Goal: Transaction & Acquisition: Purchase product/service

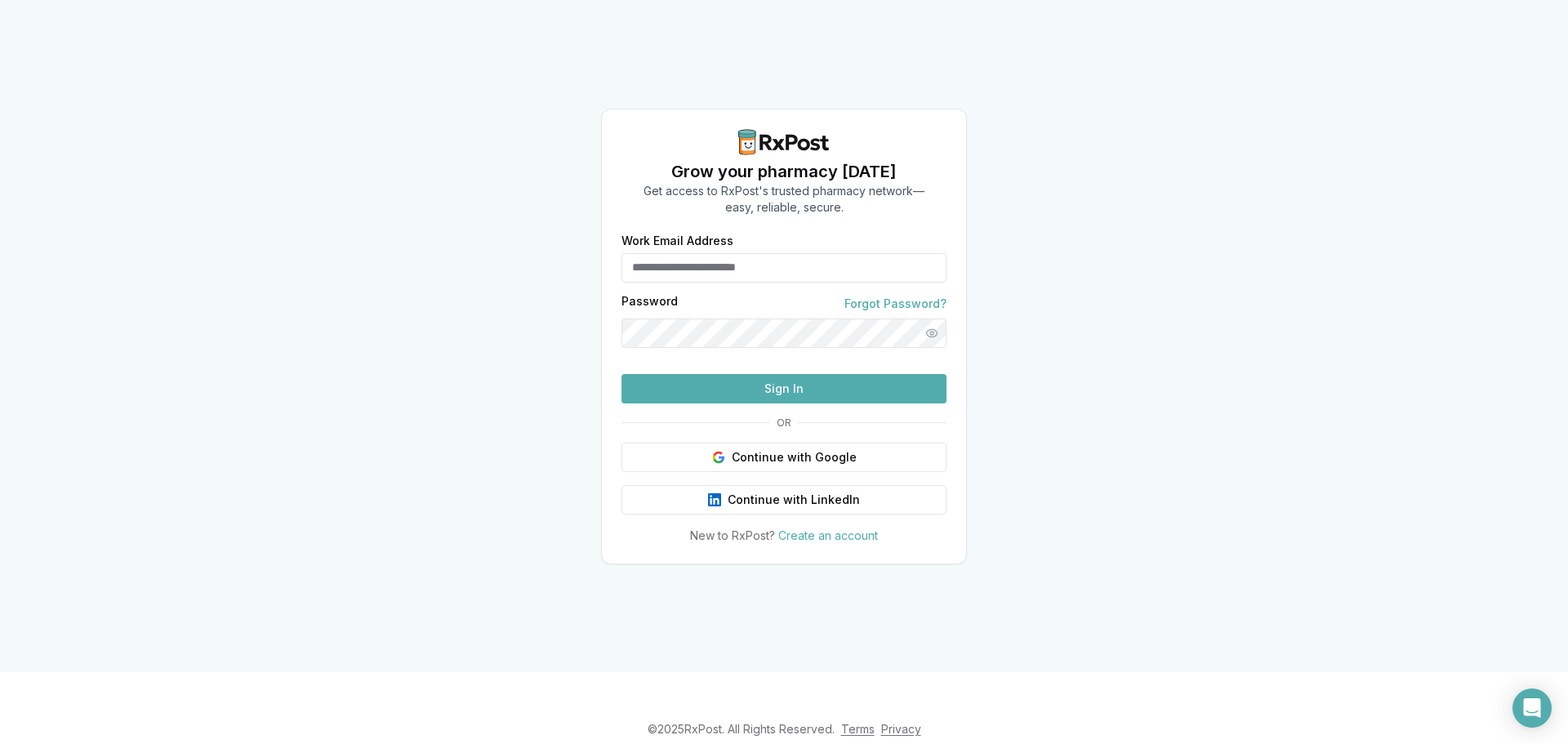
type input "**********"
click at [714, 403] on button "Sign In" at bounding box center [783, 389] width 325 height 29
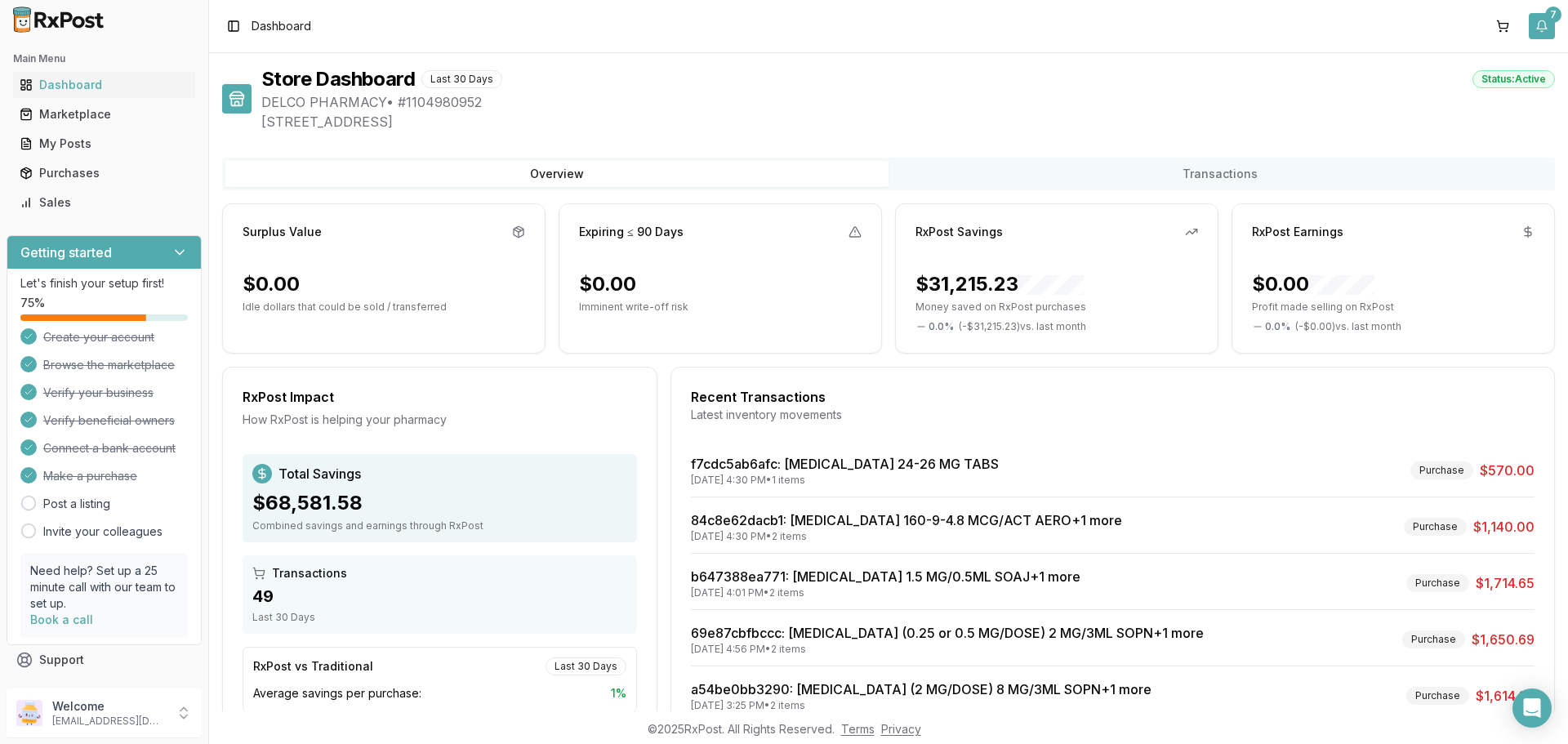
click at [1549, 27] on button "7" at bounding box center [1541, 26] width 26 height 26
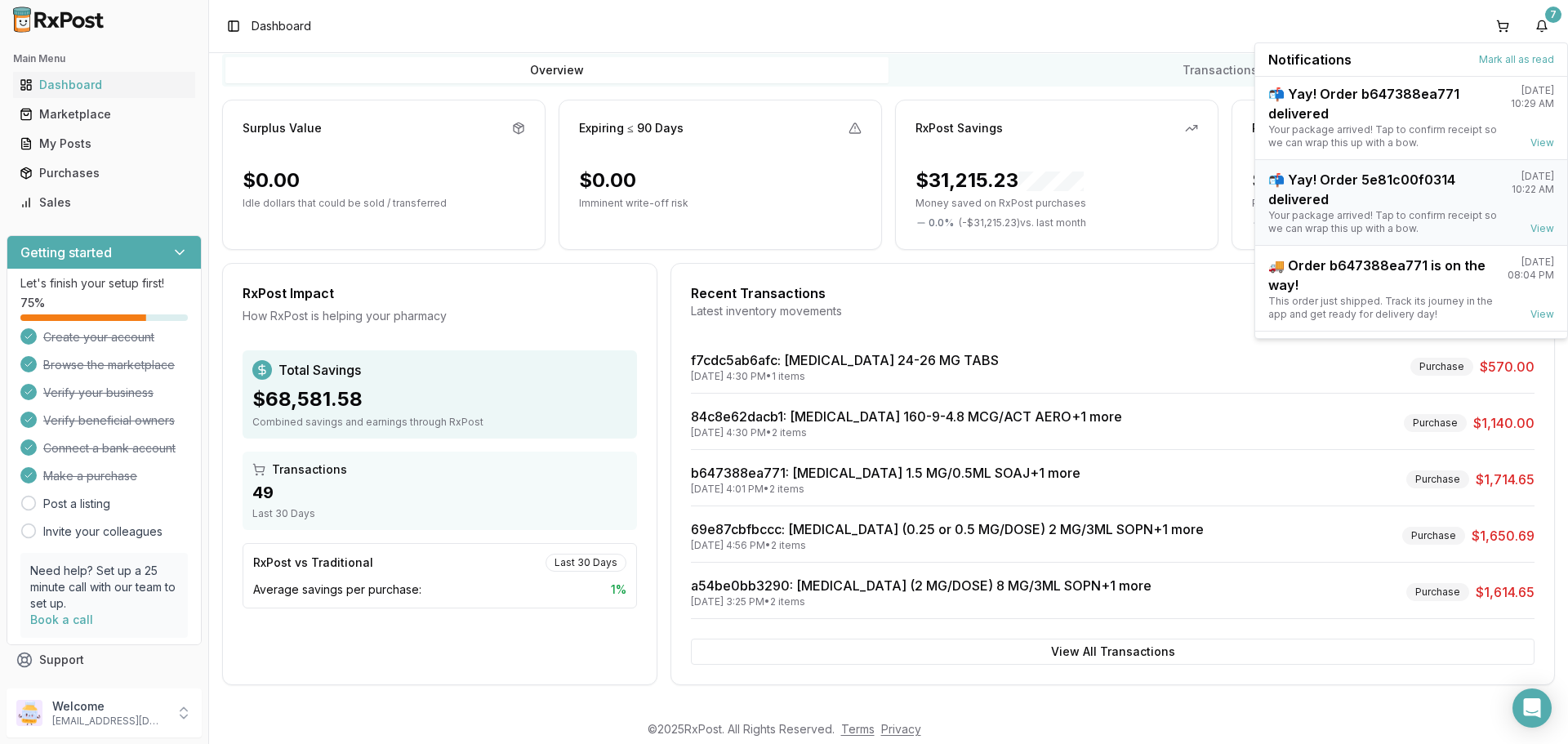
scroll to position [214, 0]
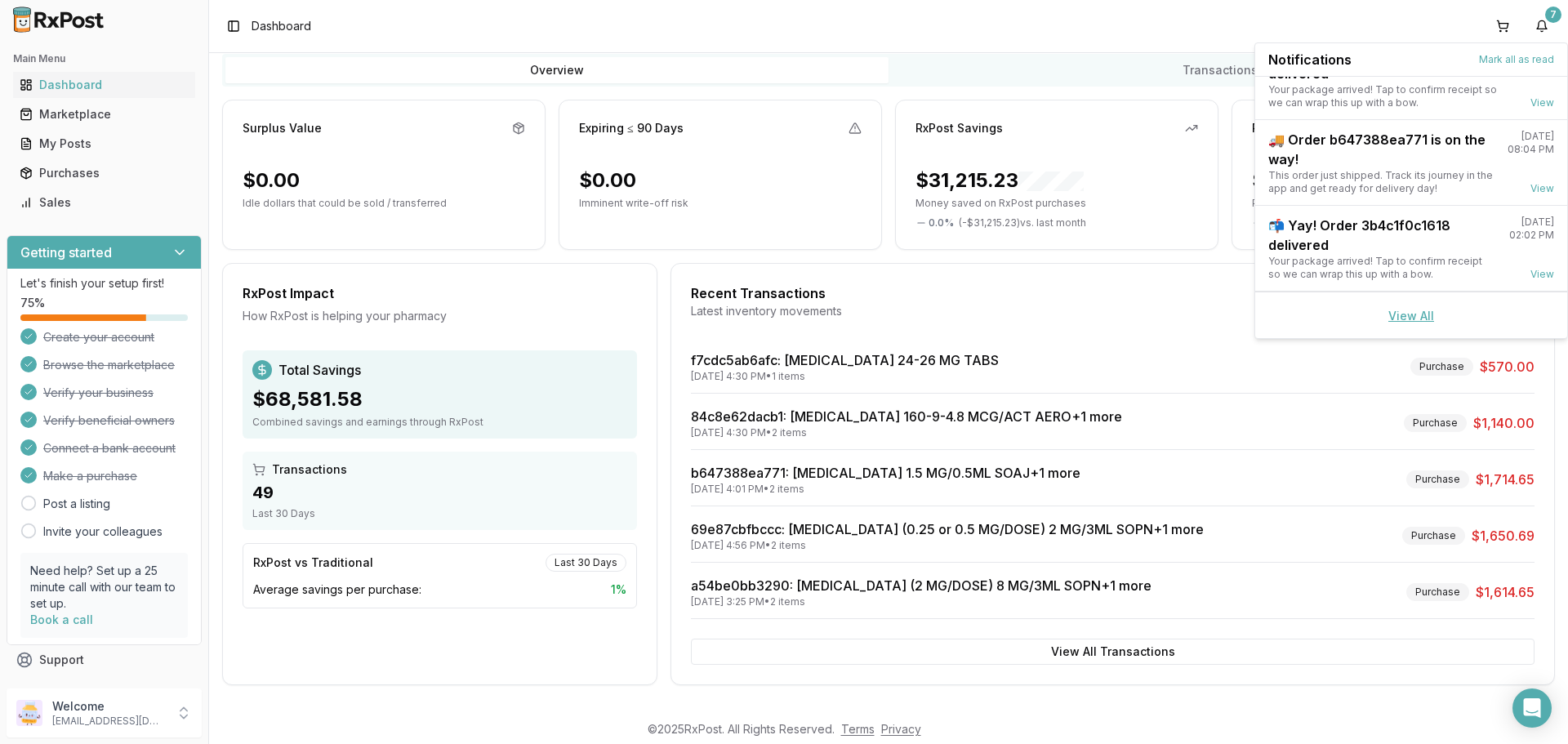
click at [1395, 312] on link "View All" at bounding box center [1410, 316] width 46 height 14
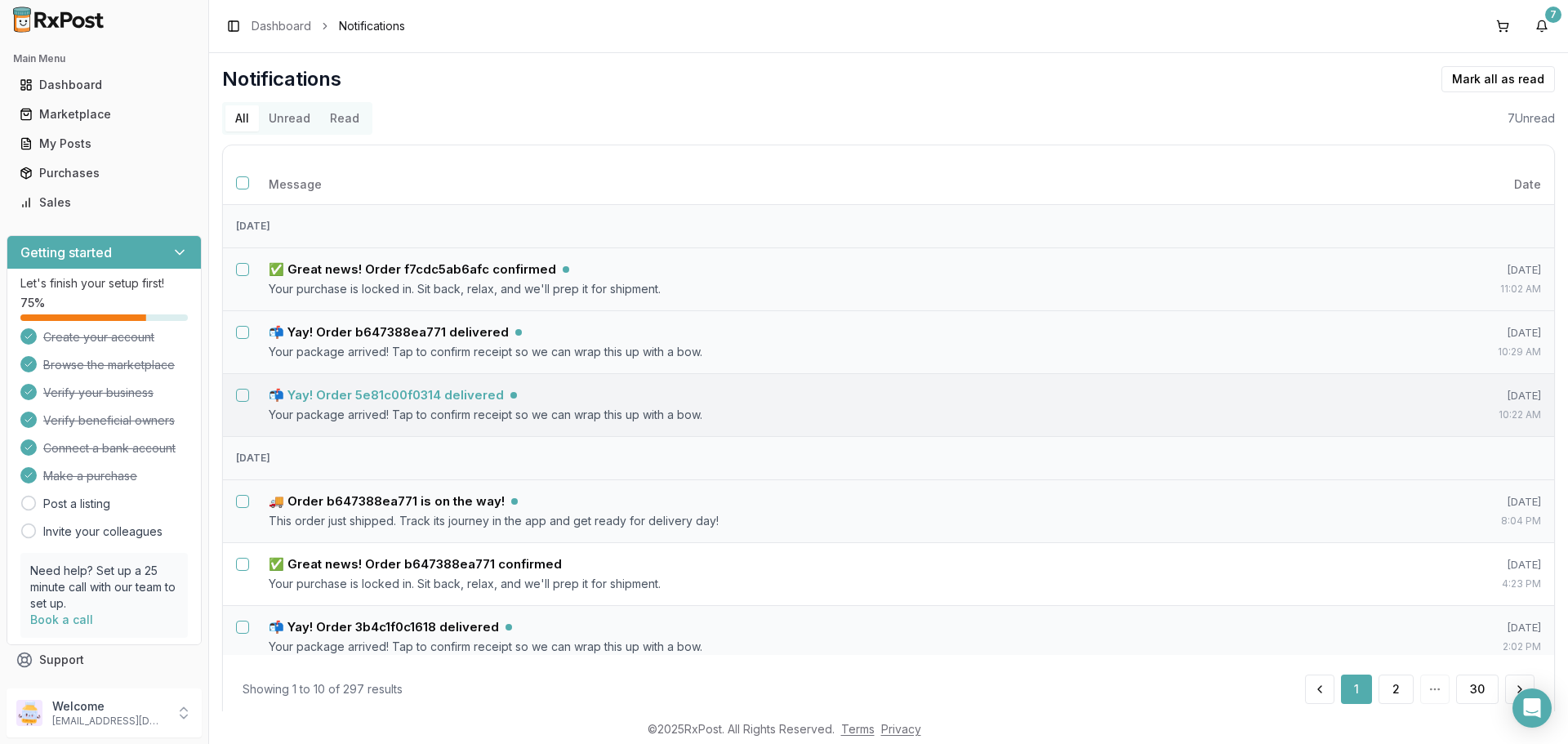
scroll to position [164, 0]
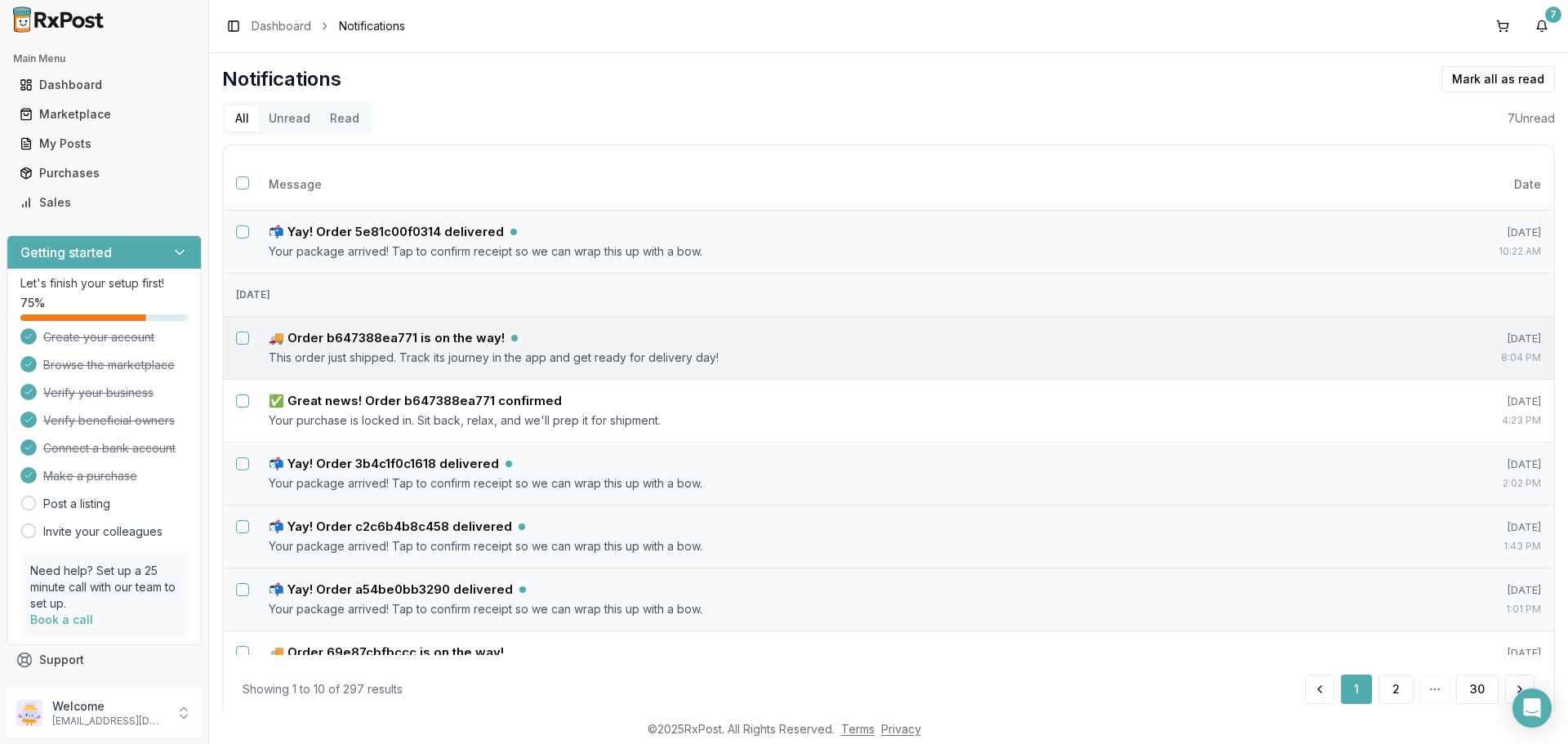
click at [242, 338] on button "Select notification: 🚚 Order b647388ea771 is on the way!" at bounding box center [242, 338] width 13 height 13
click at [1436, 86] on button "Mark as read" at bounding box center [1425, 79] width 96 height 26
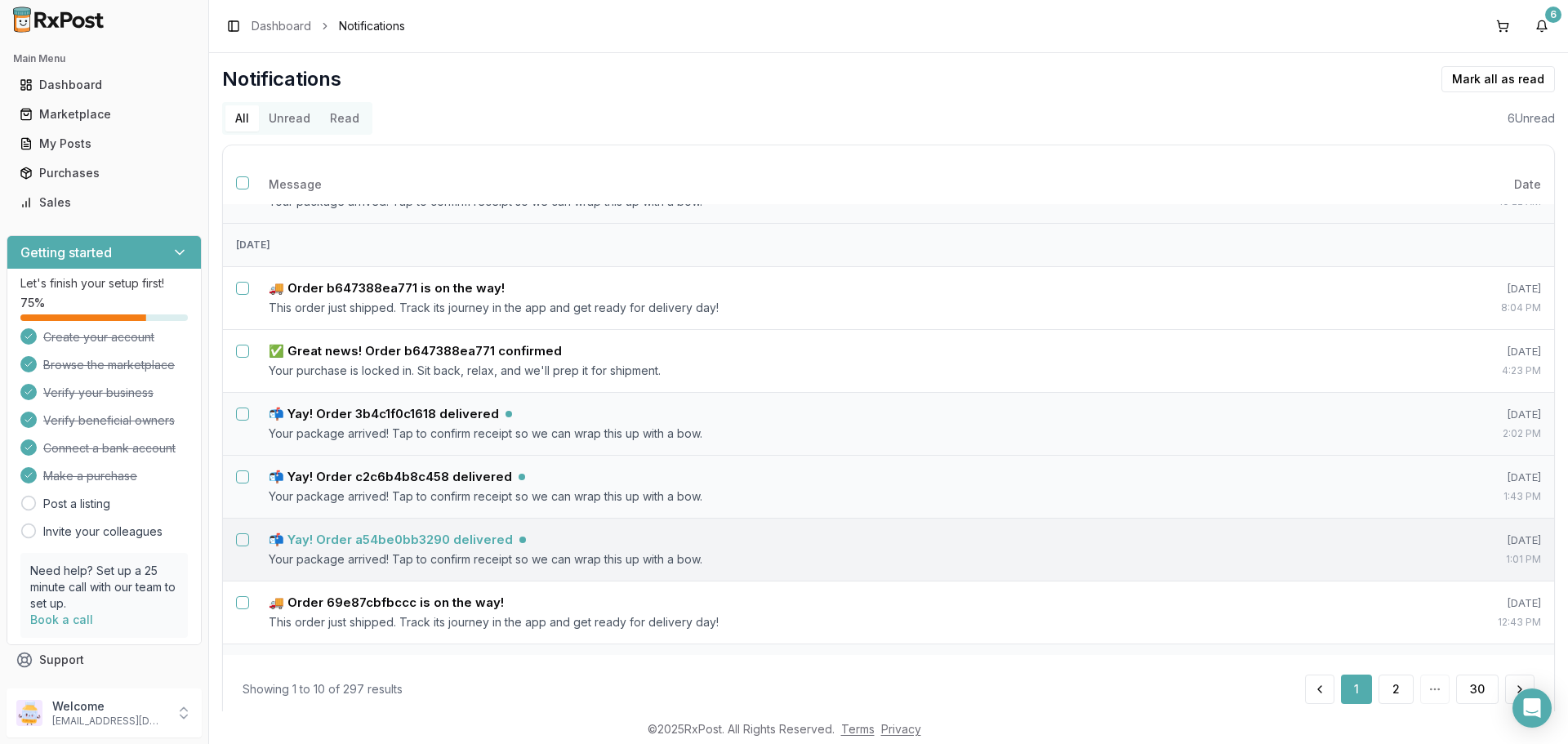
scroll to position [63, 0]
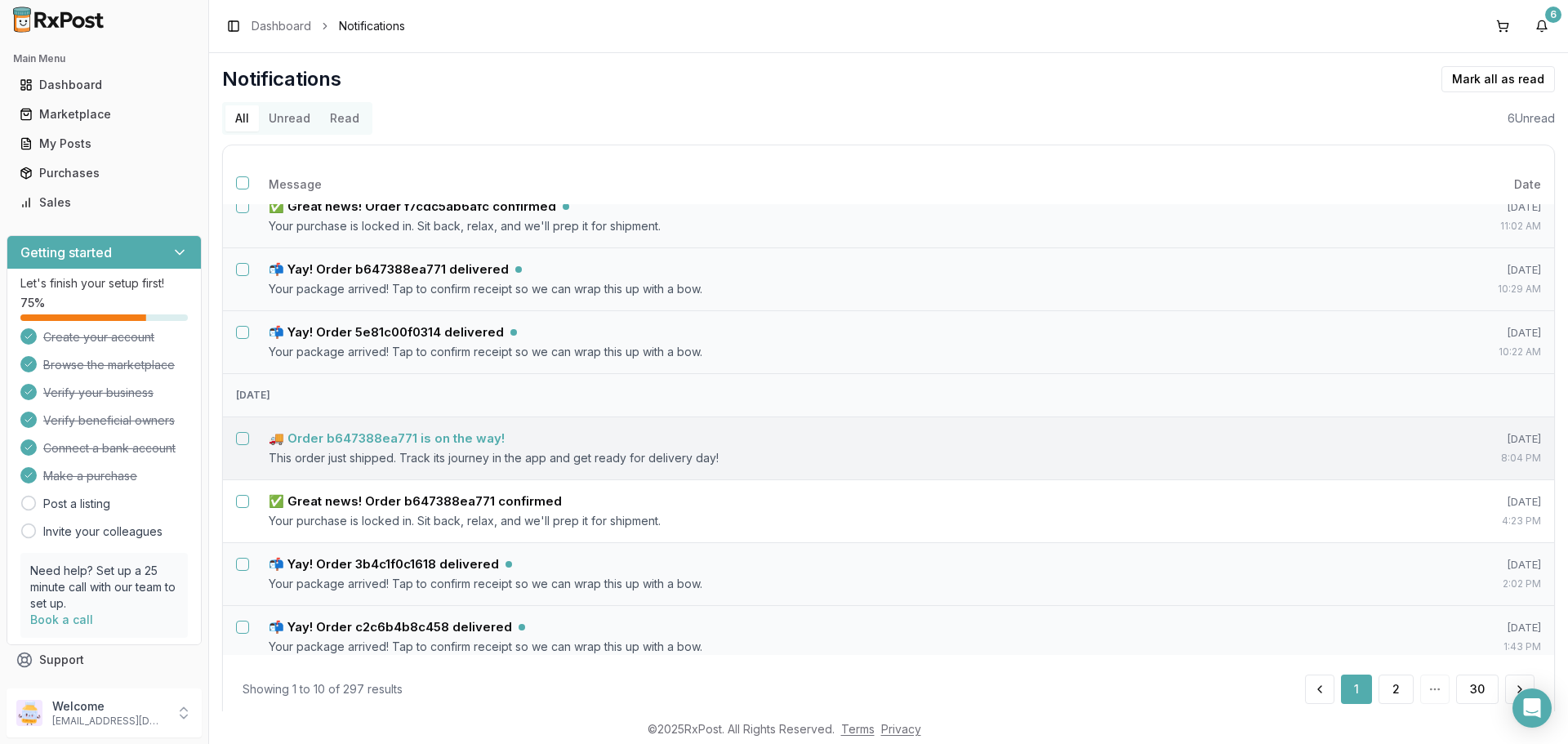
click at [416, 434] on h5 "🚚 Order b647388ea771 is on the way!" at bounding box center [387, 438] width 236 height 16
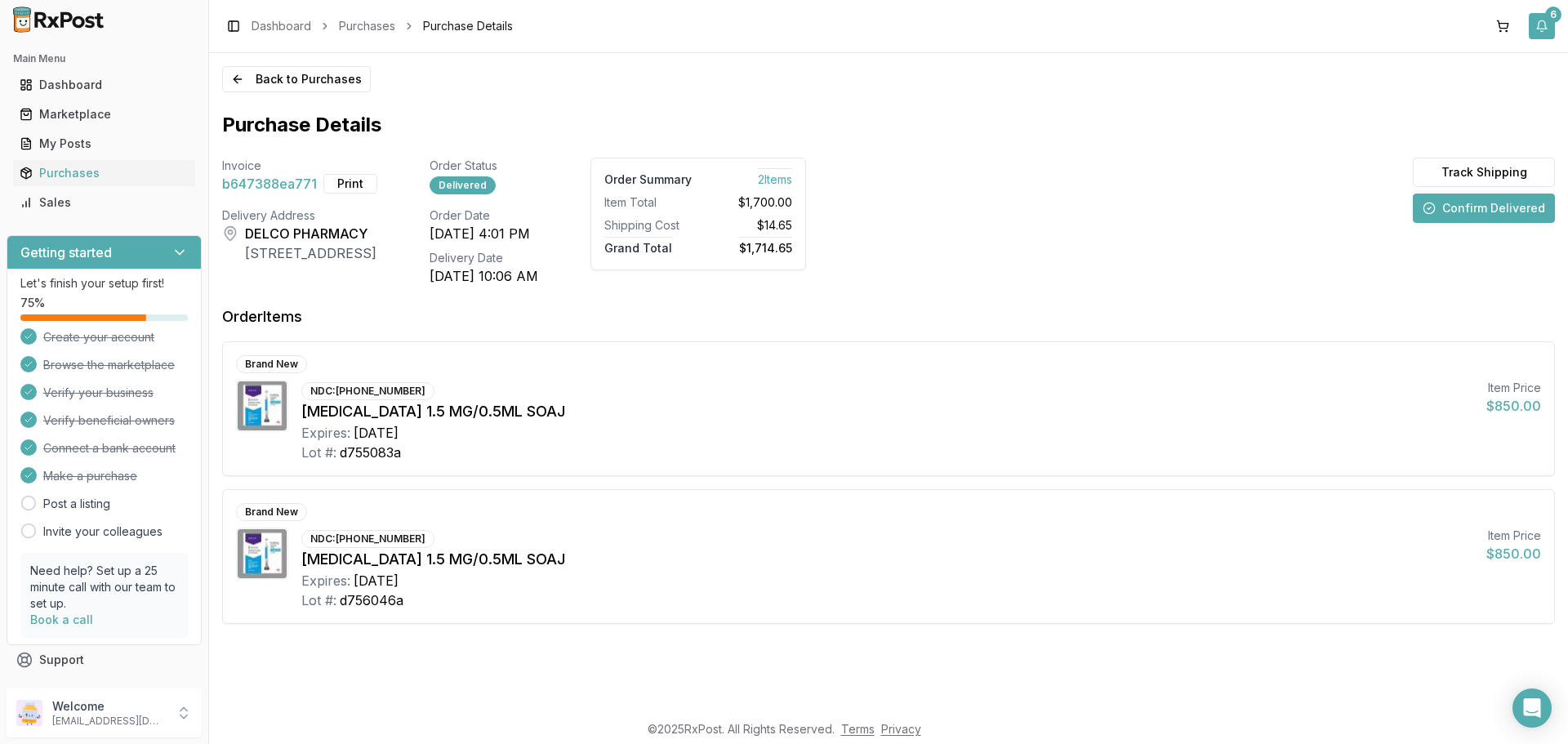
click at [1558, 18] on div "6" at bounding box center [1552, 15] width 16 height 16
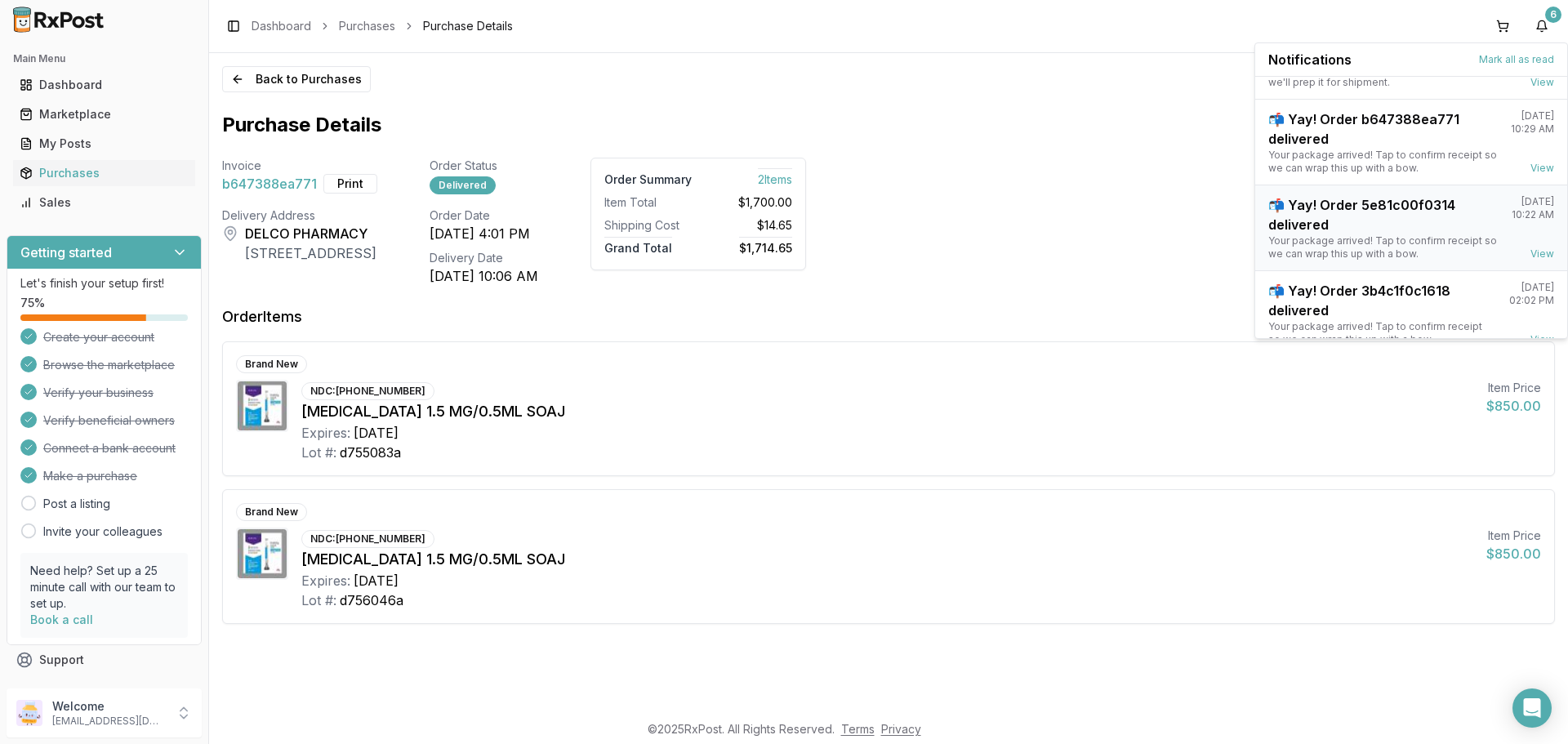
scroll to position [128, 0]
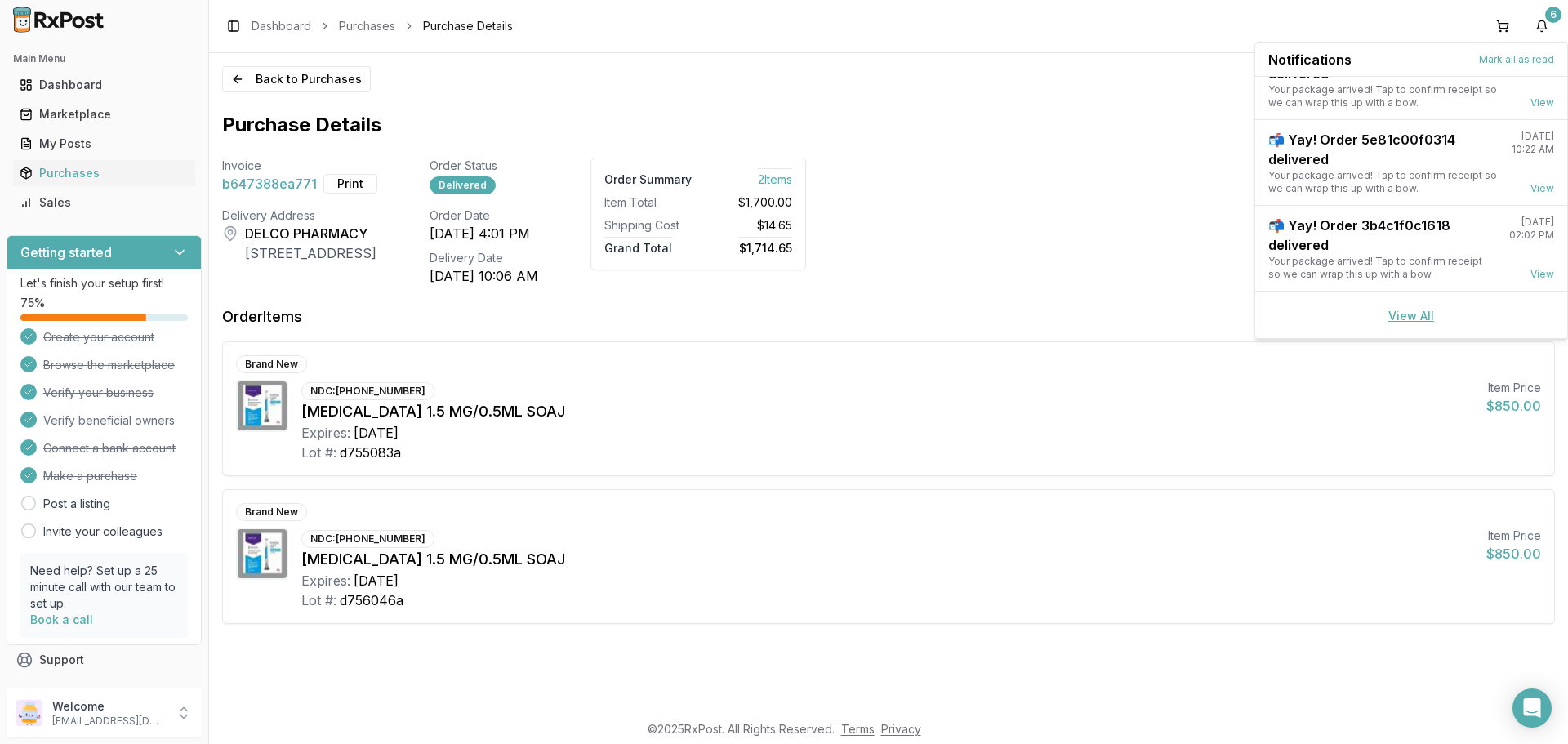
click at [1403, 316] on link "View All" at bounding box center [1410, 316] width 46 height 14
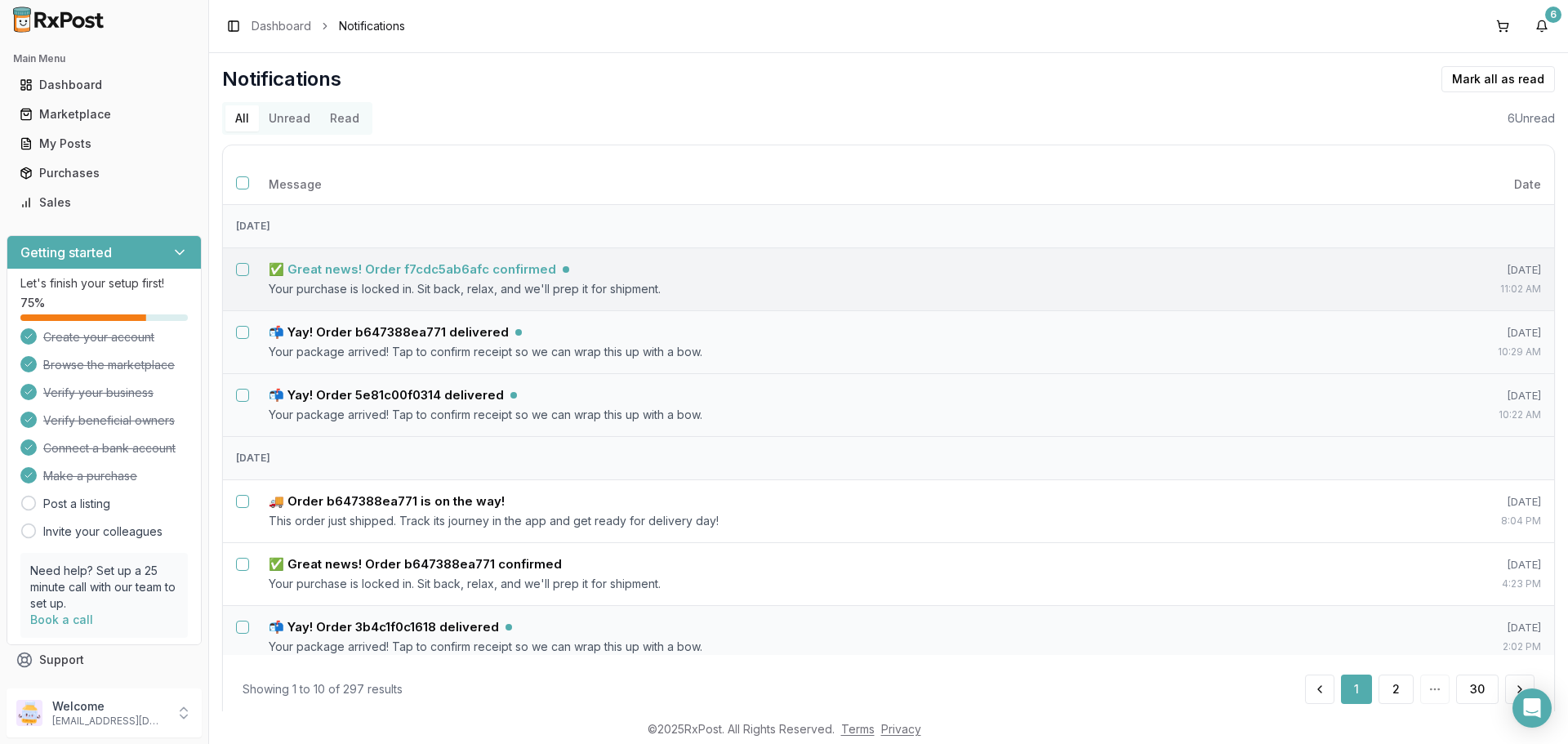
click at [478, 273] on h5 "✅ Great news! Order f7cdc5ab6afc confirmed" at bounding box center [413, 269] width 288 height 16
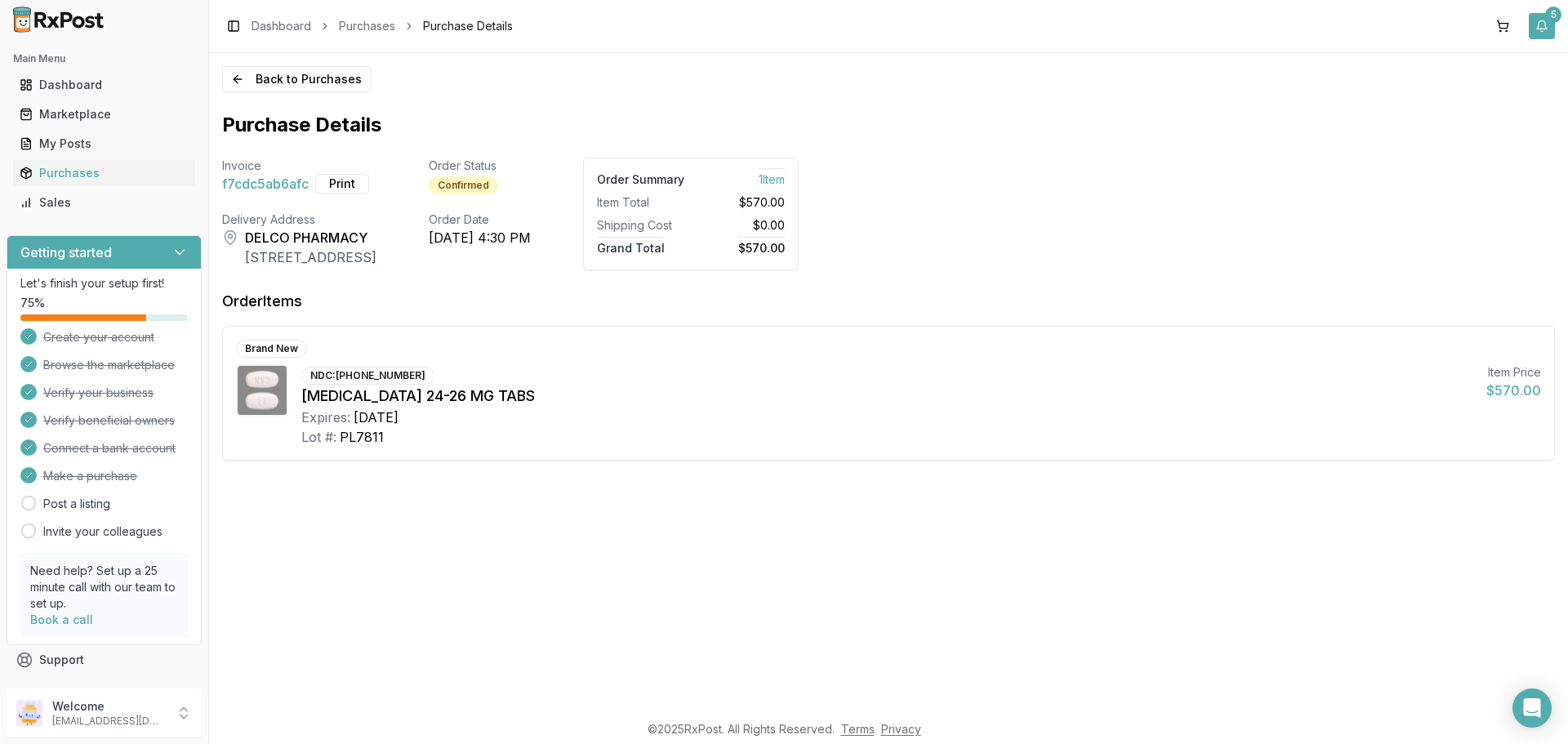
click at [1546, 33] on button "5" at bounding box center [1541, 26] width 26 height 26
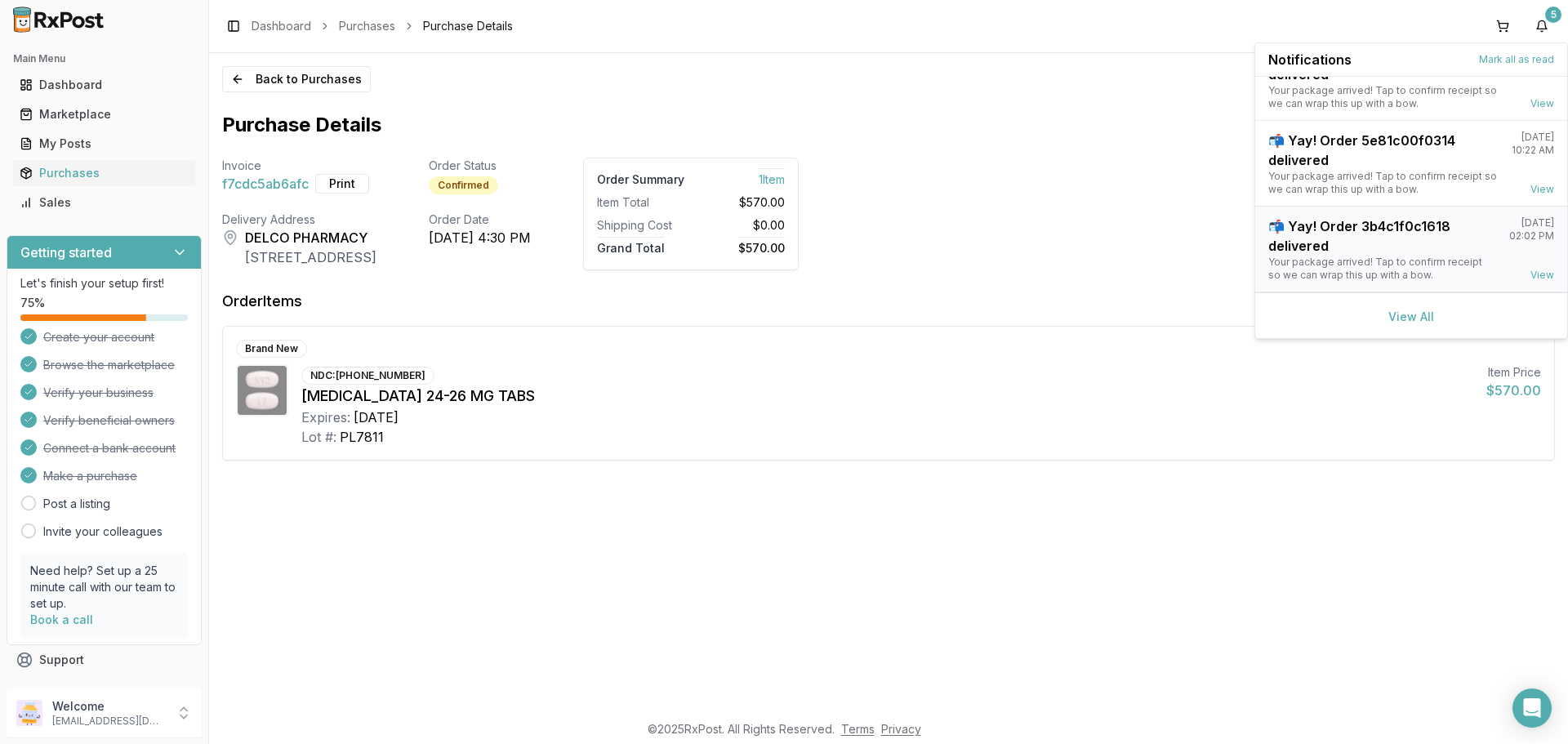
scroll to position [42, 0]
click at [1411, 314] on link "View All" at bounding box center [1410, 316] width 46 height 14
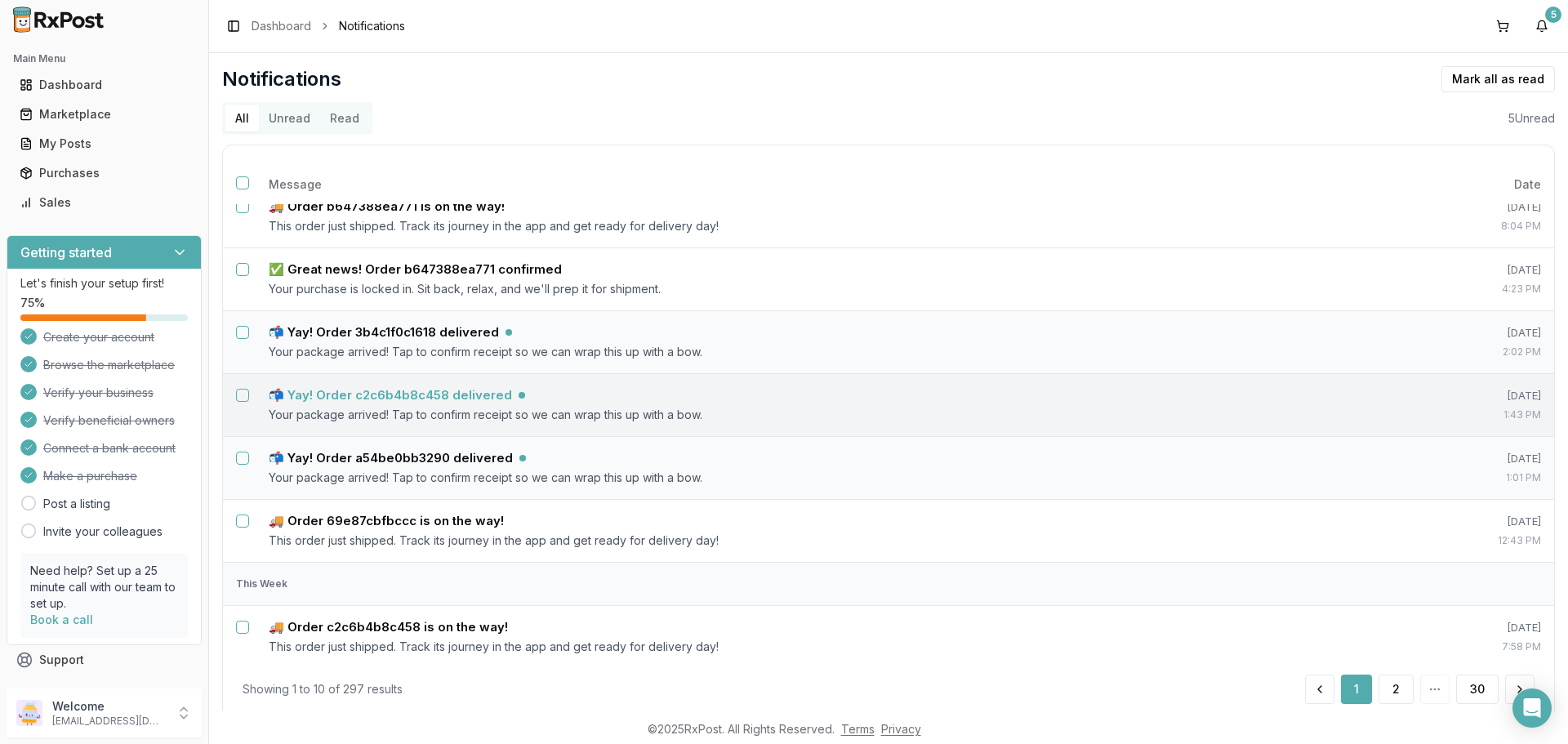
scroll to position [308, 0]
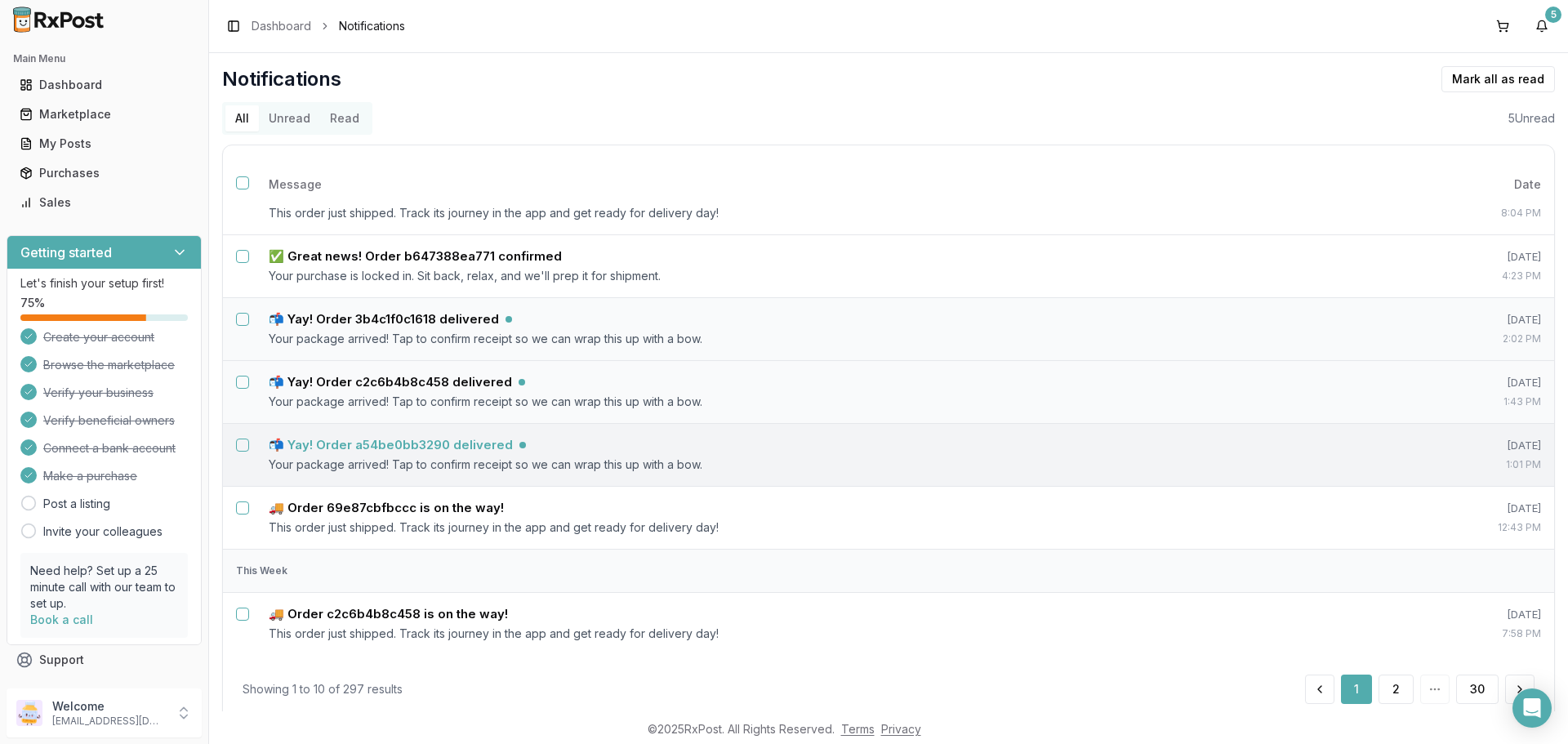
click at [378, 441] on h5 "📬 Yay! Order a54be0bb3290 delivered" at bounding box center [390, 445] width 244 height 16
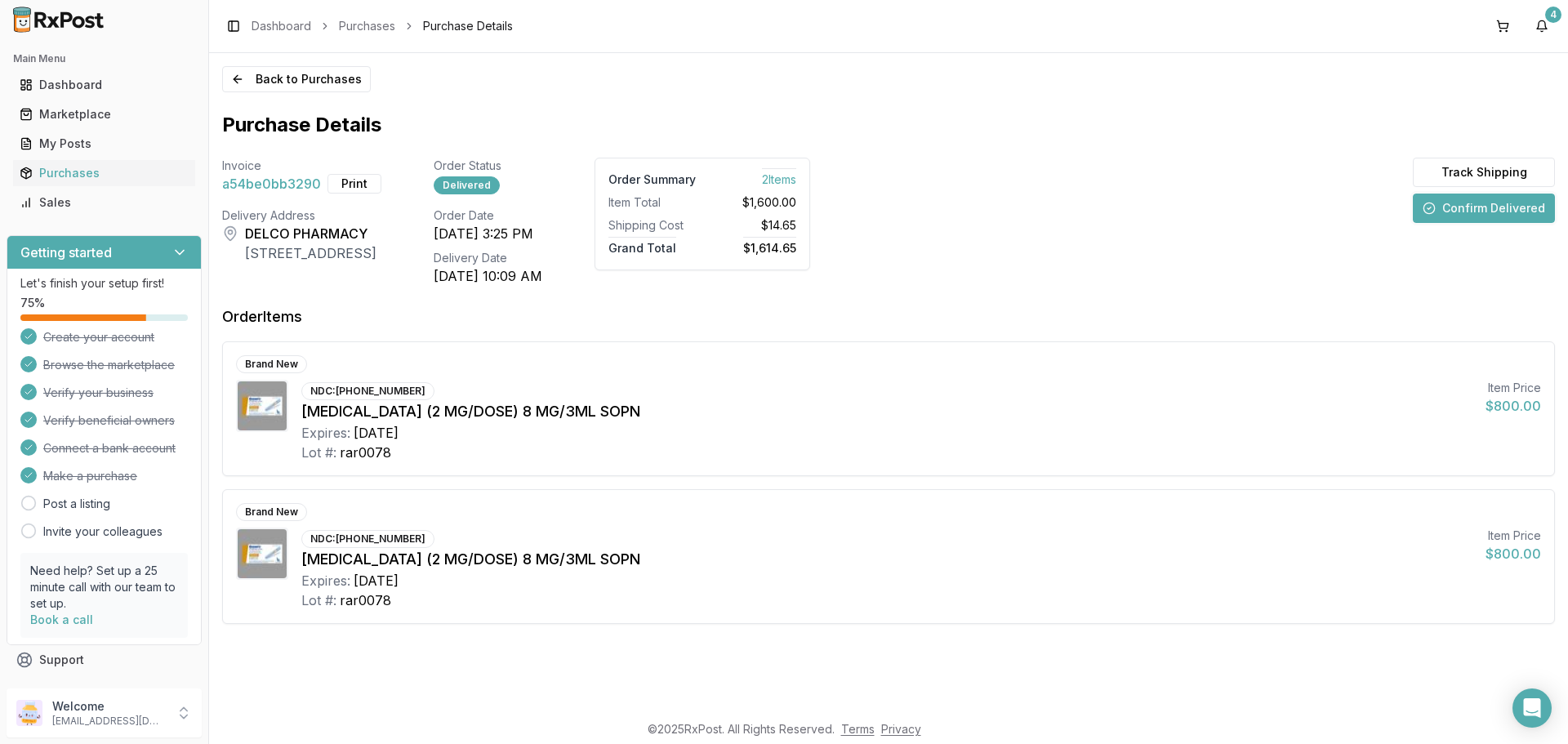
click at [1459, 209] on button "Confirm Delivered" at bounding box center [1483, 209] width 142 height 29
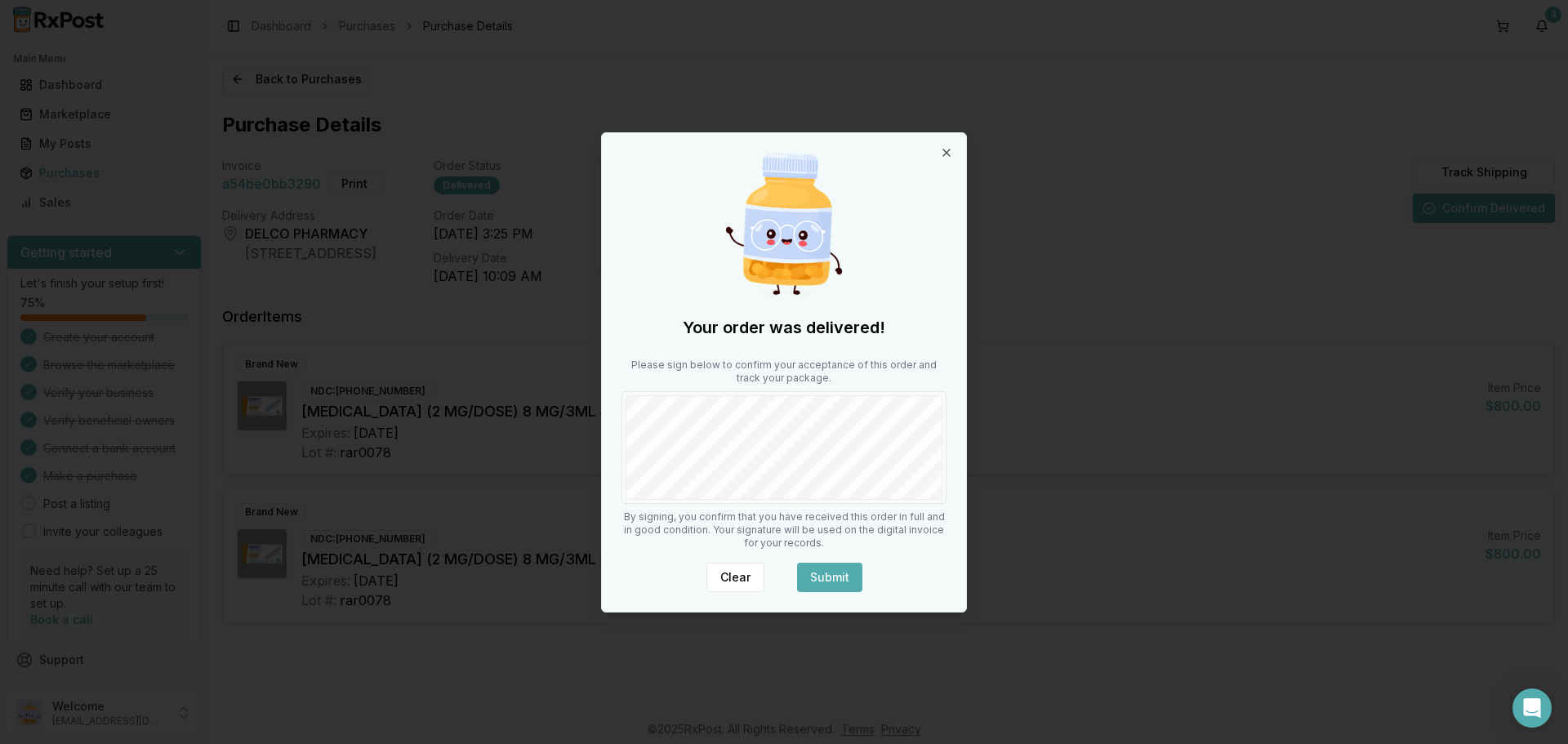
drag, startPoint x: 847, startPoint y: 576, endPoint x: 775, endPoint y: 515, distance: 94.4
click at [847, 575] on button "Submit" at bounding box center [830, 578] width 65 height 29
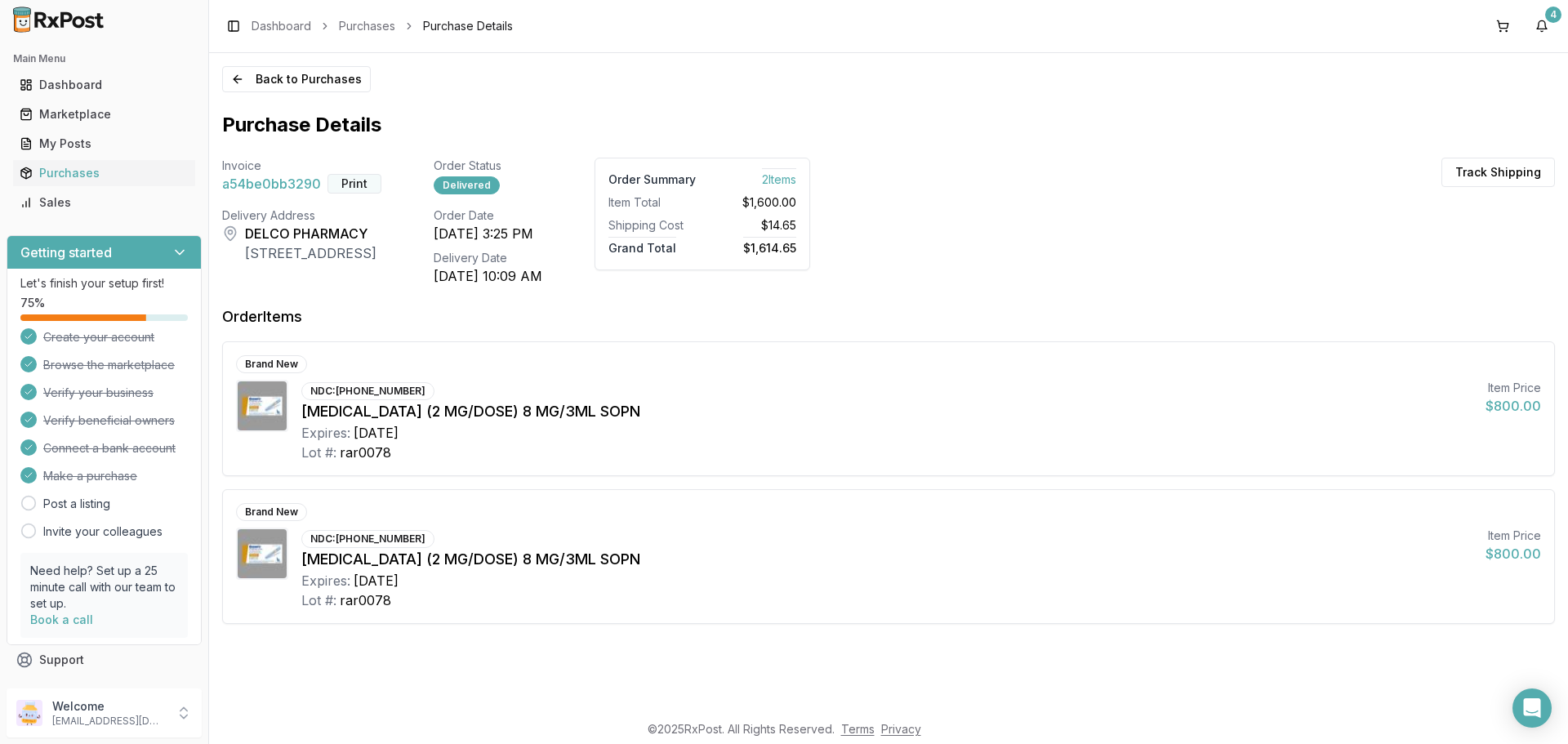
click at [351, 180] on button "Print" at bounding box center [354, 184] width 54 height 20
click at [1534, 27] on button "4" at bounding box center [1541, 26] width 26 height 26
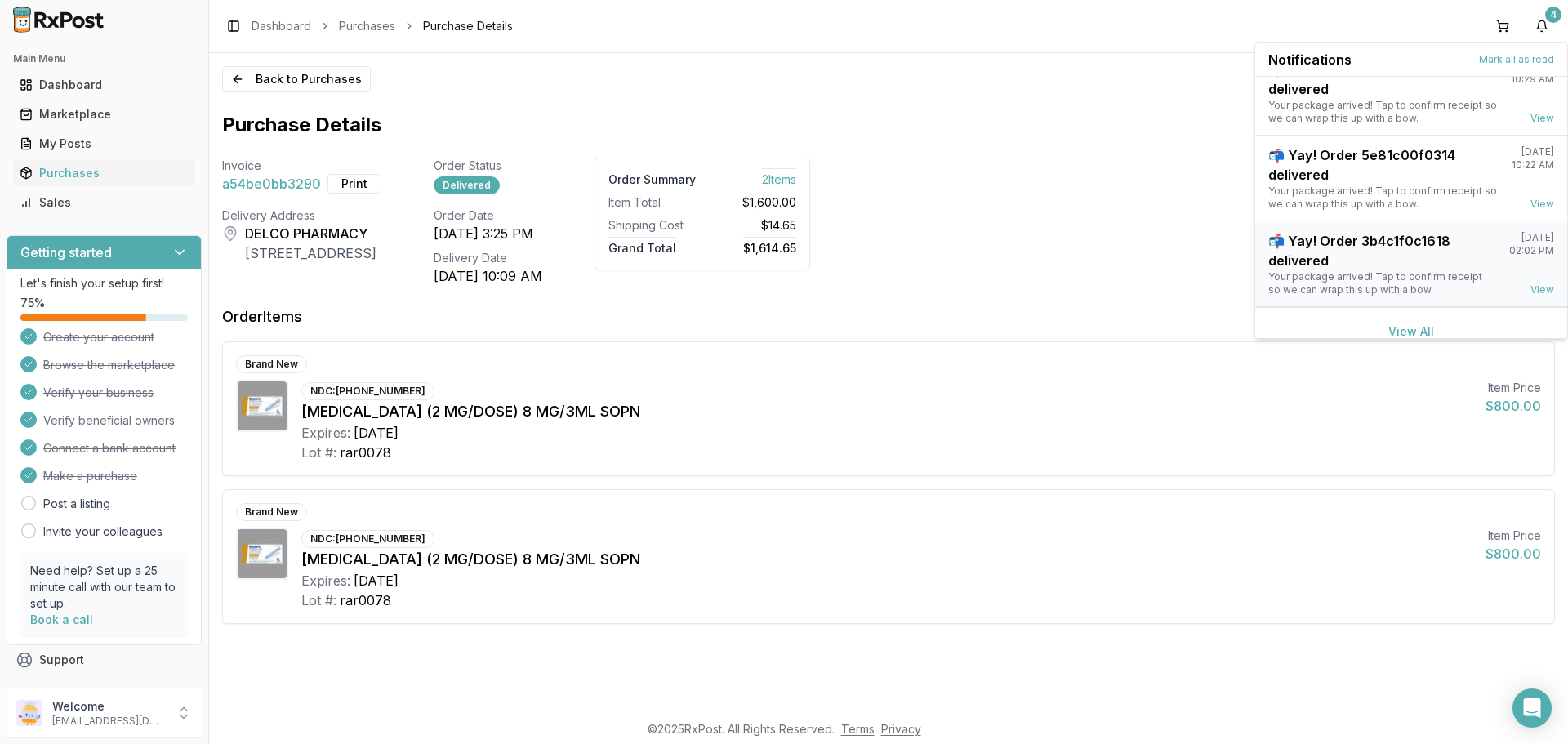
scroll to position [42, 0]
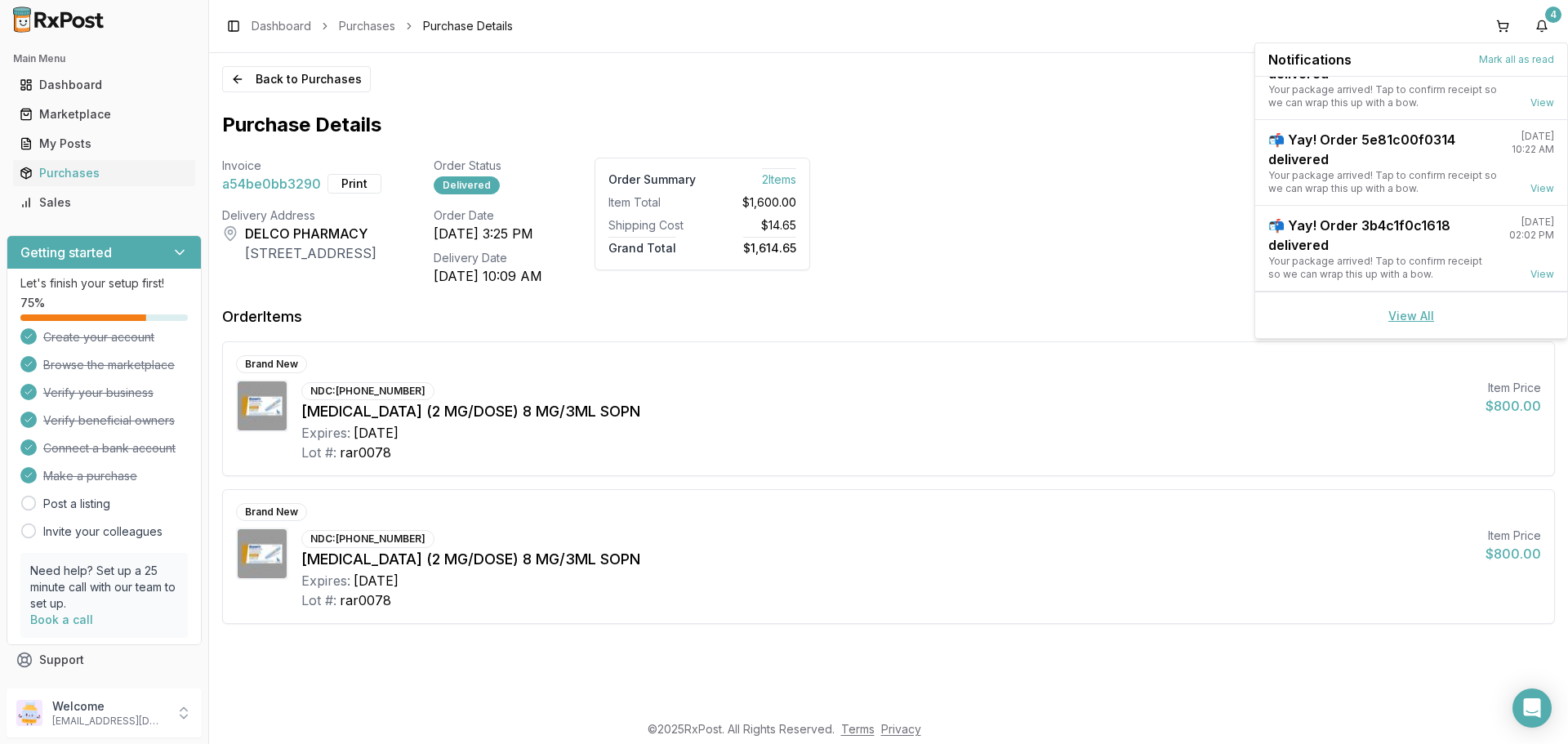
click at [1413, 315] on link "View All" at bounding box center [1410, 316] width 46 height 14
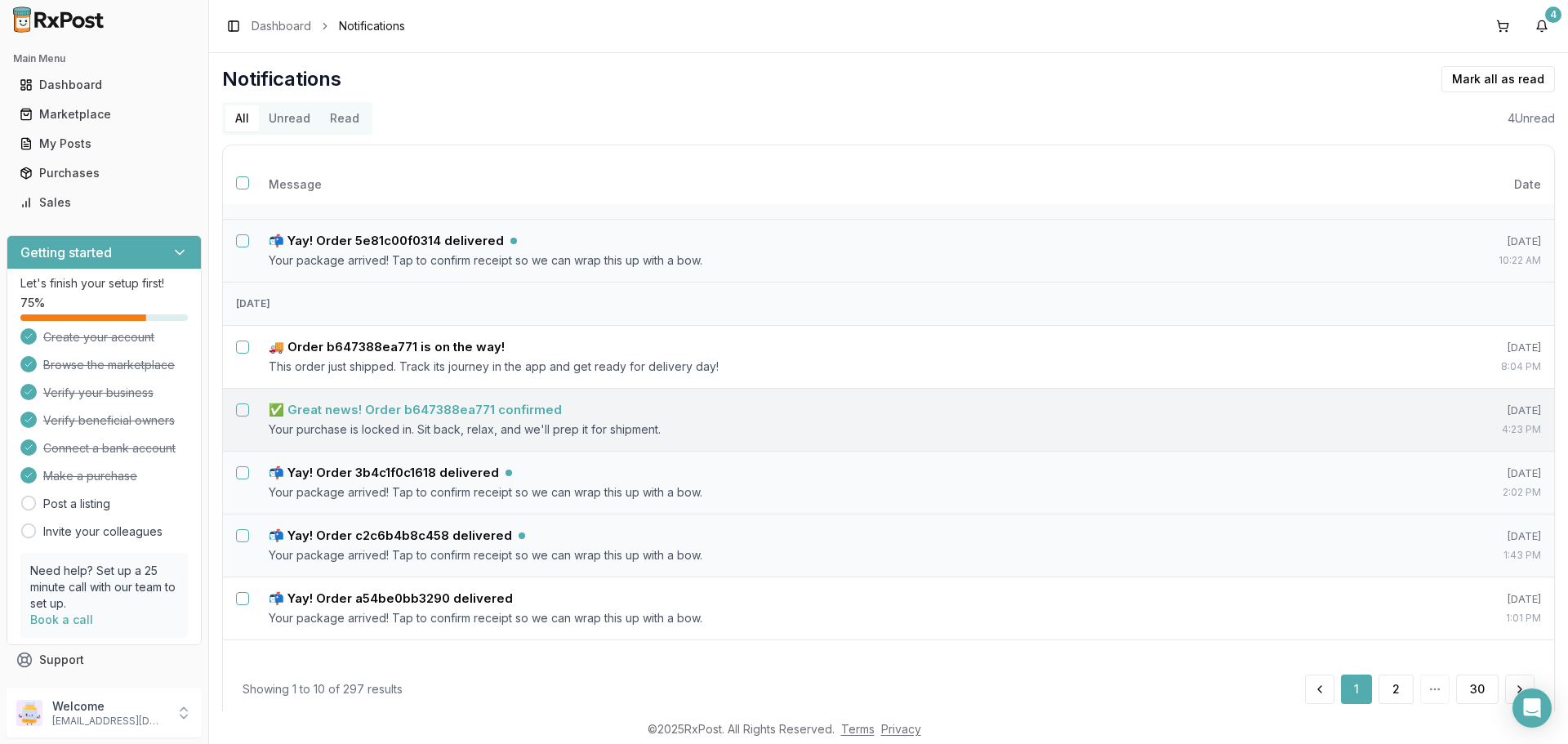
scroll to position [245, 0]
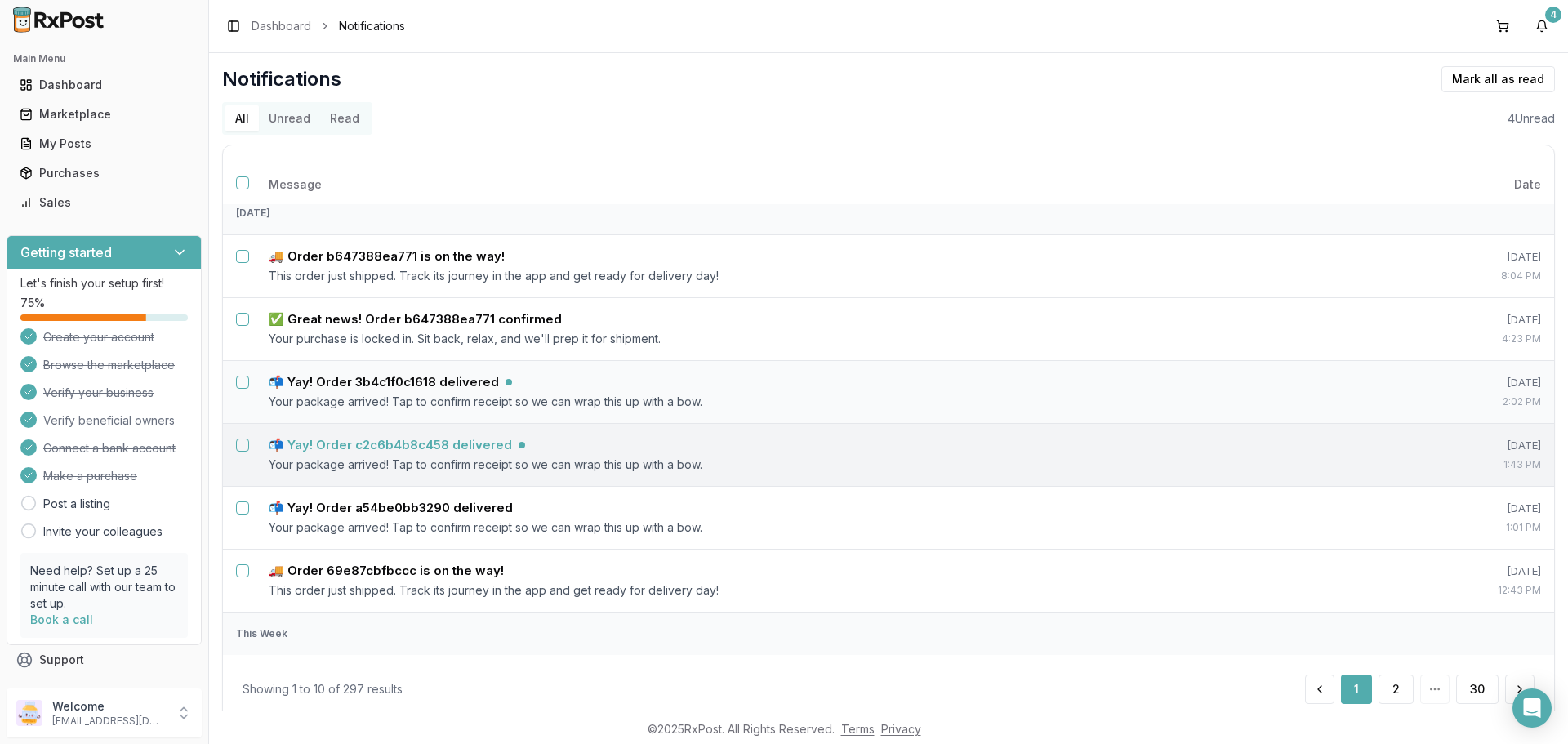
click at [470, 444] on h5 "📬 Yay! Order c2c6b4b8c458 delivered" at bounding box center [390, 445] width 243 height 16
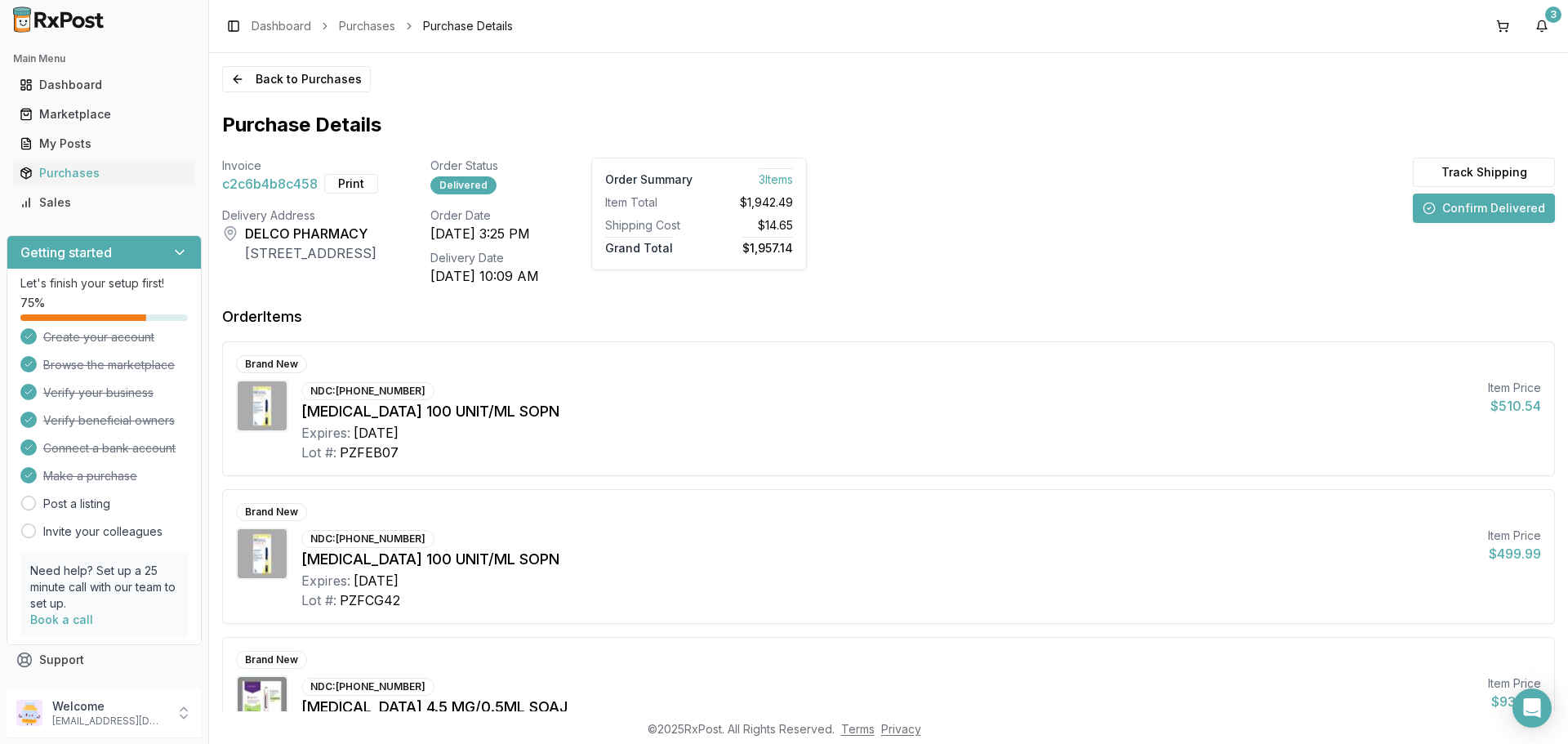
click at [1440, 203] on button "Confirm Delivered" at bounding box center [1483, 209] width 142 height 29
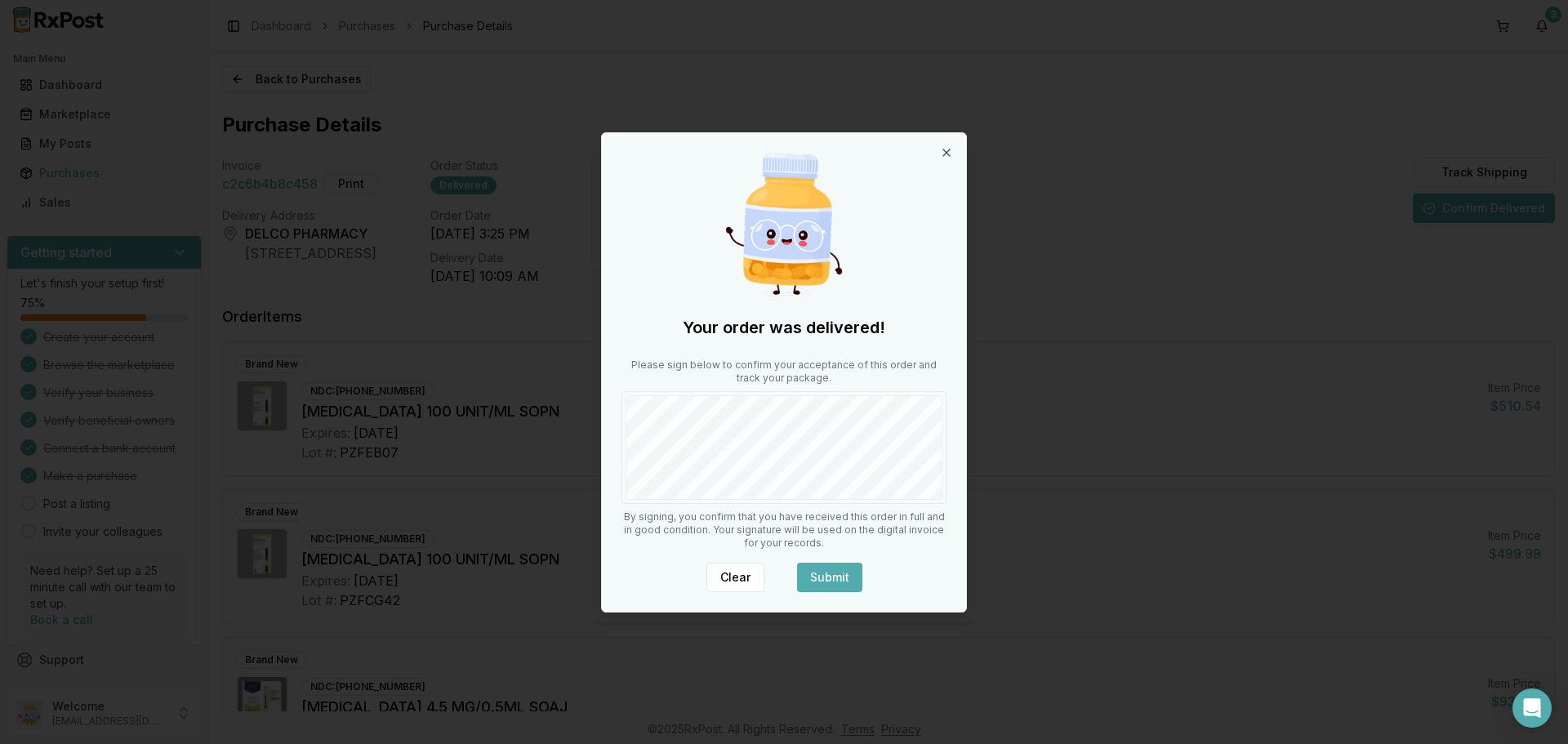
click at [837, 566] on button "Submit" at bounding box center [830, 578] width 65 height 29
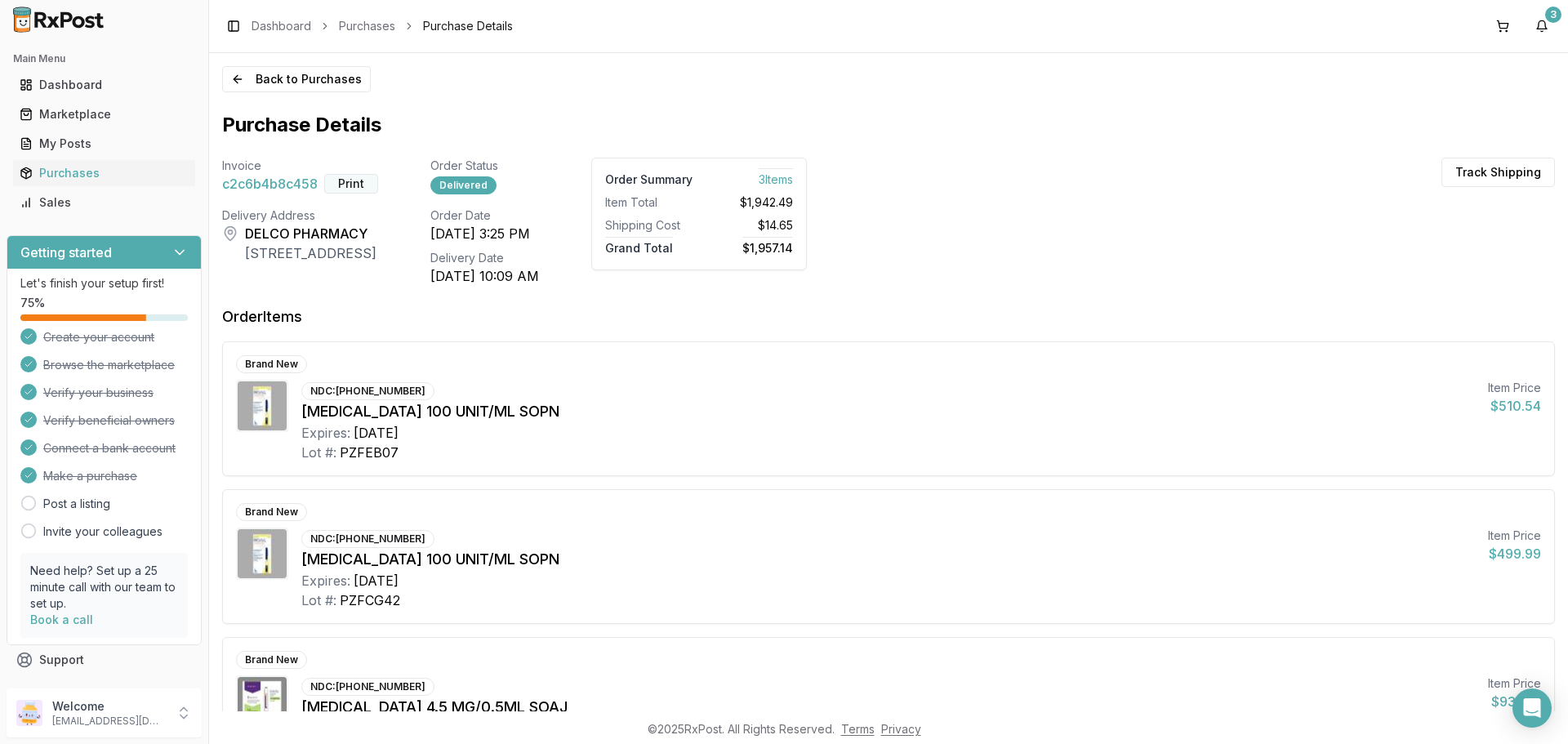
click at [365, 190] on button "Print" at bounding box center [351, 184] width 54 height 20
click at [1537, 30] on button "3" at bounding box center [1541, 26] width 26 height 26
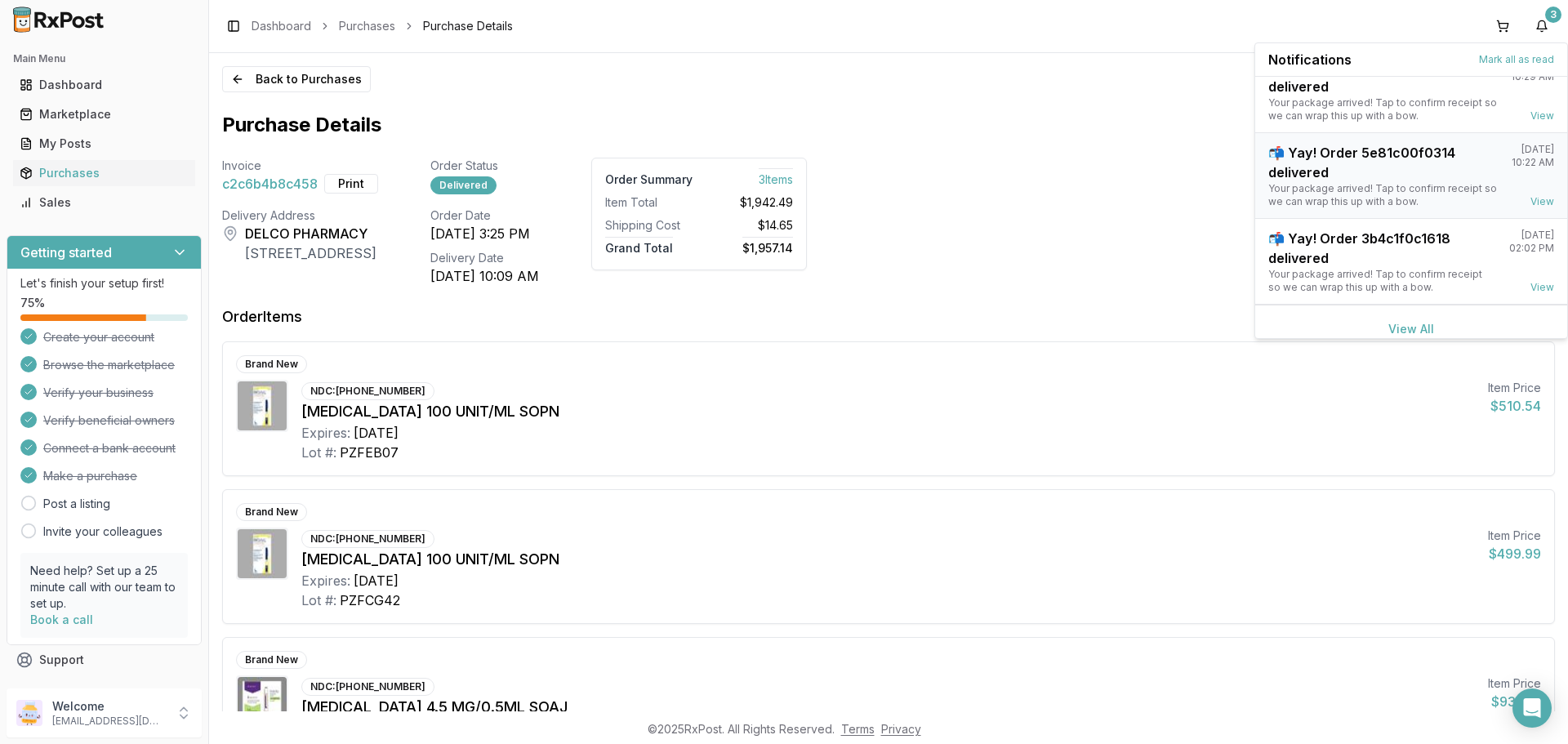
scroll to position [42, 0]
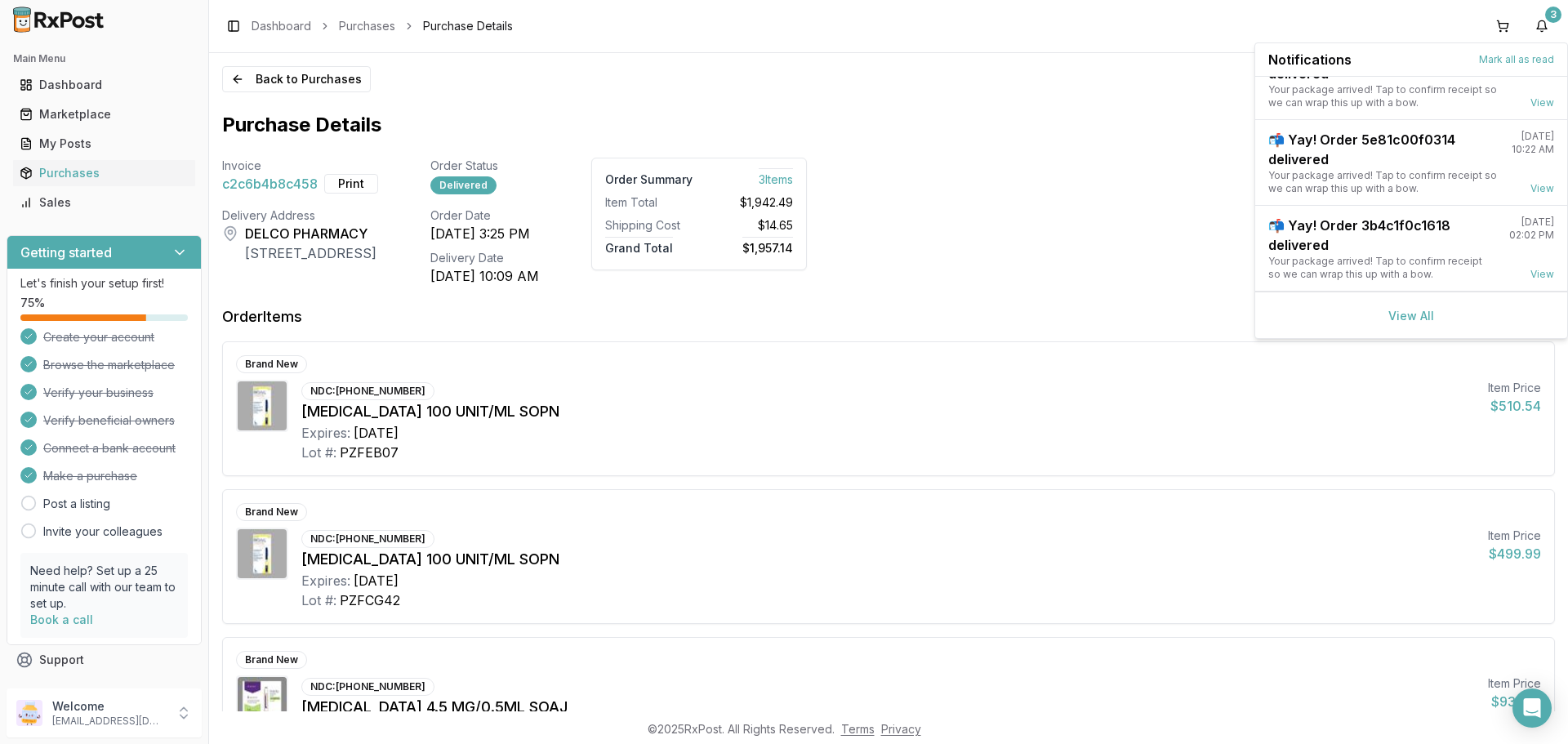
drag, startPoint x: 1417, startPoint y: 314, endPoint x: 1409, endPoint y: 320, distance: 10.0
click at [1417, 315] on link "View All" at bounding box center [1410, 316] width 46 height 14
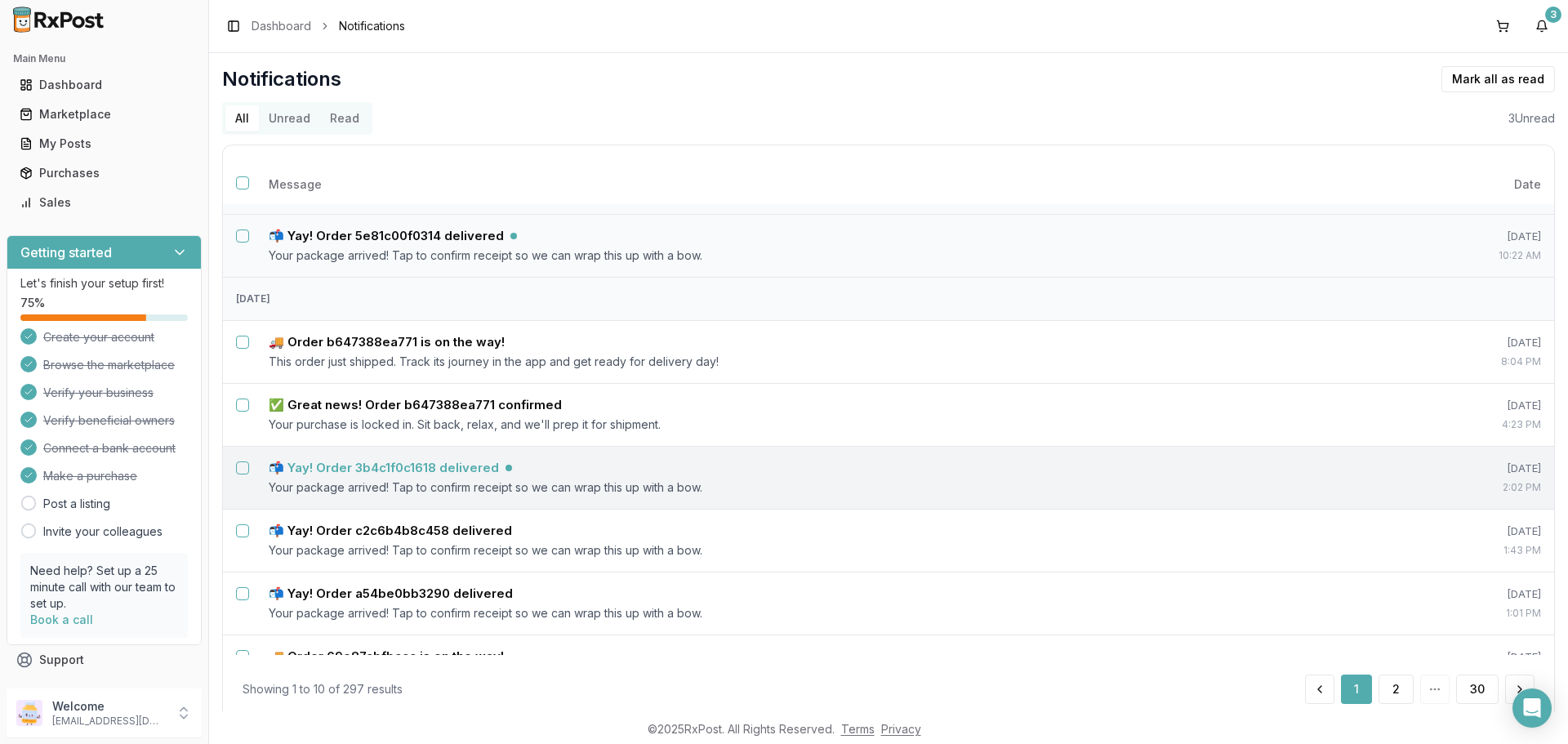
scroll to position [164, 0]
drag, startPoint x: 429, startPoint y: 468, endPoint x: 445, endPoint y: 476, distance: 17.9
click at [429, 468] on h5 "📬 Yay! Order 3b4c1f0c1618 delivered" at bounding box center [383, 464] width 230 height 16
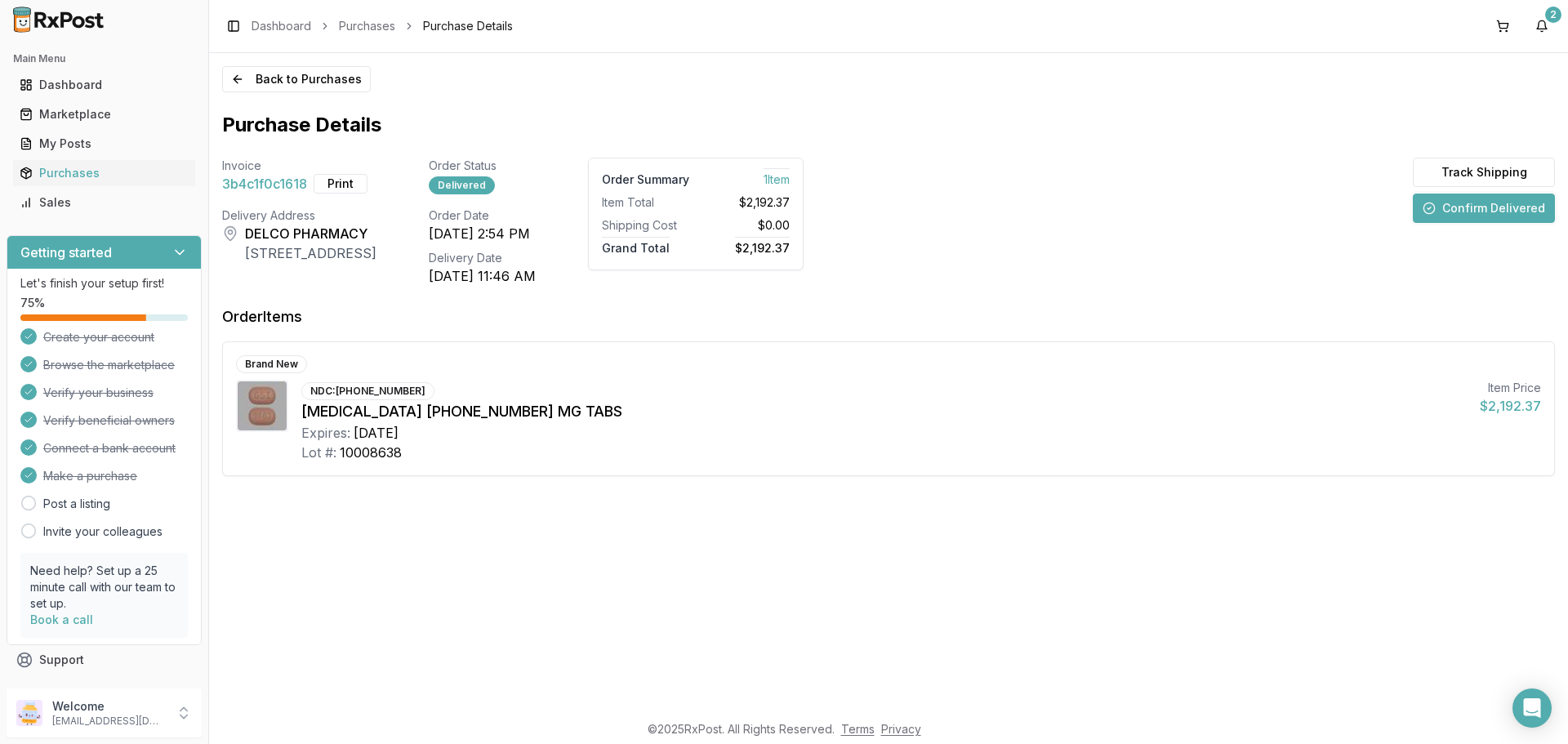
click at [1462, 207] on button "Confirm Delivered" at bounding box center [1483, 209] width 142 height 29
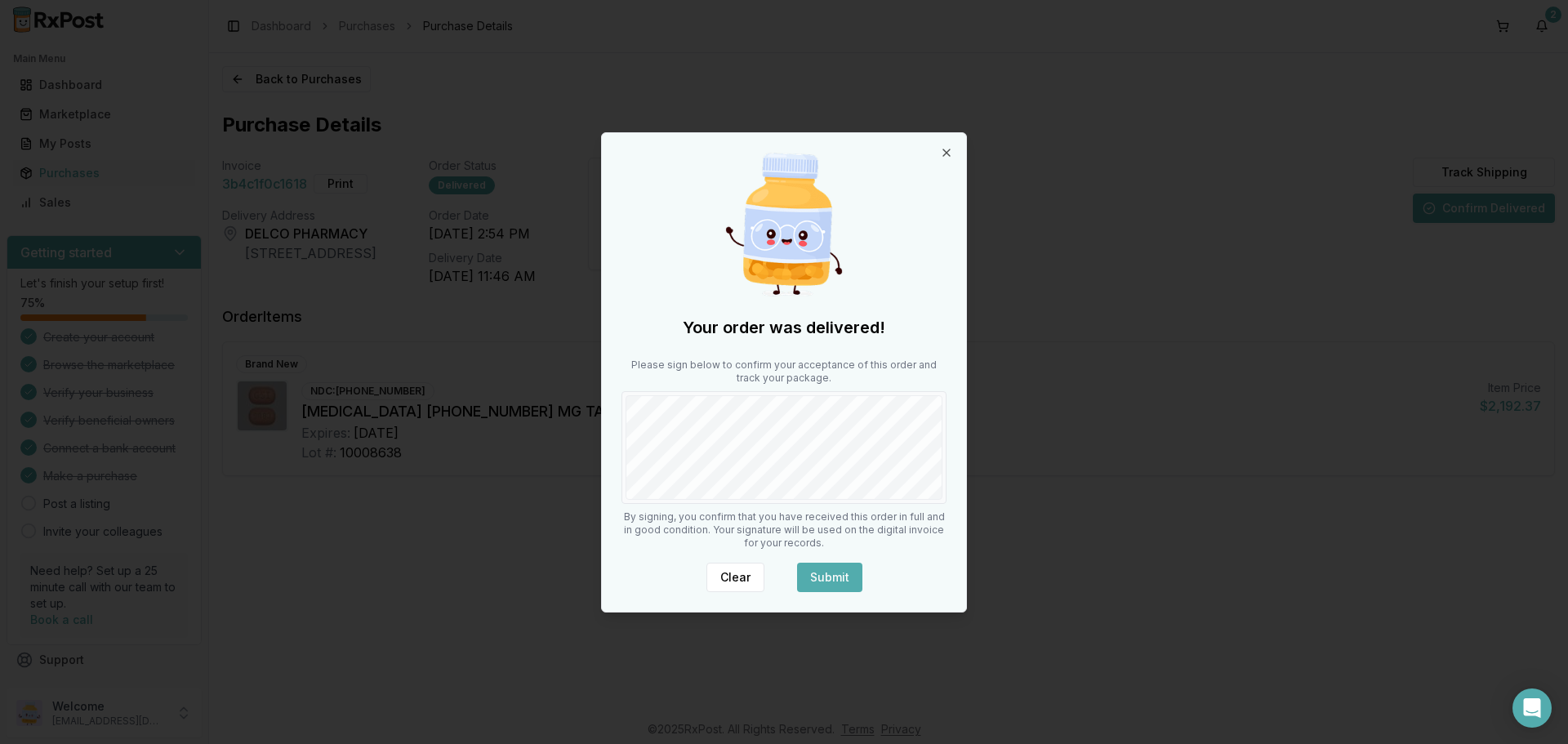
click at [828, 570] on button "Submit" at bounding box center [830, 578] width 65 height 29
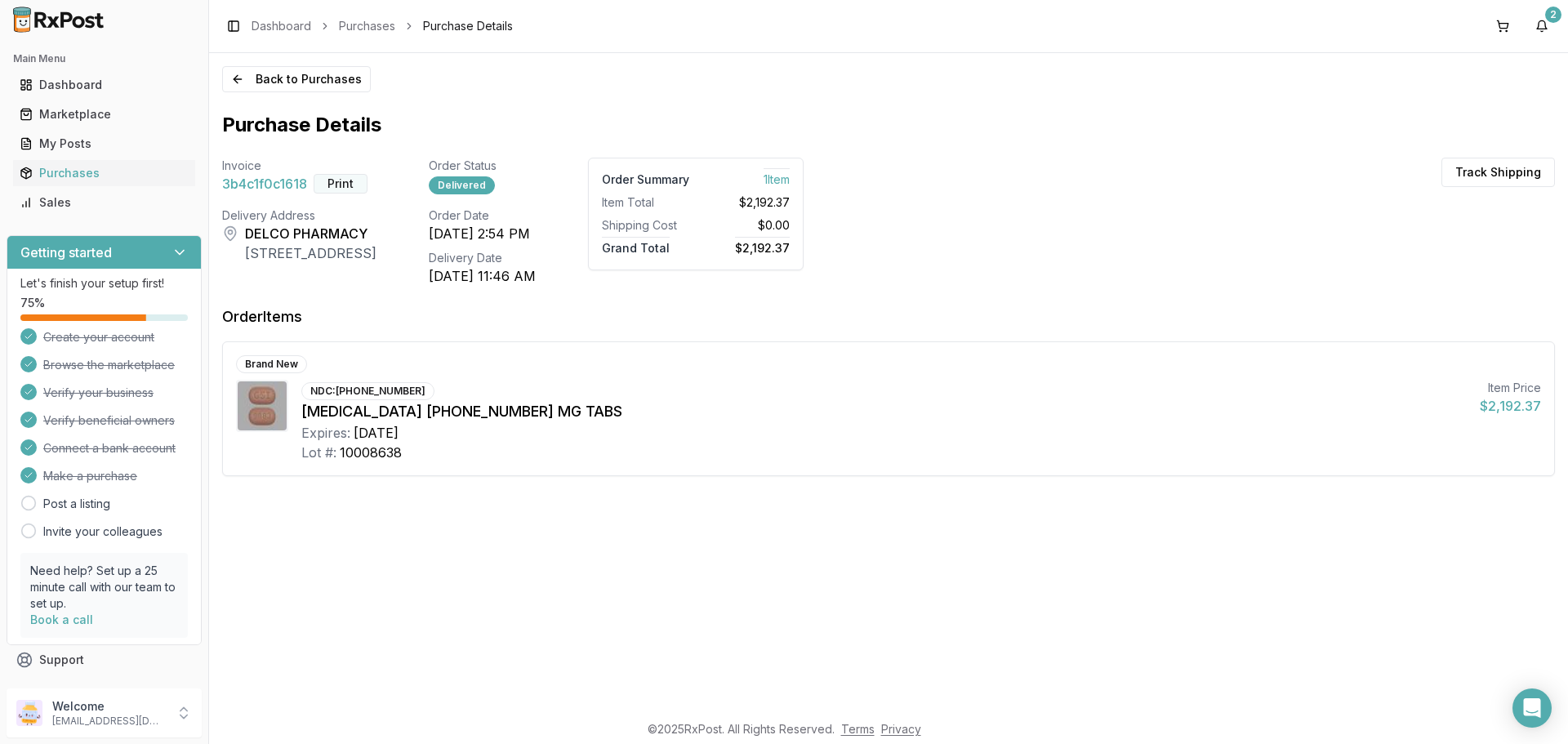
click at [347, 186] on button "Print" at bounding box center [340, 184] width 54 height 20
click at [1536, 19] on button "2" at bounding box center [1541, 26] width 26 height 26
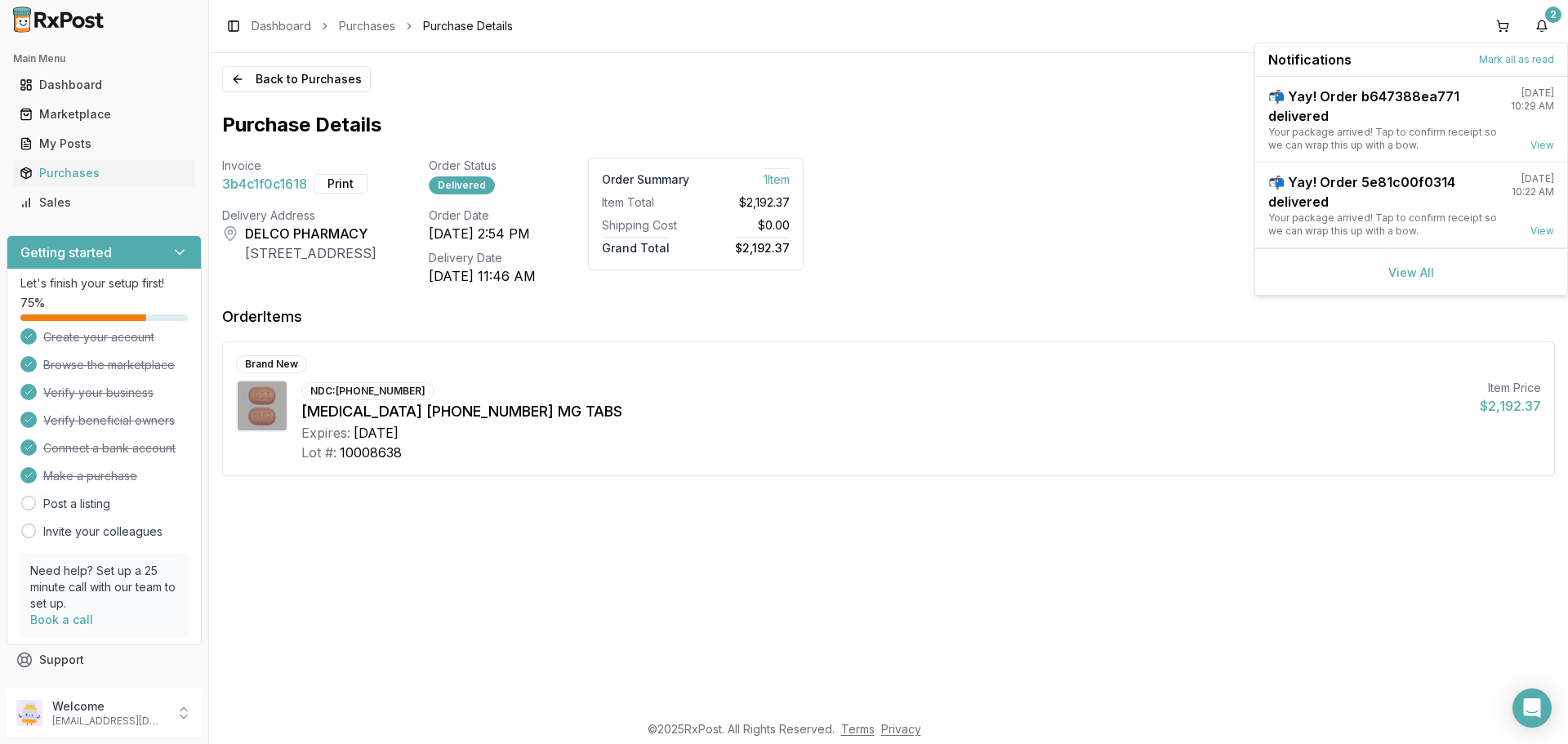
click at [1414, 265] on div "View All" at bounding box center [1411, 272] width 312 height 47
click at [1406, 276] on link "View All" at bounding box center [1410, 272] width 46 height 14
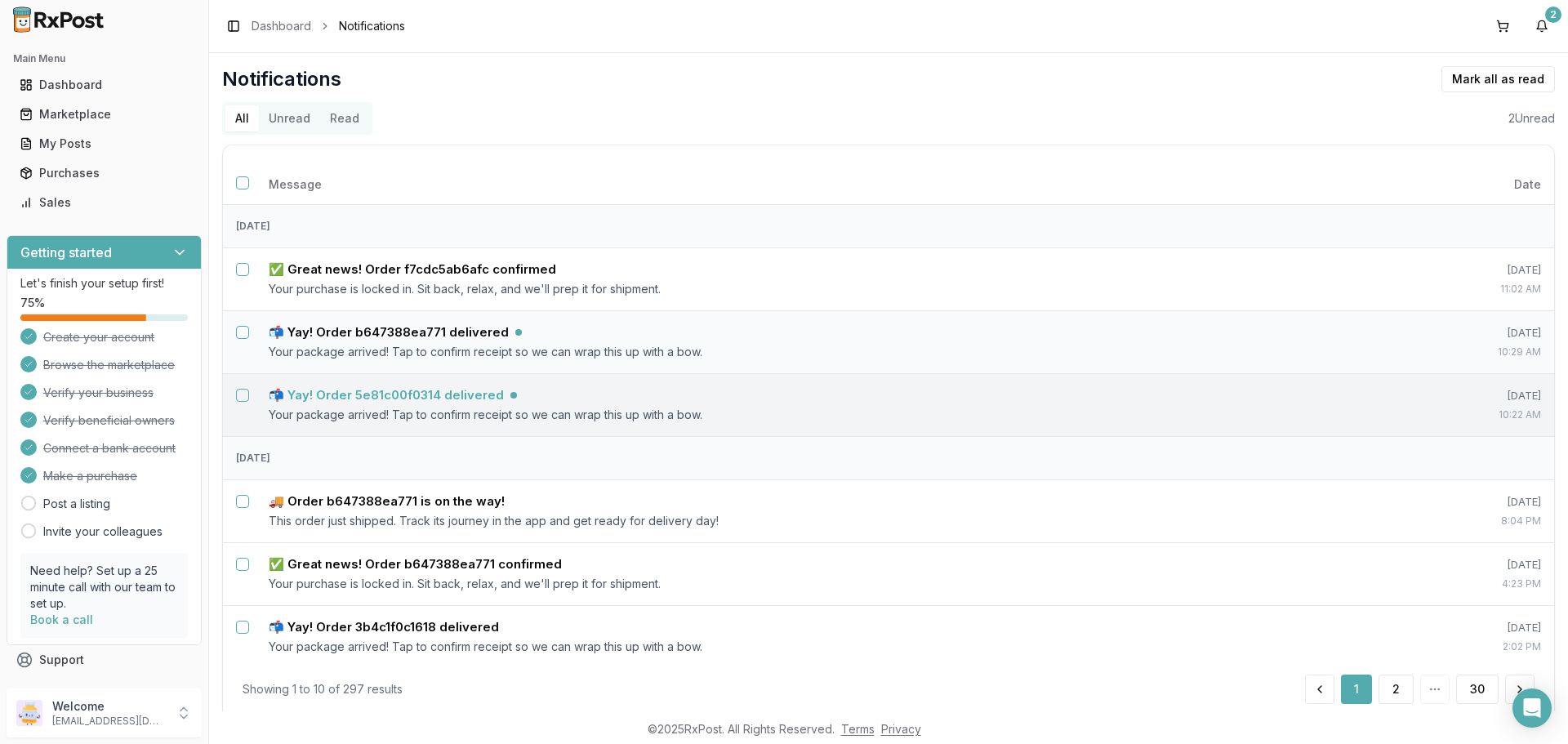
click at [429, 392] on h5 "📬 Yay! Order 5e81c00f0314 delivered" at bounding box center [386, 395] width 235 height 16
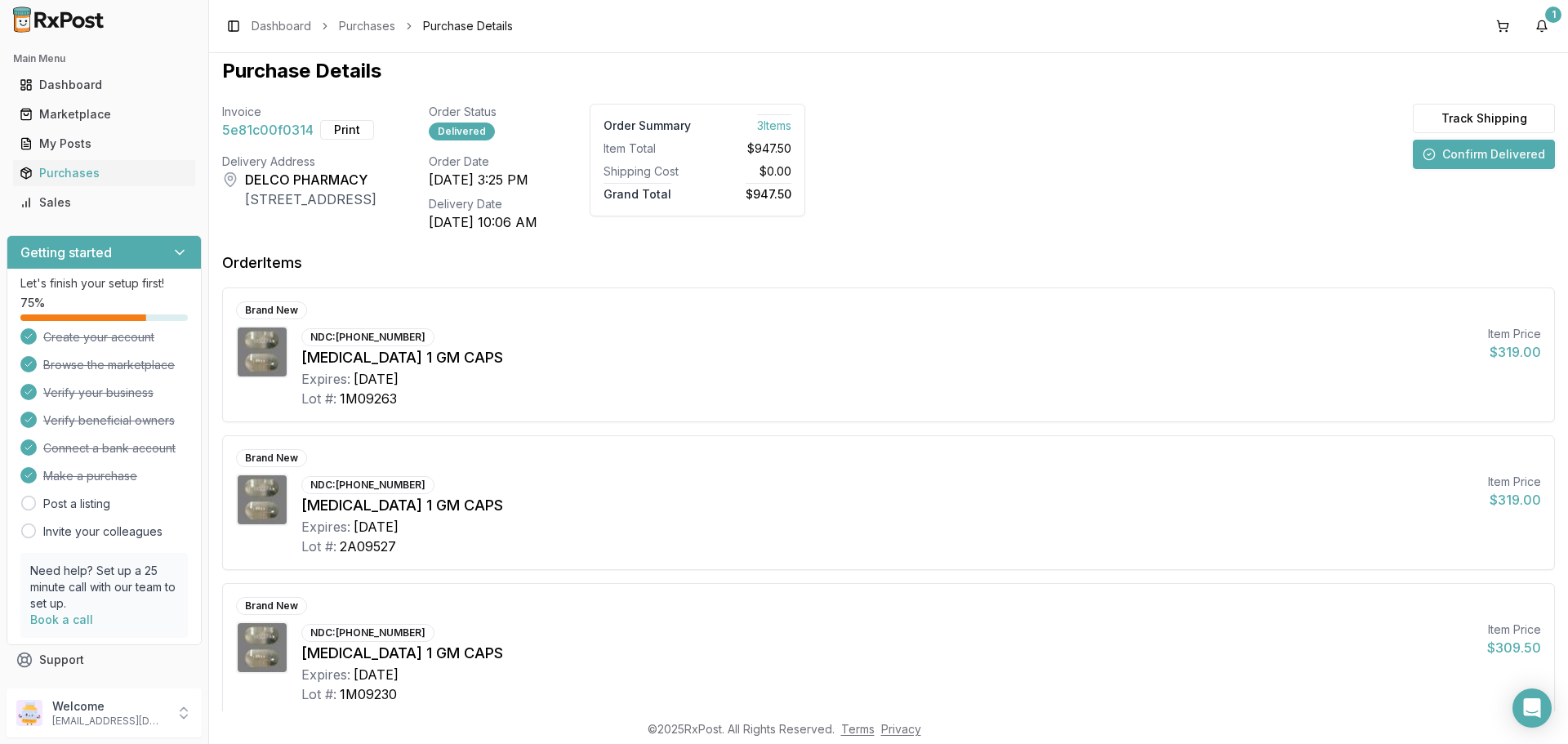
scroll to position [106, 0]
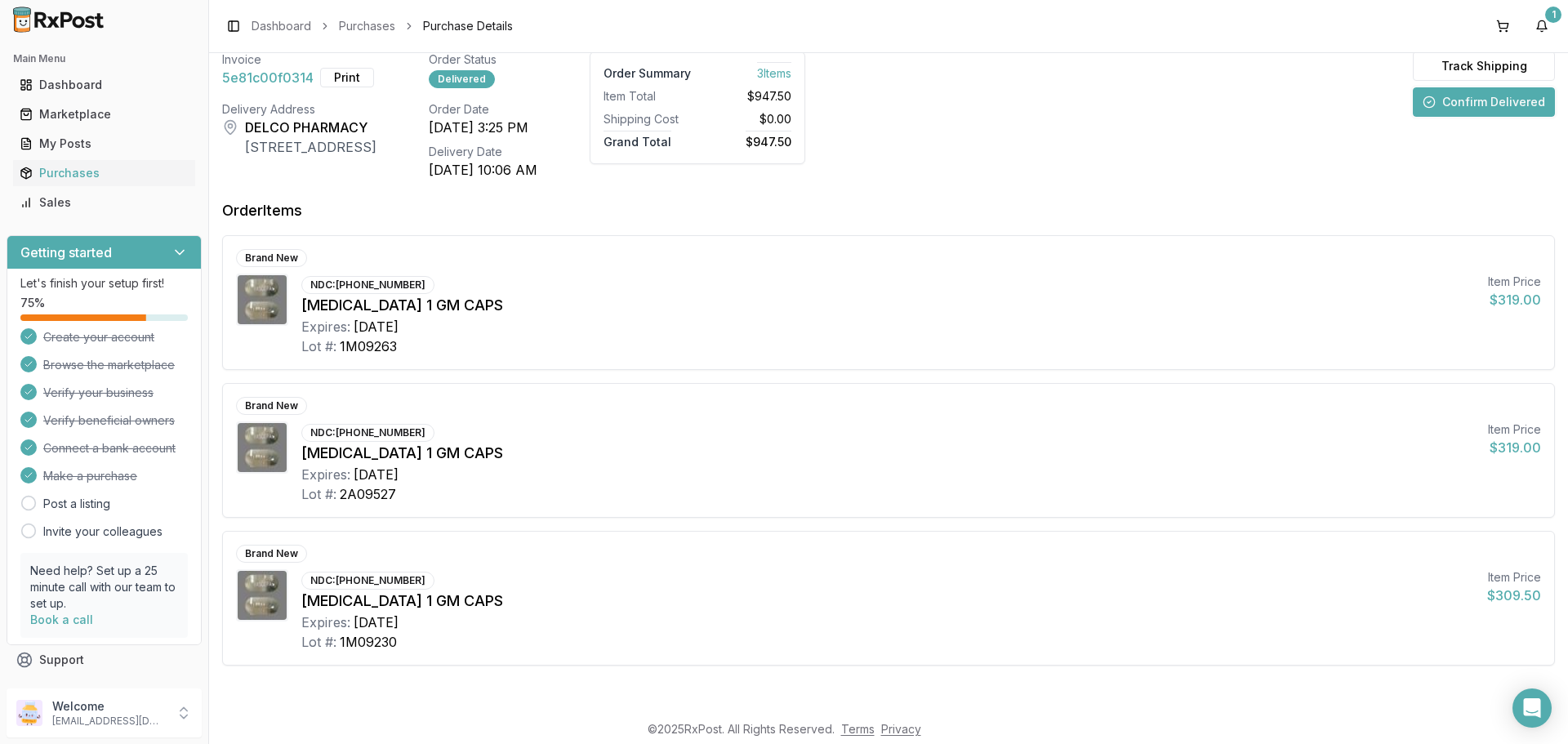
click at [1463, 97] on button "Confirm Delivered" at bounding box center [1483, 102] width 142 height 29
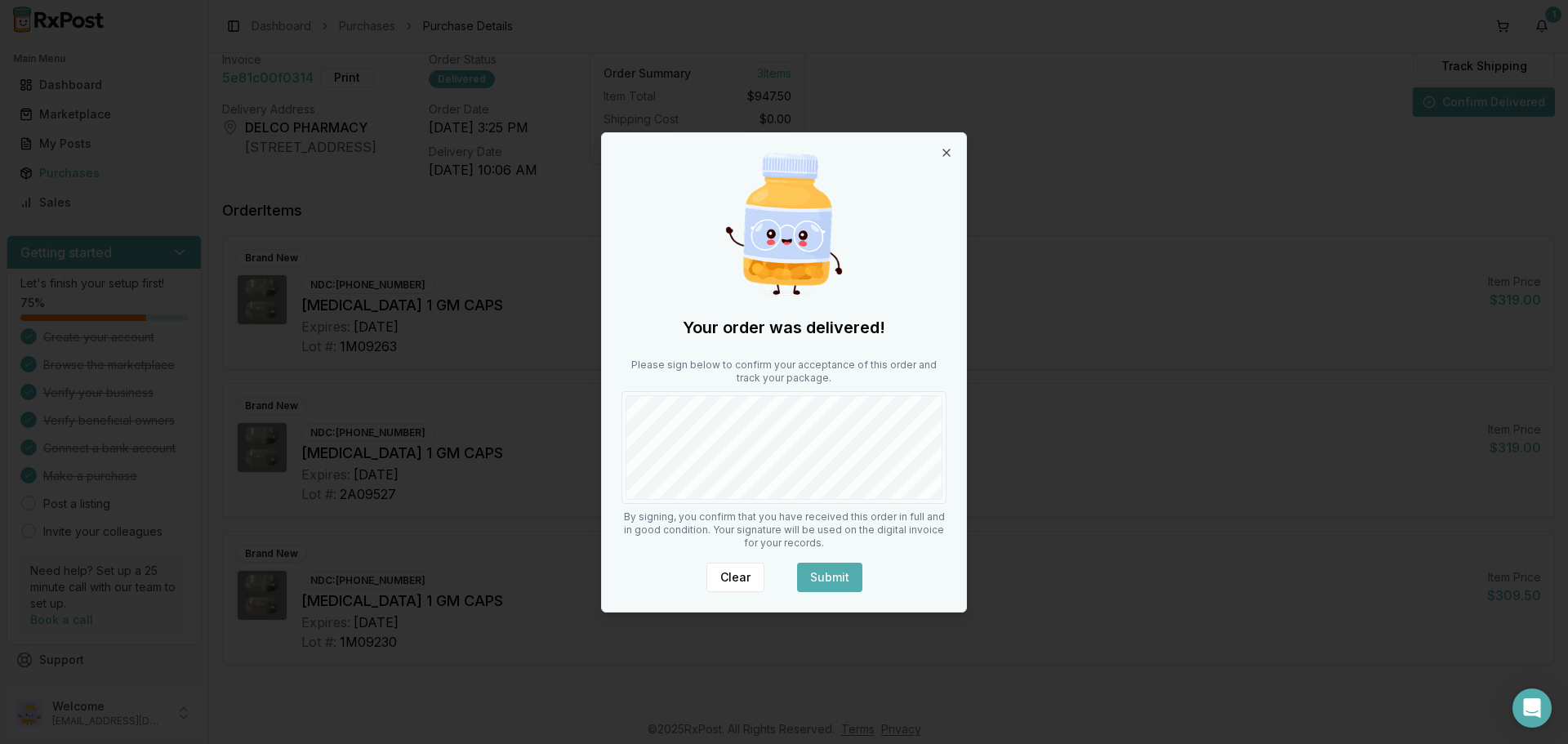
drag, startPoint x: 820, startPoint y: 578, endPoint x: 820, endPoint y: 545, distance: 33.0
click at [820, 573] on button "Submit" at bounding box center [830, 578] width 65 height 29
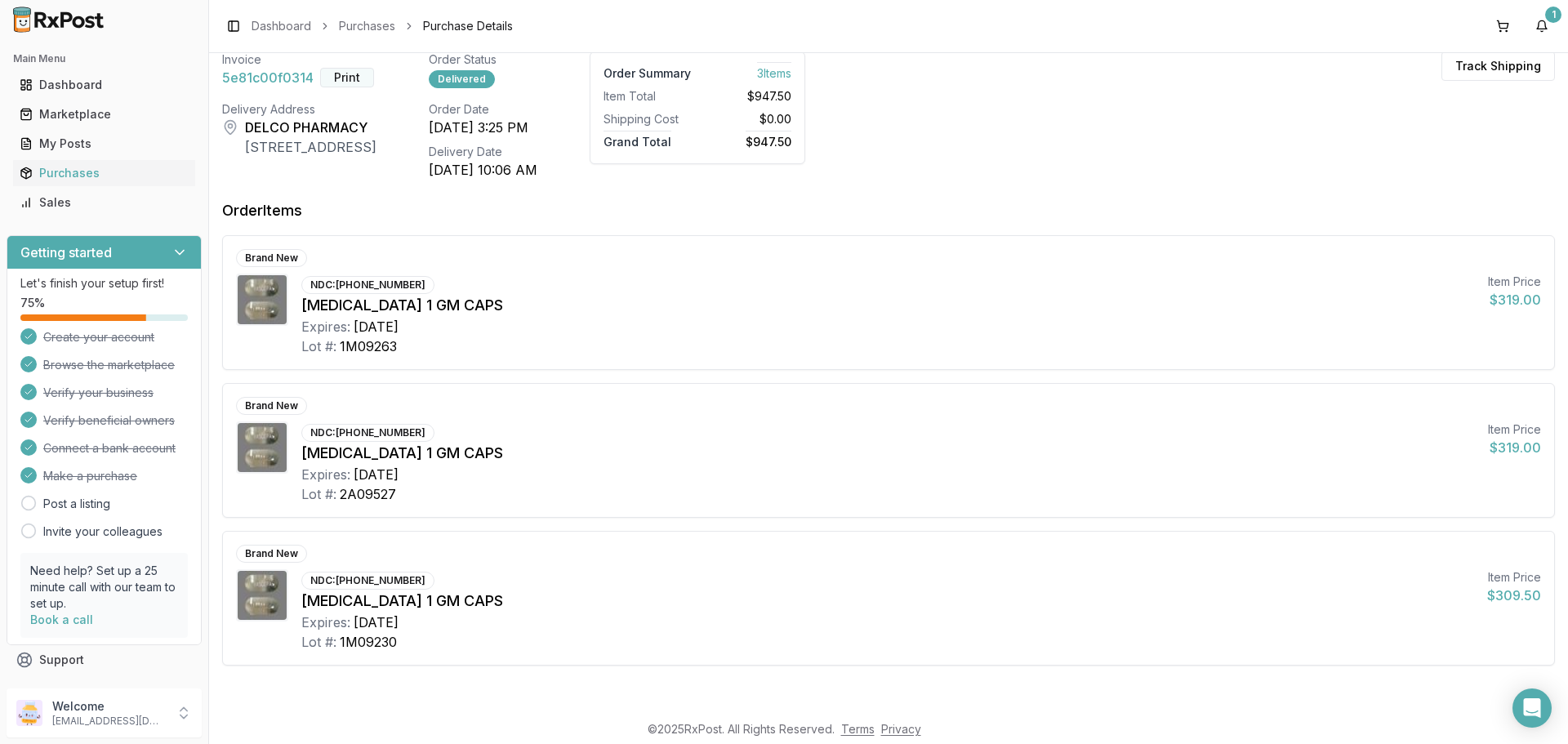
click at [351, 83] on button "Print" at bounding box center [346, 78] width 54 height 20
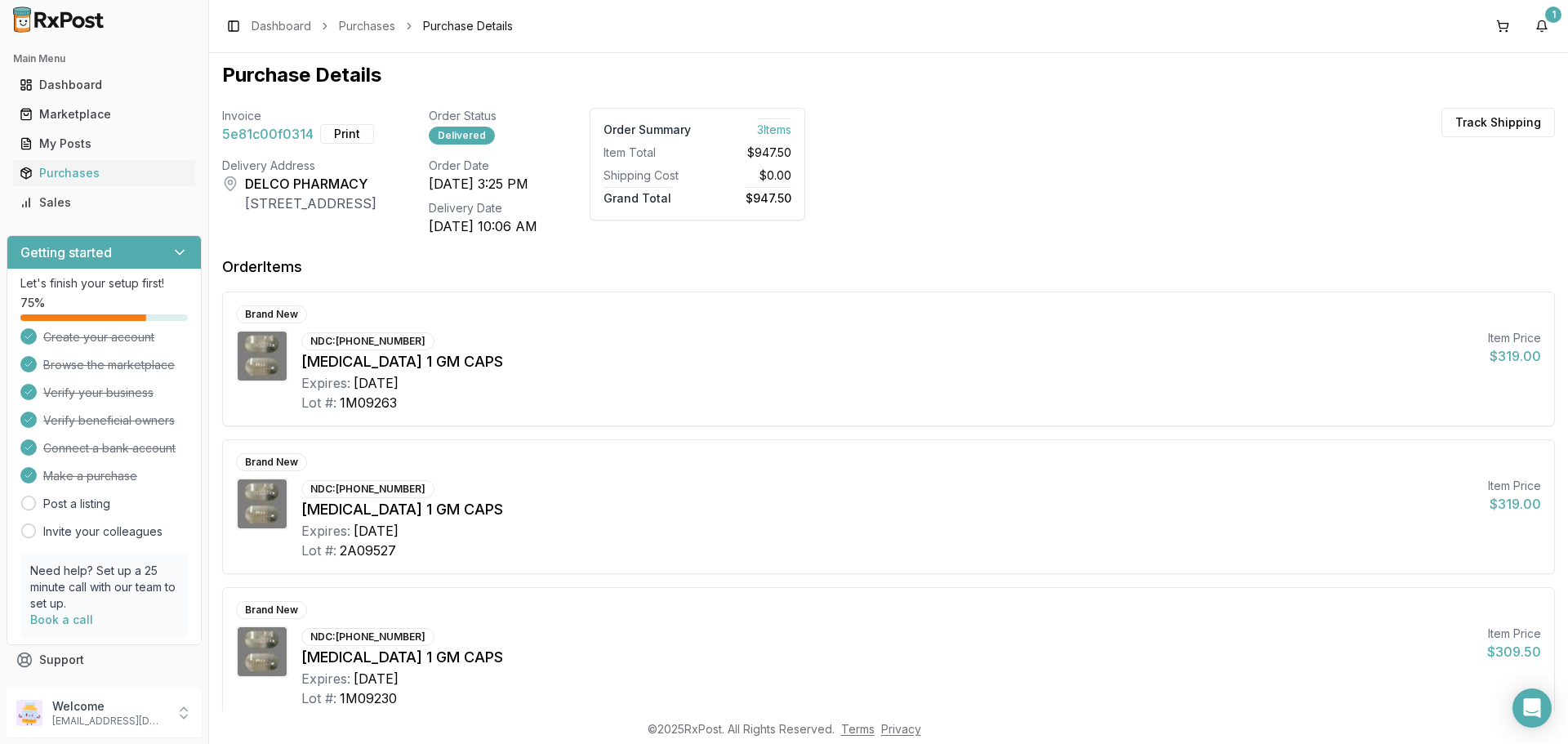
scroll to position [0, 0]
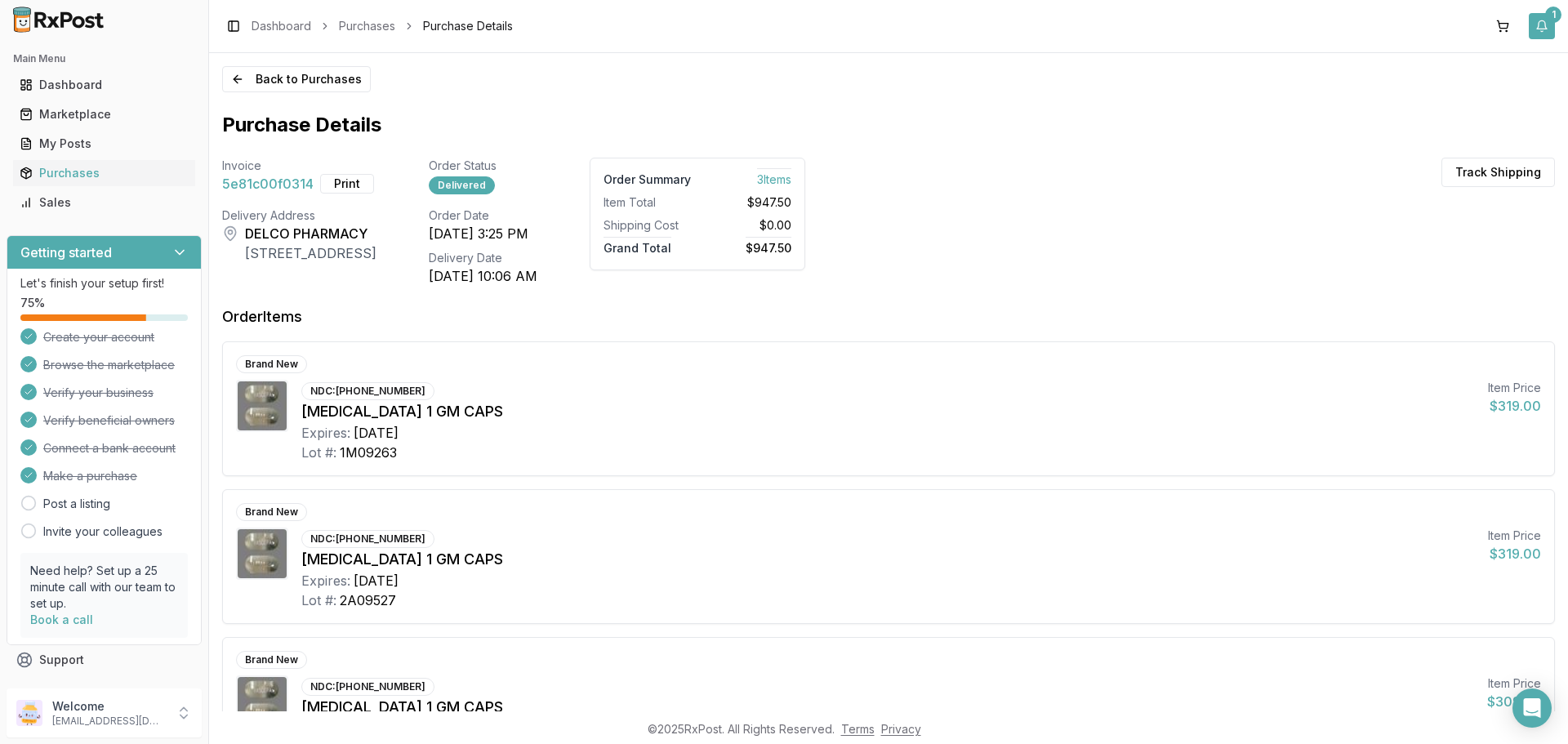
click at [1542, 26] on button "1" at bounding box center [1541, 26] width 26 height 26
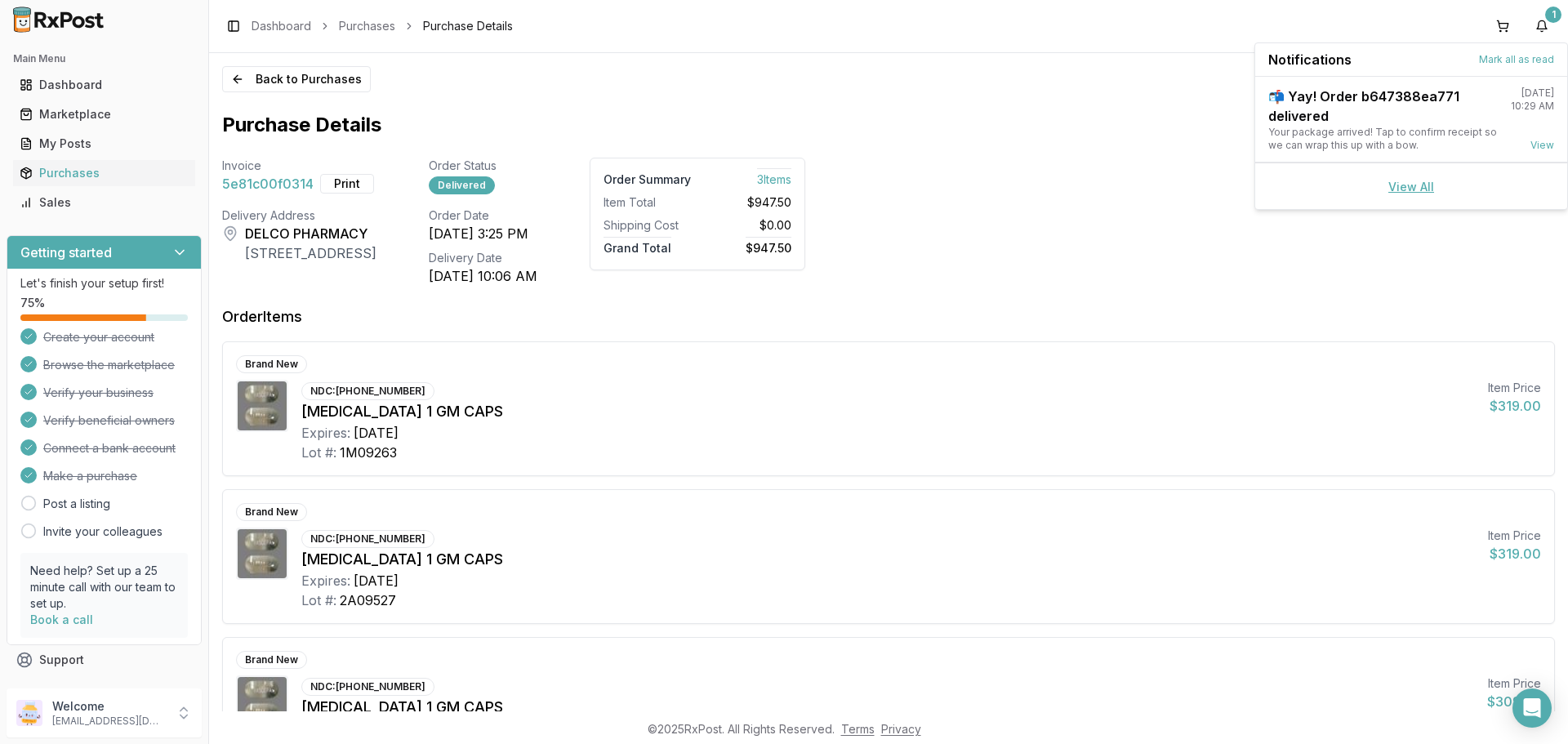
click at [1416, 183] on link "View All" at bounding box center [1410, 186] width 46 height 14
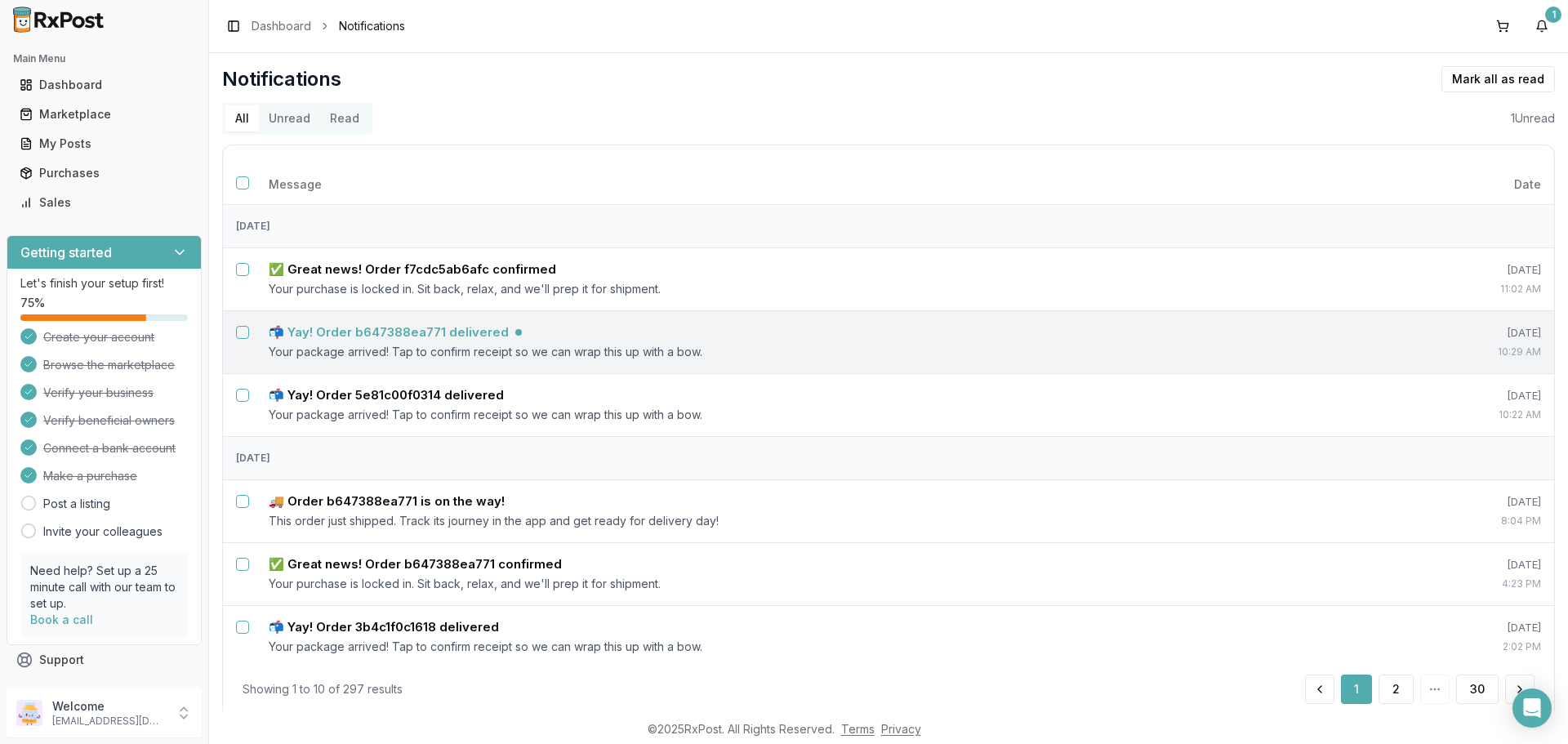
click at [478, 335] on h5 "📬 Yay! Order b647388ea771 delivered" at bounding box center [389, 332] width 240 height 16
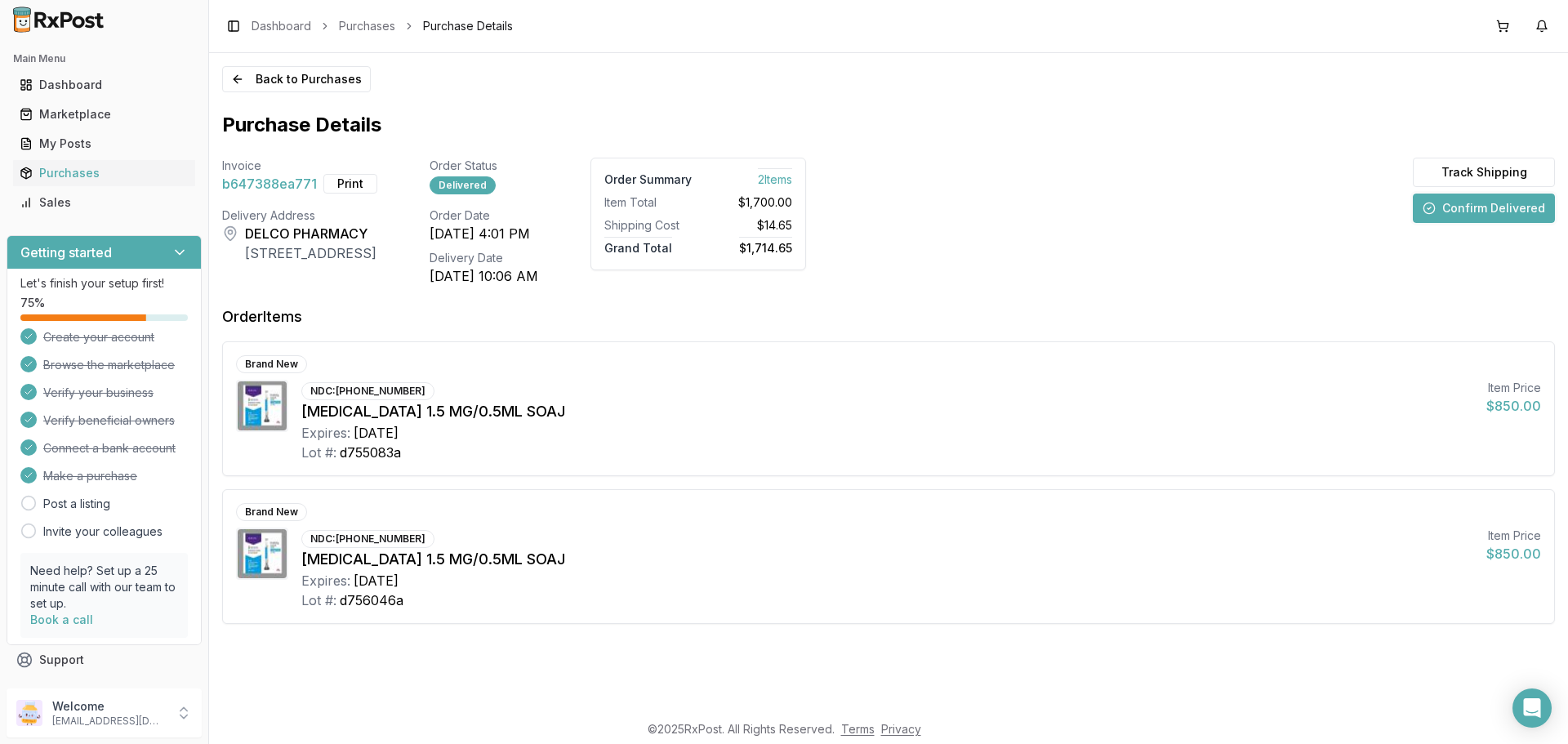
click at [1463, 216] on button "Confirm Delivered" at bounding box center [1483, 209] width 142 height 29
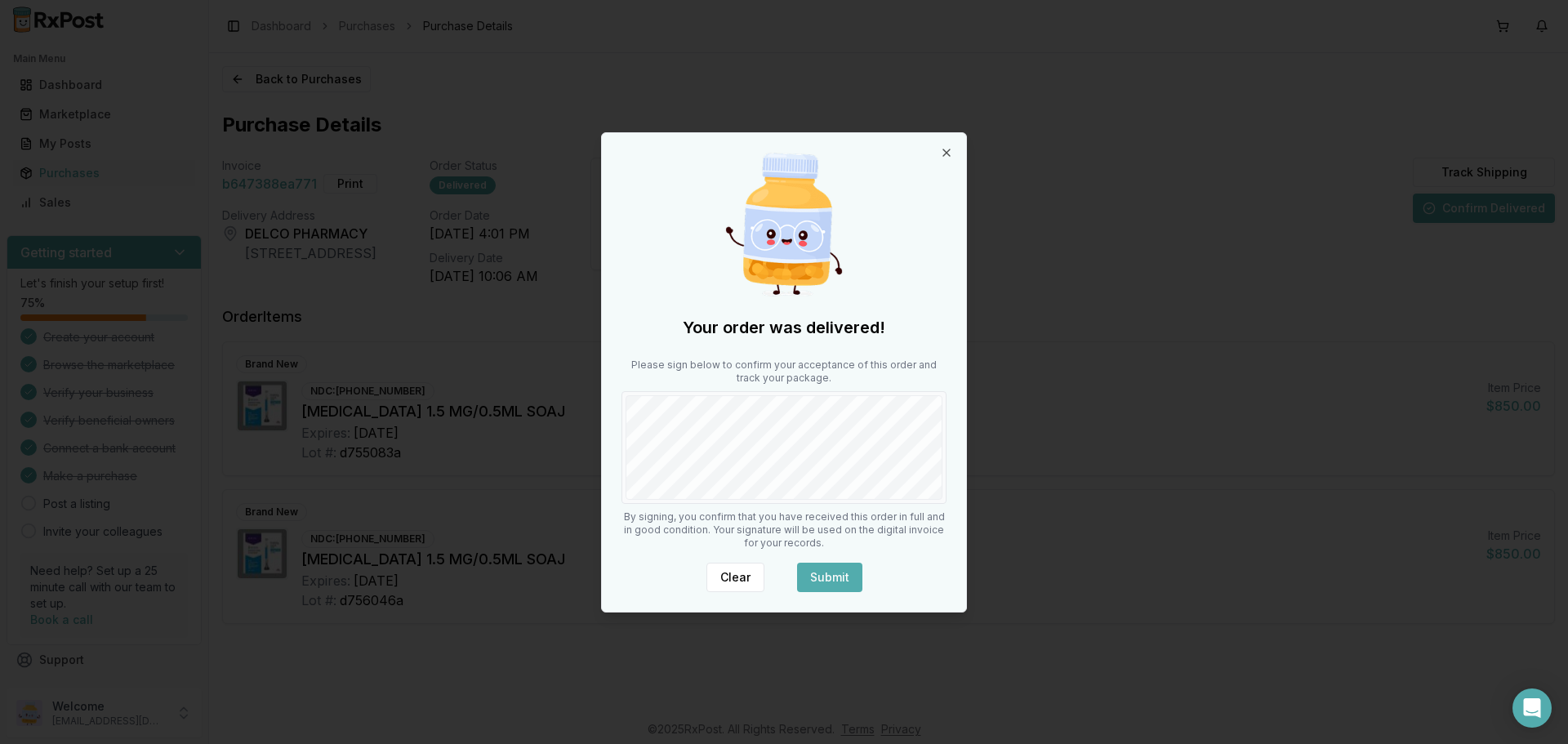
click at [831, 577] on button "Submit" at bounding box center [830, 578] width 65 height 29
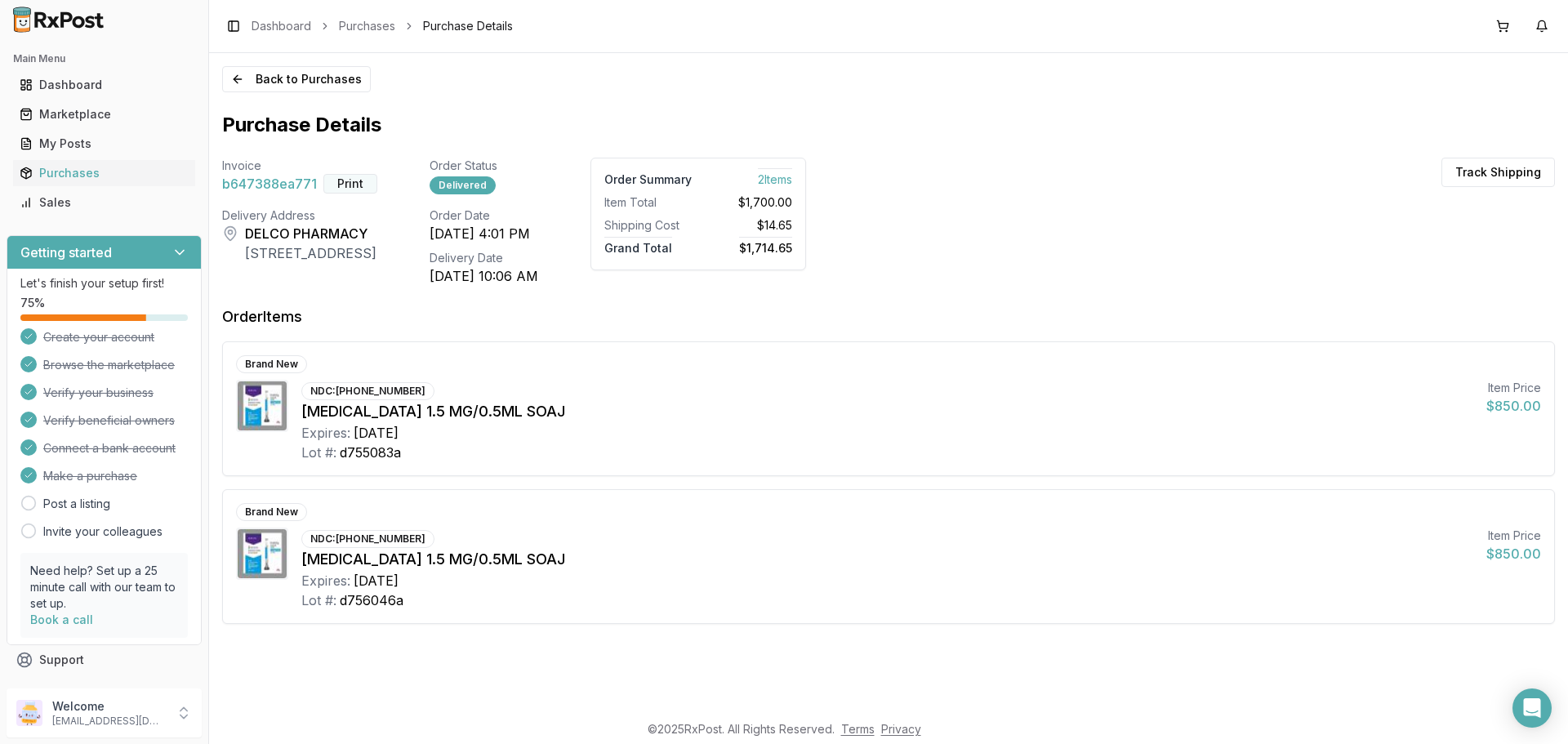
click at [346, 186] on button "Print" at bounding box center [350, 184] width 54 height 20
click at [1551, 28] on button "button" at bounding box center [1541, 26] width 26 height 26
click at [1411, 147] on link "View All" at bounding box center [1410, 147] width 46 height 14
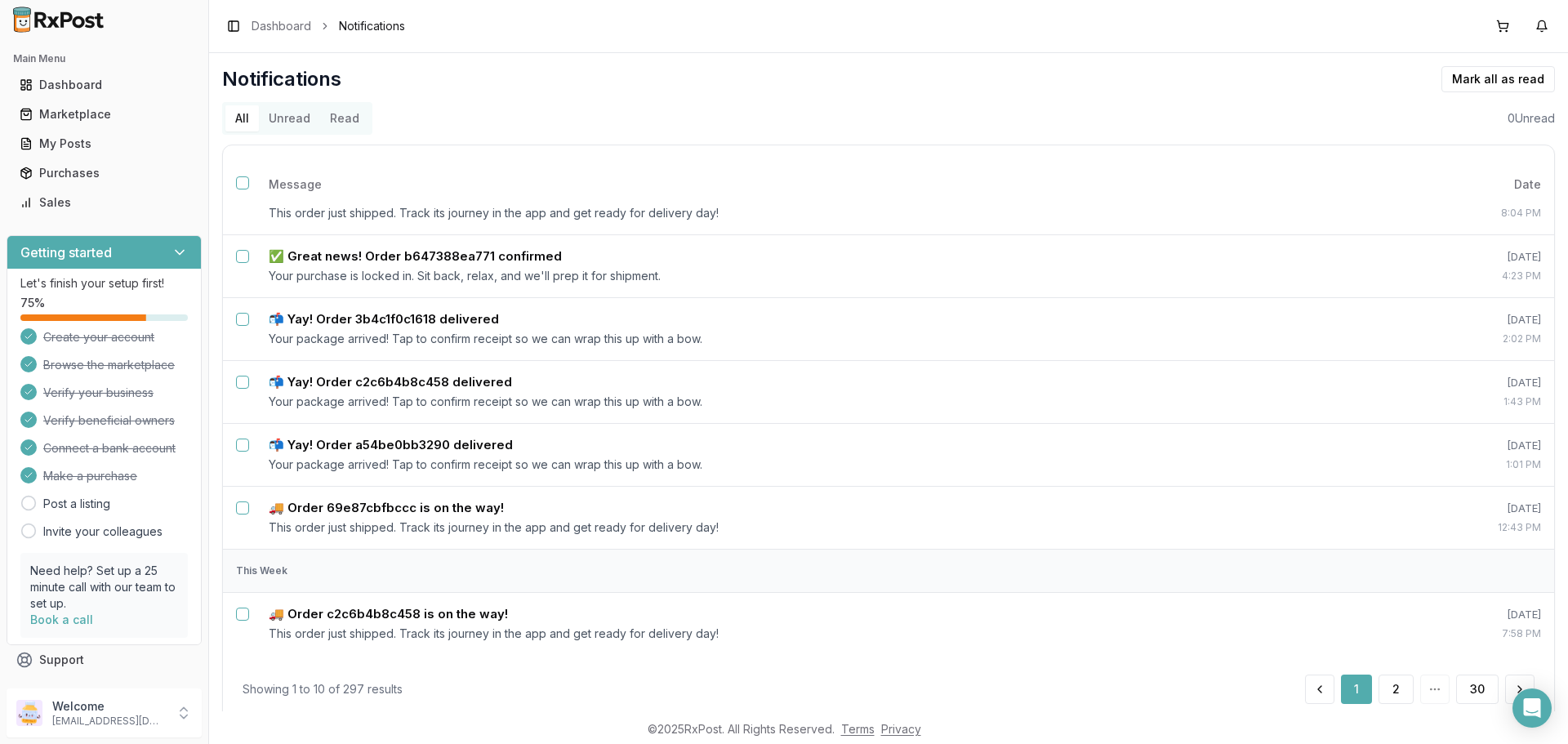
scroll to position [39, 0]
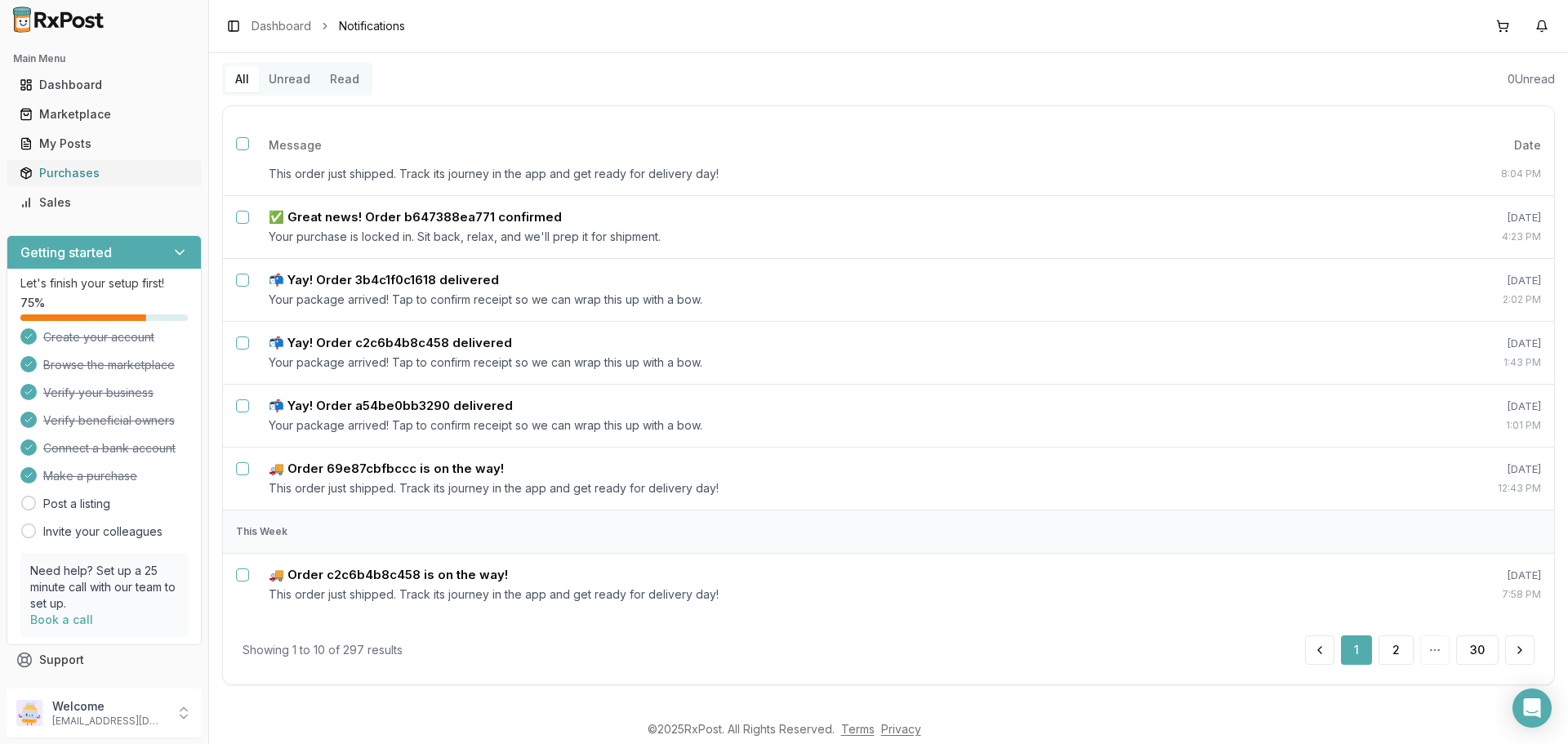
click at [116, 180] on div "Purchases" at bounding box center [104, 172] width 169 height 16
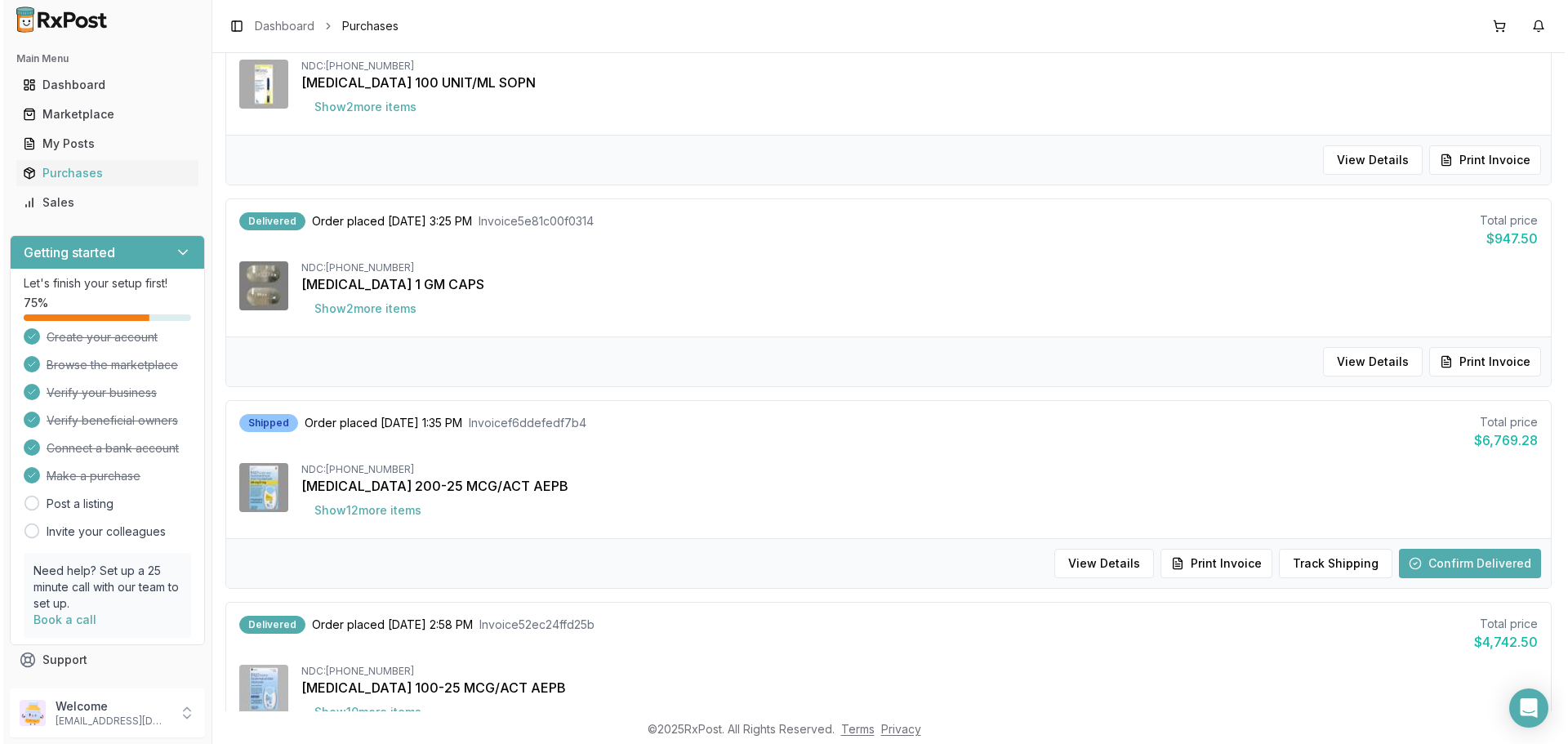
scroll to position [1307, 0]
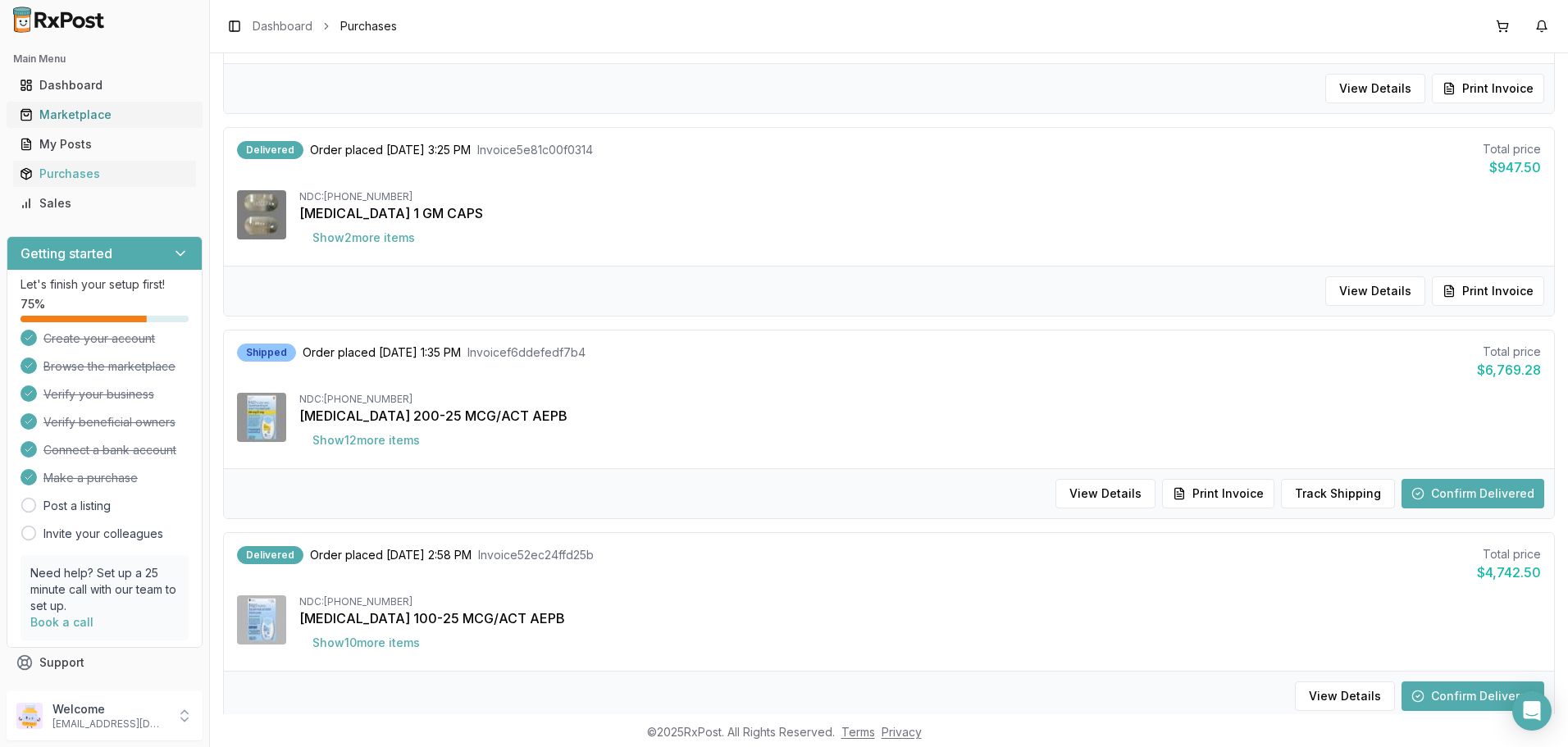
click at [63, 111] on div "Marketplace" at bounding box center [105, 114] width 170 height 16
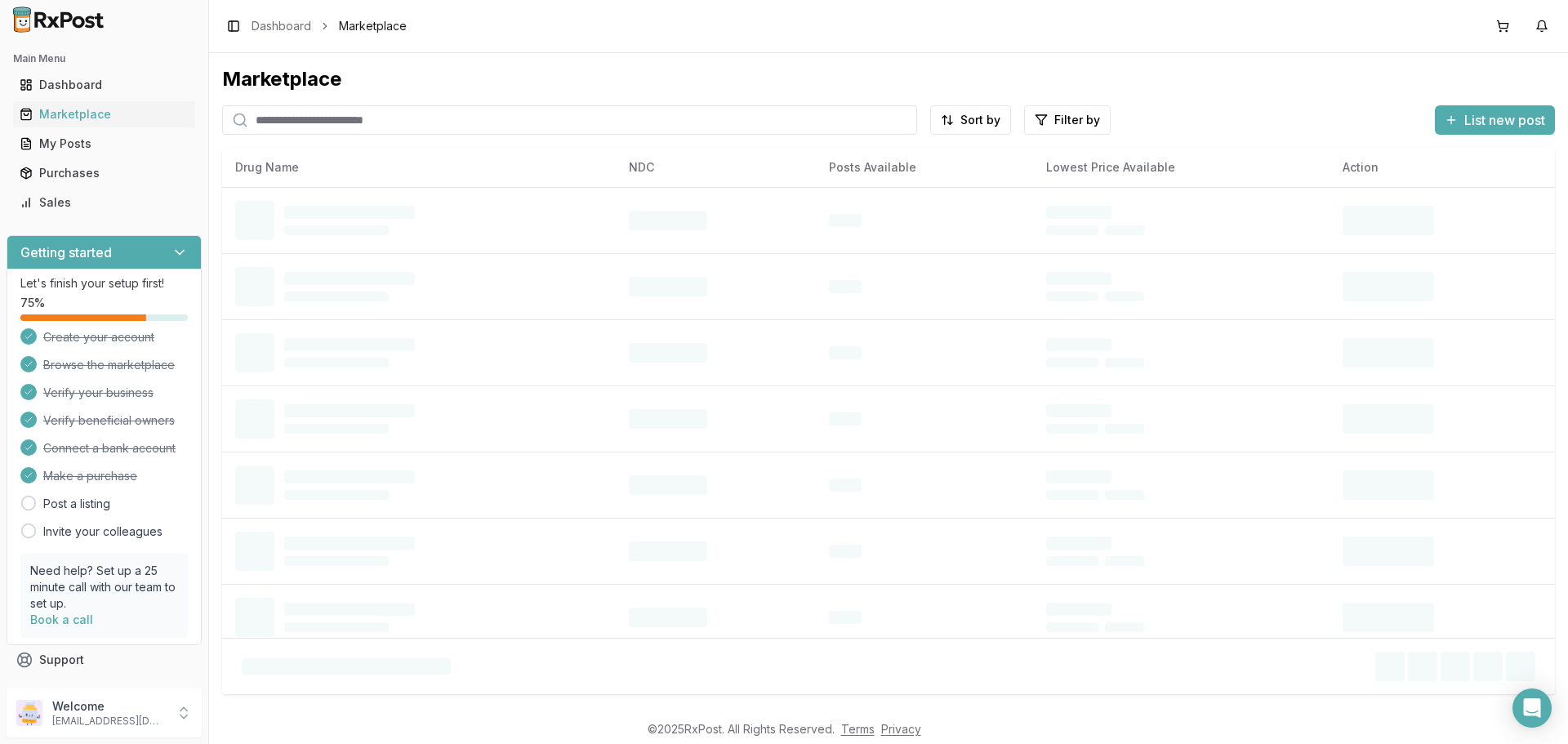
click at [409, 118] on input "search" at bounding box center [569, 120] width 694 height 29
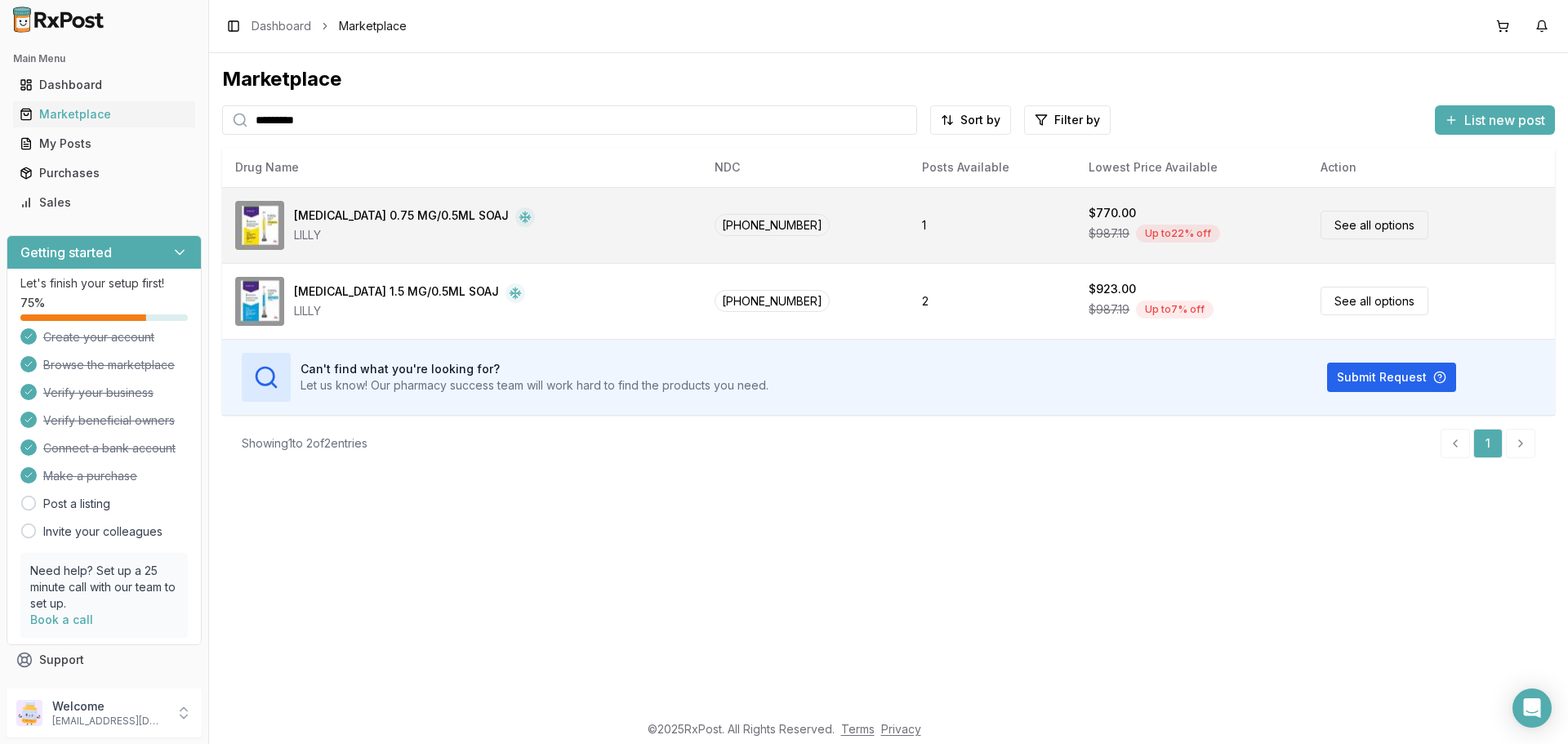
type input "*********"
click at [1329, 229] on link "See all options" at bounding box center [1373, 224] width 108 height 28
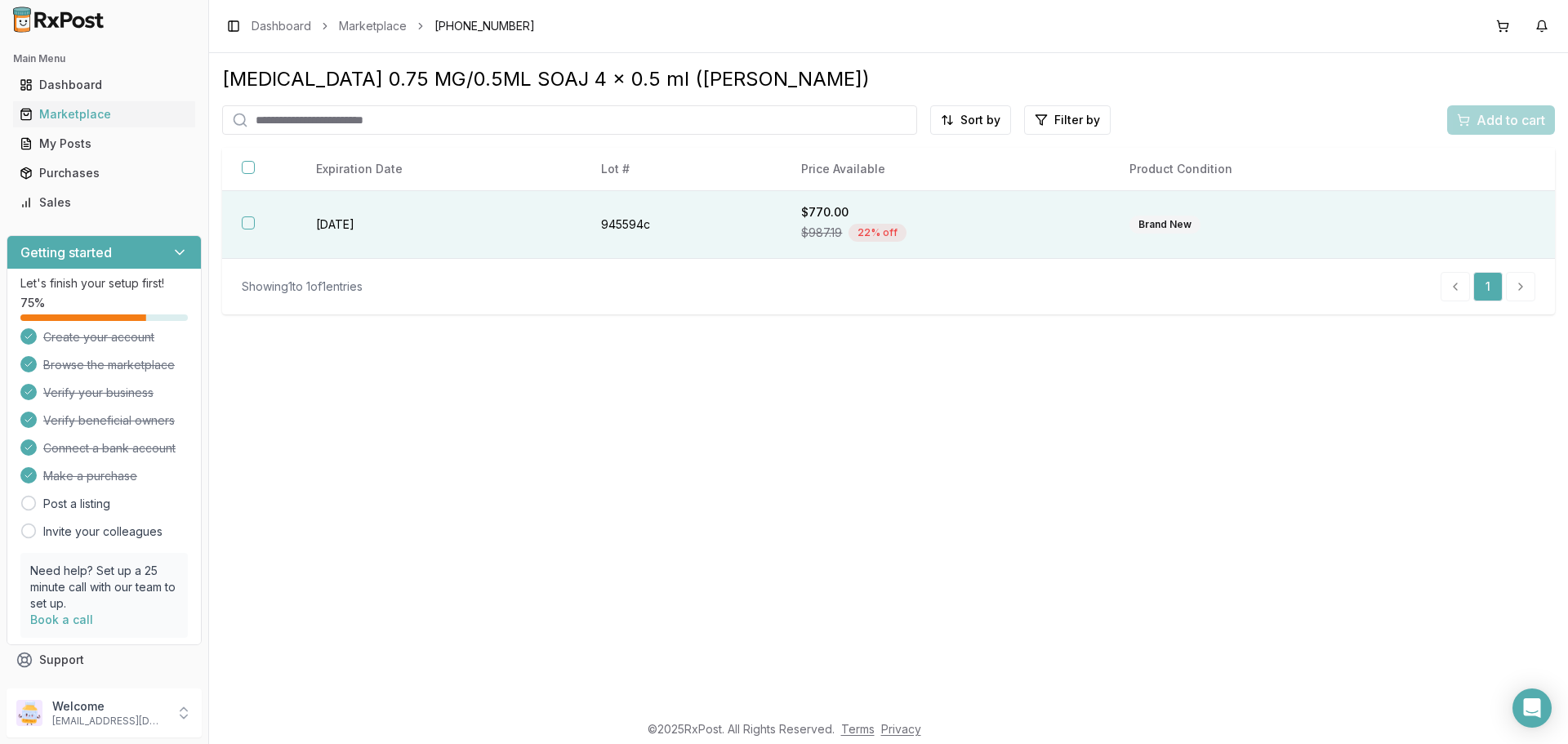
click at [246, 222] on button "button" at bounding box center [248, 222] width 13 height 13
click at [1501, 132] on button "Add to cart" at bounding box center [1500, 120] width 108 height 29
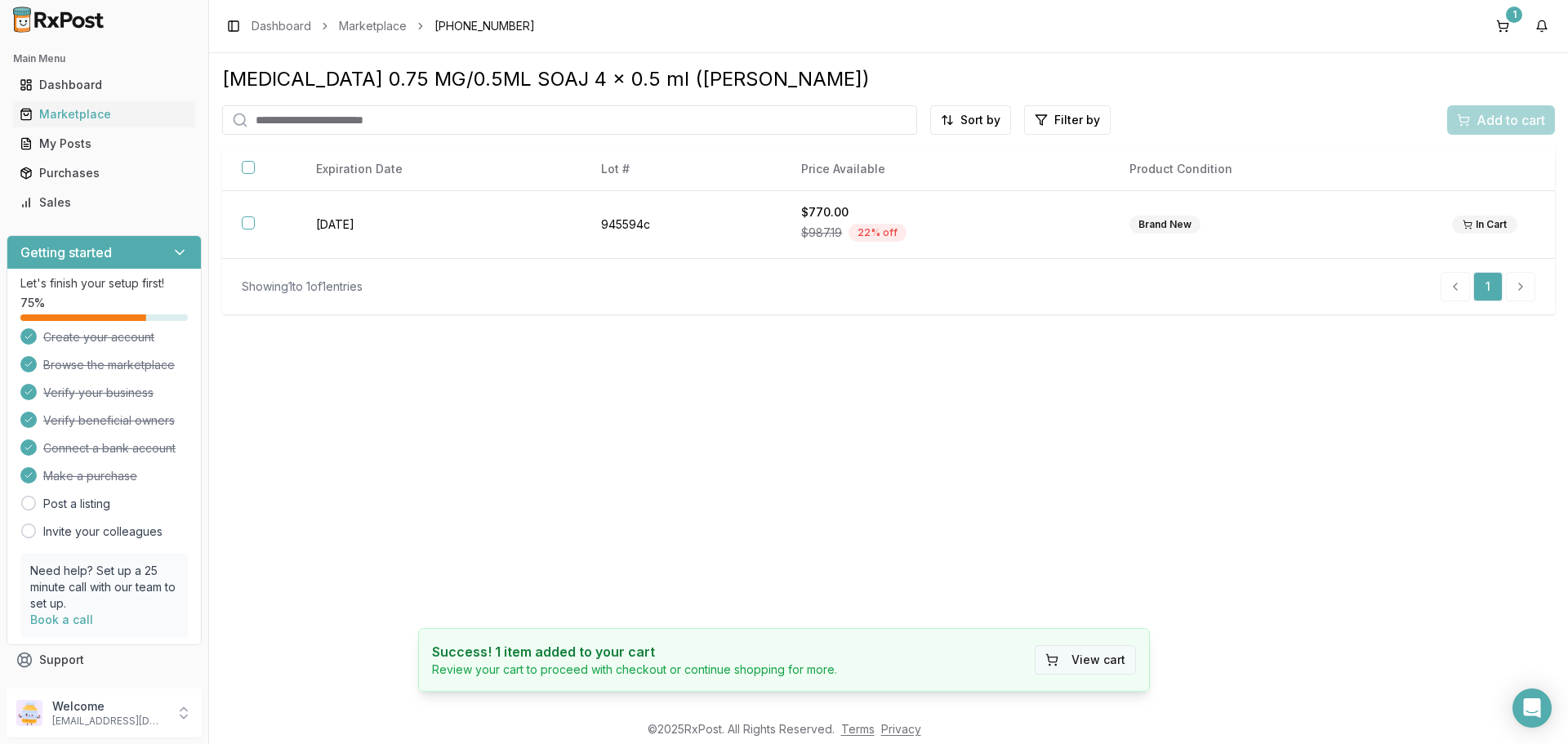
click at [1065, 669] on button "View cart" at bounding box center [1086, 660] width 102 height 29
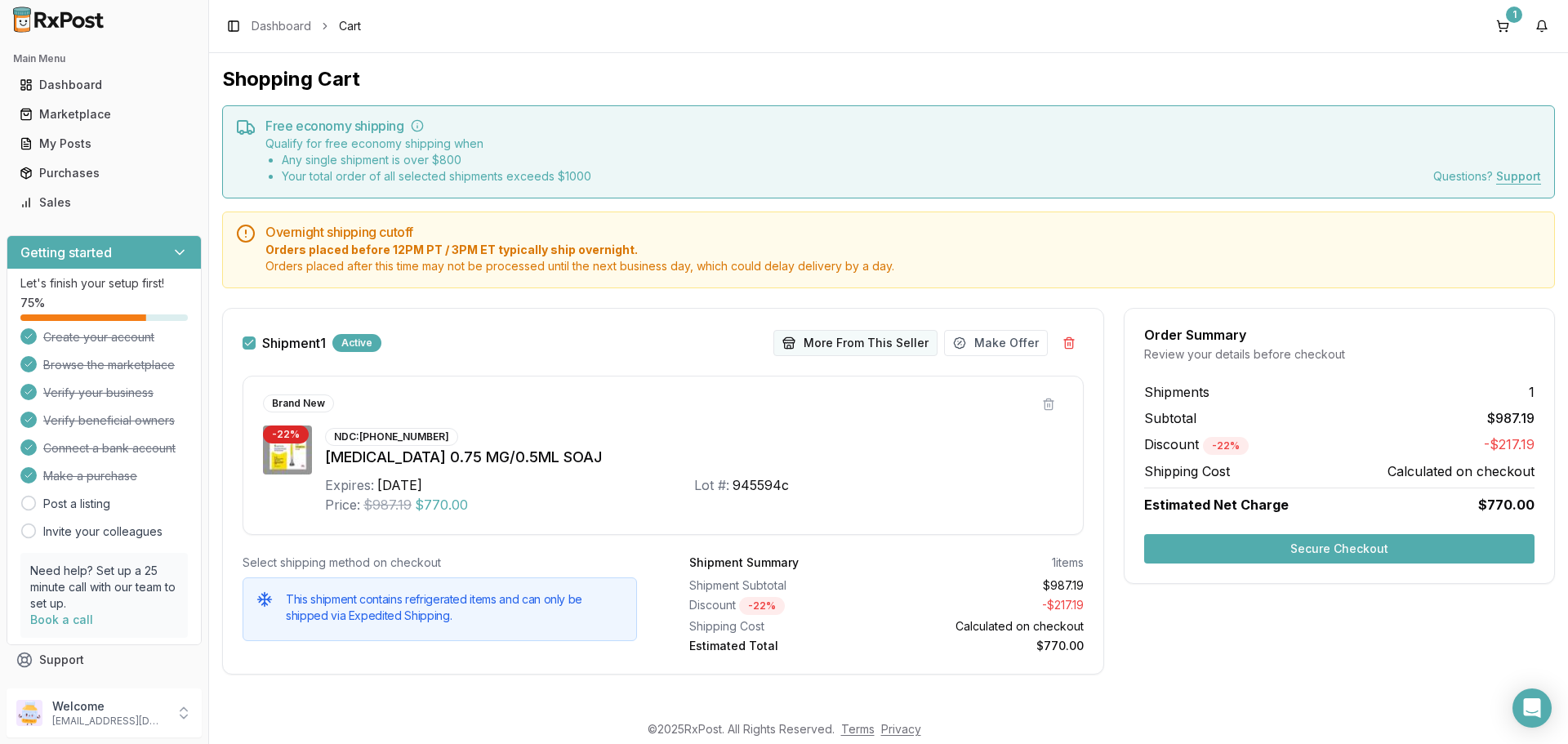
click at [849, 338] on button "More From This Seller" at bounding box center [855, 343] width 164 height 26
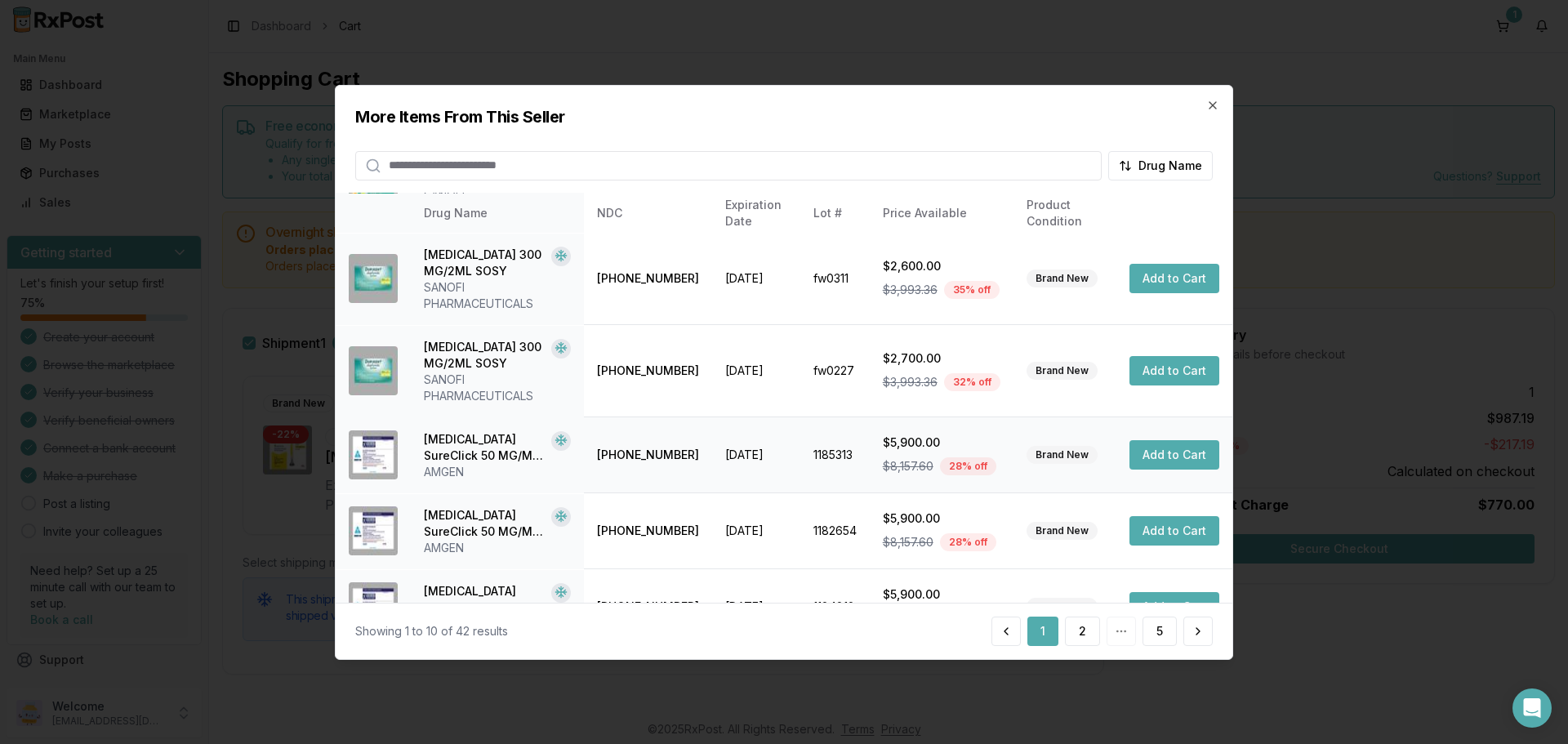
scroll to position [503, 0]
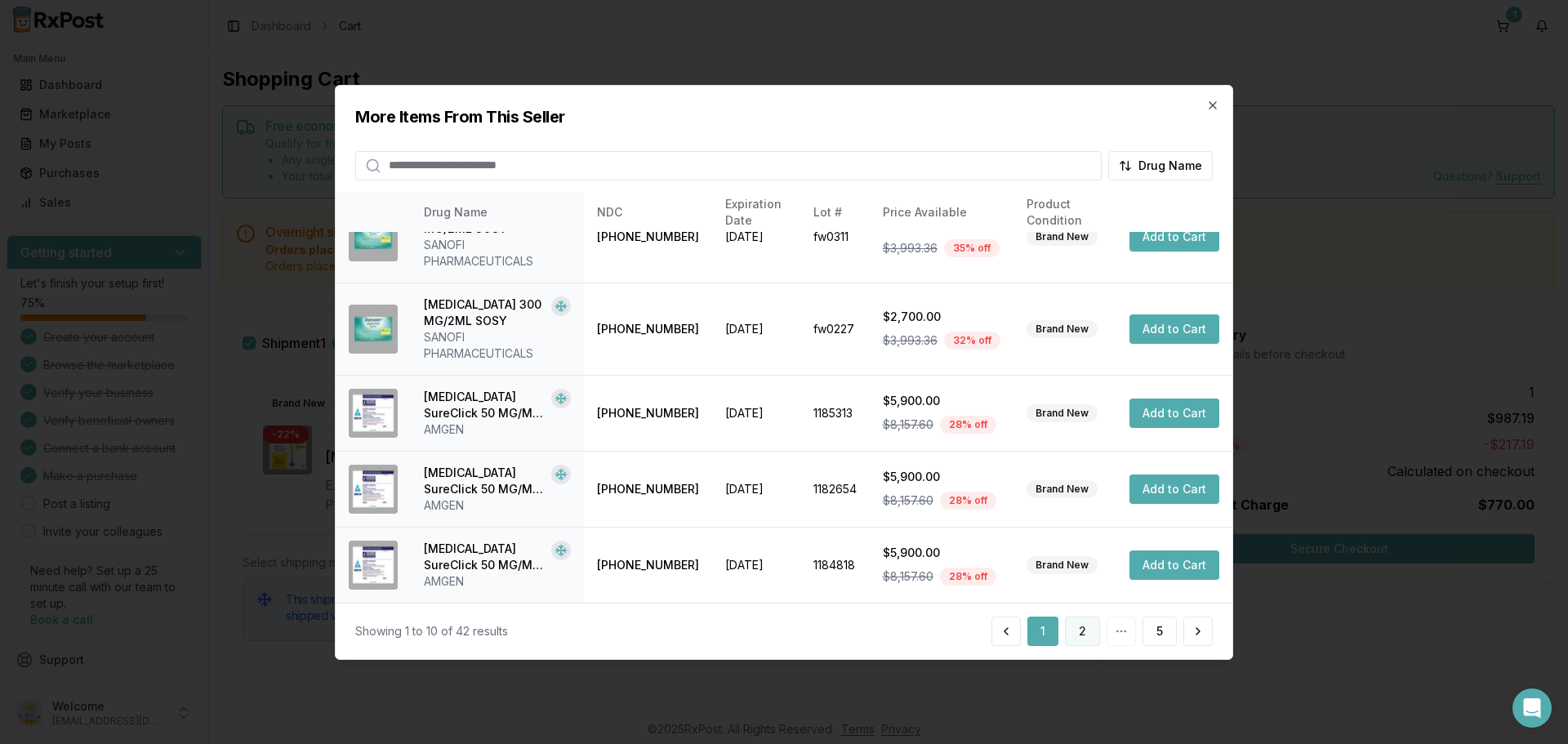
click at [1076, 638] on button "2" at bounding box center [1082, 631] width 35 height 29
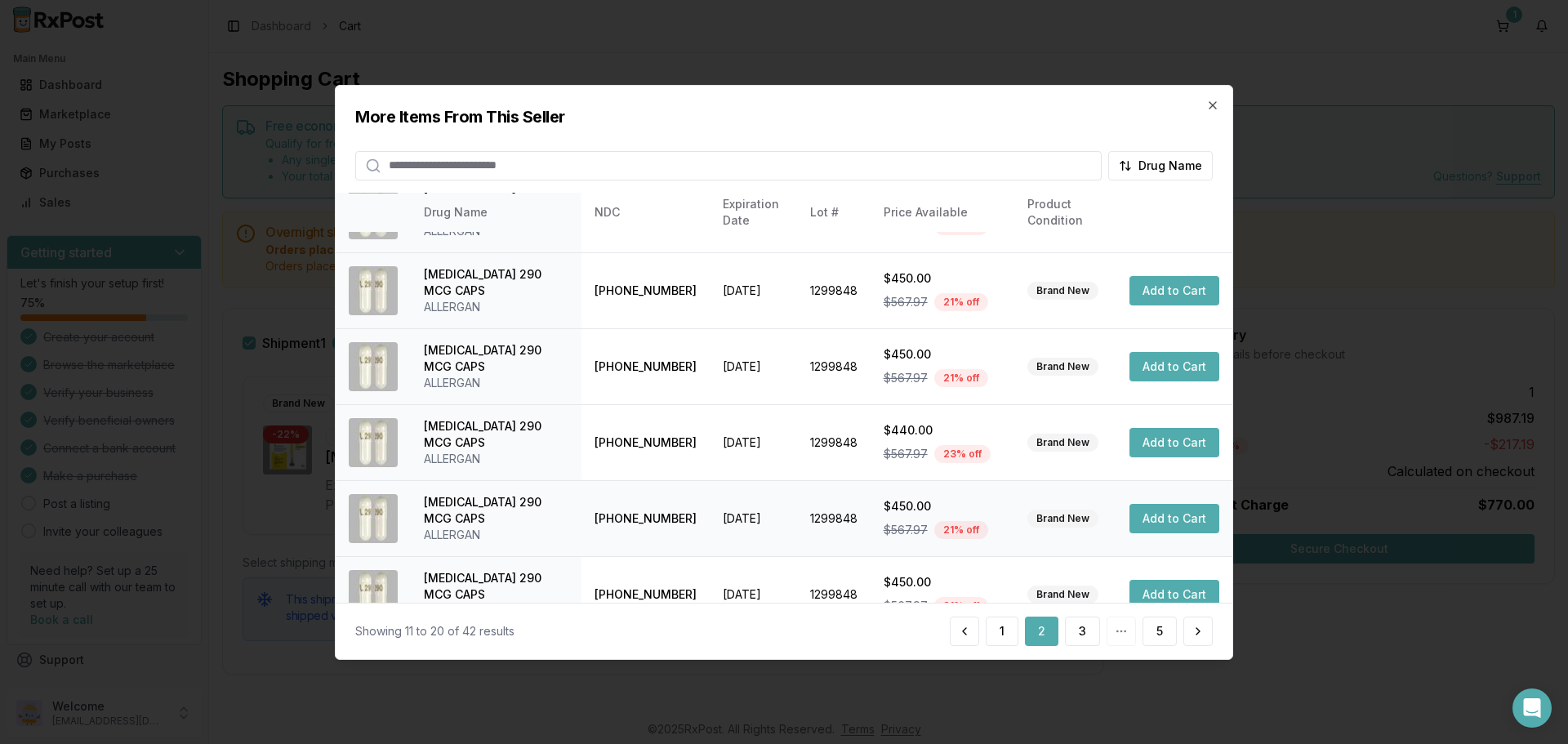
scroll to position [389, 0]
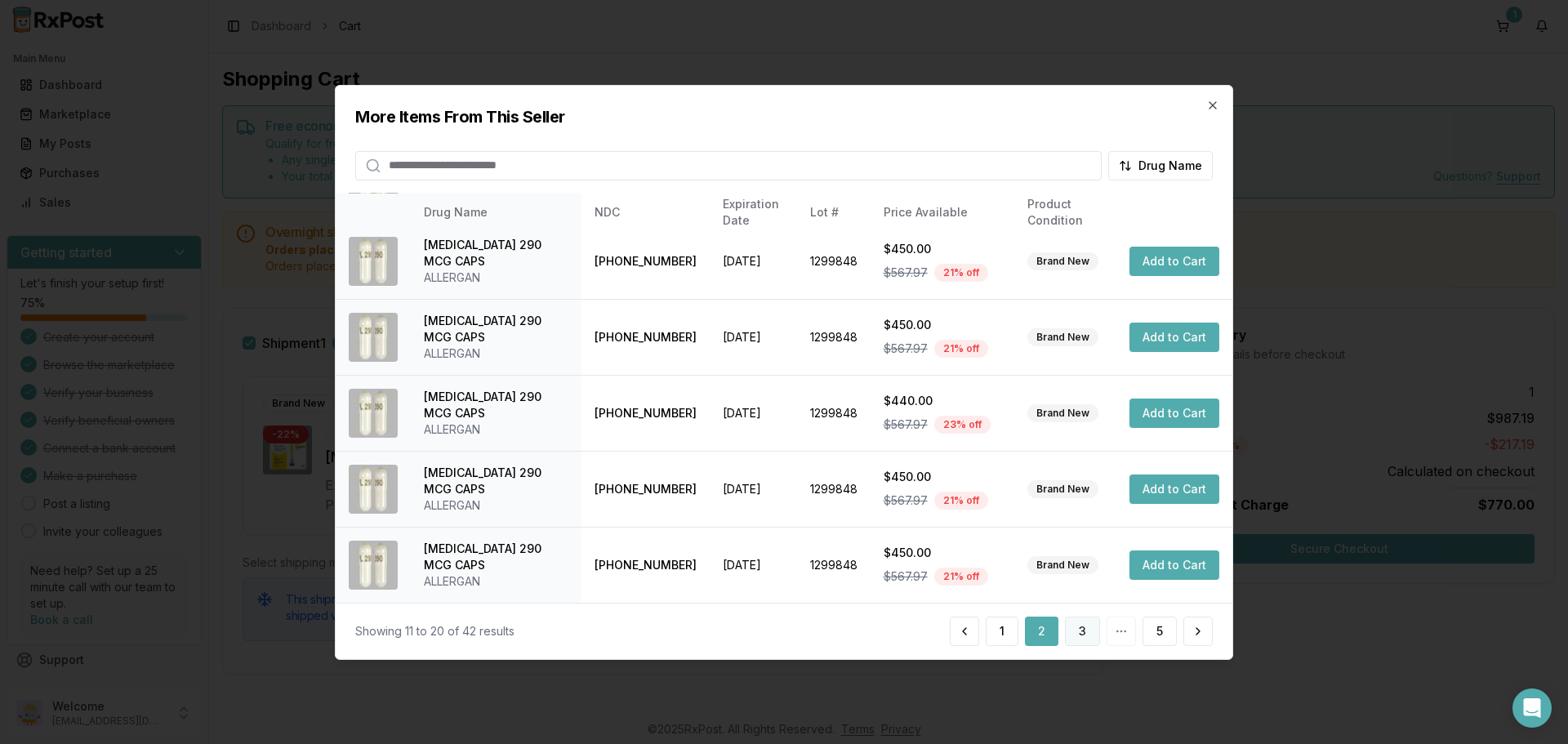
click at [1074, 641] on button "3" at bounding box center [1082, 631] width 35 height 29
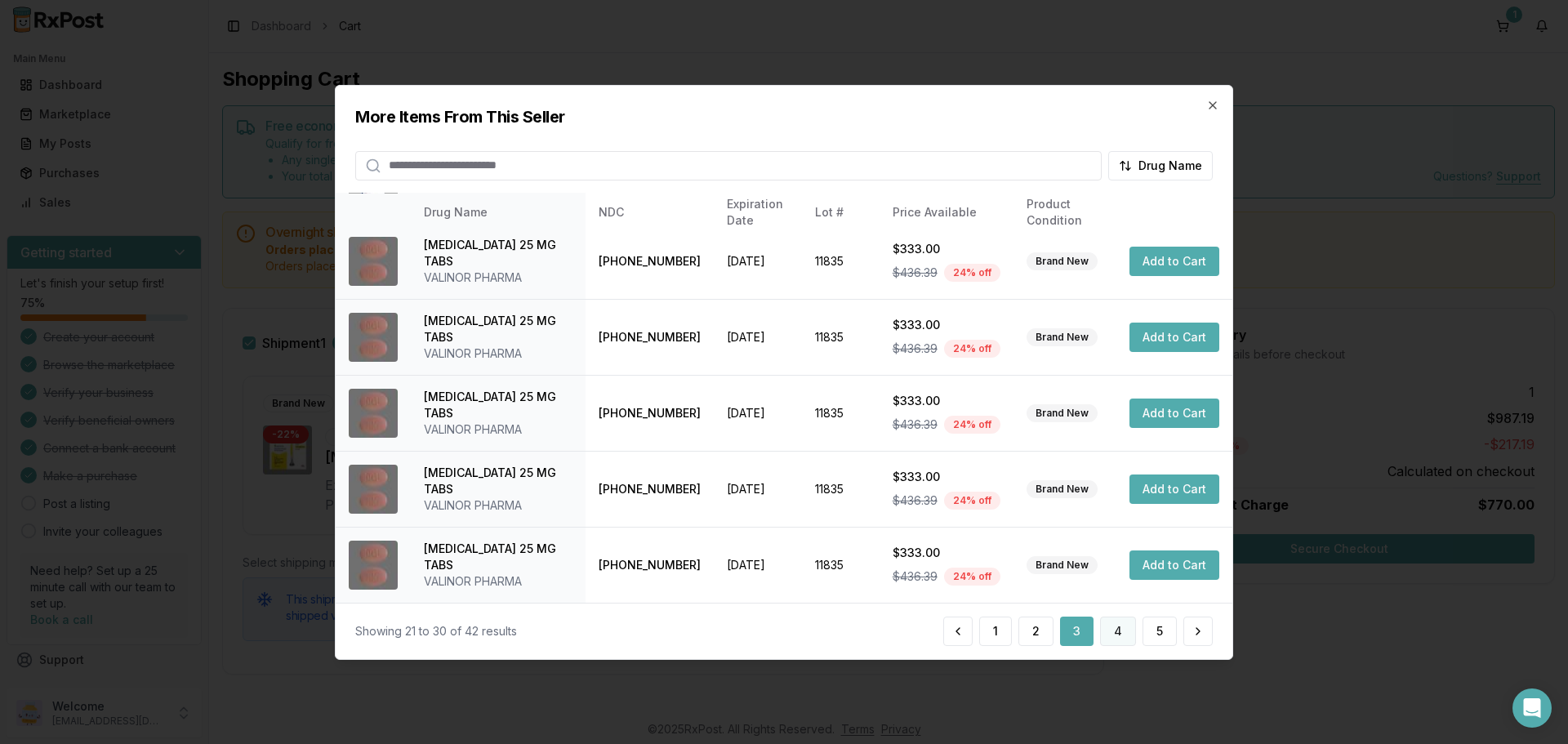
click at [1115, 636] on button "4" at bounding box center [1117, 631] width 36 height 29
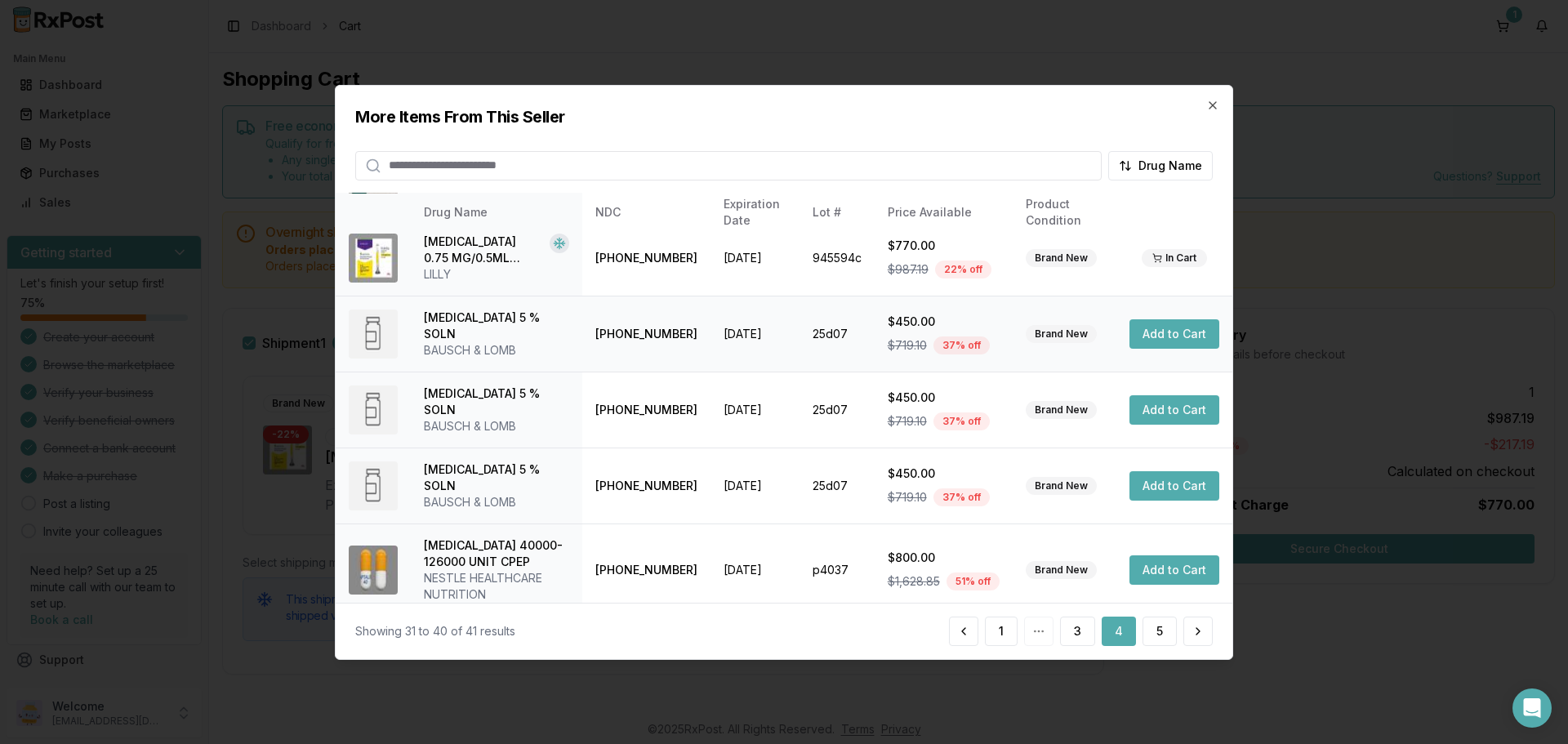
scroll to position [422, 0]
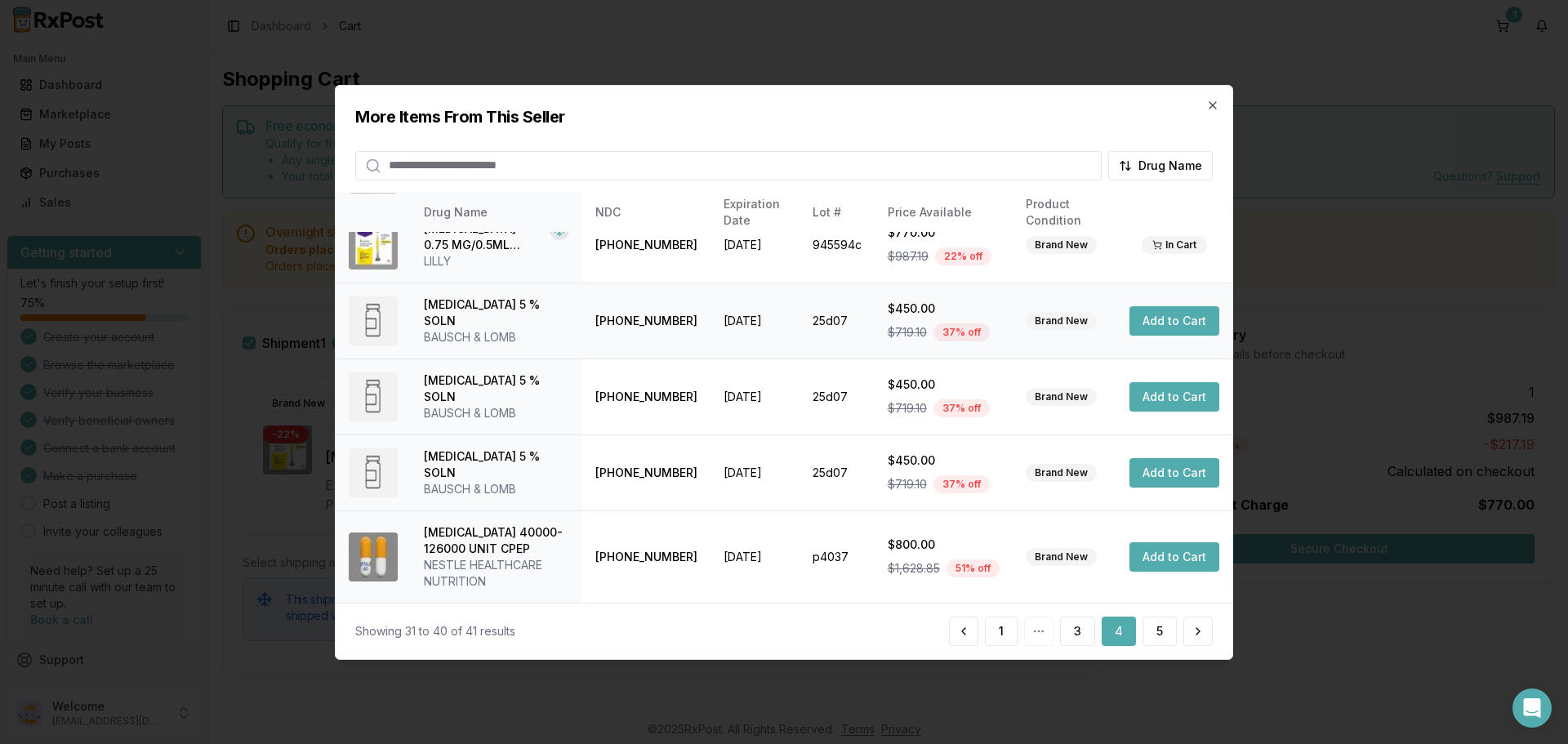
click at [1162, 323] on button "Add to Cart" at bounding box center [1174, 321] width 90 height 29
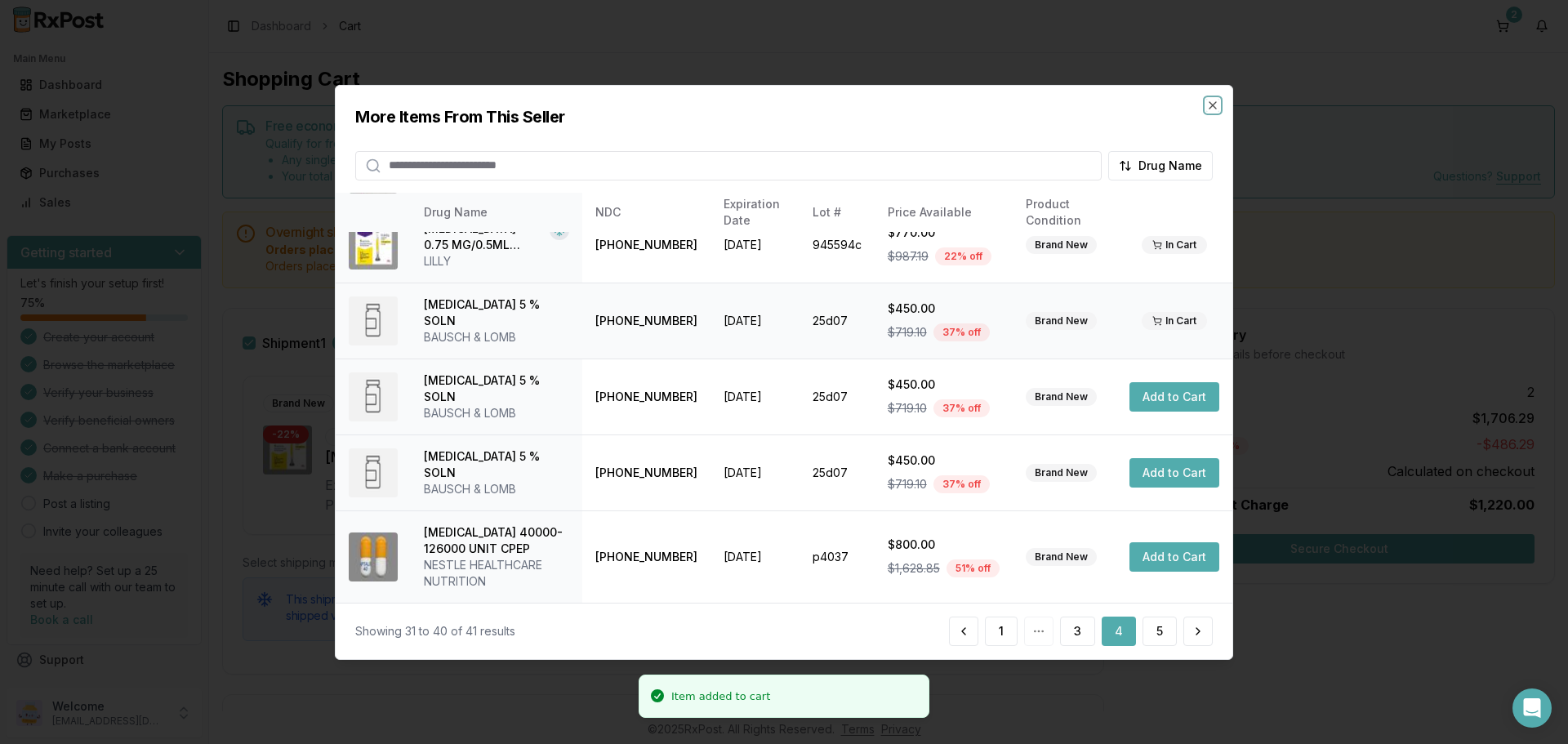
click at [1210, 104] on icon "button" at bounding box center [1212, 104] width 13 height 13
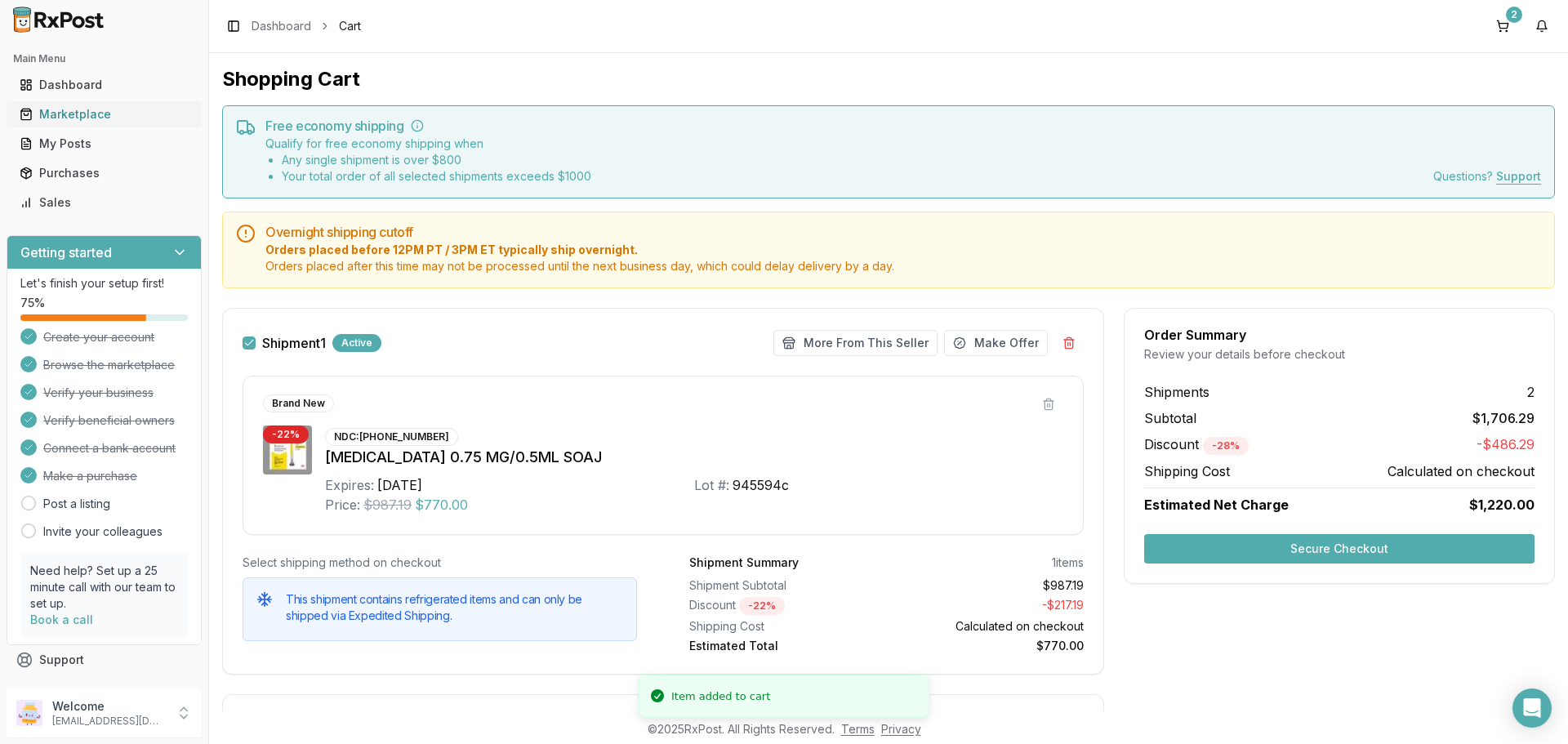
click at [102, 117] on div "Marketplace" at bounding box center [104, 114] width 169 height 16
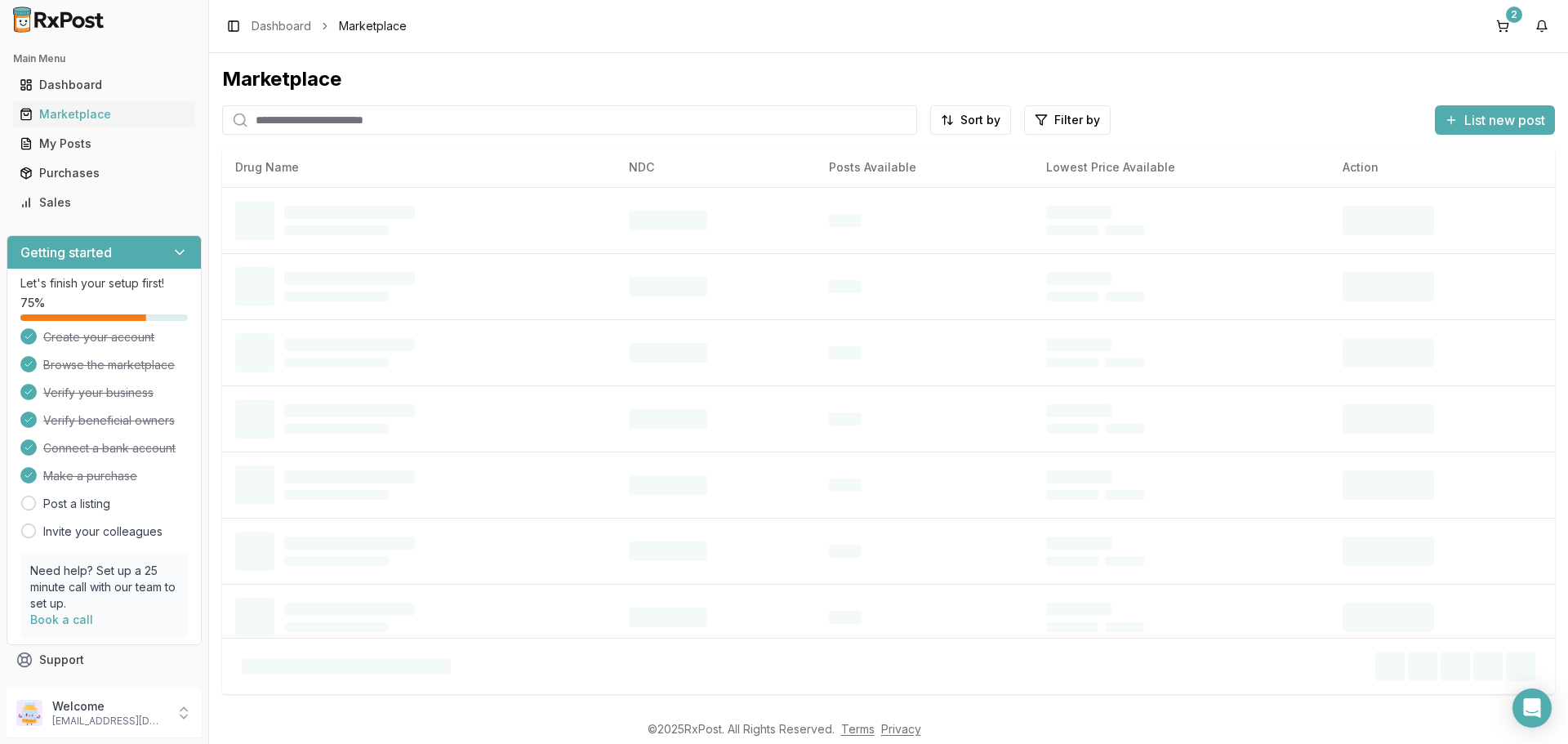
click at [331, 122] on input "search" at bounding box center [569, 120] width 694 height 29
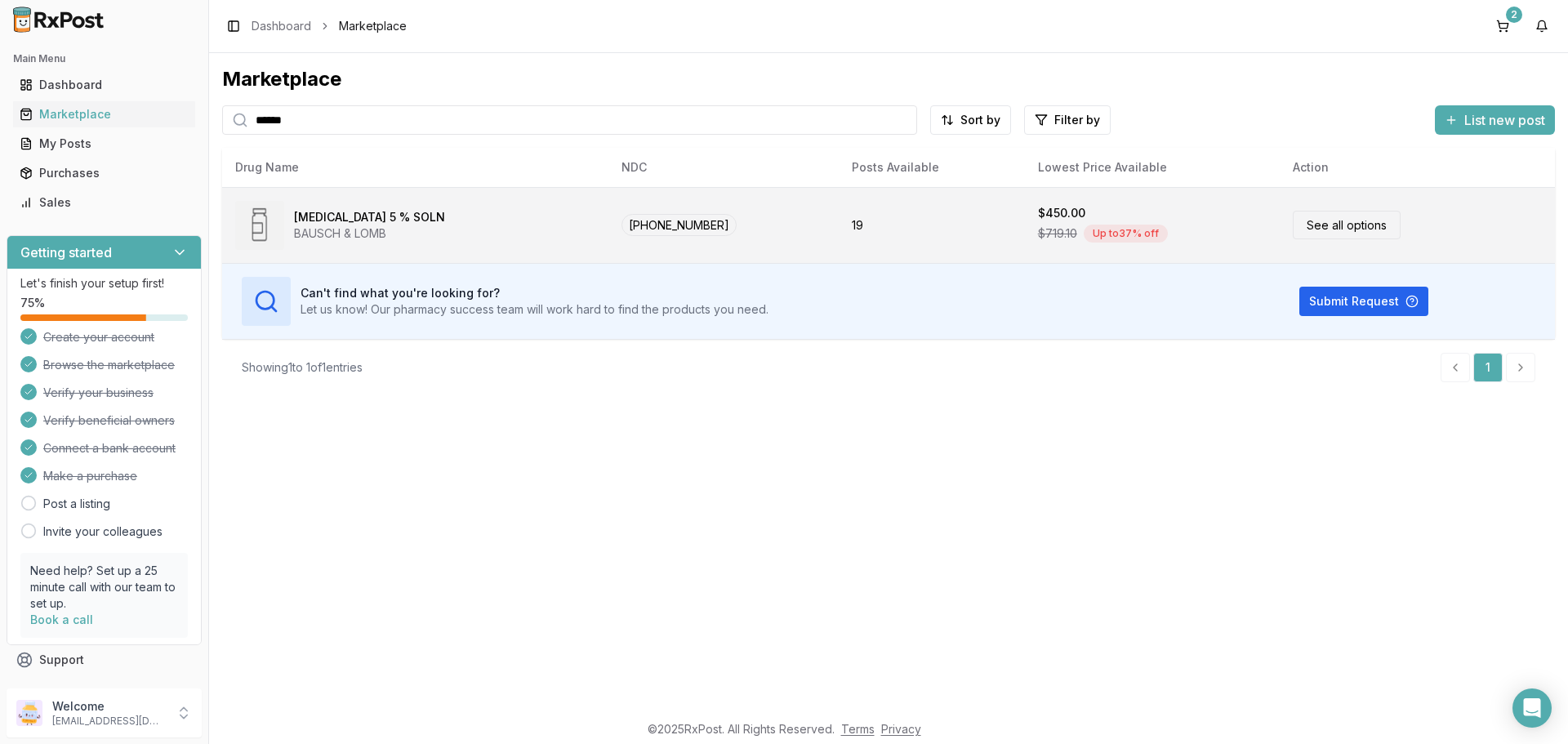
type input "******"
click at [1292, 229] on link "See all options" at bounding box center [1346, 224] width 108 height 28
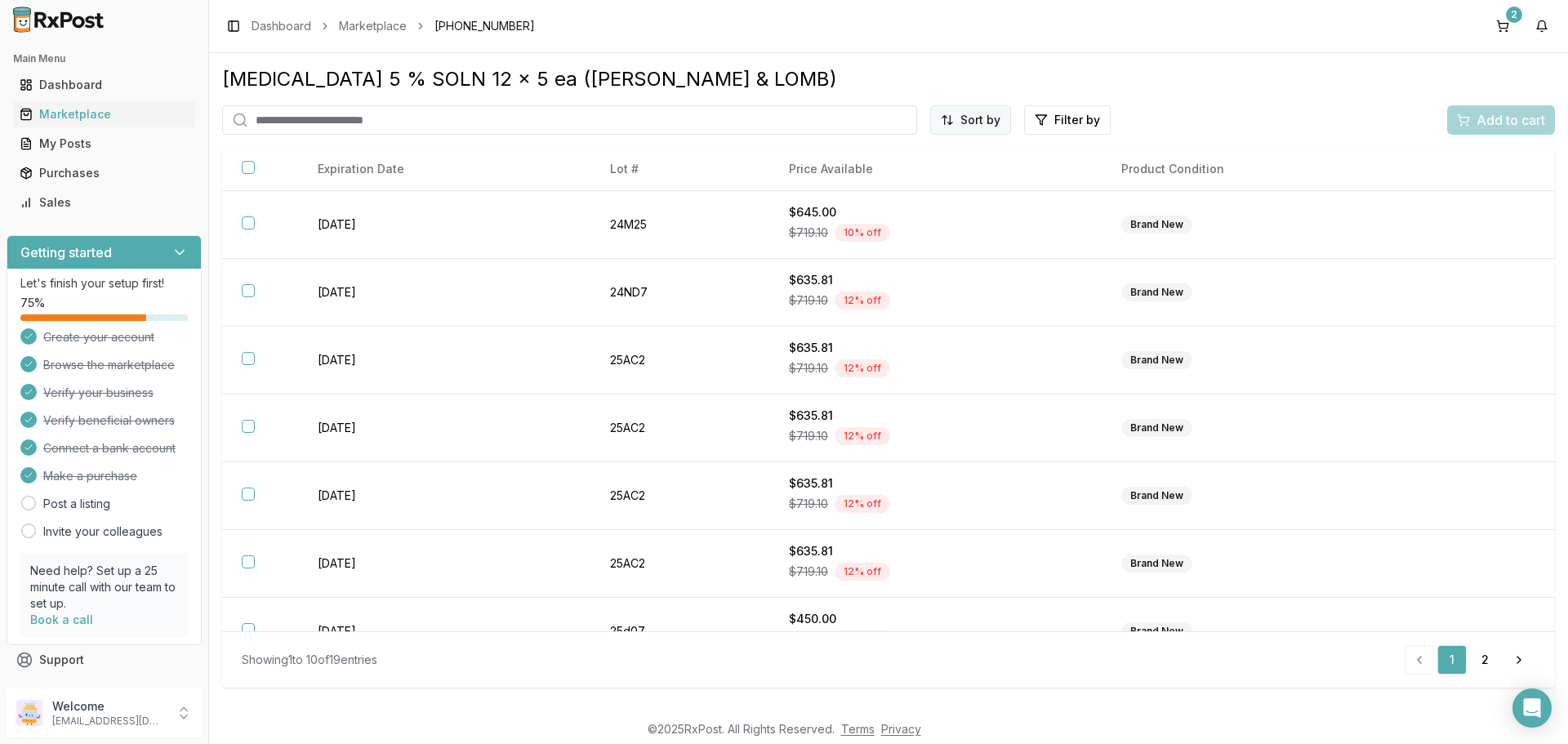
click at [960, 127] on html "Main Menu Dashboard Marketplace My Posts Purchases Sales Getting started Let's …" at bounding box center [784, 372] width 1568 height 744
click at [913, 180] on div "Price (Low to High)" at bounding box center [930, 181] width 155 height 26
click at [90, 111] on div "Marketplace" at bounding box center [104, 114] width 169 height 16
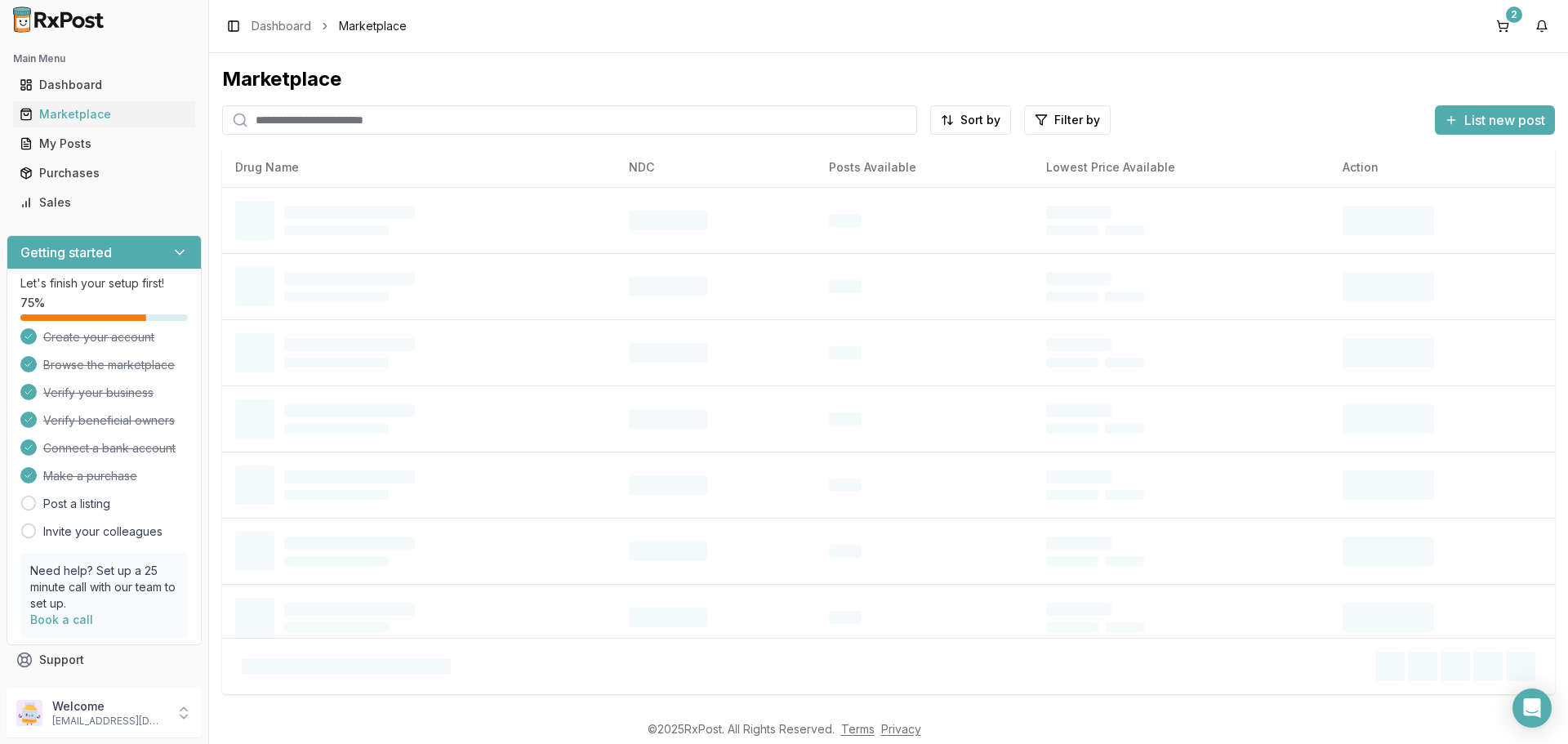
click at [314, 123] on input "search" at bounding box center [569, 120] width 694 height 29
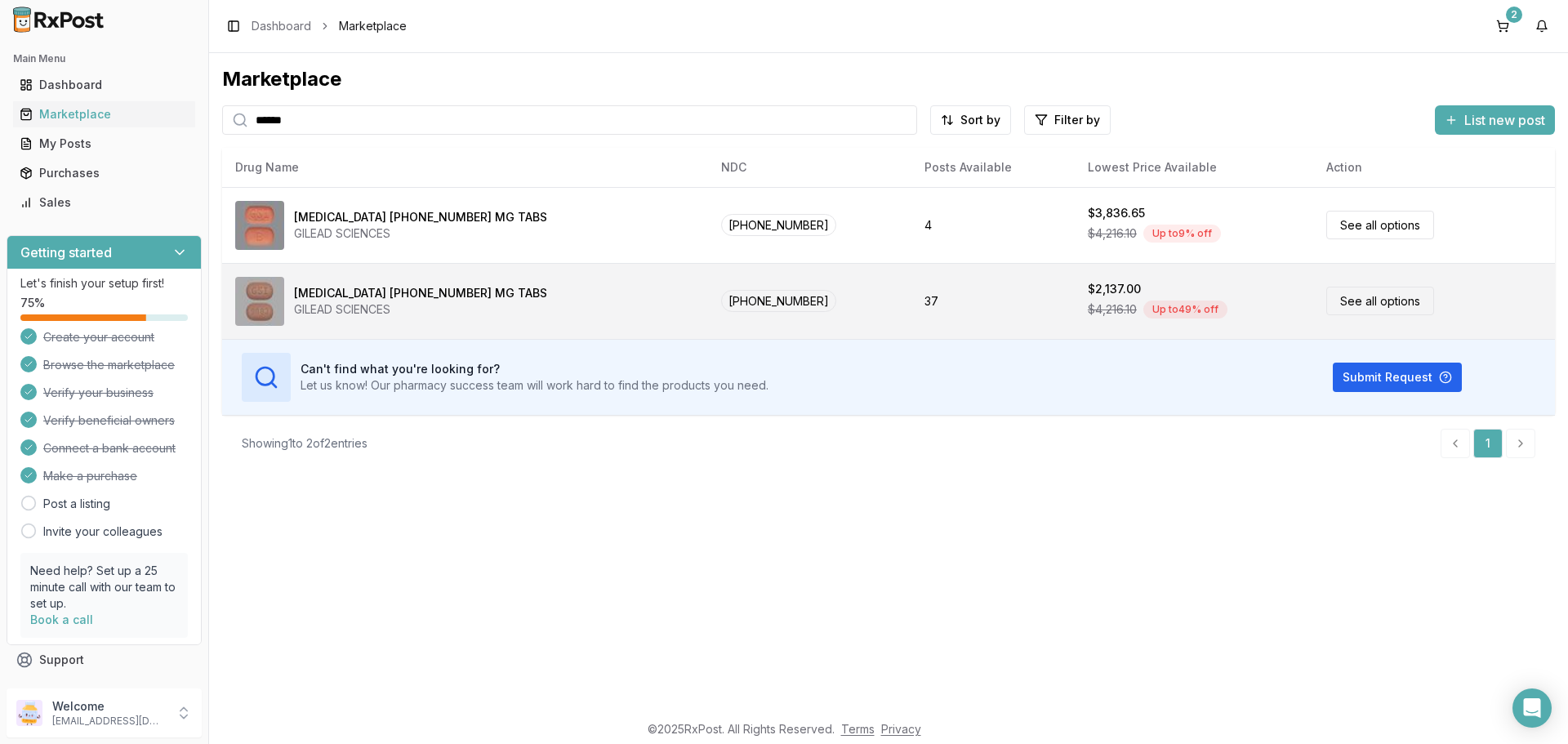
type input "******"
click at [1337, 310] on link "See all options" at bounding box center [1379, 301] width 108 height 28
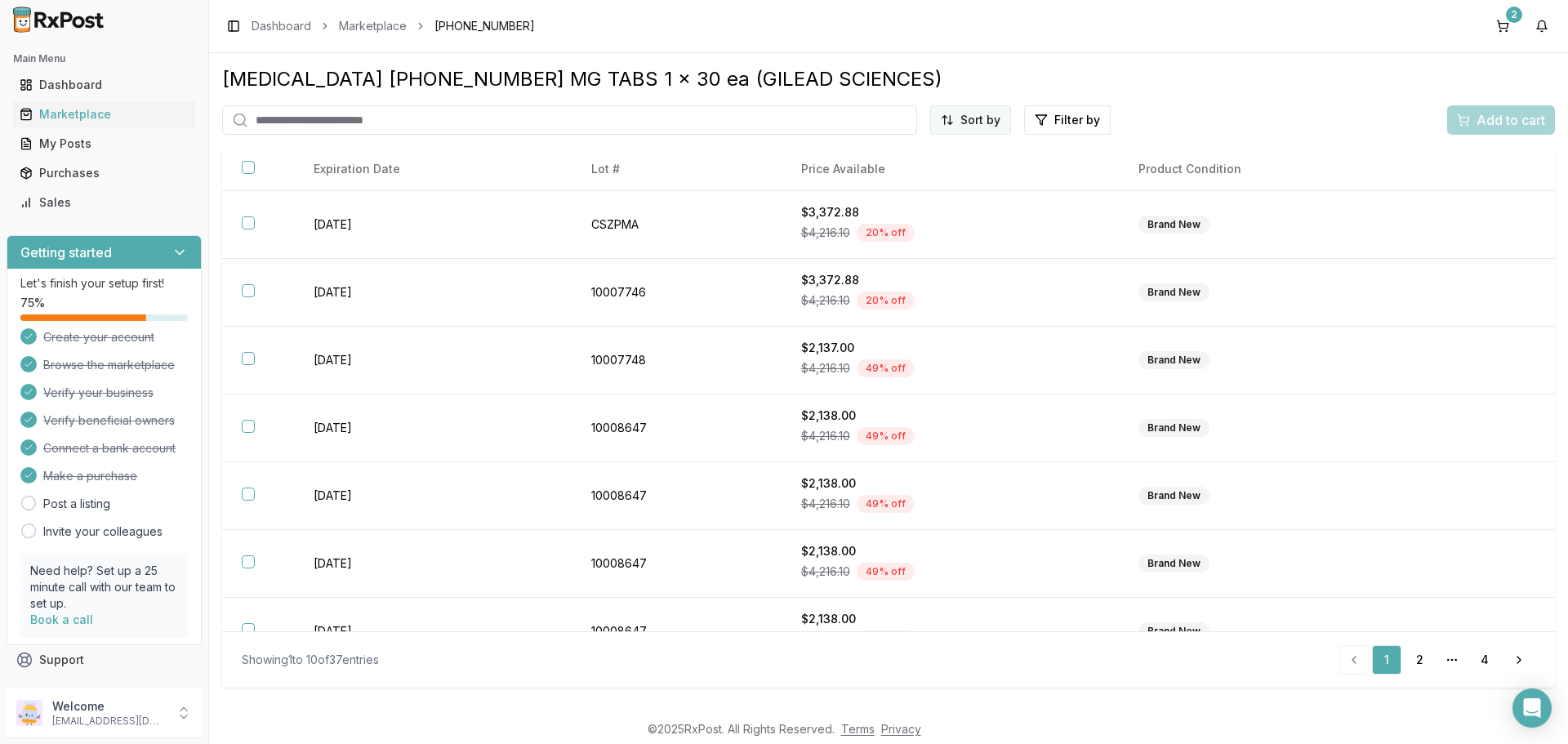
click at [961, 119] on html "Main Menu Dashboard Marketplace My Posts Purchases Sales Getting started Let's …" at bounding box center [784, 372] width 1568 height 744
click at [881, 183] on div "Price (Low to High)" at bounding box center [930, 181] width 155 height 26
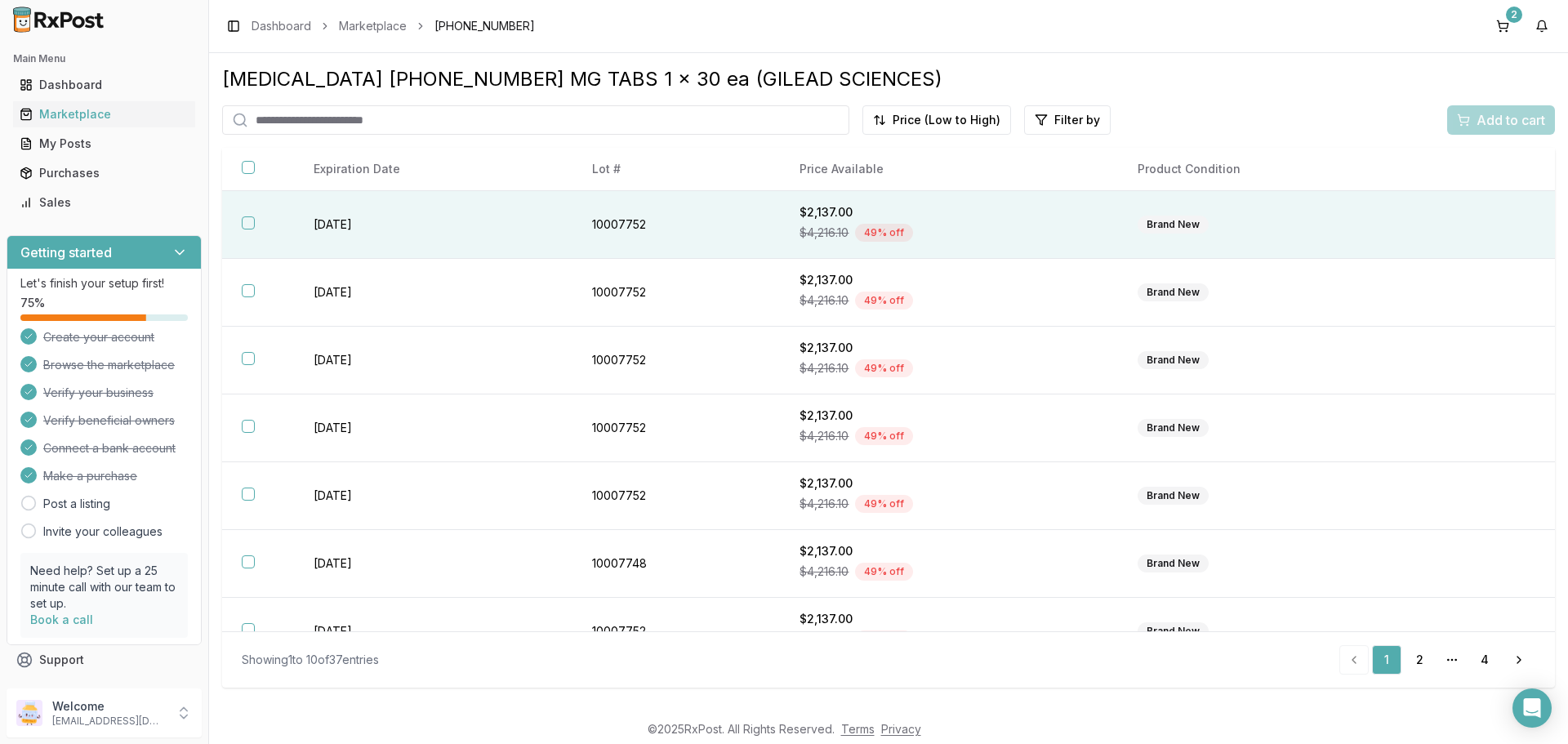
click at [242, 224] on button "button" at bounding box center [248, 222] width 13 height 13
click at [1484, 128] on span "Add to cart" at bounding box center [1510, 120] width 69 height 20
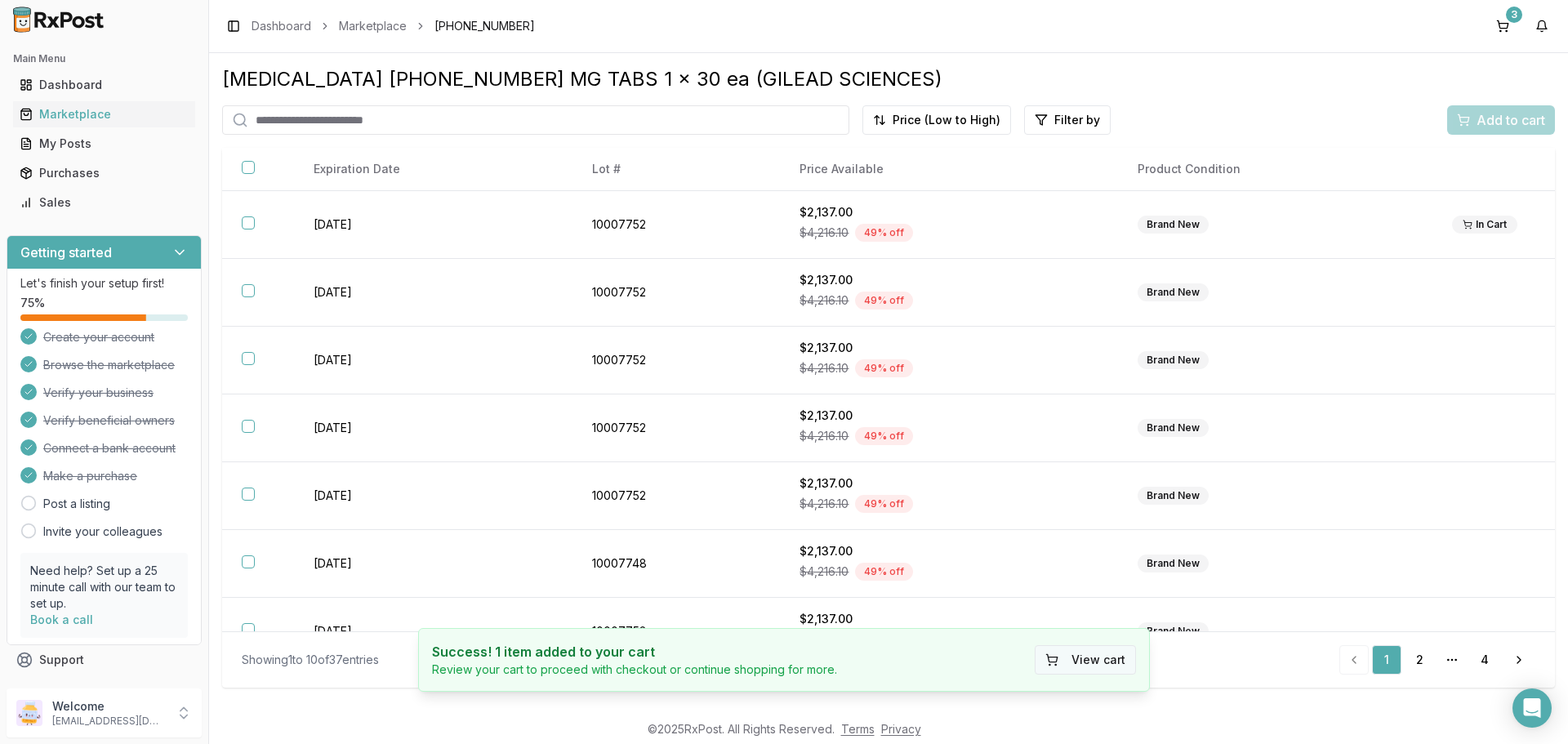
click at [1104, 661] on button "View cart" at bounding box center [1086, 660] width 102 height 29
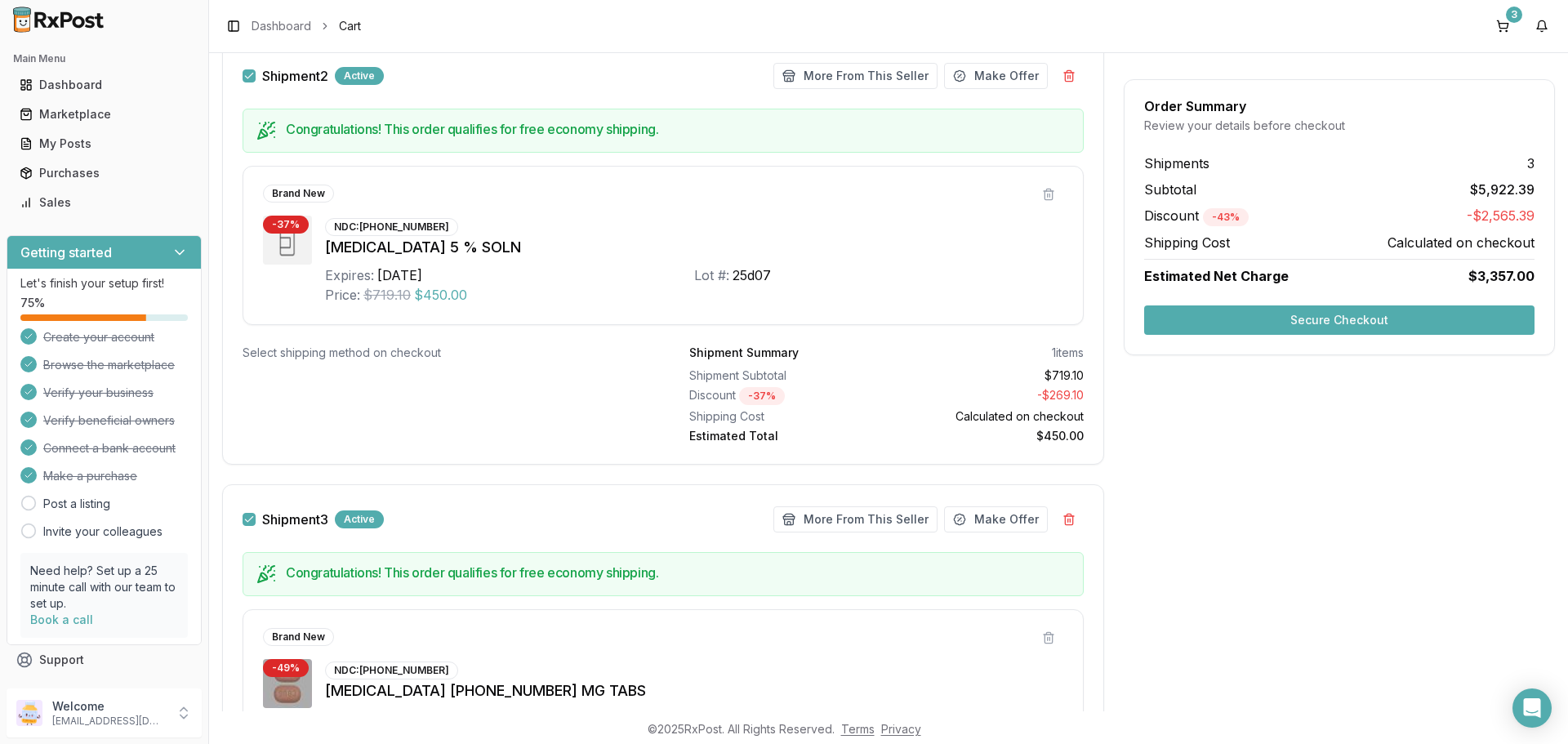
scroll to position [897, 0]
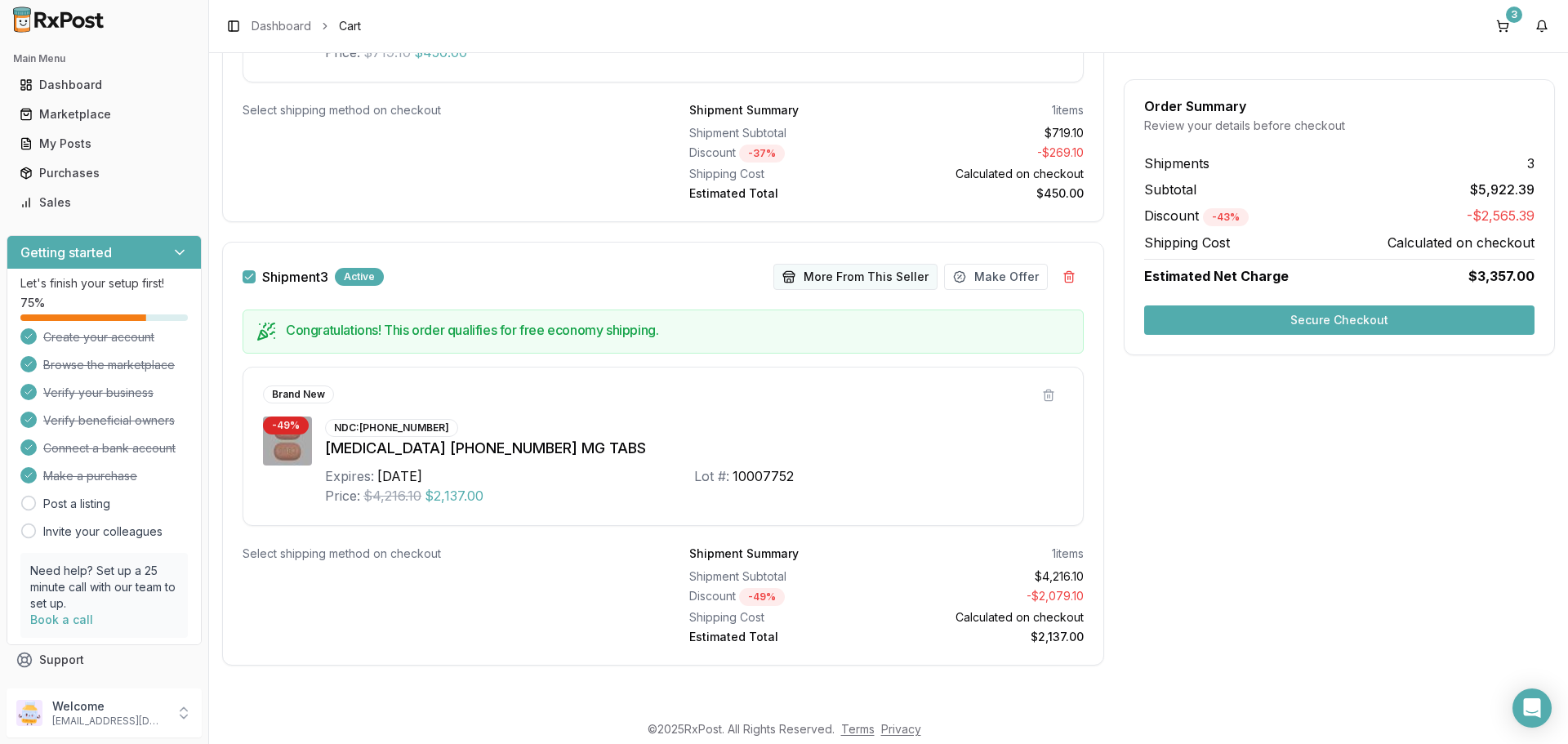
click at [821, 273] on button "More From This Seller" at bounding box center [855, 277] width 164 height 26
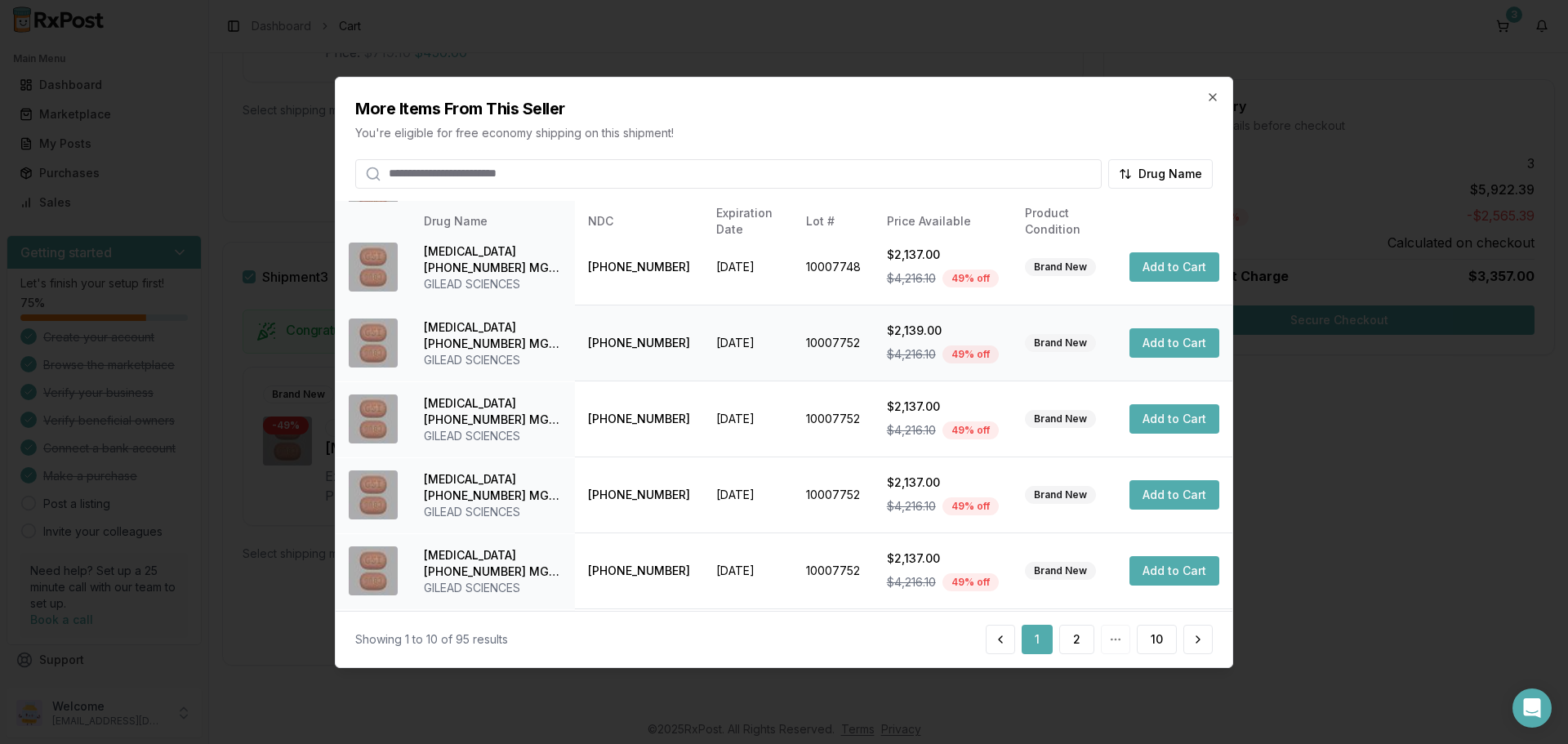
scroll to position [389, 0]
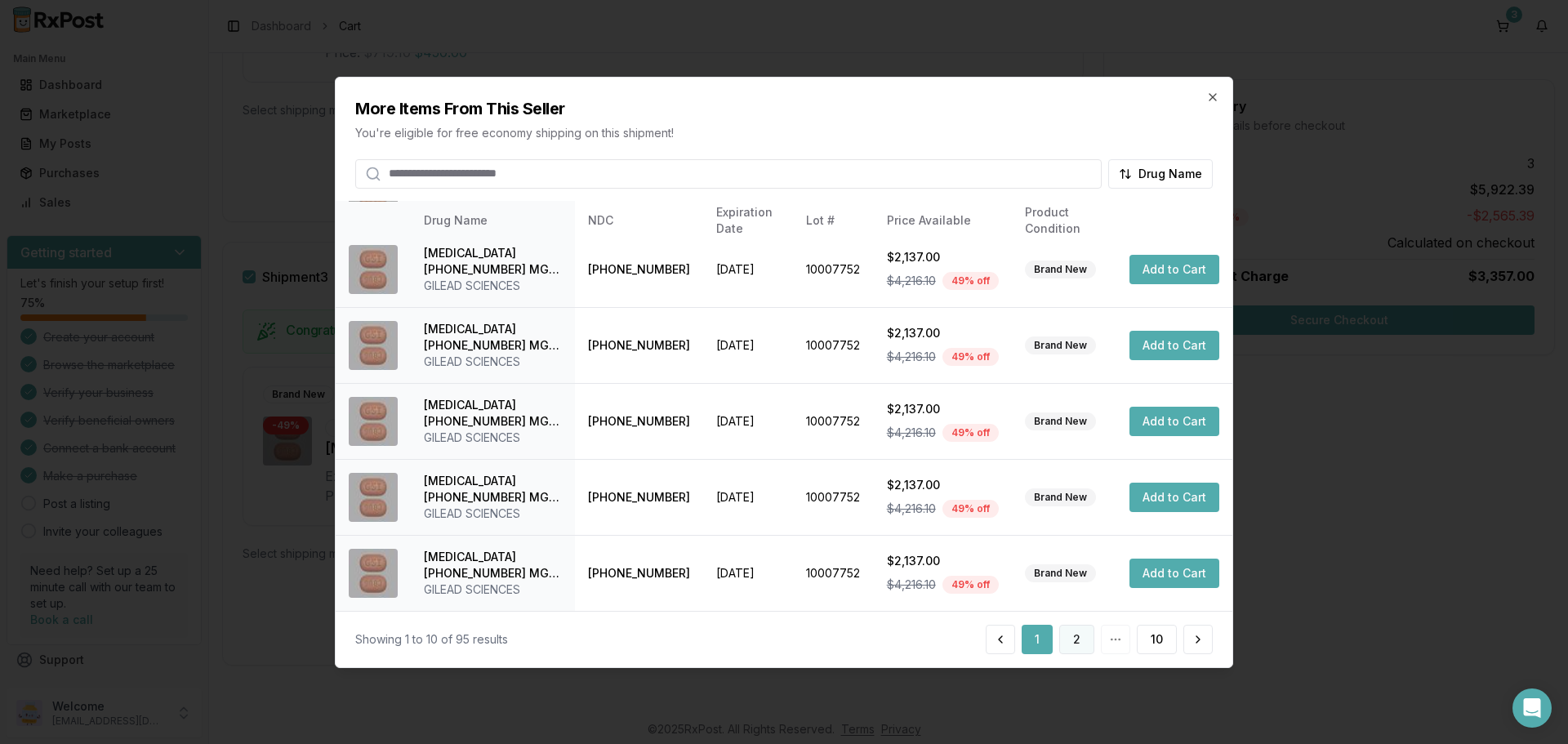
click at [1080, 641] on button "2" at bounding box center [1076, 640] width 35 height 29
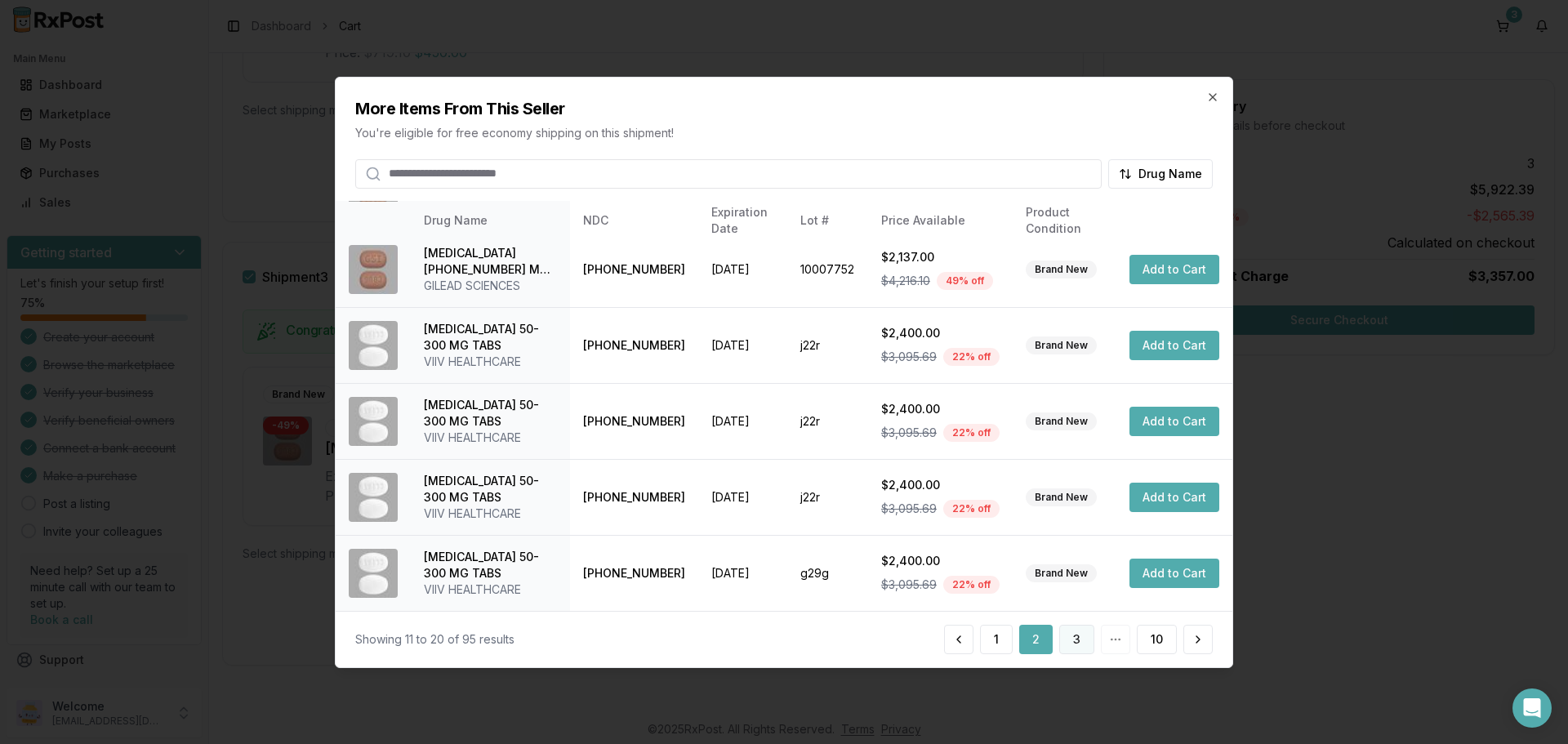
click at [1068, 636] on button "3" at bounding box center [1076, 640] width 35 height 29
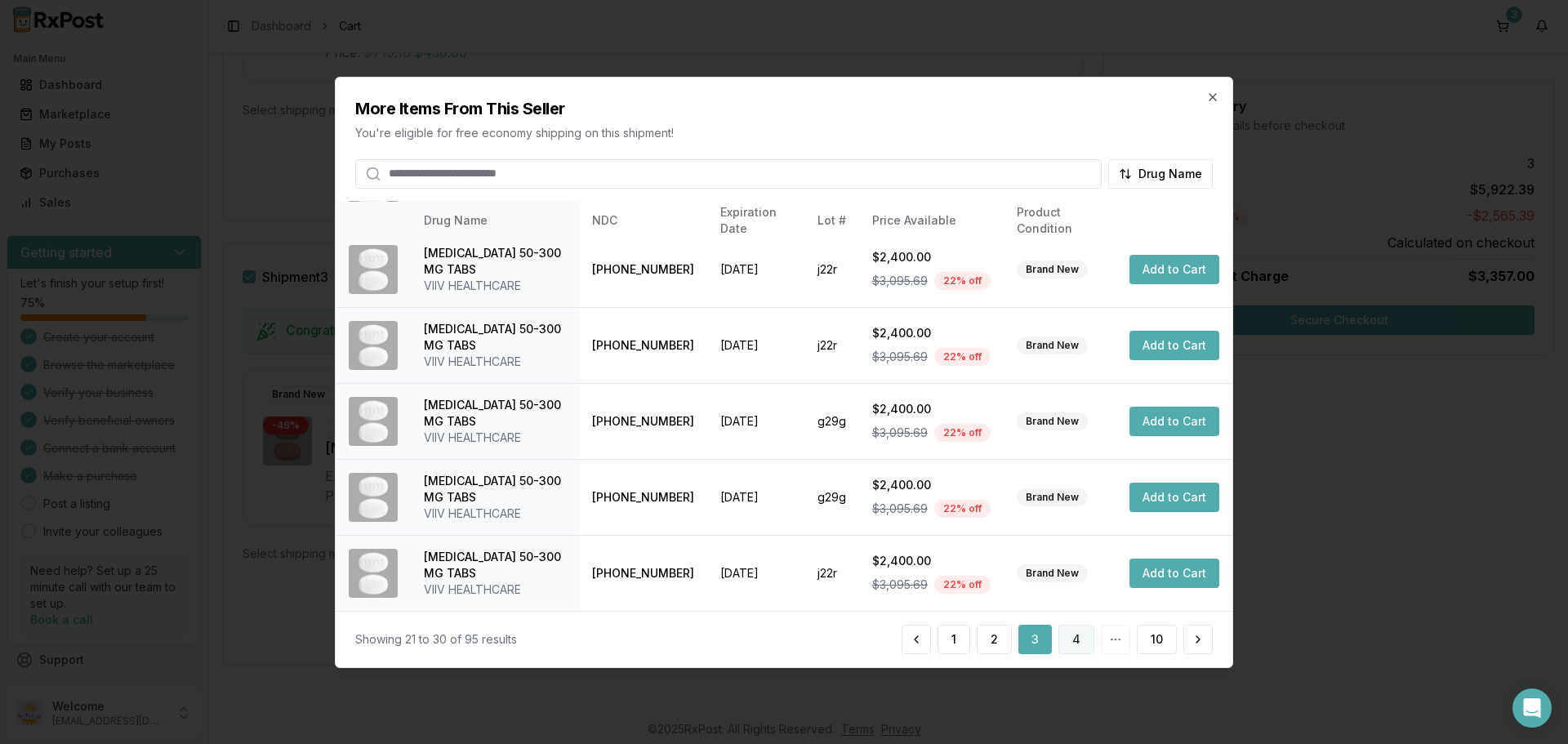
click at [1069, 645] on button "4" at bounding box center [1076, 640] width 36 height 29
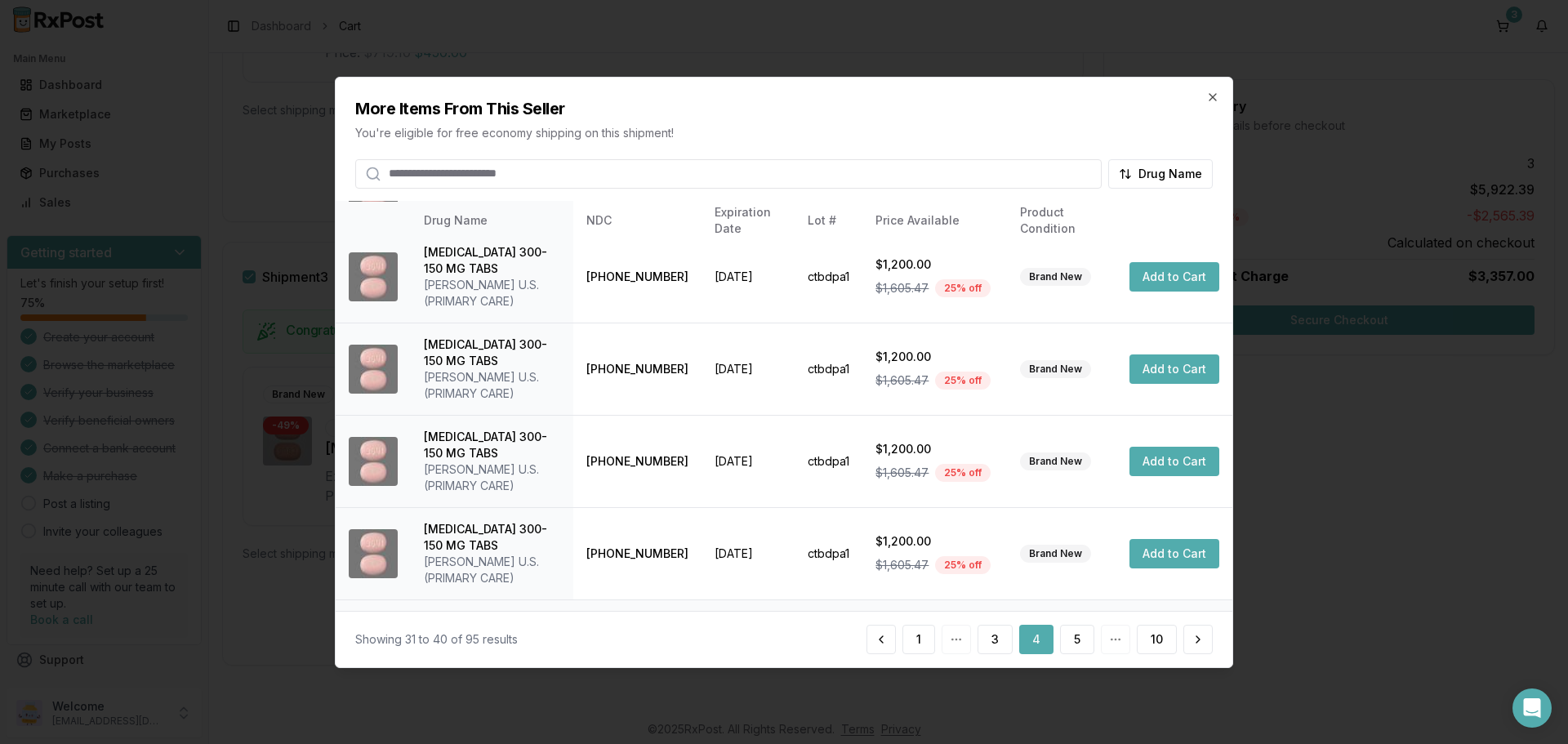
scroll to position [520, 0]
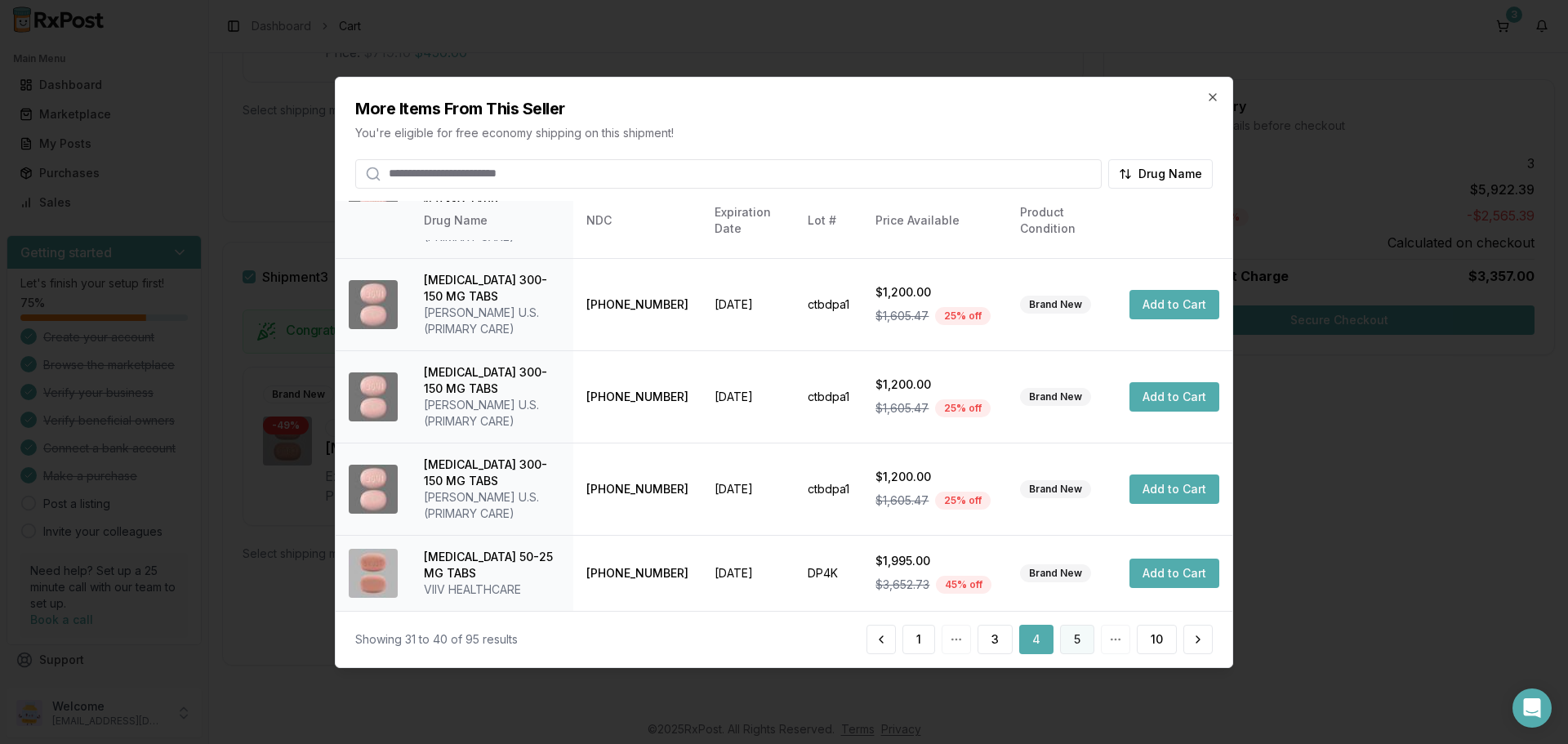
click at [1067, 637] on button "5" at bounding box center [1077, 640] width 34 height 29
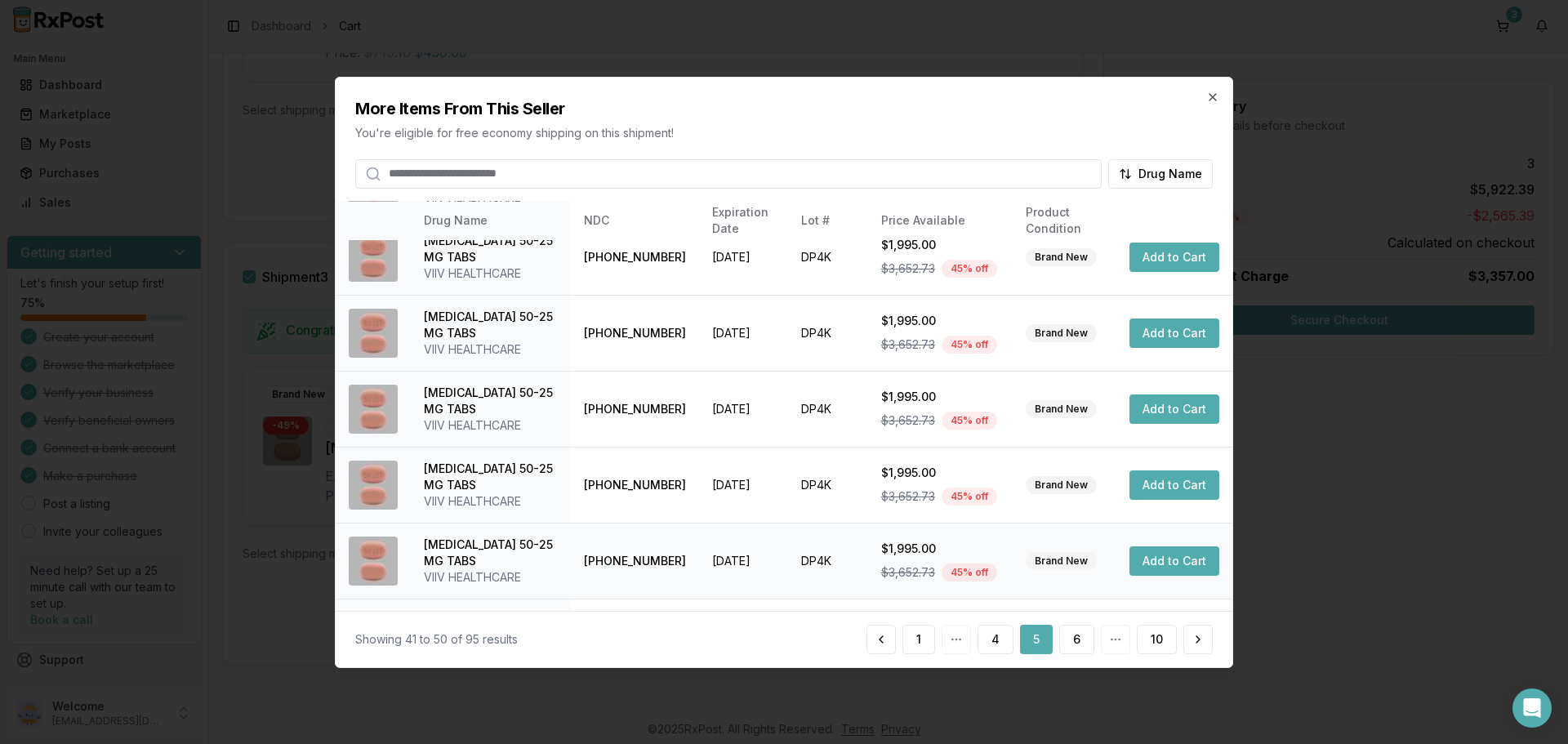
scroll to position [389, 0]
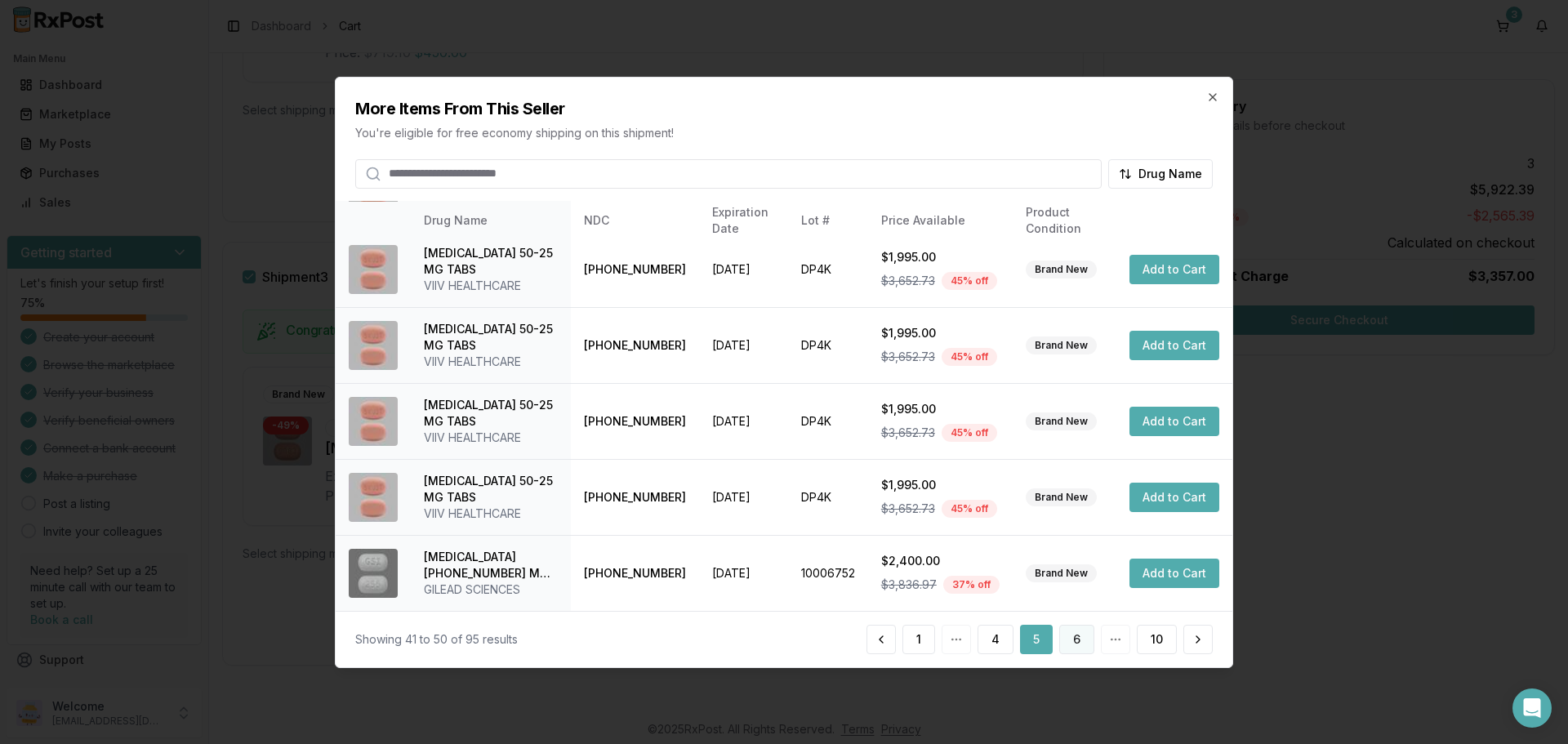
click at [1085, 644] on button "6" at bounding box center [1076, 640] width 35 height 29
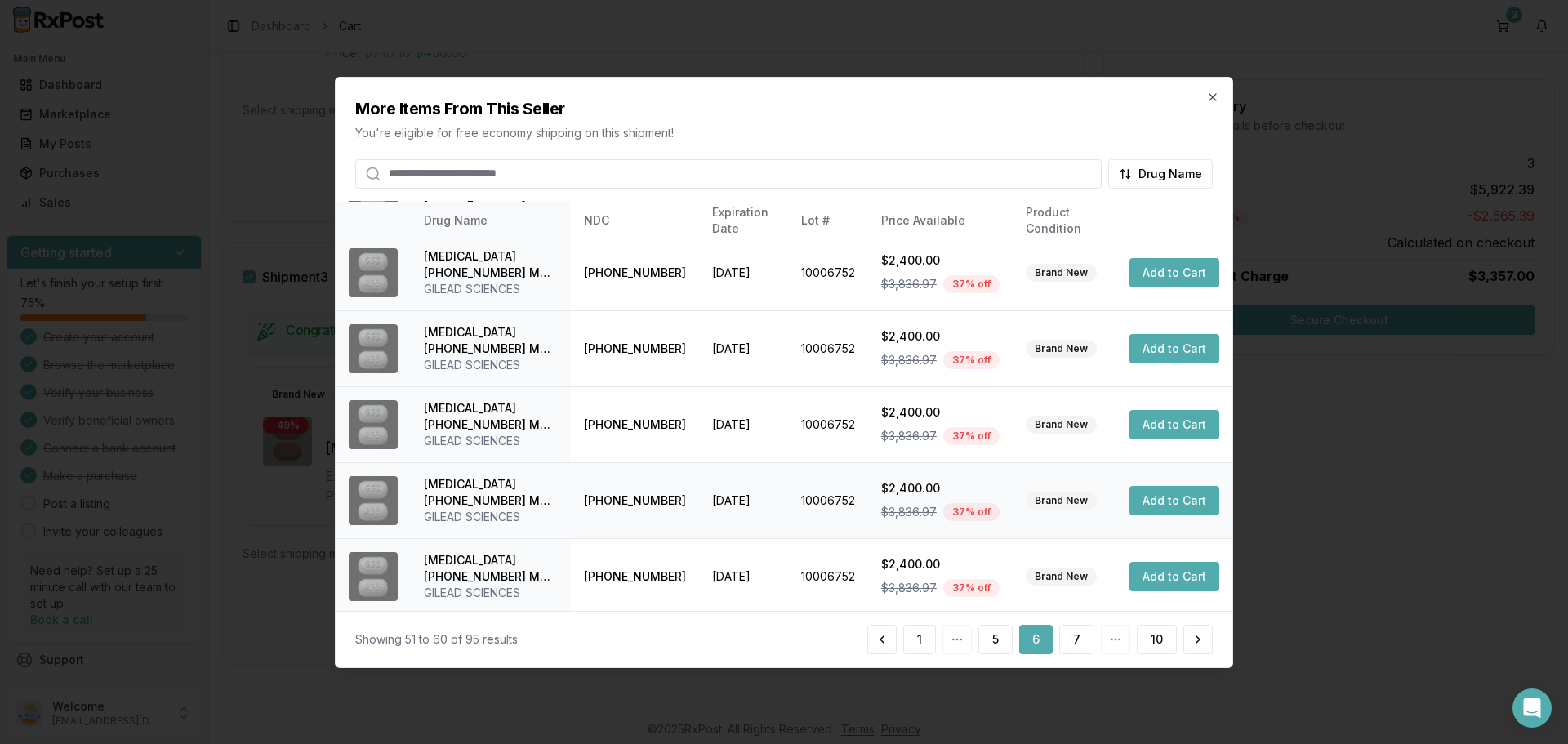
scroll to position [164, 0]
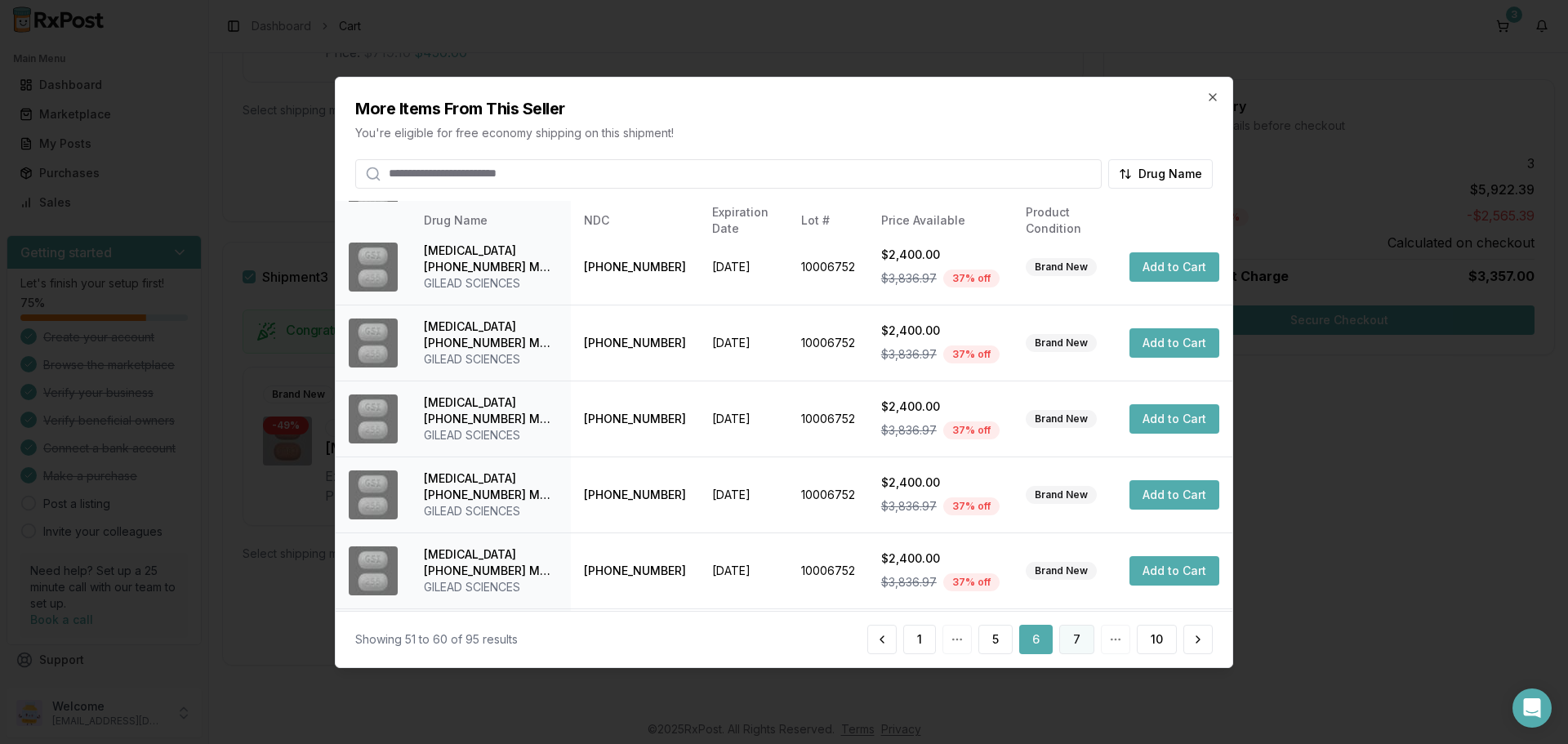
click at [1080, 647] on button "7" at bounding box center [1076, 640] width 35 height 29
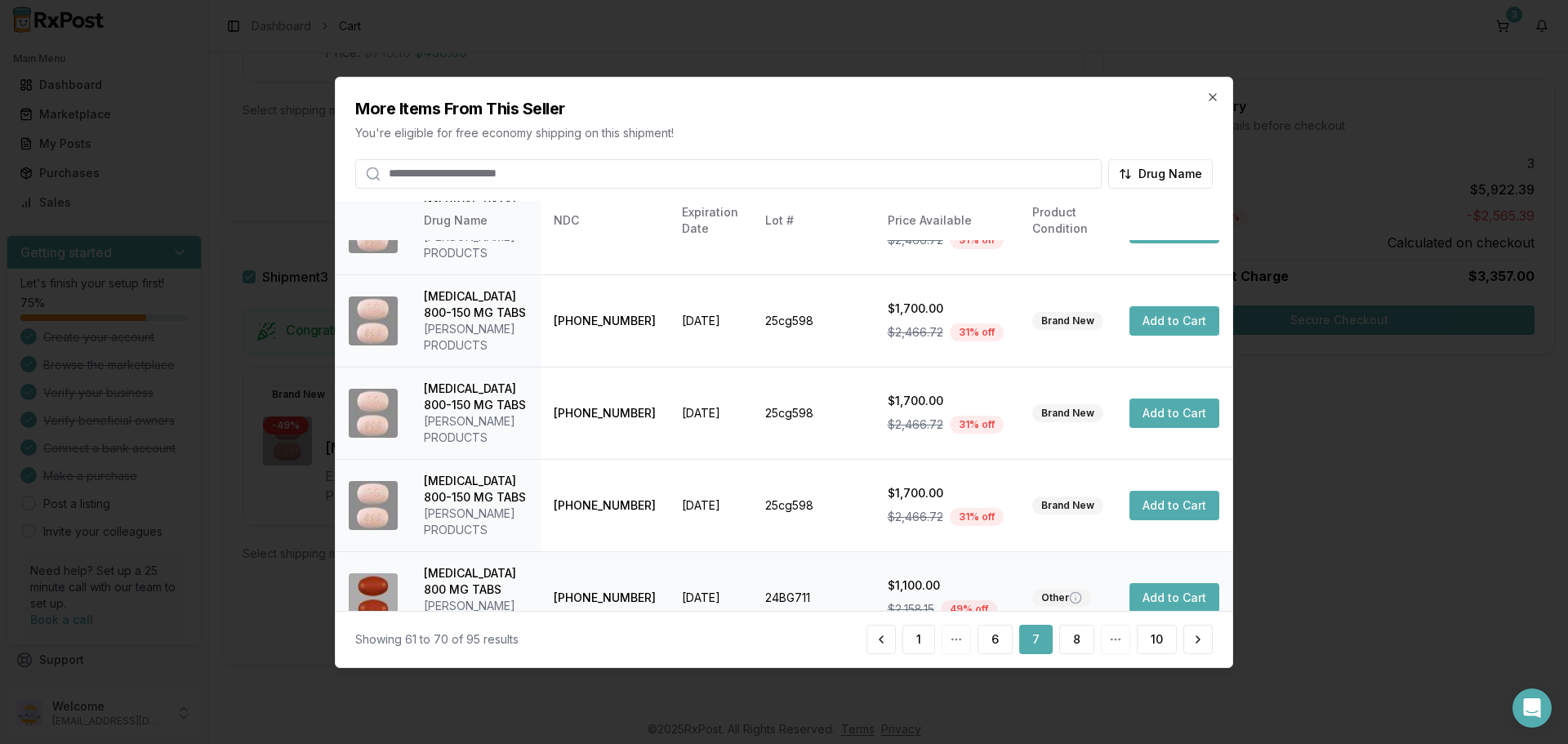
scroll to position [553, 0]
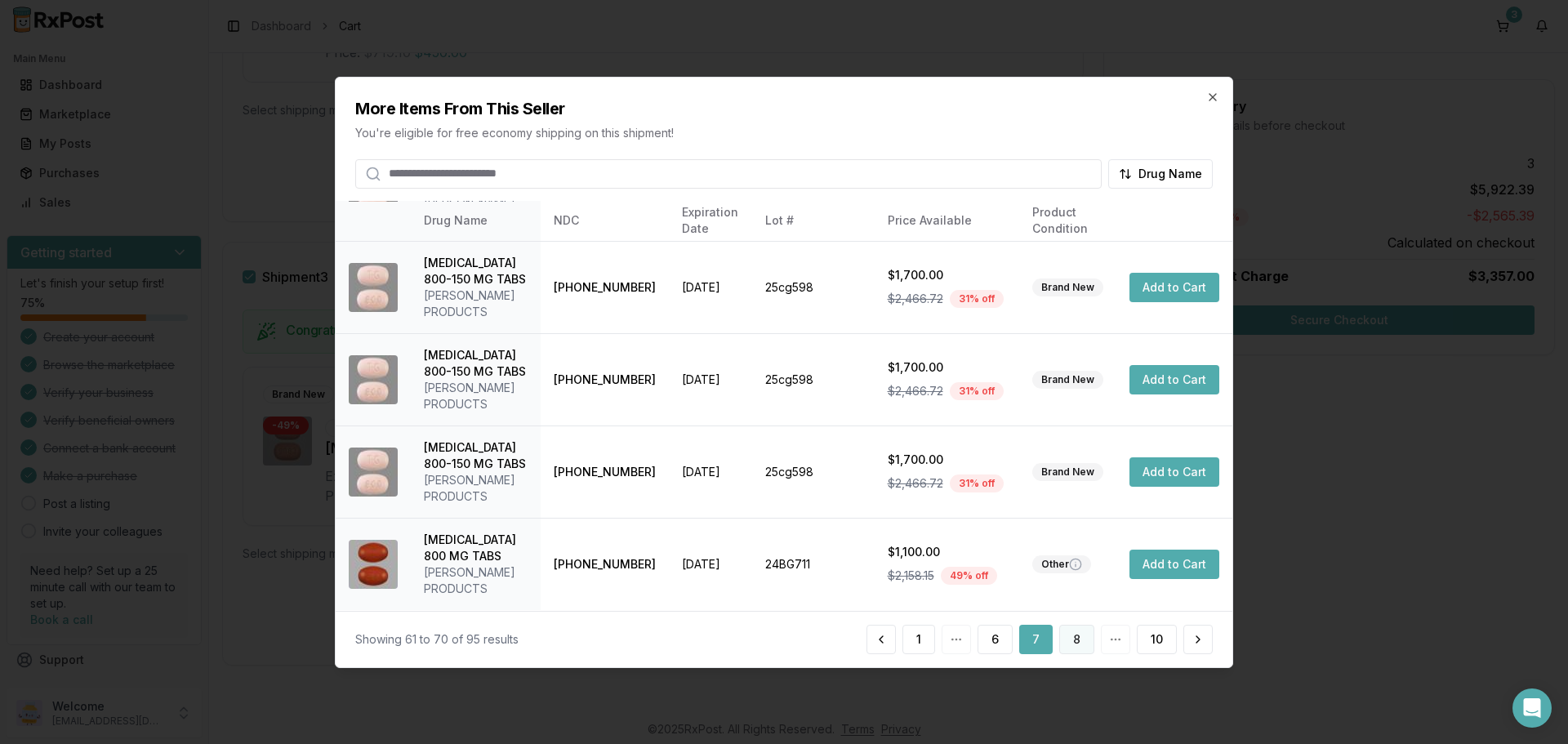
click at [1070, 647] on button "8" at bounding box center [1076, 640] width 35 height 29
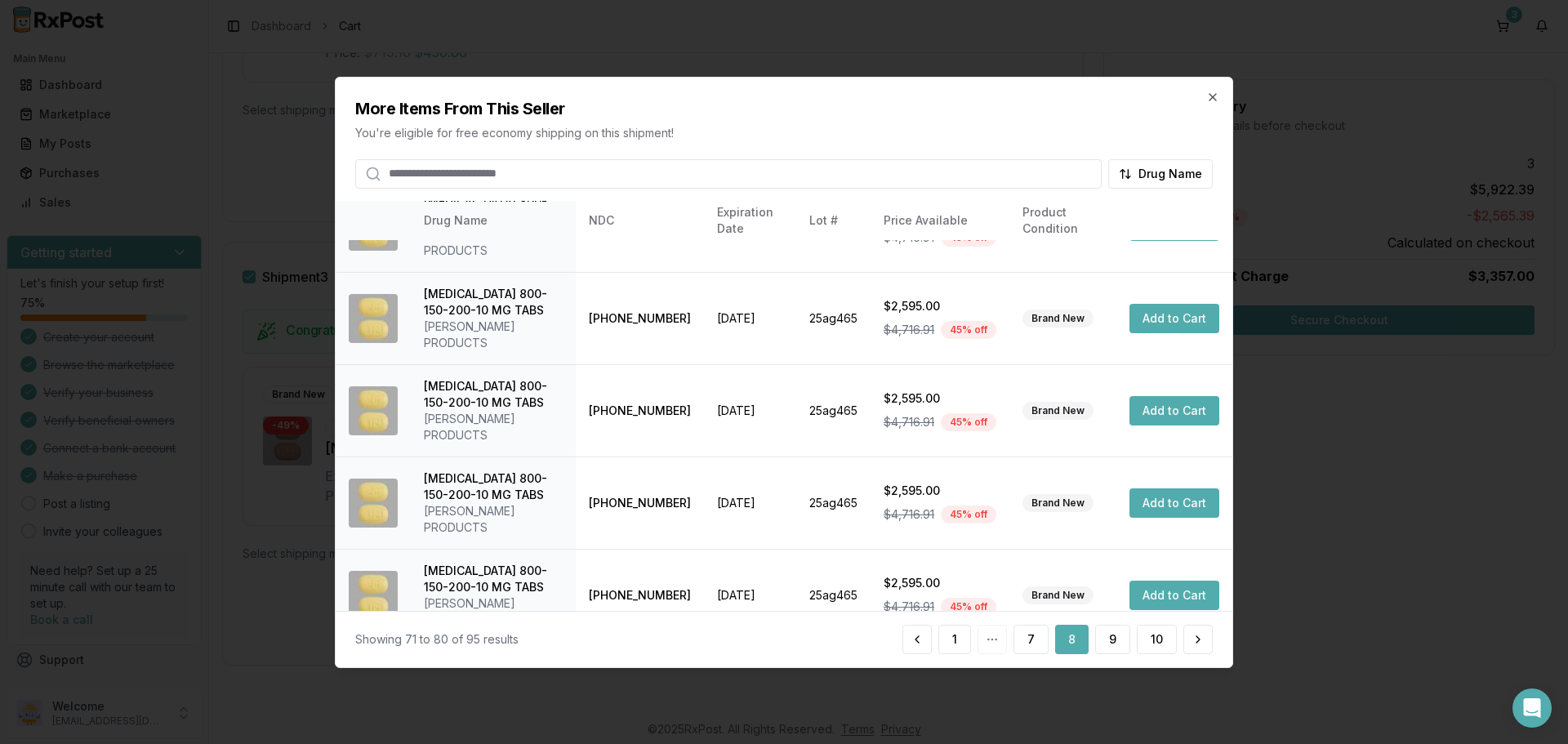
scroll to position [389, 0]
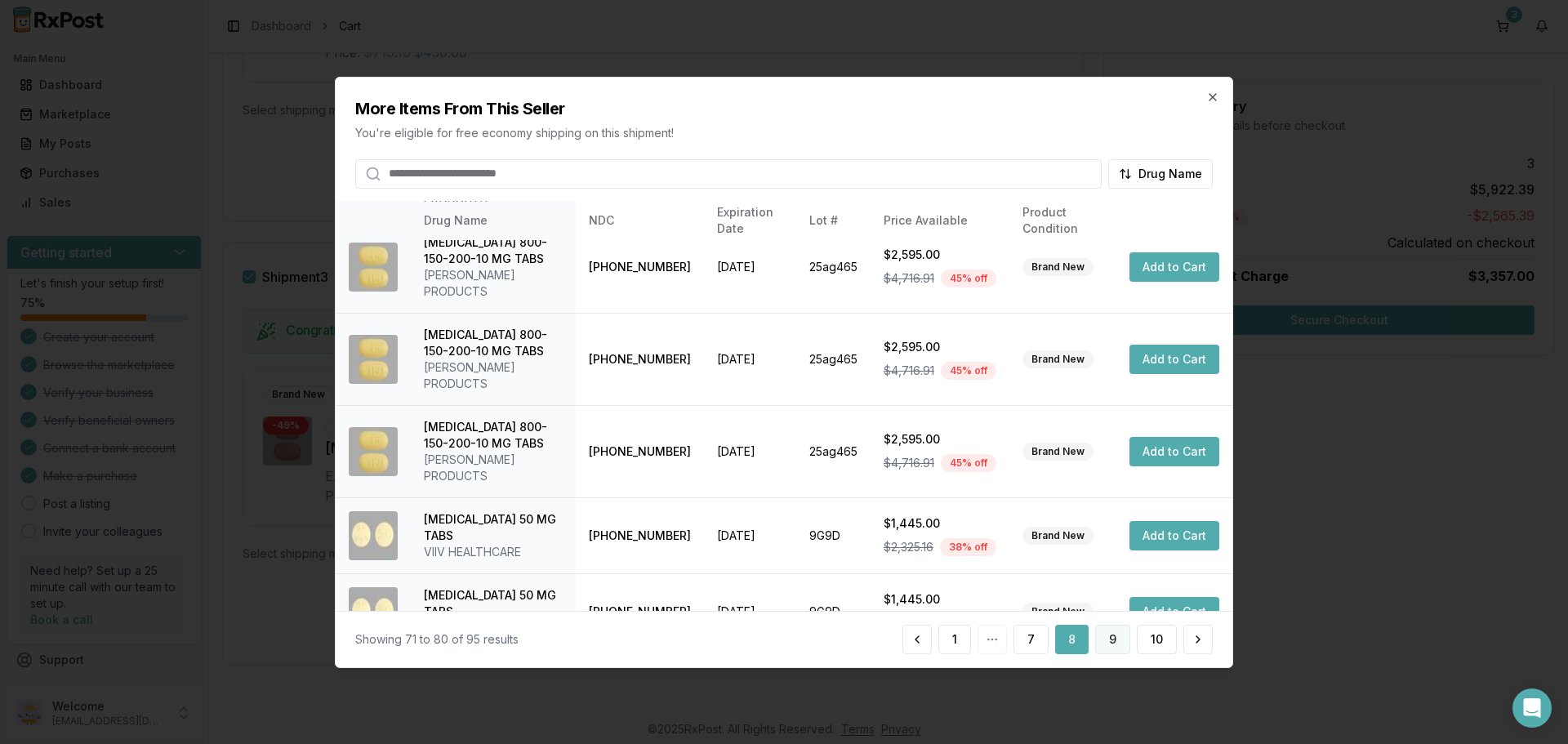
click at [1118, 647] on button "9" at bounding box center [1112, 640] width 35 height 29
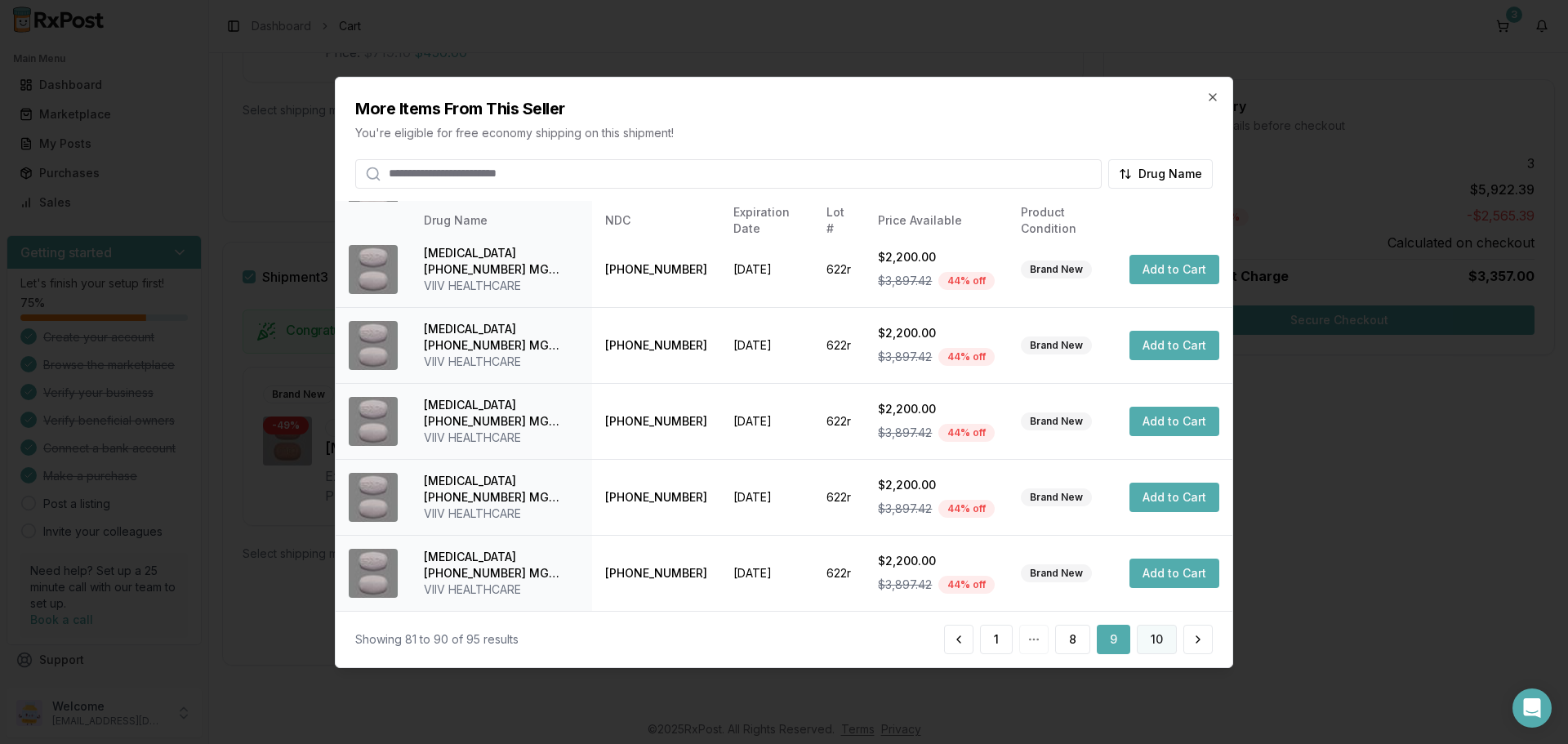
click at [1160, 645] on button "10" at bounding box center [1156, 640] width 40 height 29
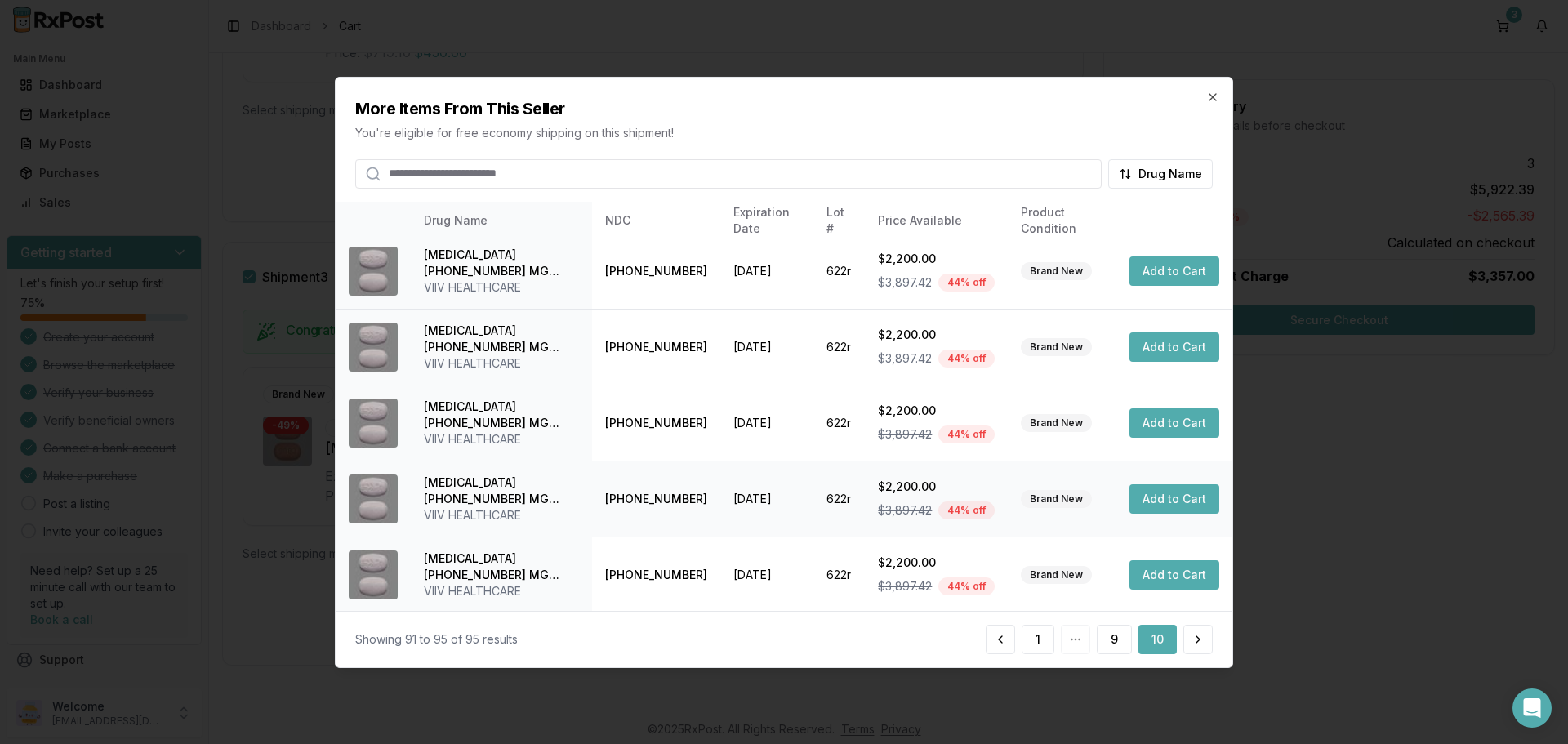
scroll to position [9, 0]
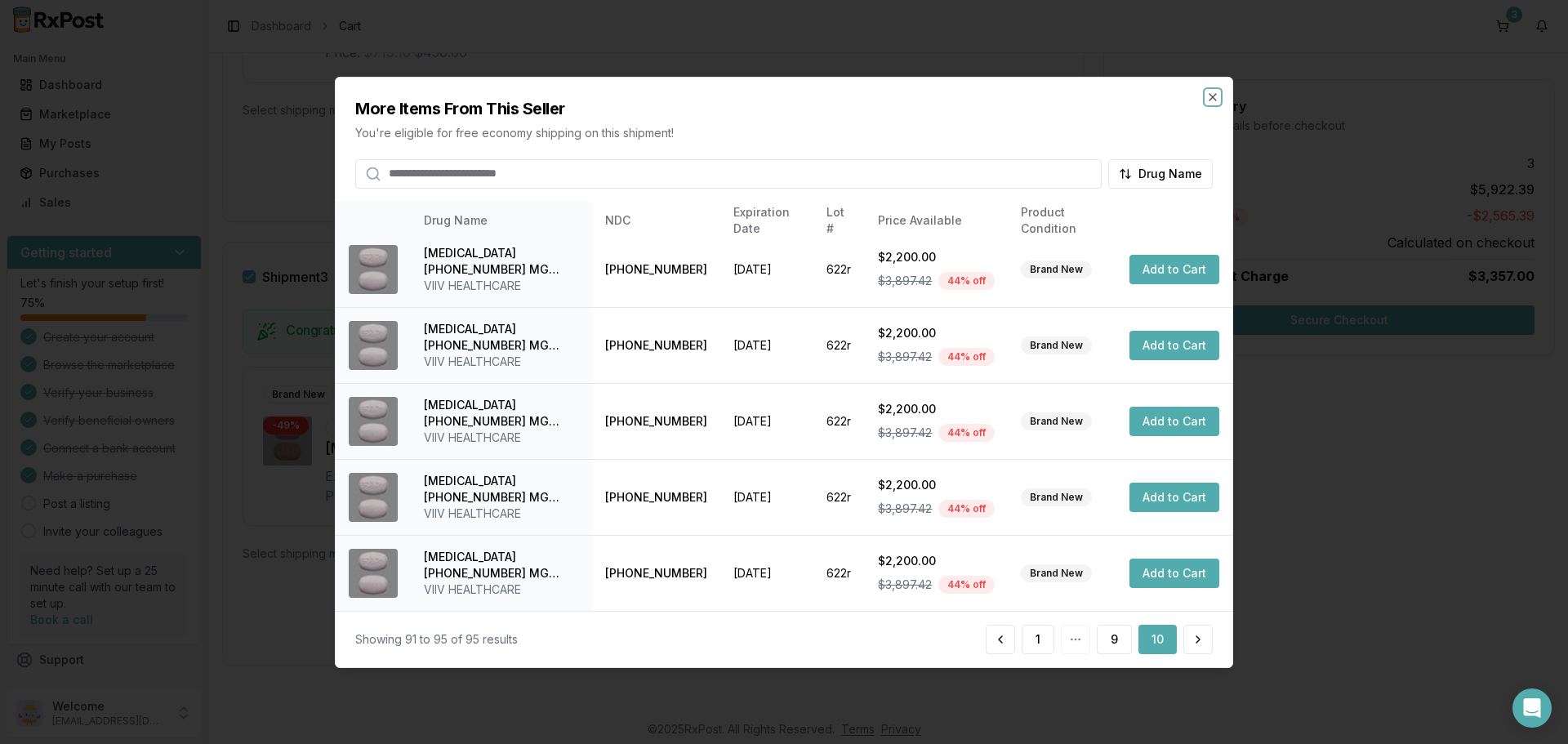
click at [1215, 96] on icon "button" at bounding box center [1212, 96] width 13 height 13
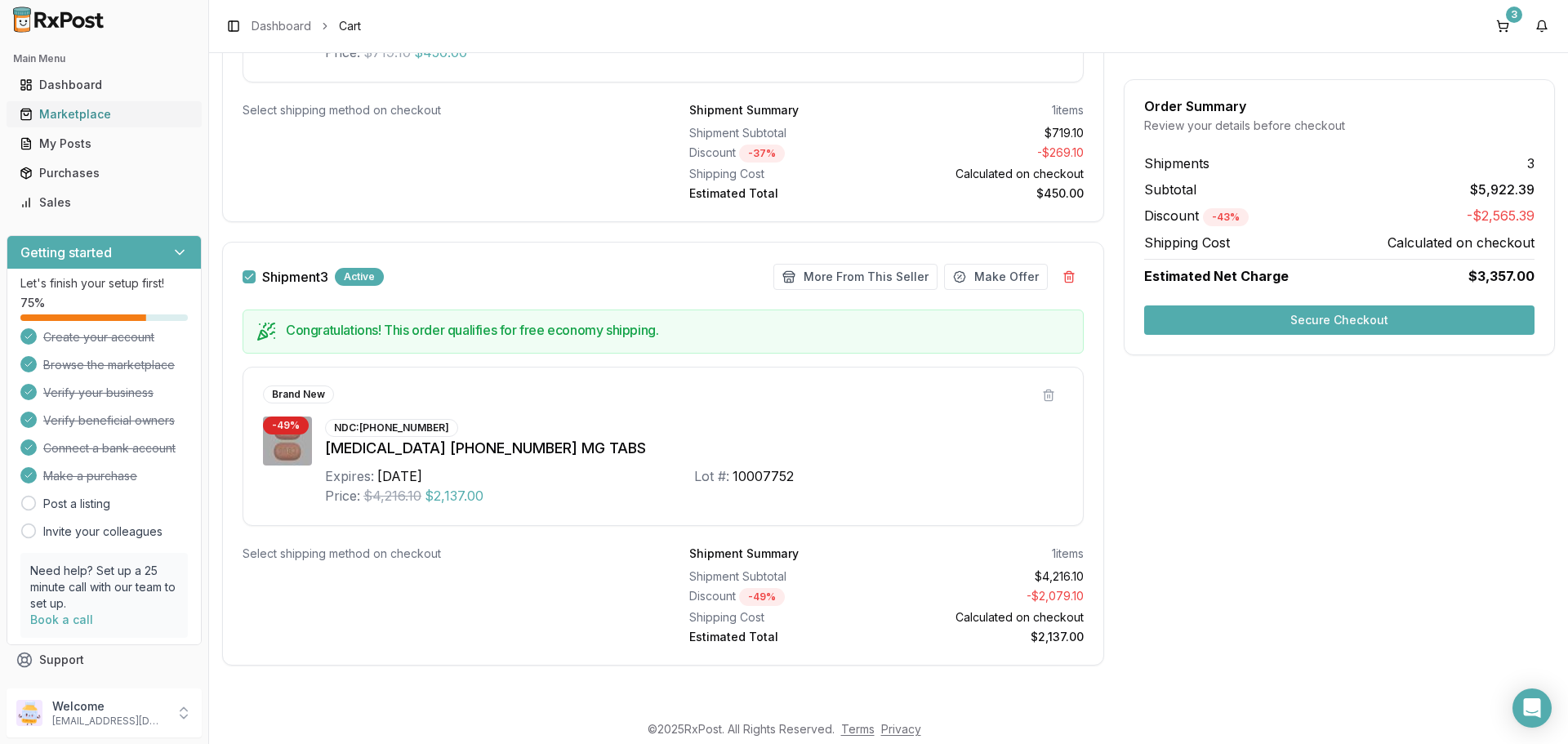
click at [68, 110] on div "Marketplace" at bounding box center [104, 114] width 169 height 16
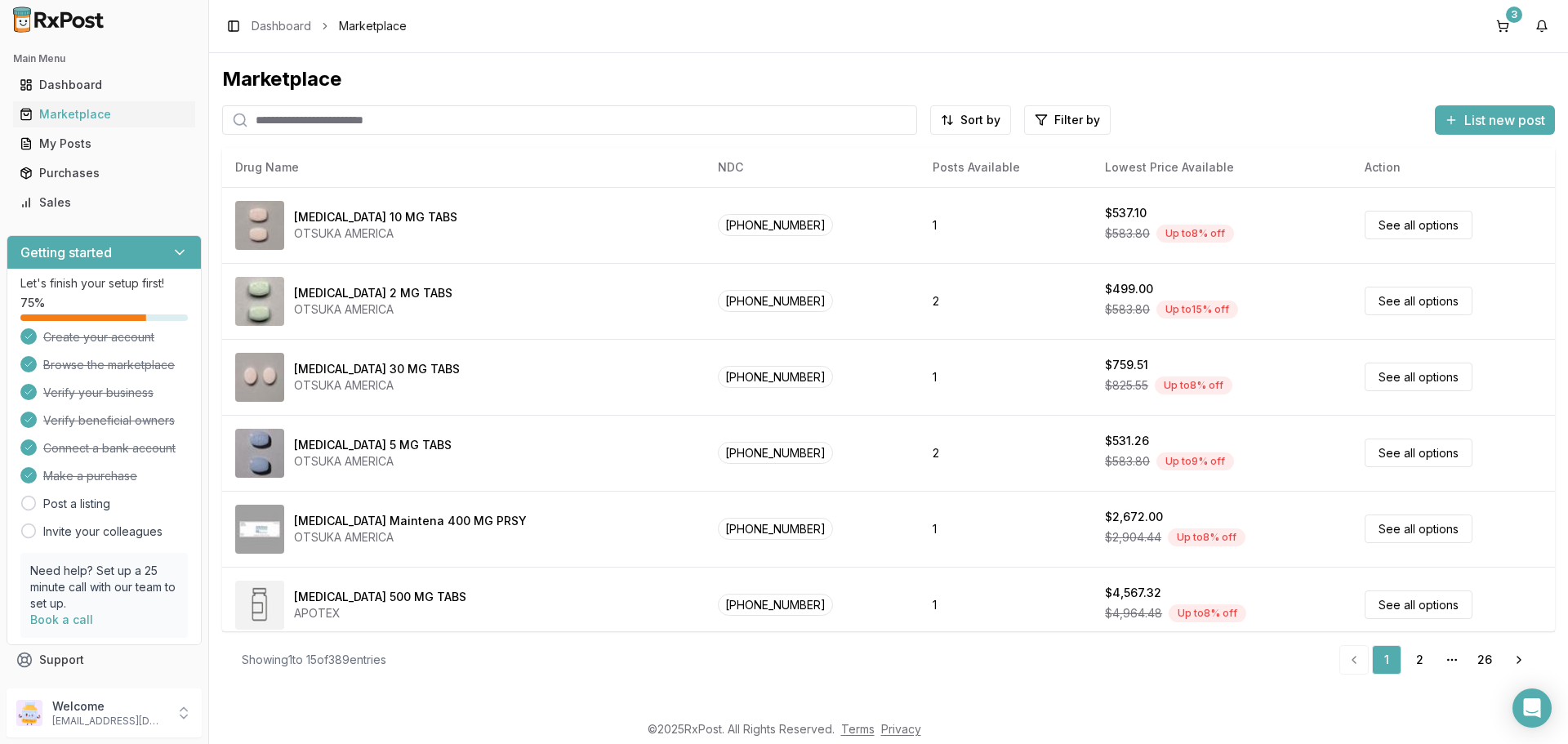
click at [320, 125] on input "search" at bounding box center [569, 120] width 694 height 29
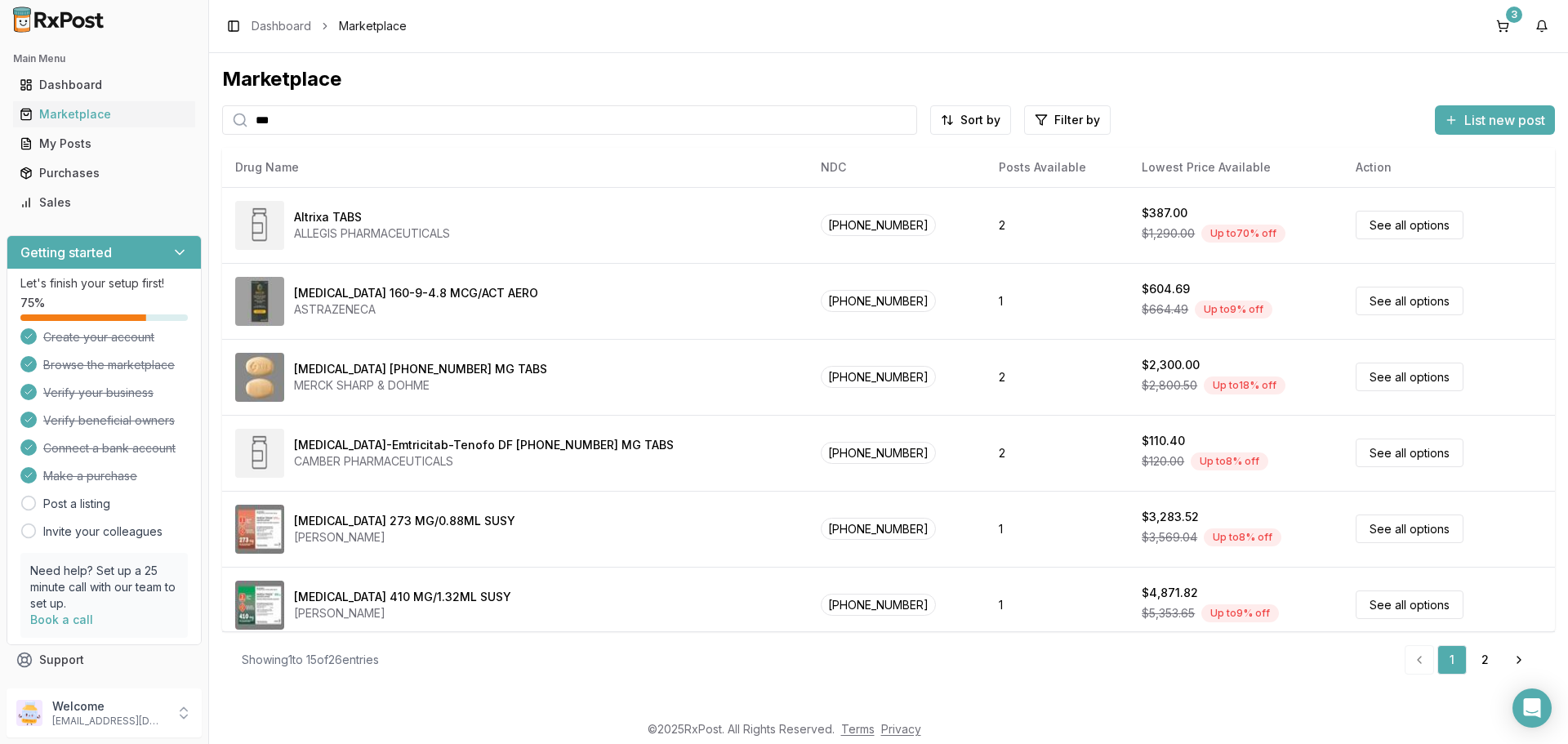
click at [288, 116] on input "***" at bounding box center [569, 120] width 694 height 29
type input "*******"
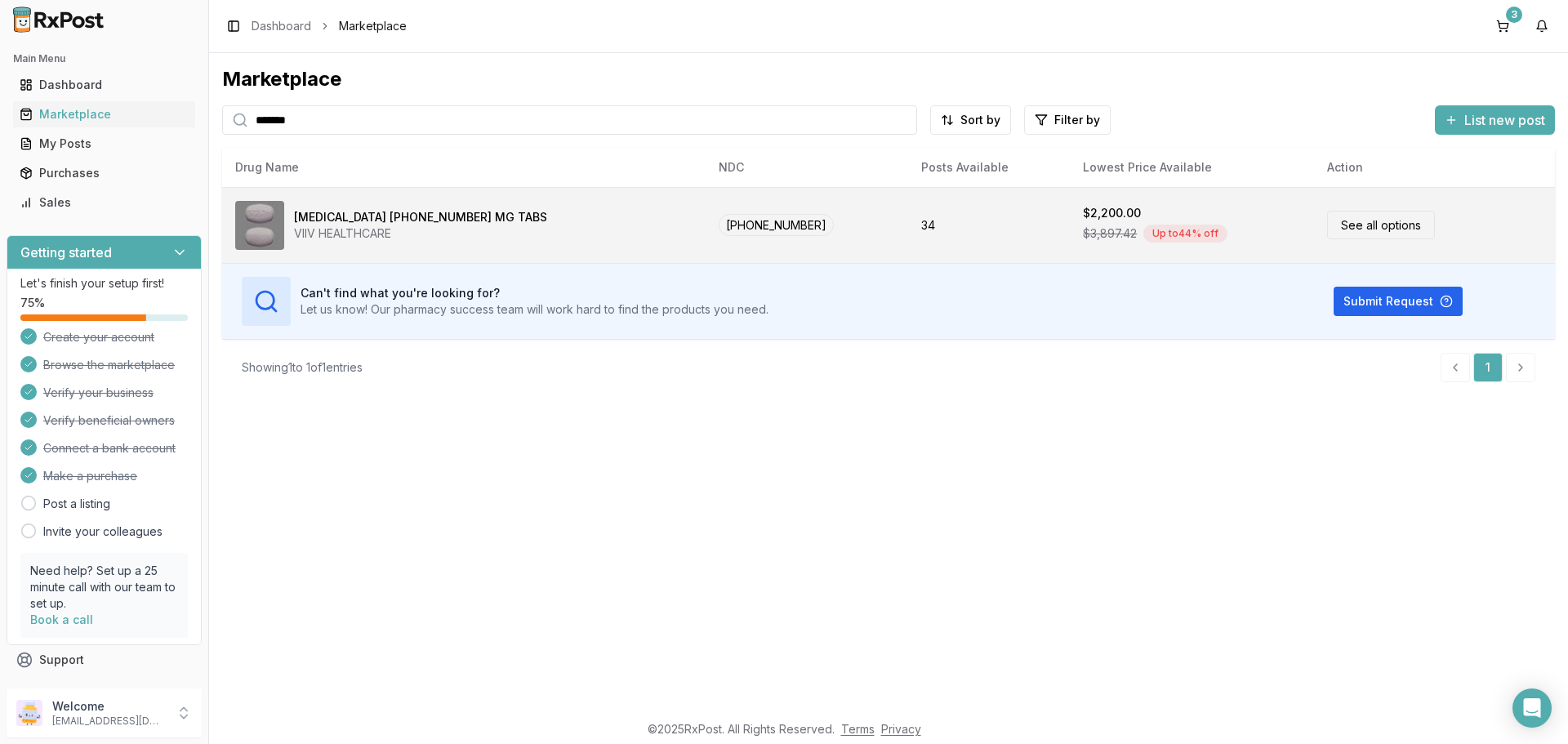
click at [1328, 234] on link "See all options" at bounding box center [1380, 224] width 108 height 28
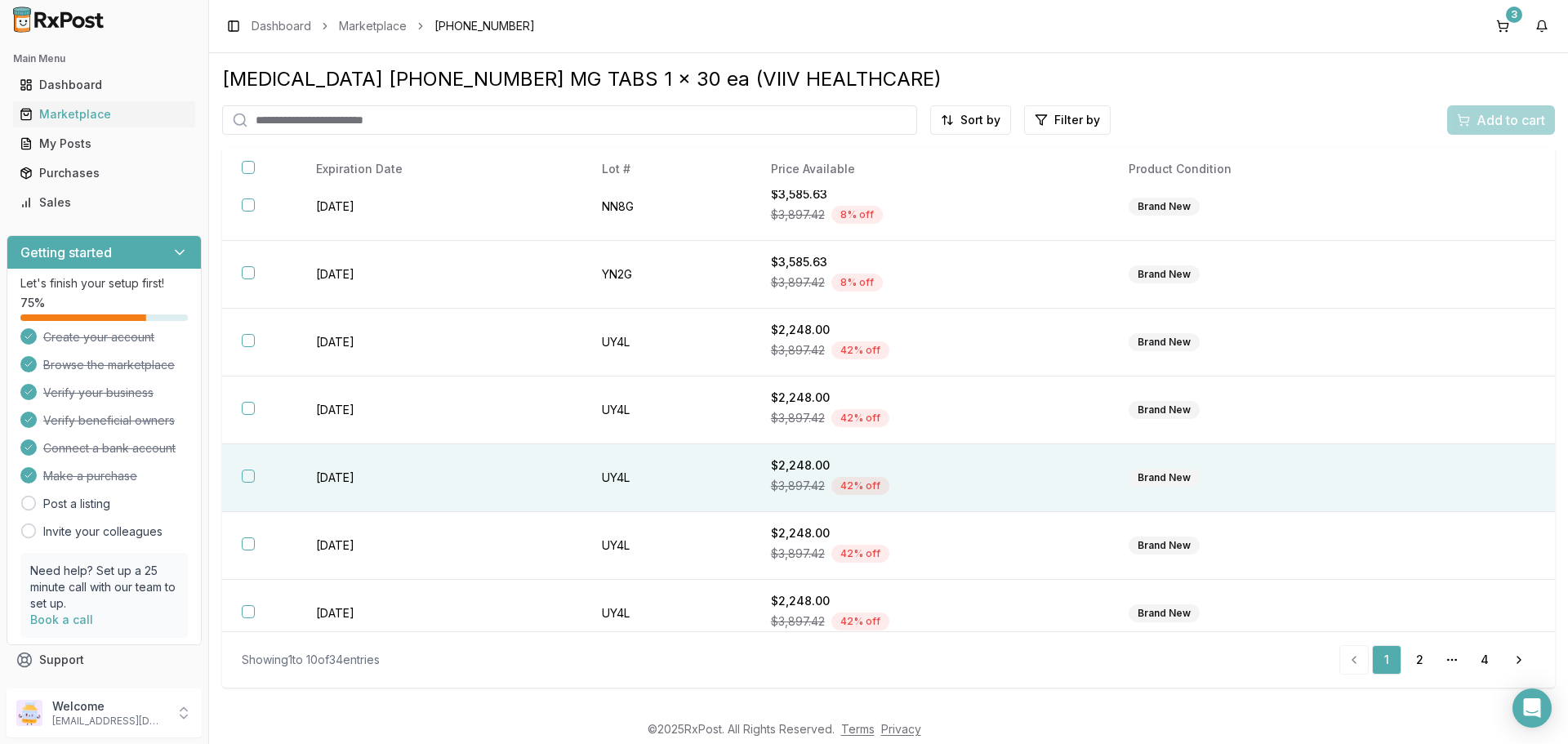
scroll to position [237, 0]
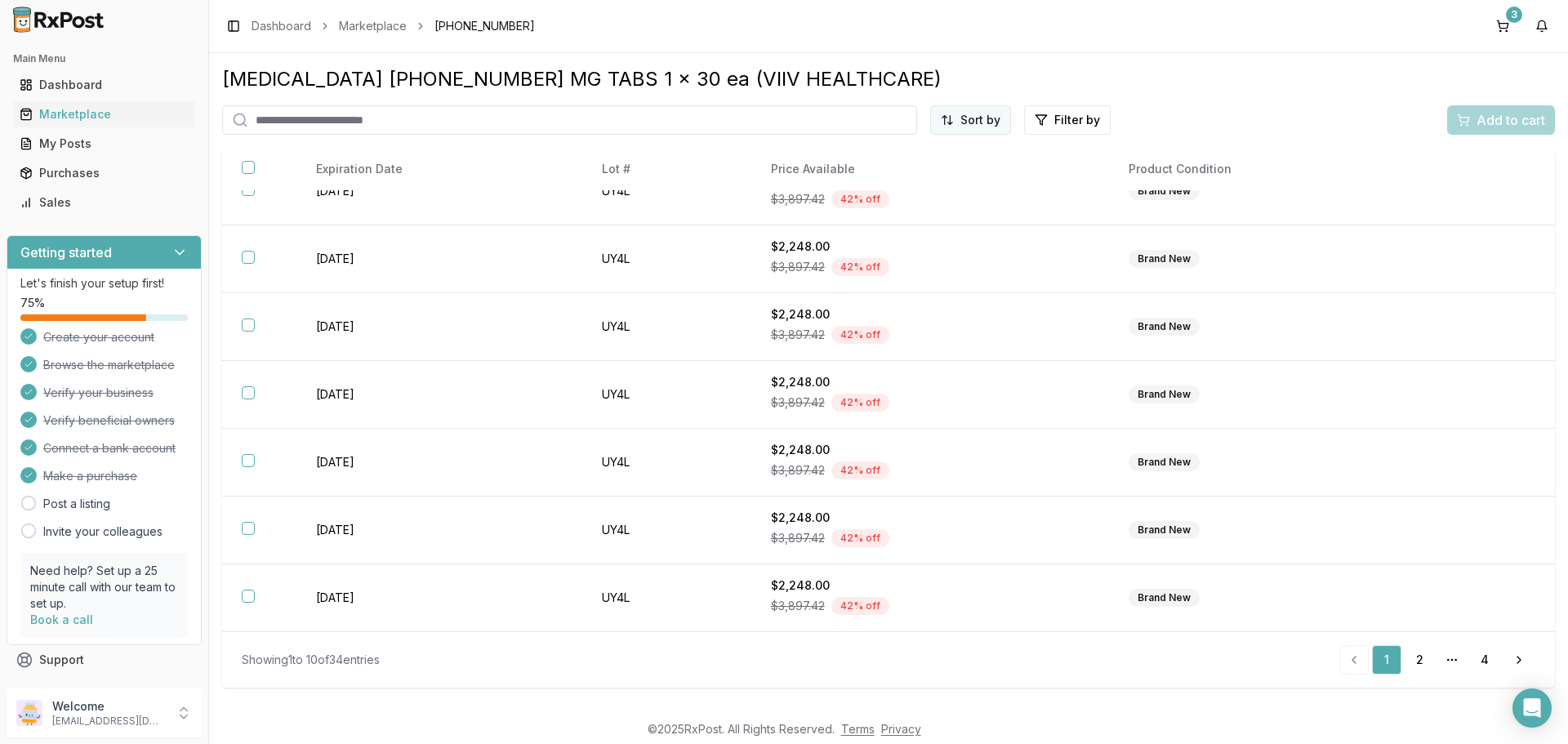
click at [969, 131] on html "Main Menu Dashboard Marketplace My Posts Purchases Sales Getting started Let's …" at bounding box center [784, 372] width 1568 height 744
click at [930, 184] on div "Price (Low to High)" at bounding box center [930, 181] width 155 height 26
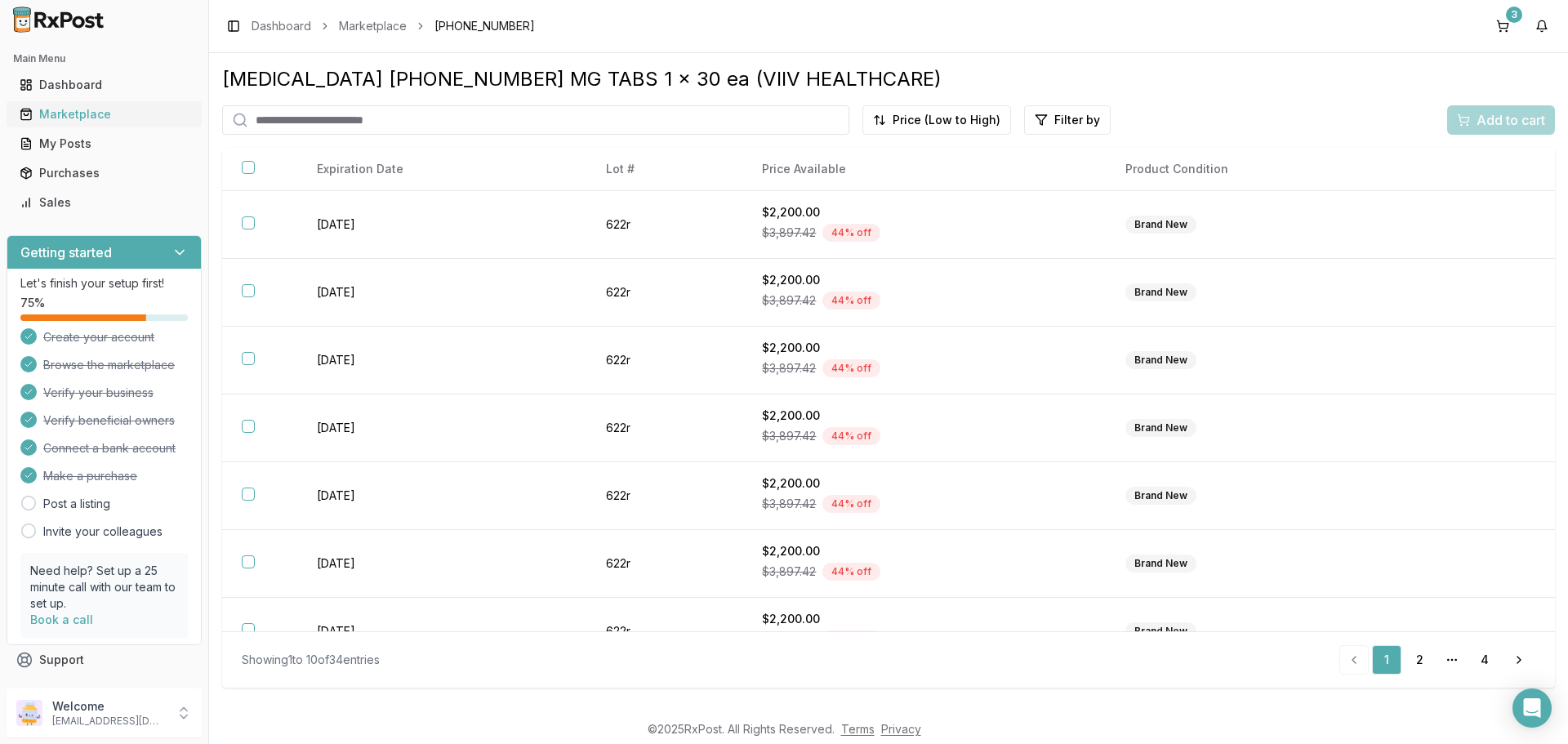
click at [69, 116] on div "Marketplace" at bounding box center [104, 114] width 169 height 16
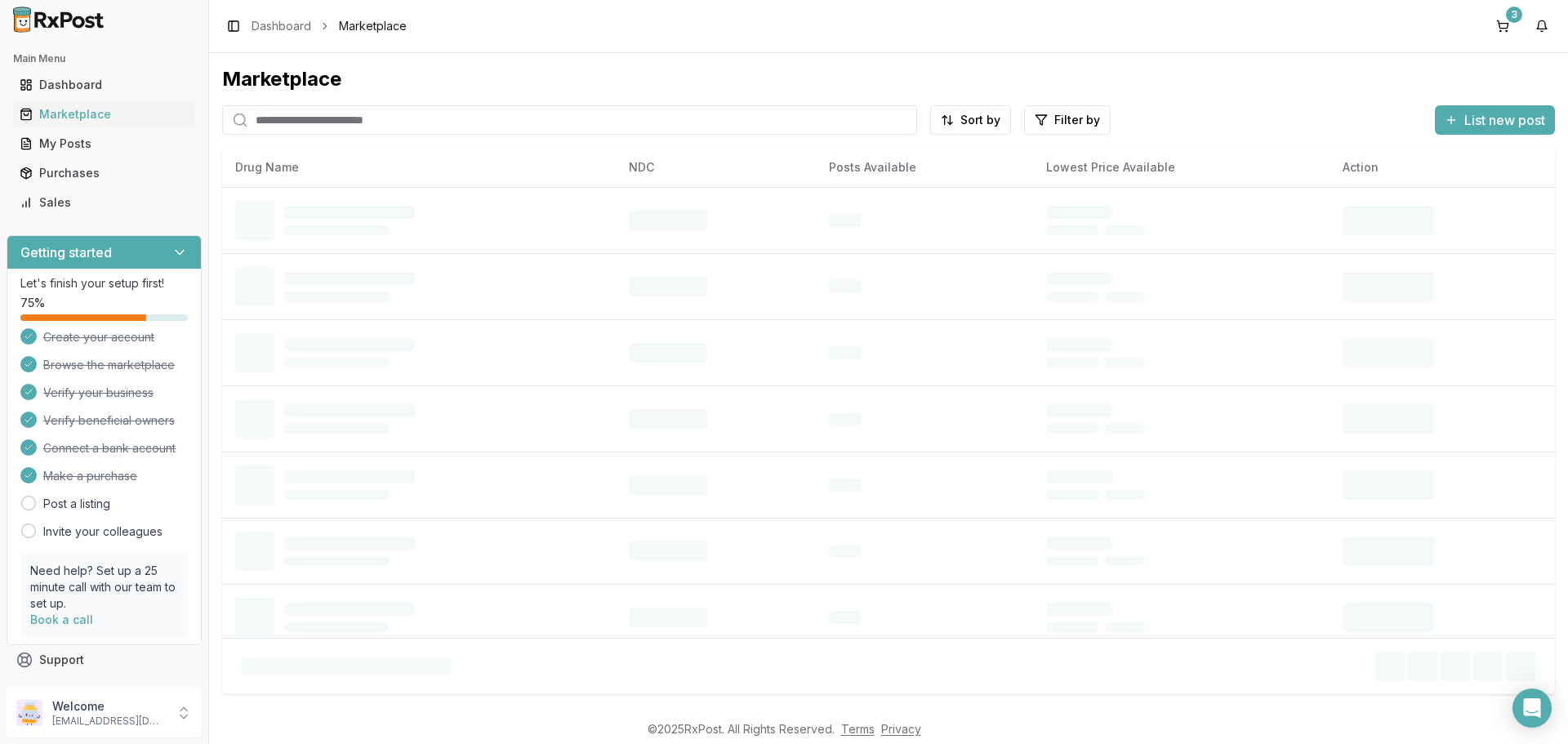
click at [306, 119] on input "search" at bounding box center [569, 120] width 694 height 29
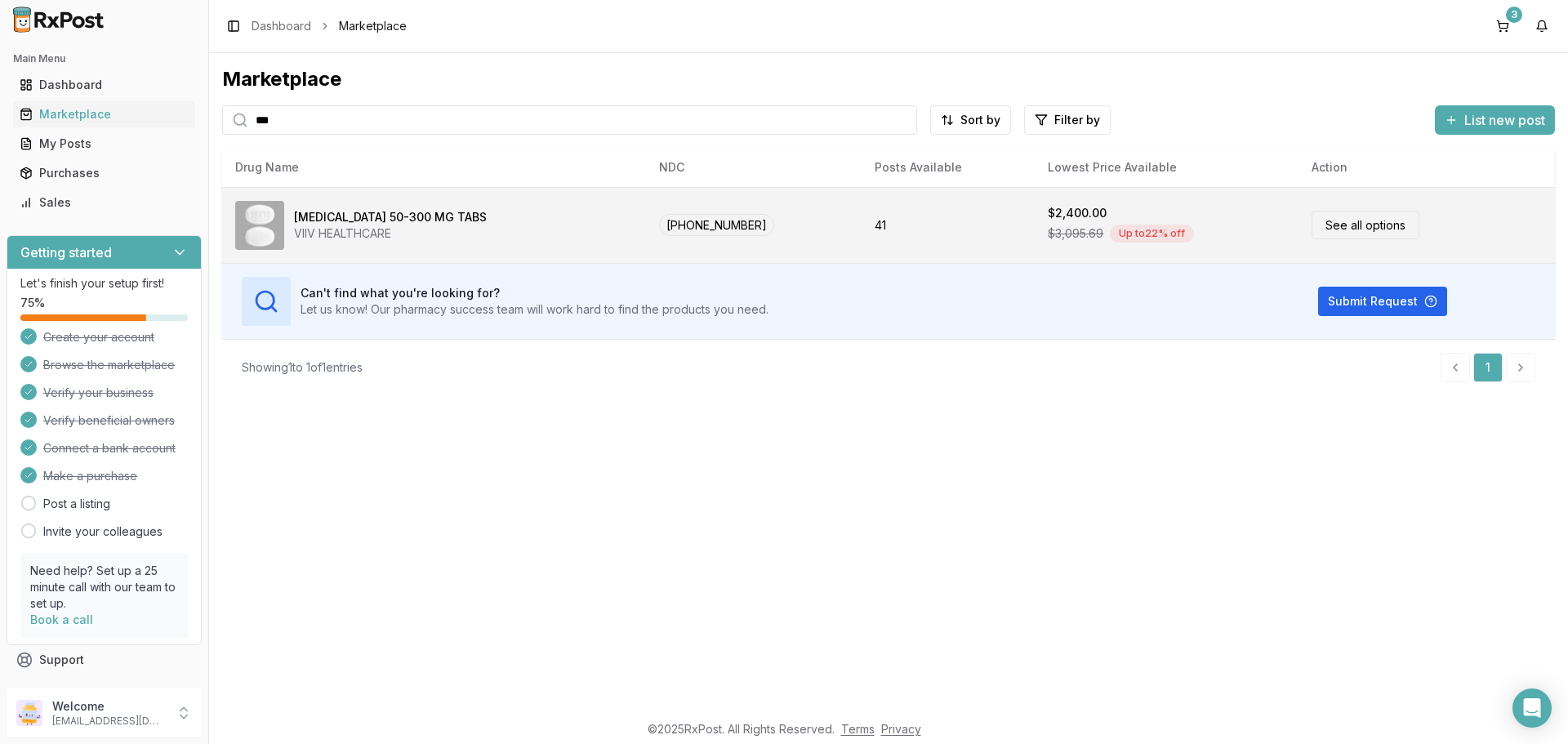
type input "***"
click at [1351, 234] on link "See all options" at bounding box center [1365, 224] width 108 height 28
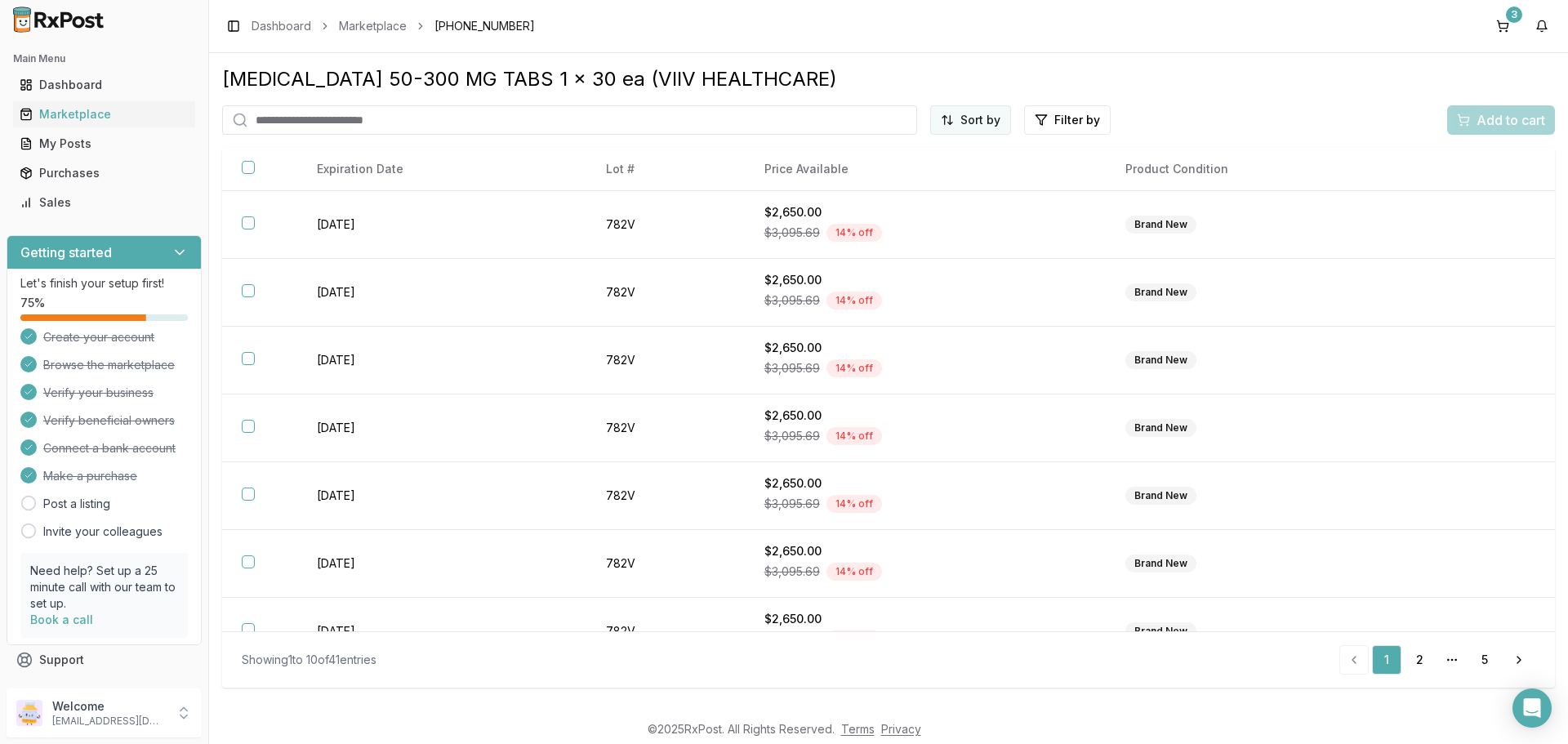
click at [977, 122] on html "Main Menu Dashboard Marketplace My Posts Purchases Sales Getting started Let's …" at bounding box center [784, 372] width 1568 height 744
click at [932, 180] on div "Price (Low to High)" at bounding box center [930, 181] width 155 height 26
click at [1509, 27] on button "3" at bounding box center [1503, 26] width 26 height 26
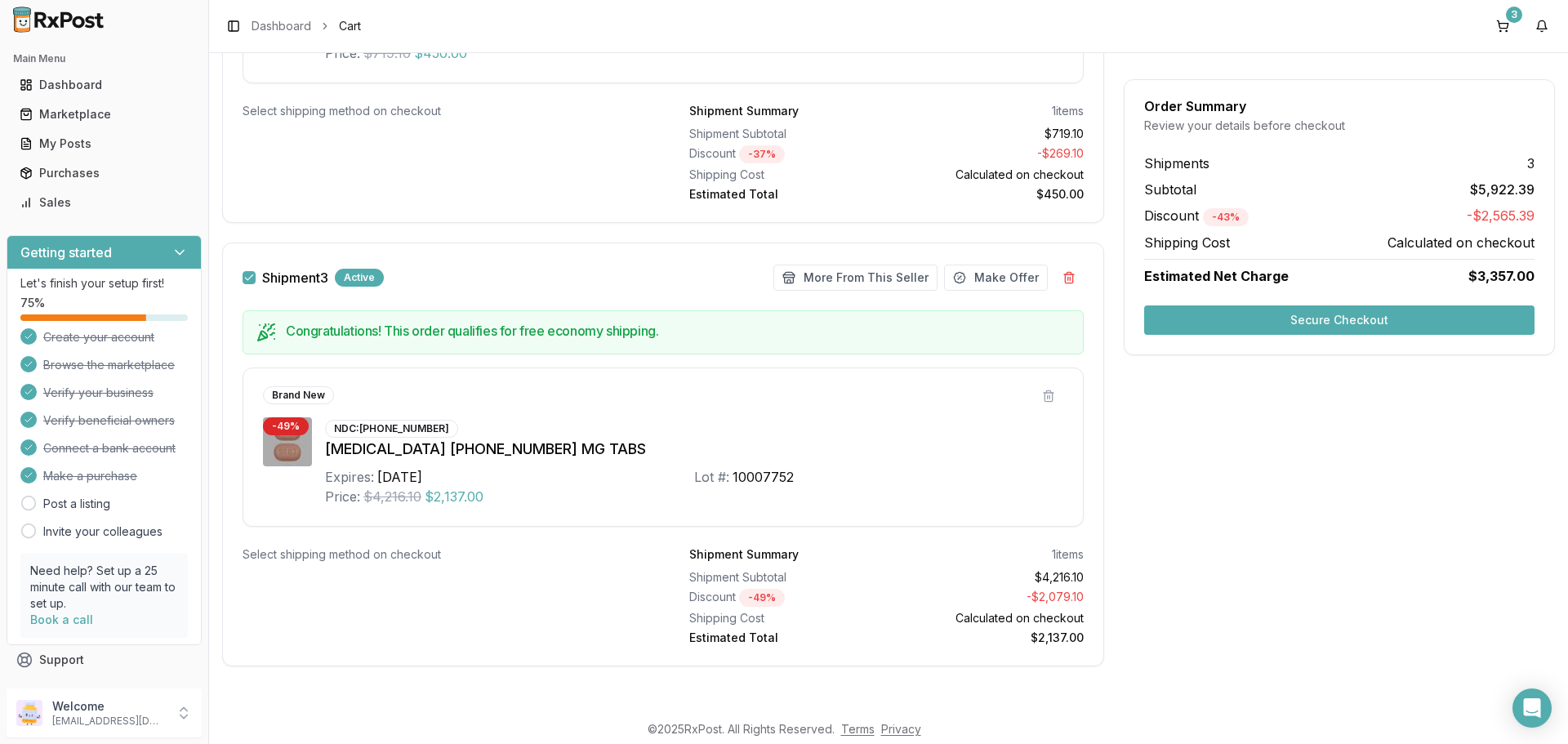
scroll to position [897, 0]
click at [873, 274] on button "More From This Seller" at bounding box center [855, 277] width 164 height 26
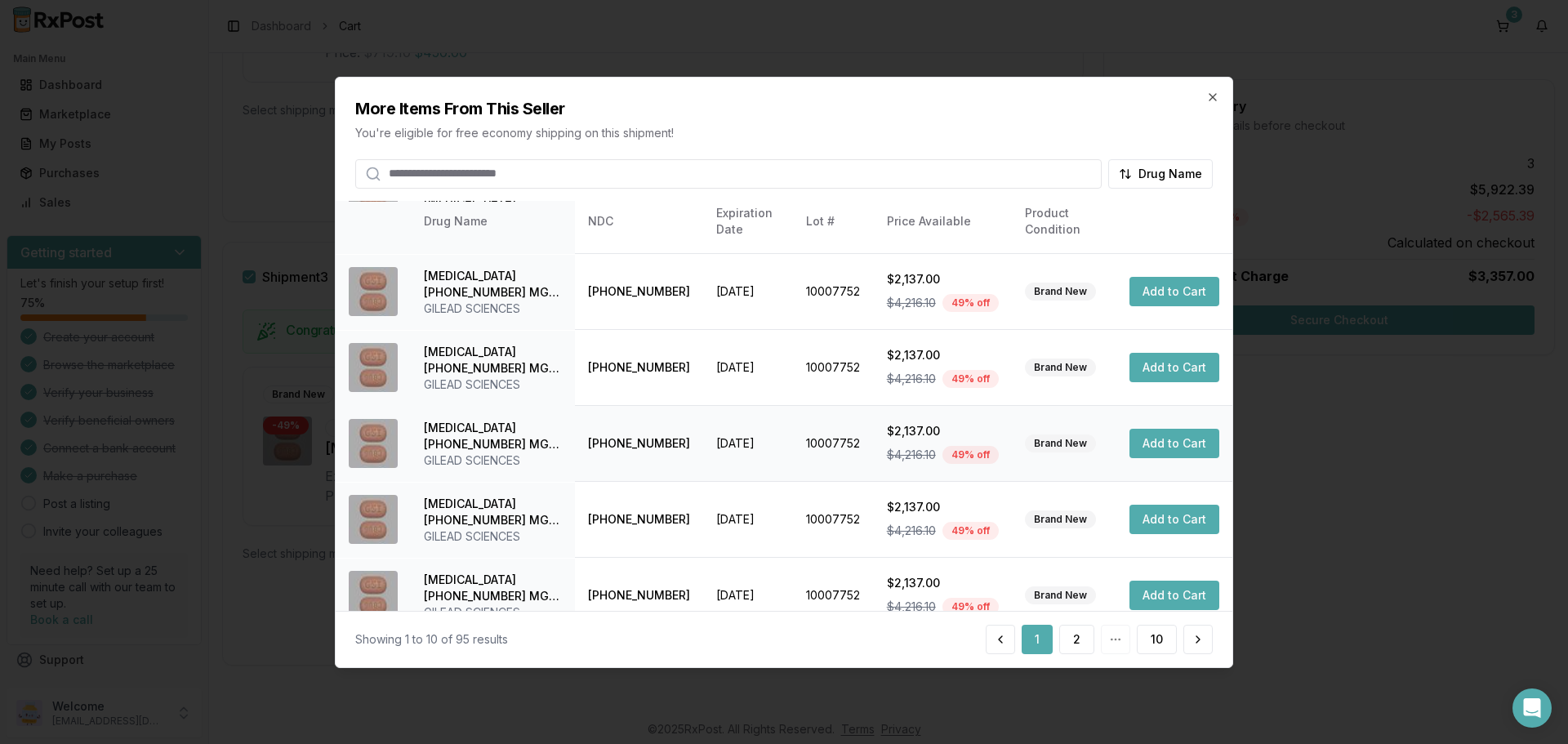
scroll to position [389, 0]
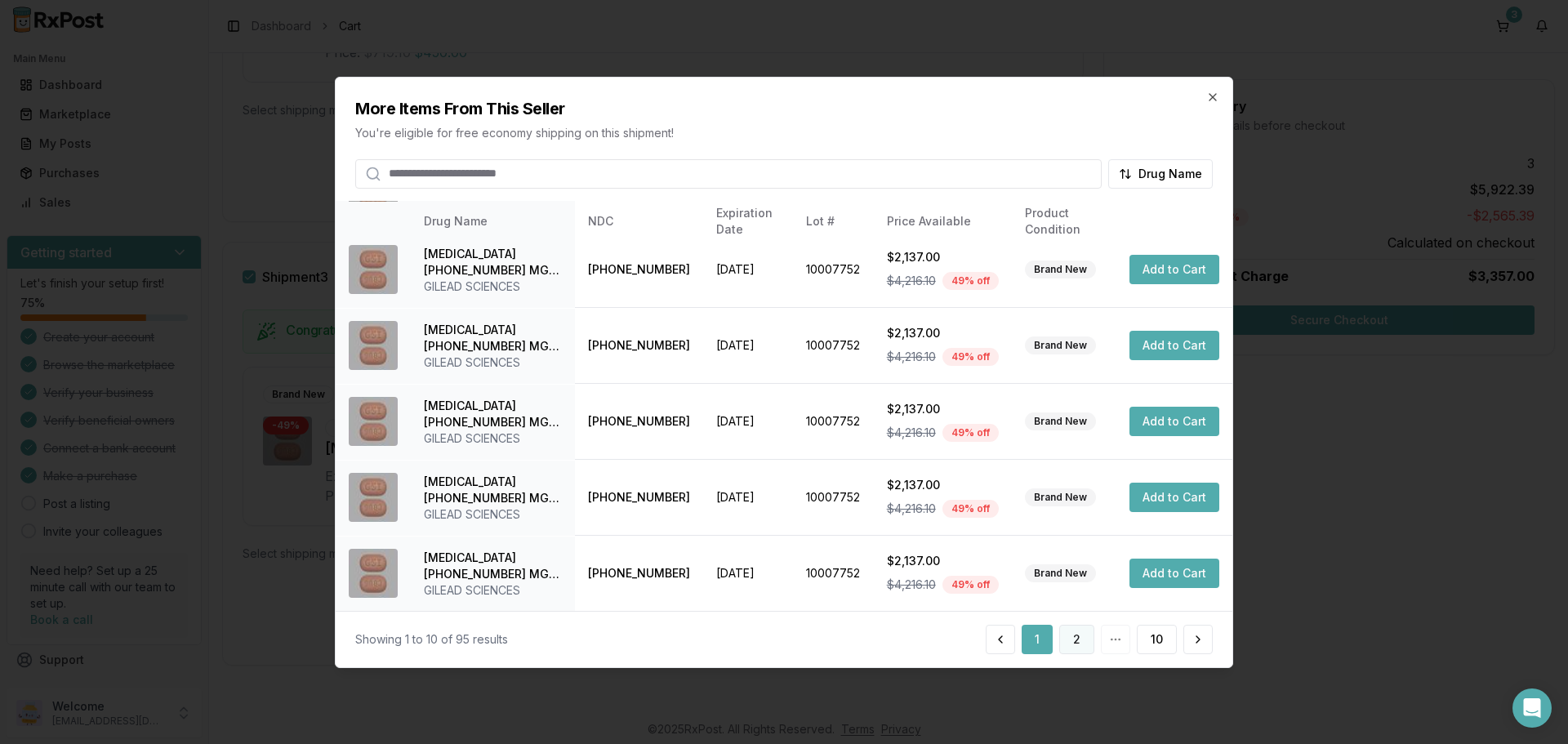
click at [1071, 636] on button "2" at bounding box center [1076, 640] width 35 height 29
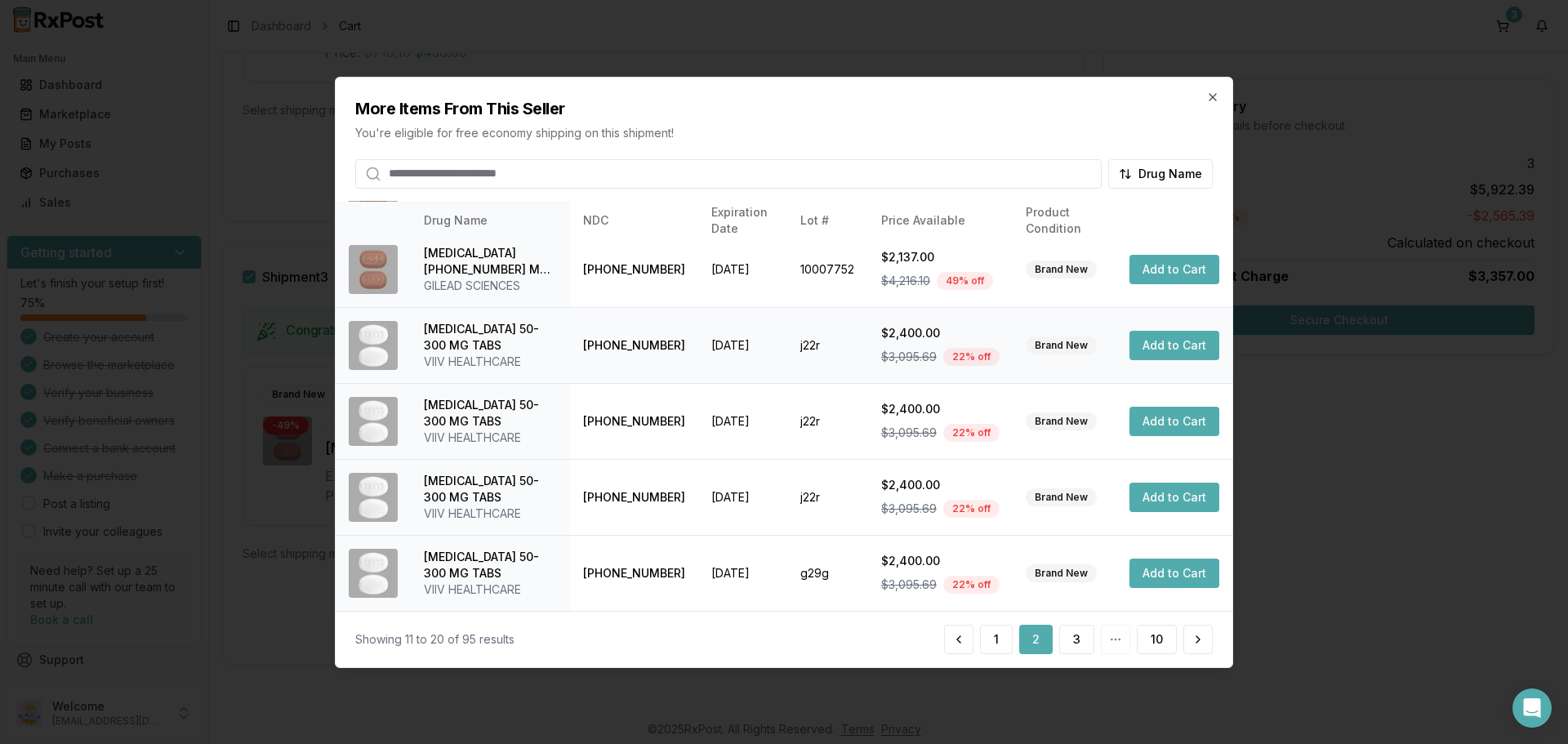
click at [1164, 346] on button "Add to Cart" at bounding box center [1174, 346] width 90 height 29
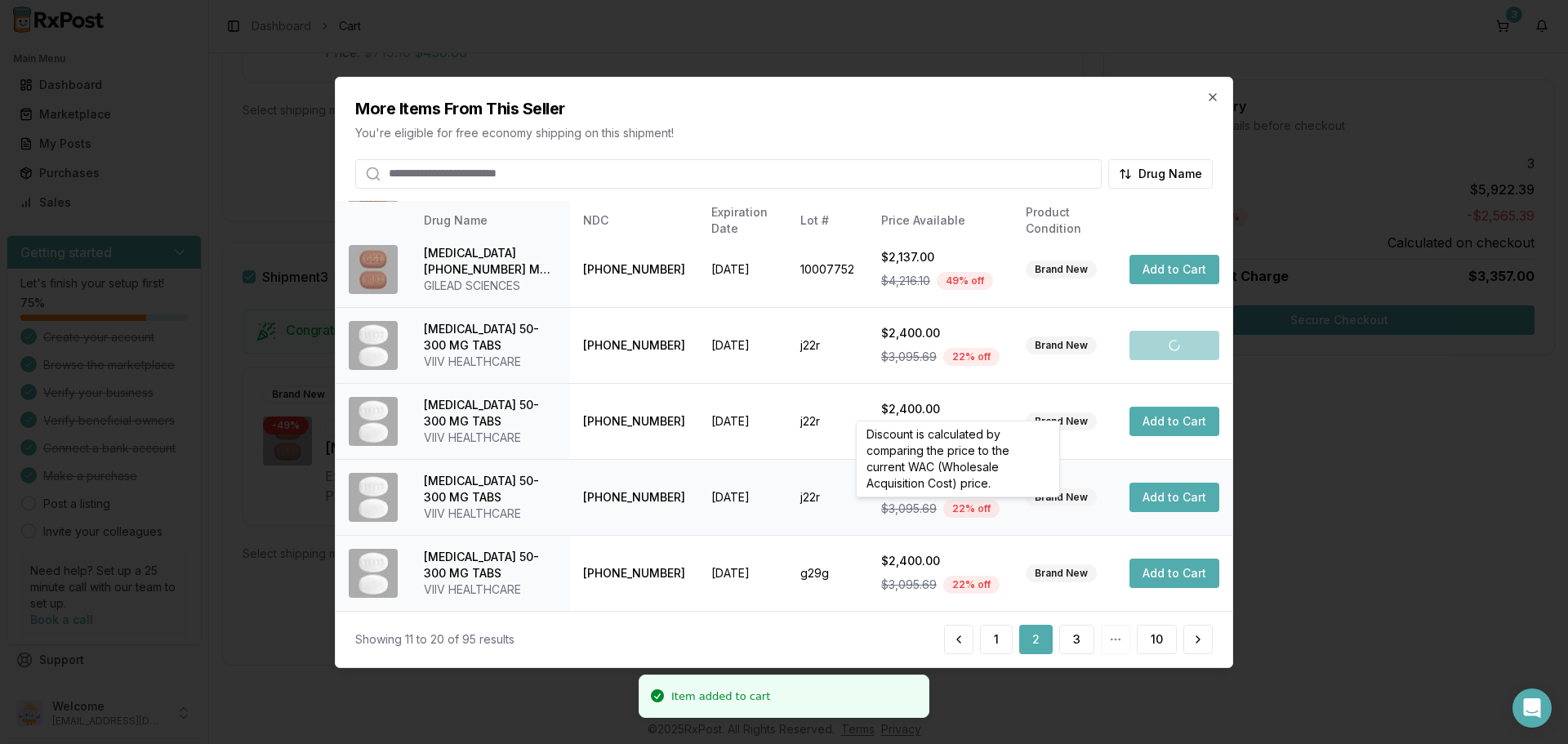
scroll to position [1069, 0]
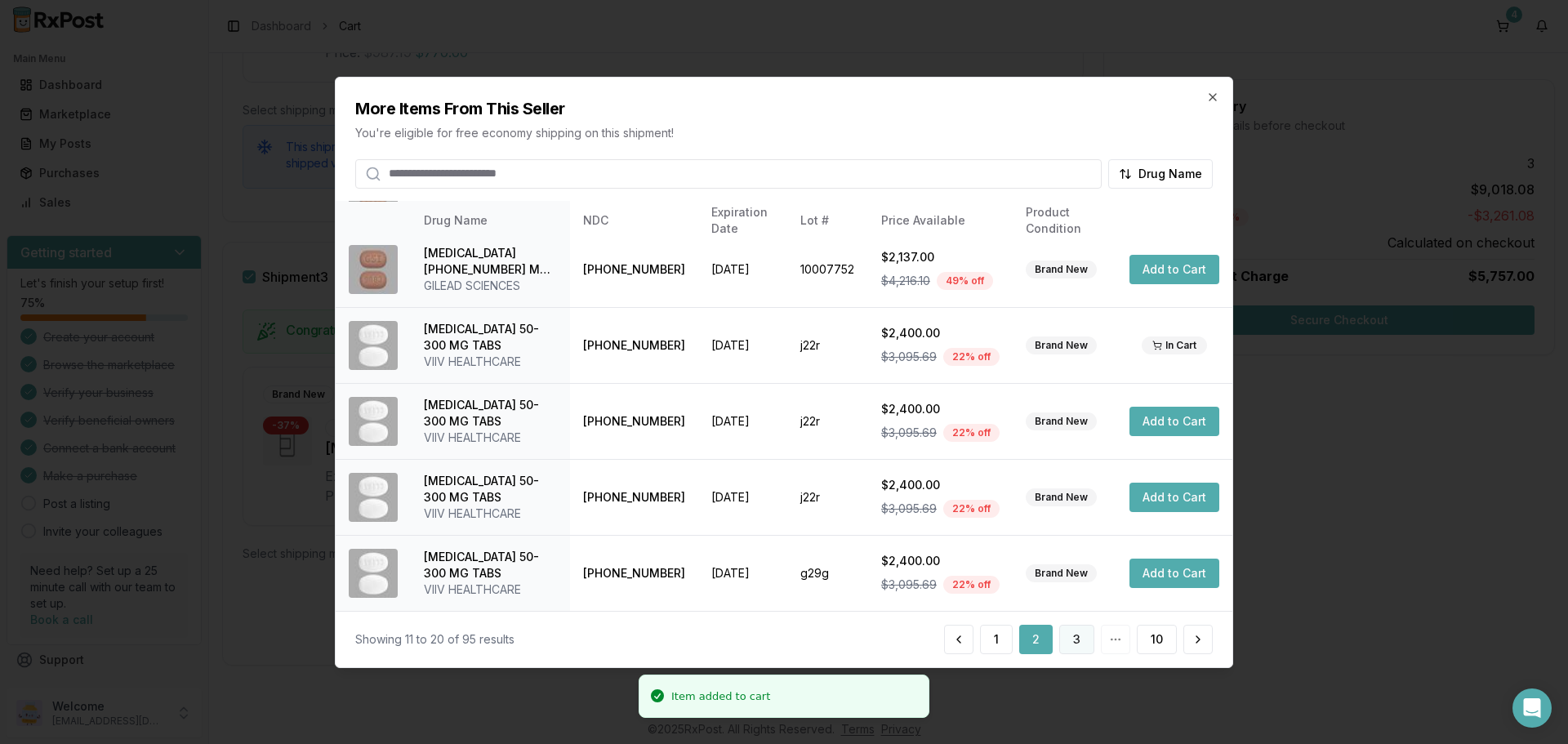
click at [1074, 647] on button "3" at bounding box center [1076, 640] width 35 height 29
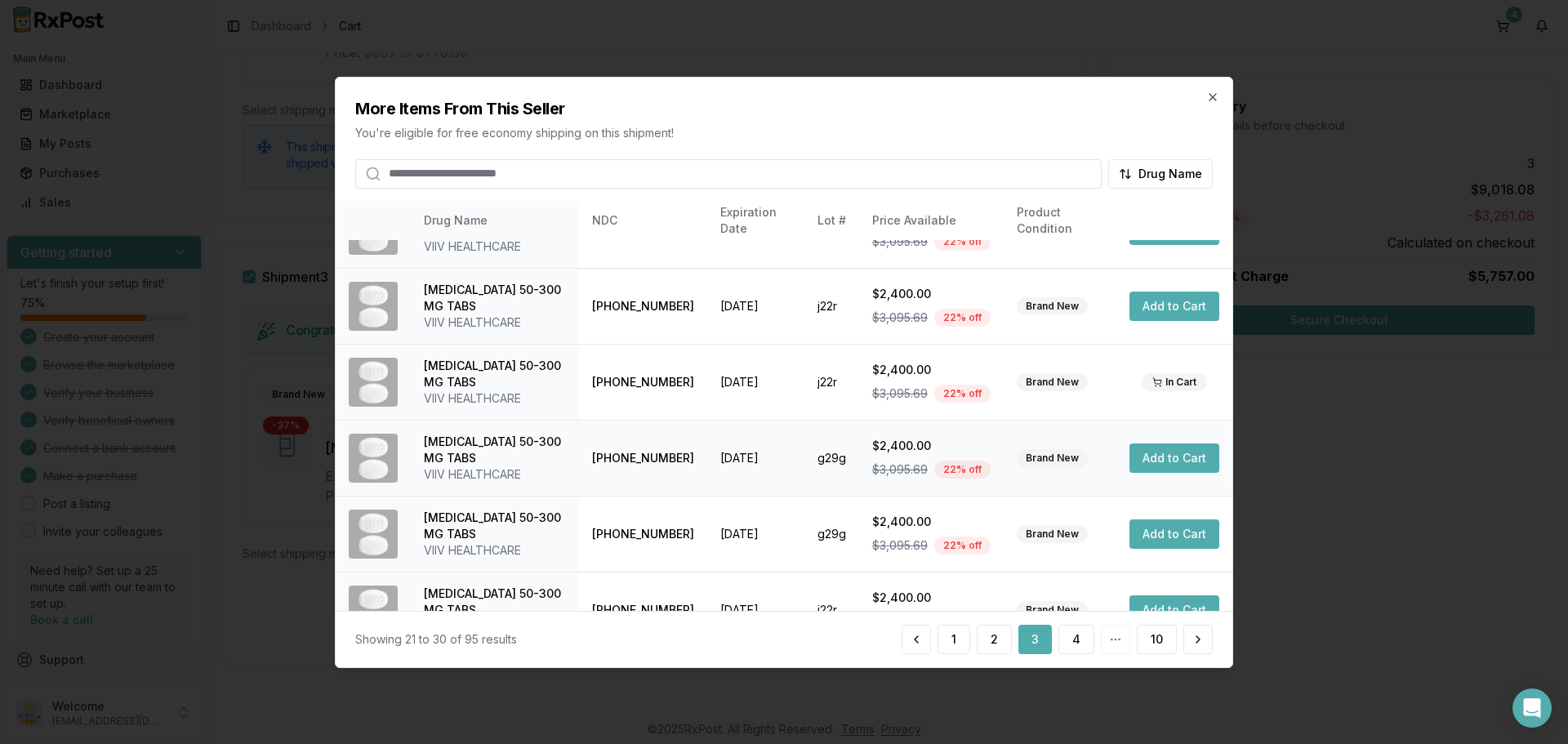
scroll to position [389, 0]
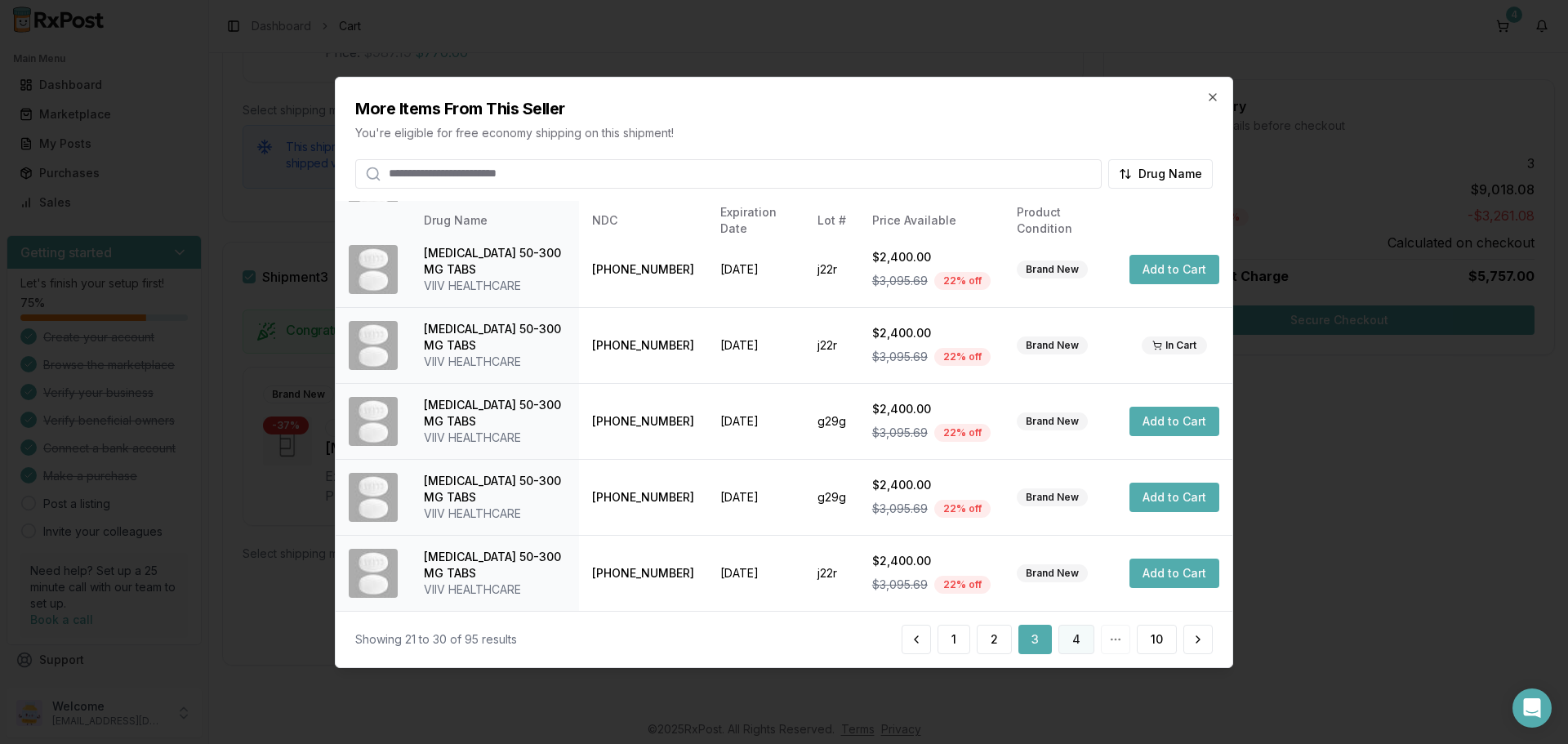
click at [1073, 639] on button "4" at bounding box center [1076, 640] width 36 height 29
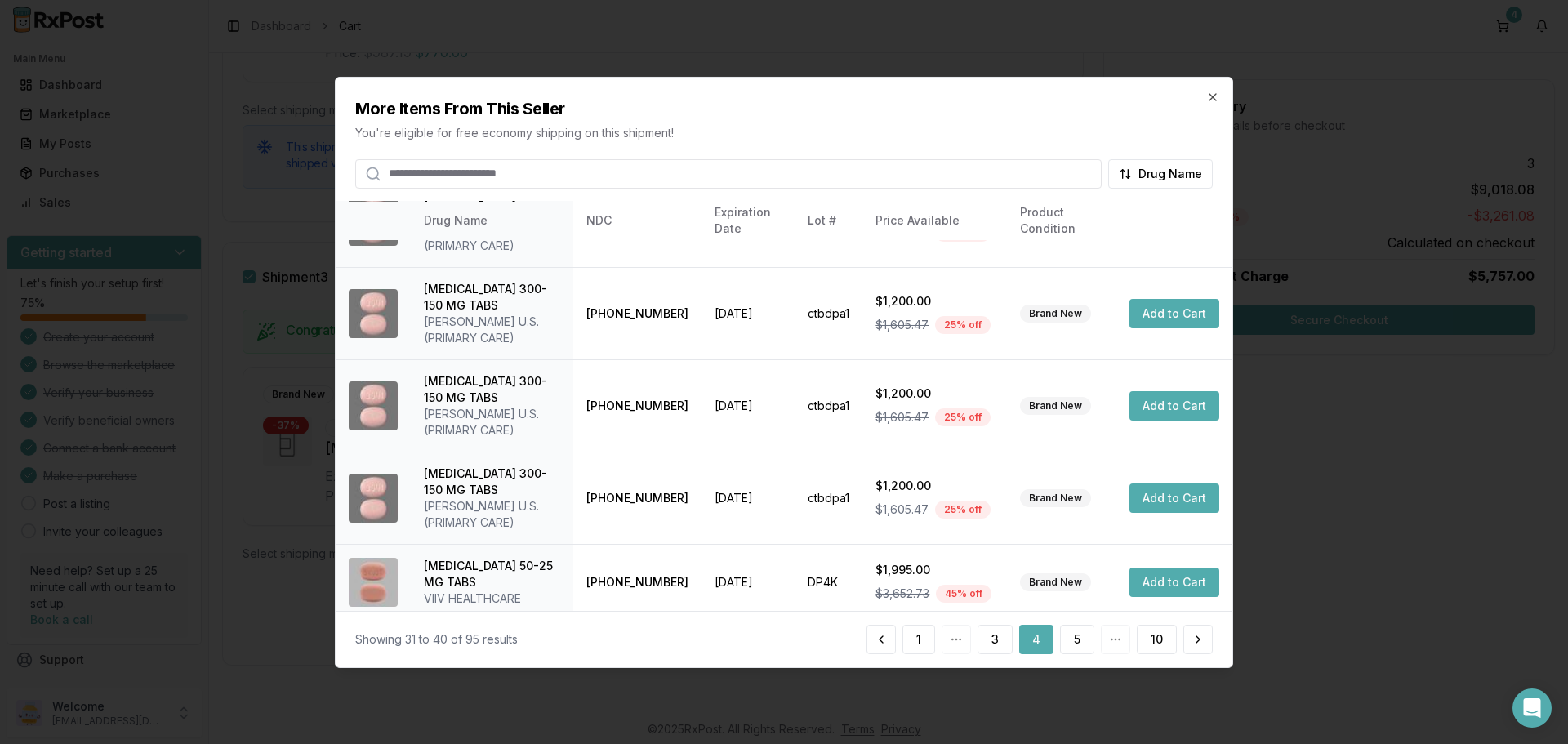
scroll to position [520, 0]
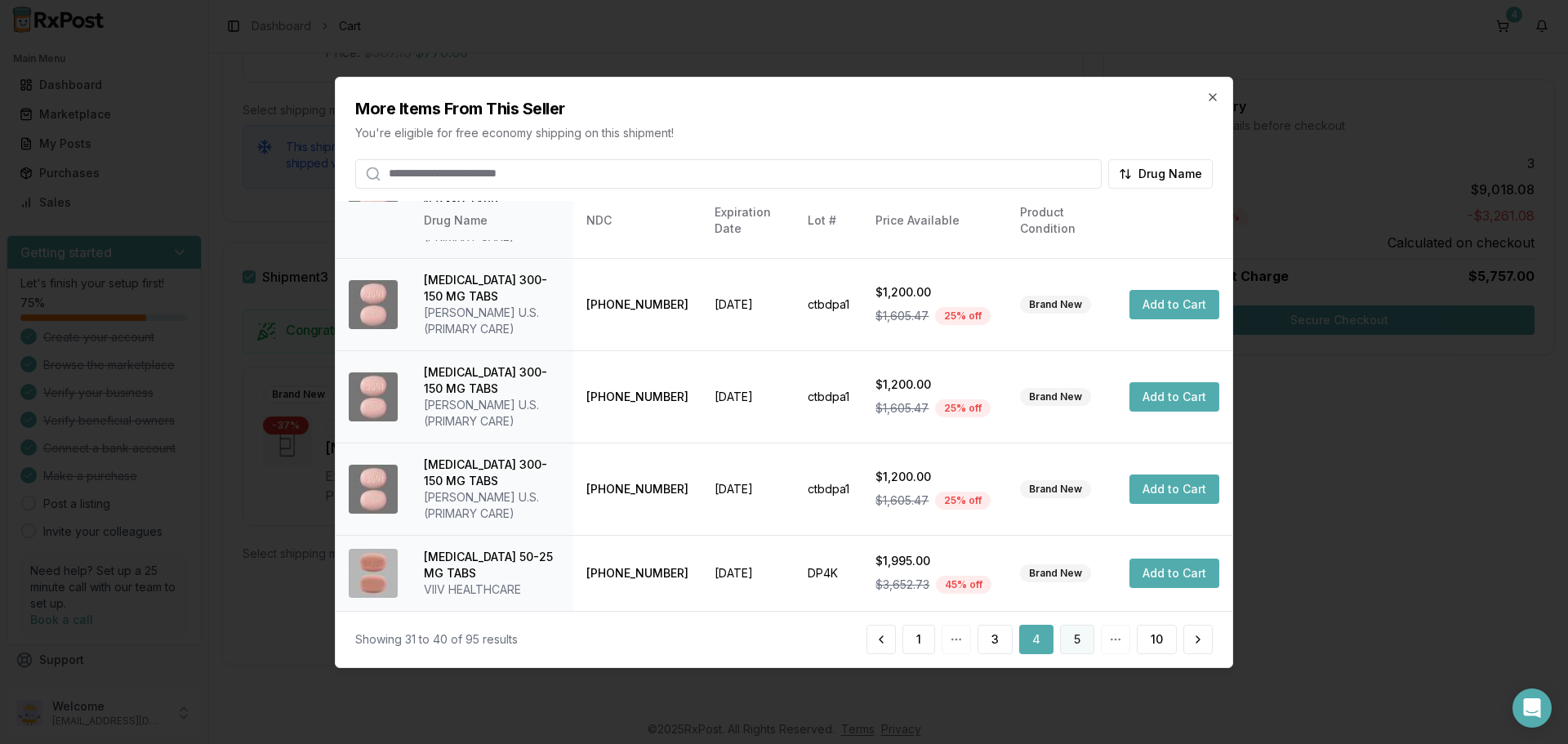
click at [1080, 647] on button "5" at bounding box center [1077, 640] width 34 height 29
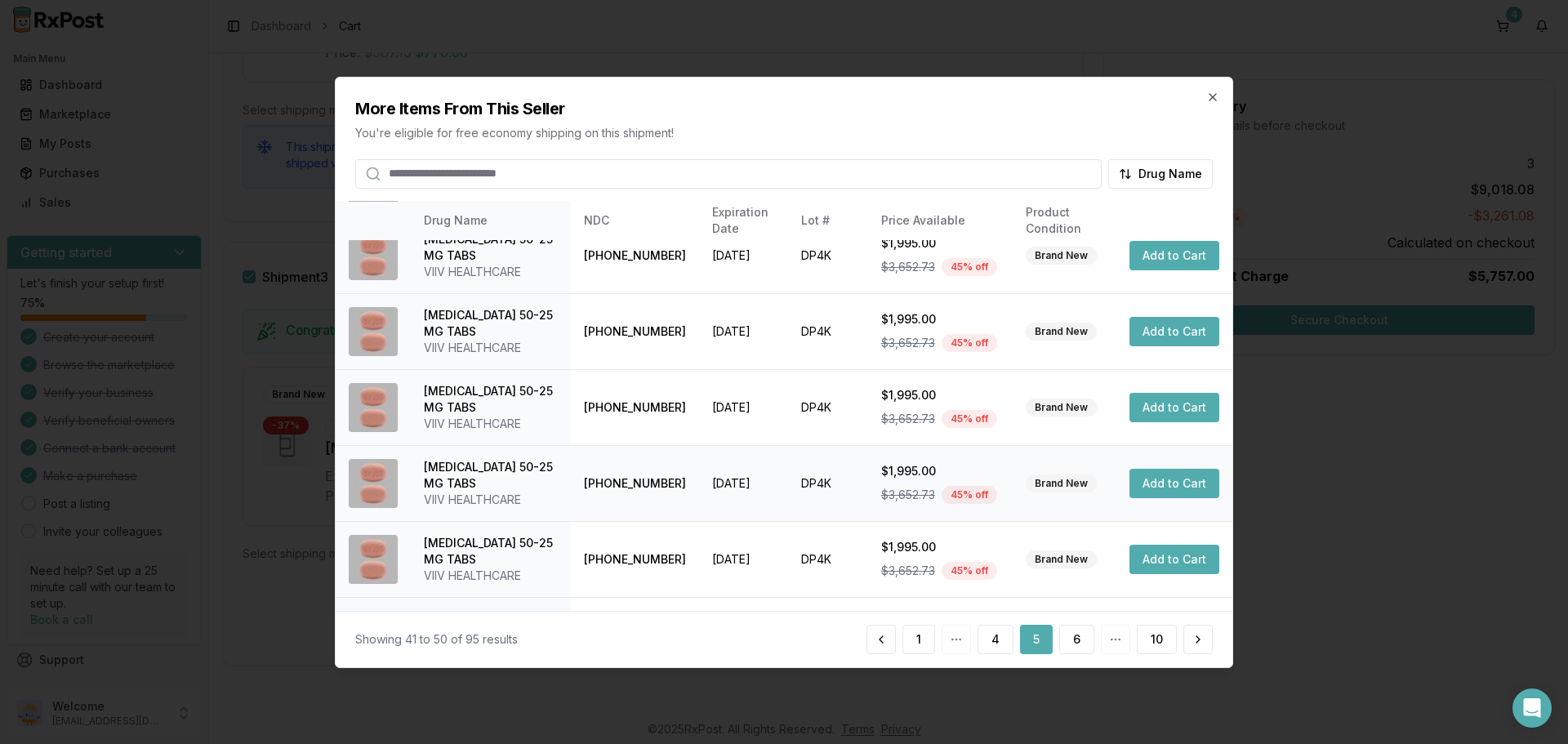
scroll to position [389, 0]
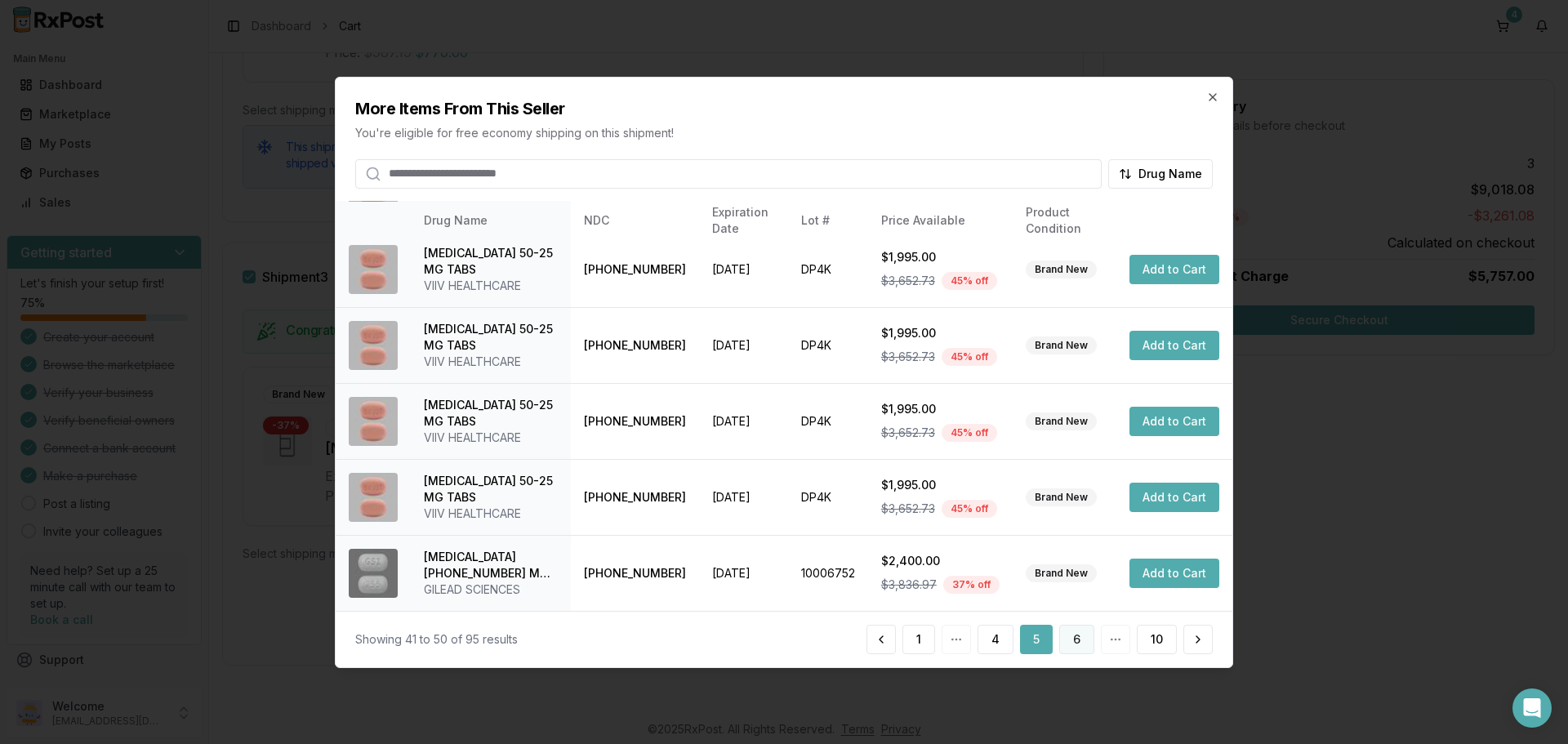
click at [1077, 636] on button "6" at bounding box center [1076, 640] width 35 height 29
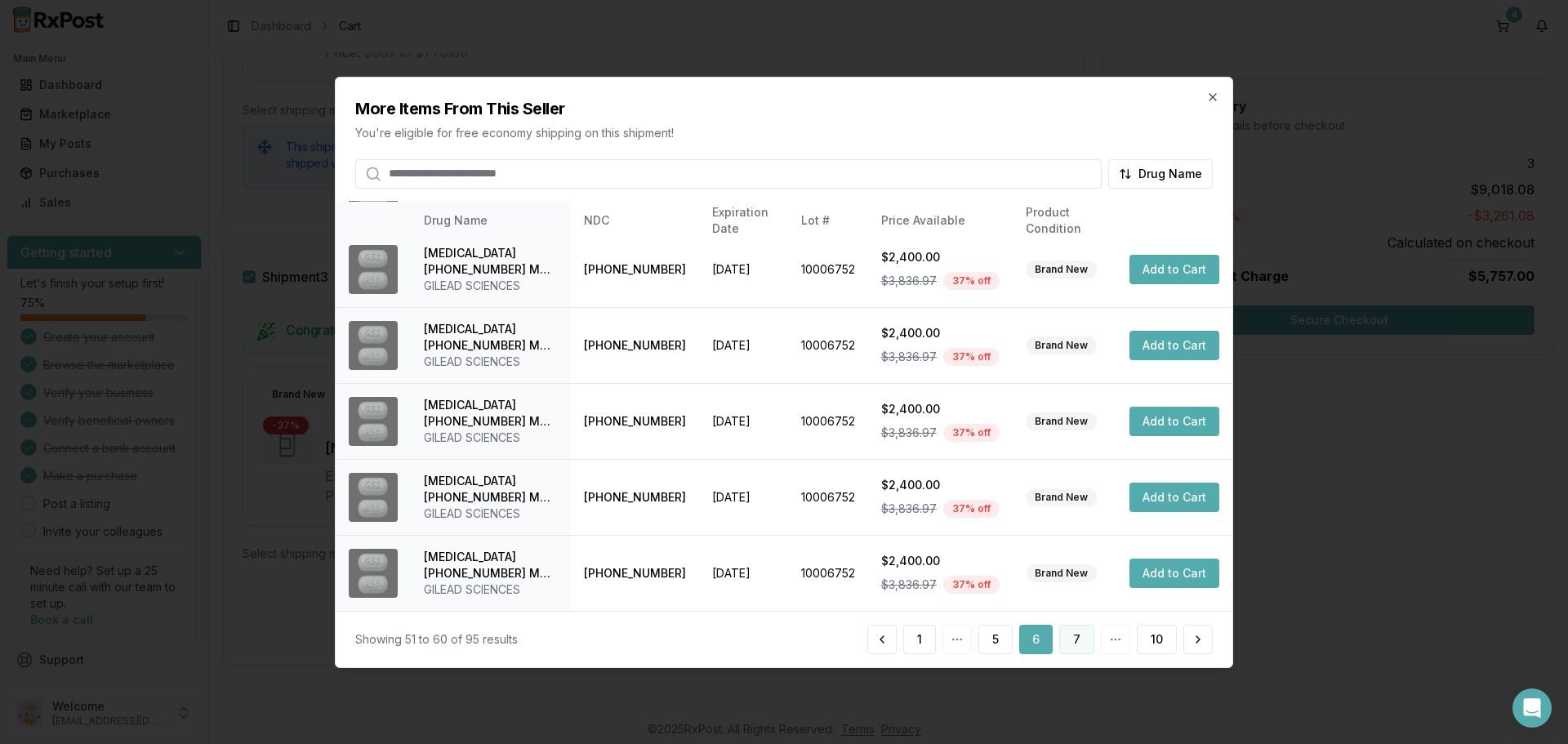
click at [1084, 647] on button "7" at bounding box center [1076, 640] width 35 height 29
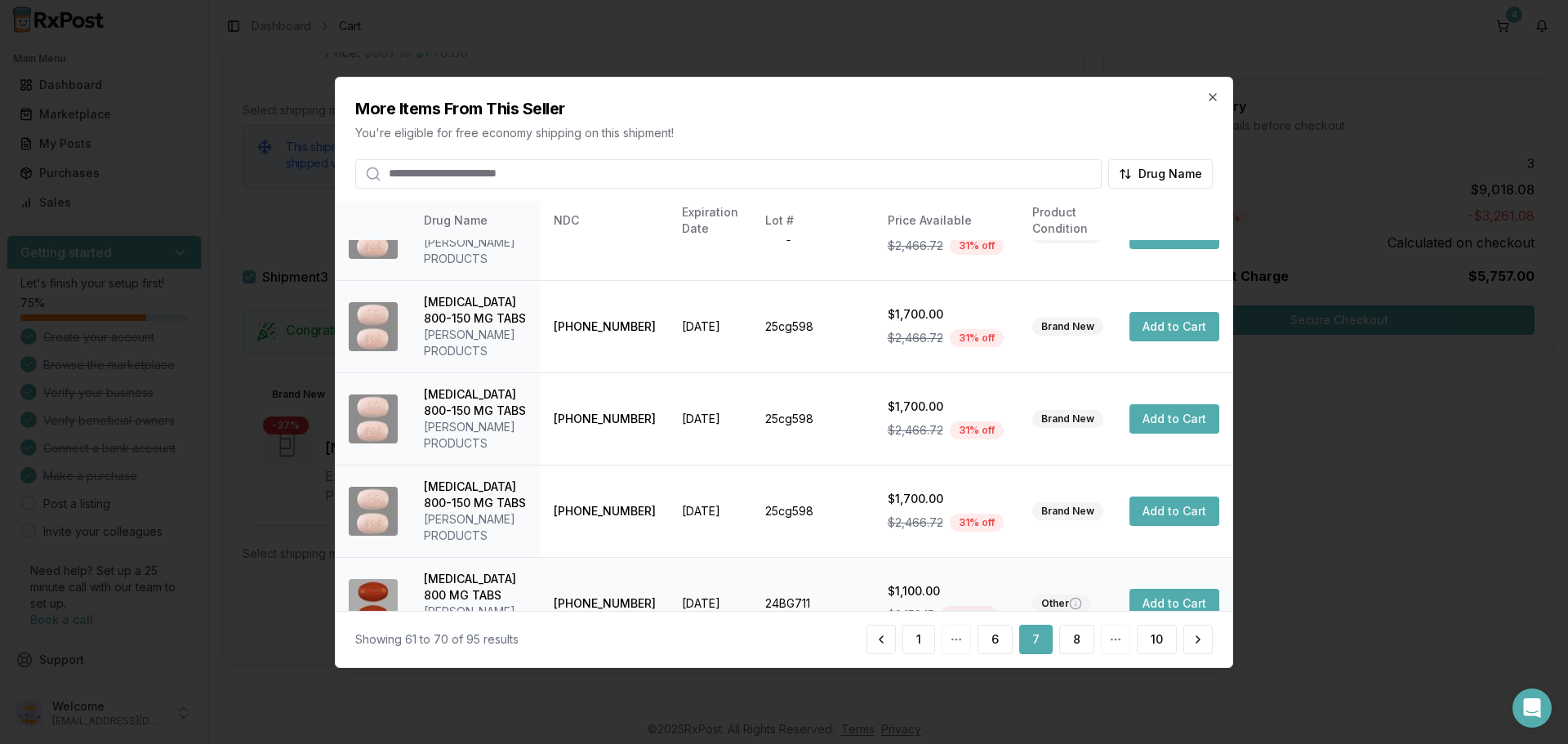
scroll to position [553, 0]
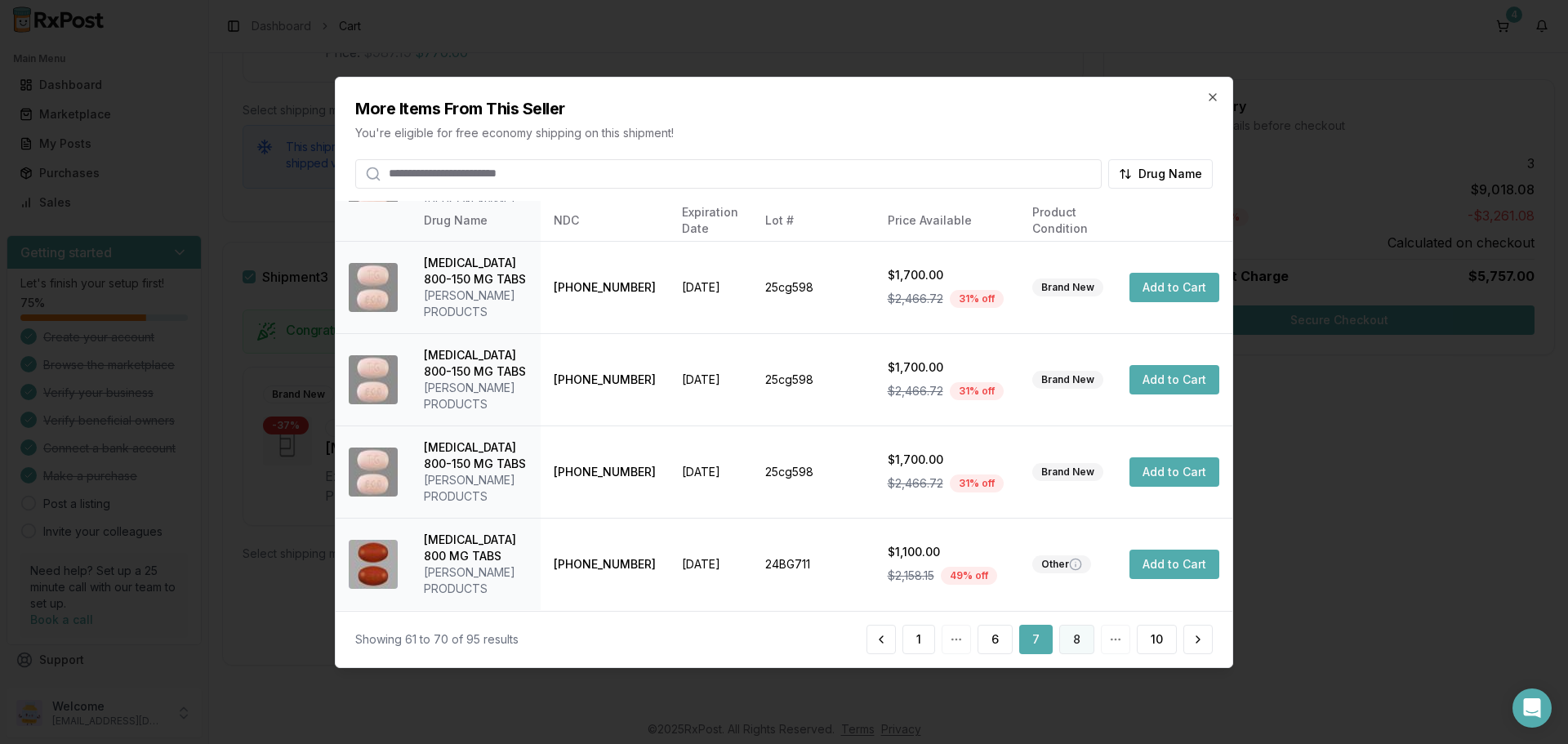
click at [1069, 635] on button "8" at bounding box center [1076, 640] width 35 height 29
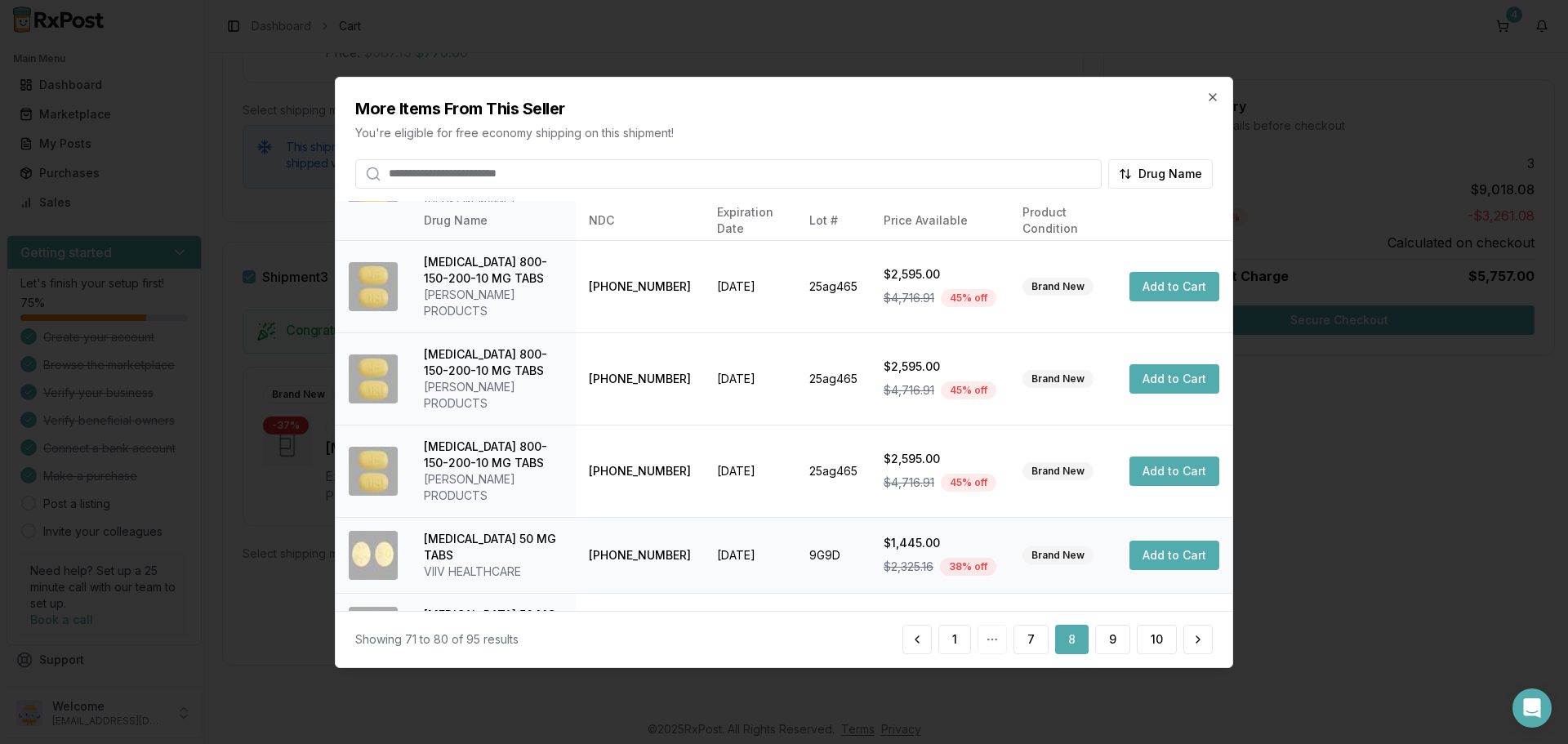
scroll to position [389, 0]
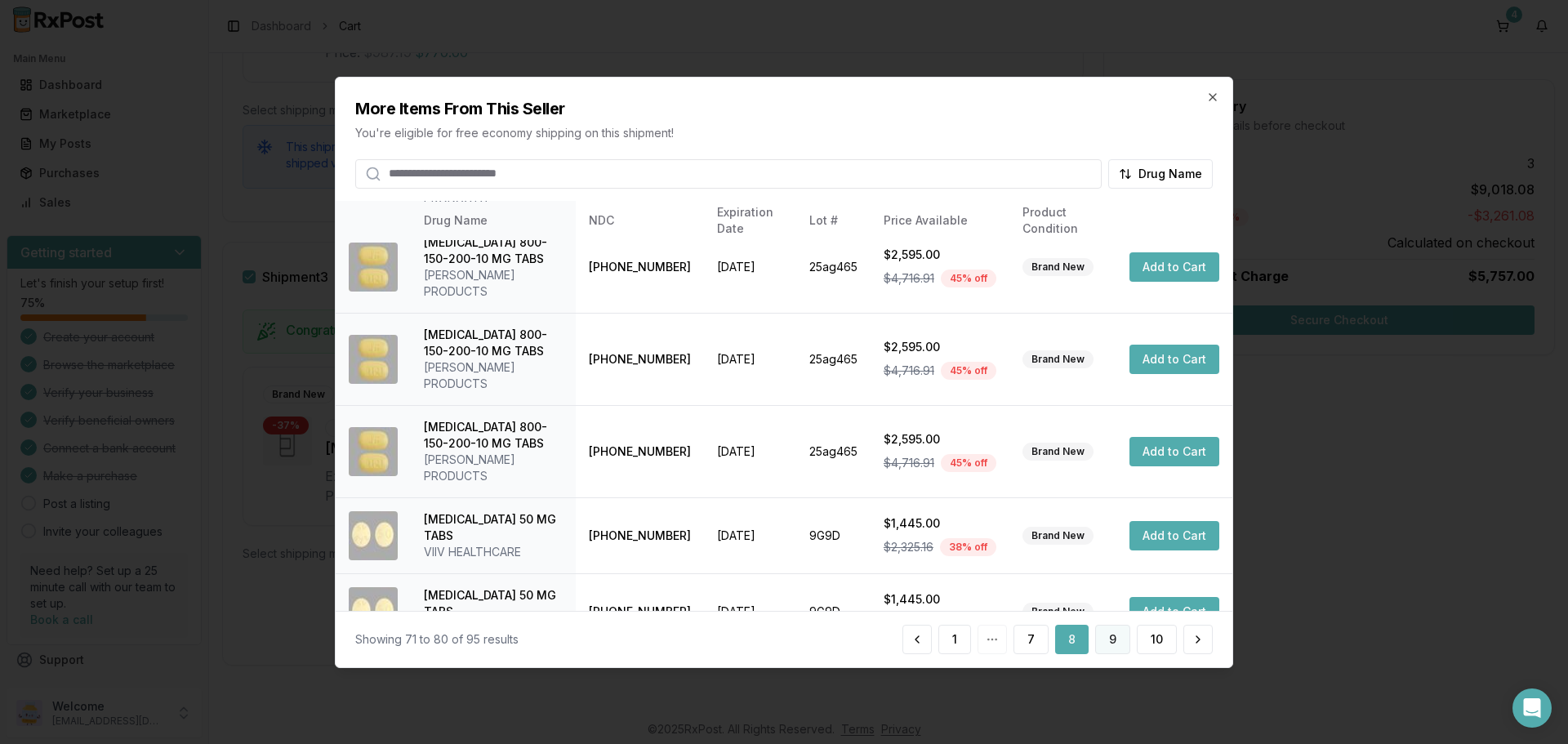
click at [1115, 649] on button "9" at bounding box center [1112, 640] width 35 height 29
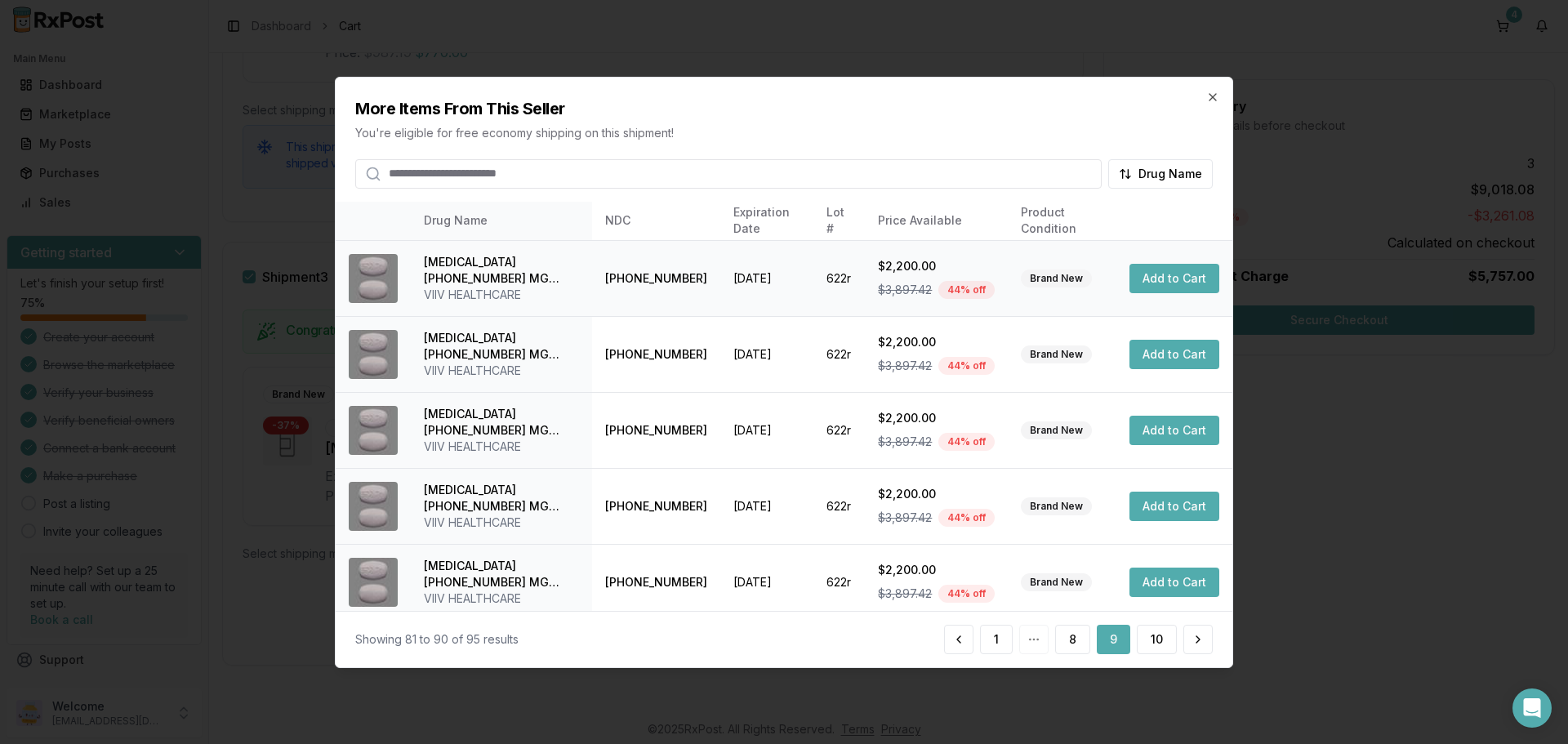
click at [1160, 286] on button "Add to Cart" at bounding box center [1174, 278] width 90 height 29
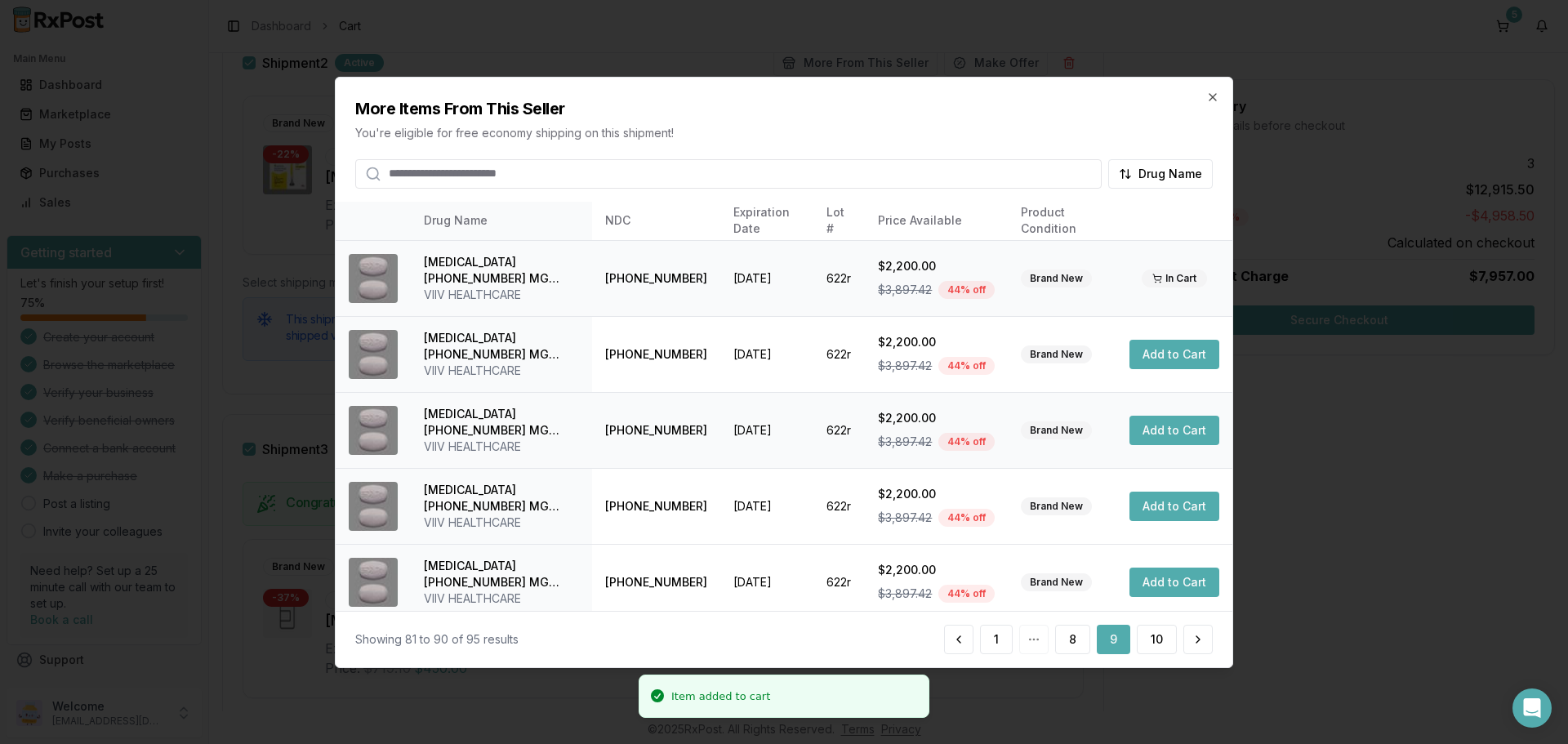
scroll to position [1241, 0]
click at [1215, 100] on icon "button" at bounding box center [1212, 97] width 7 height 7
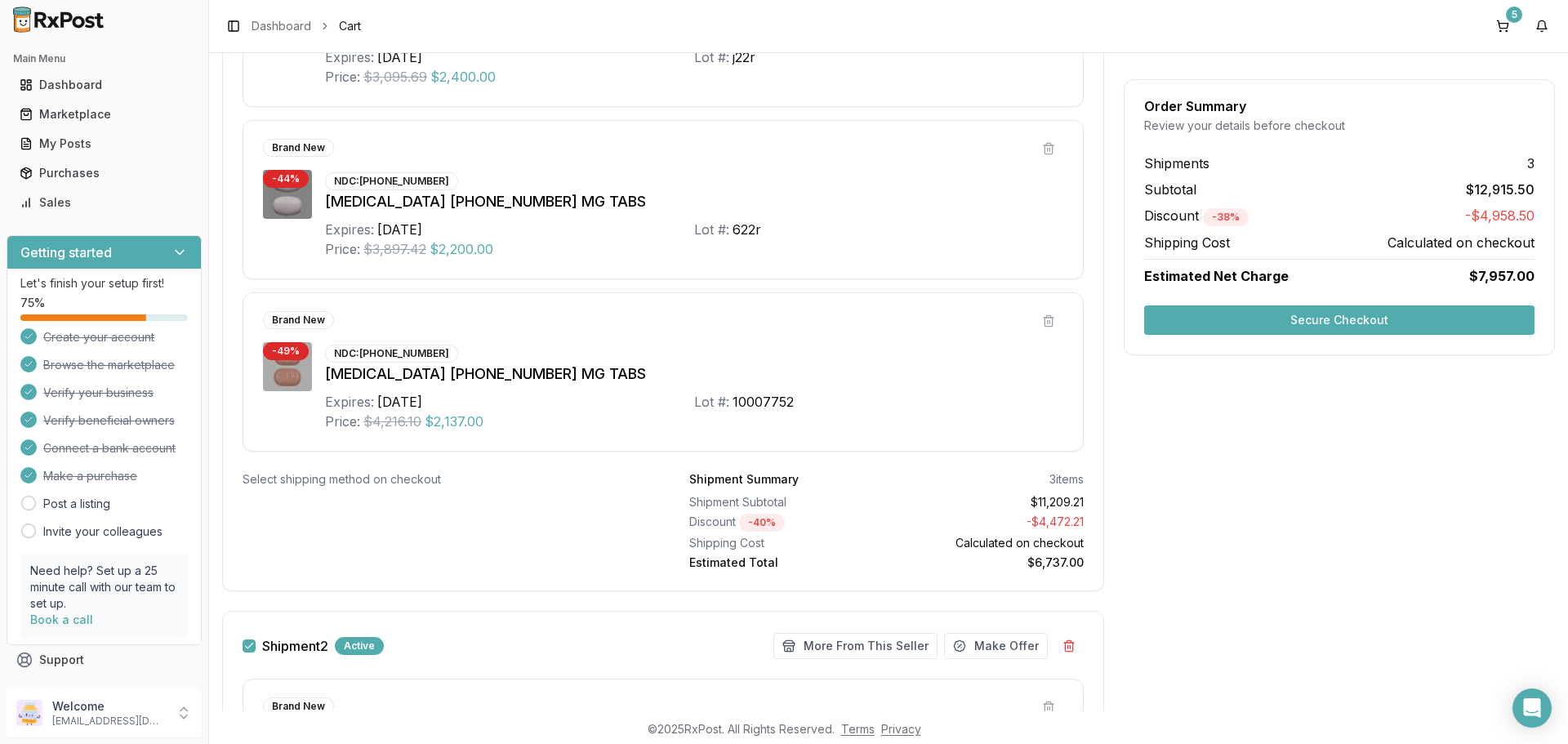
scroll to position [342, 0]
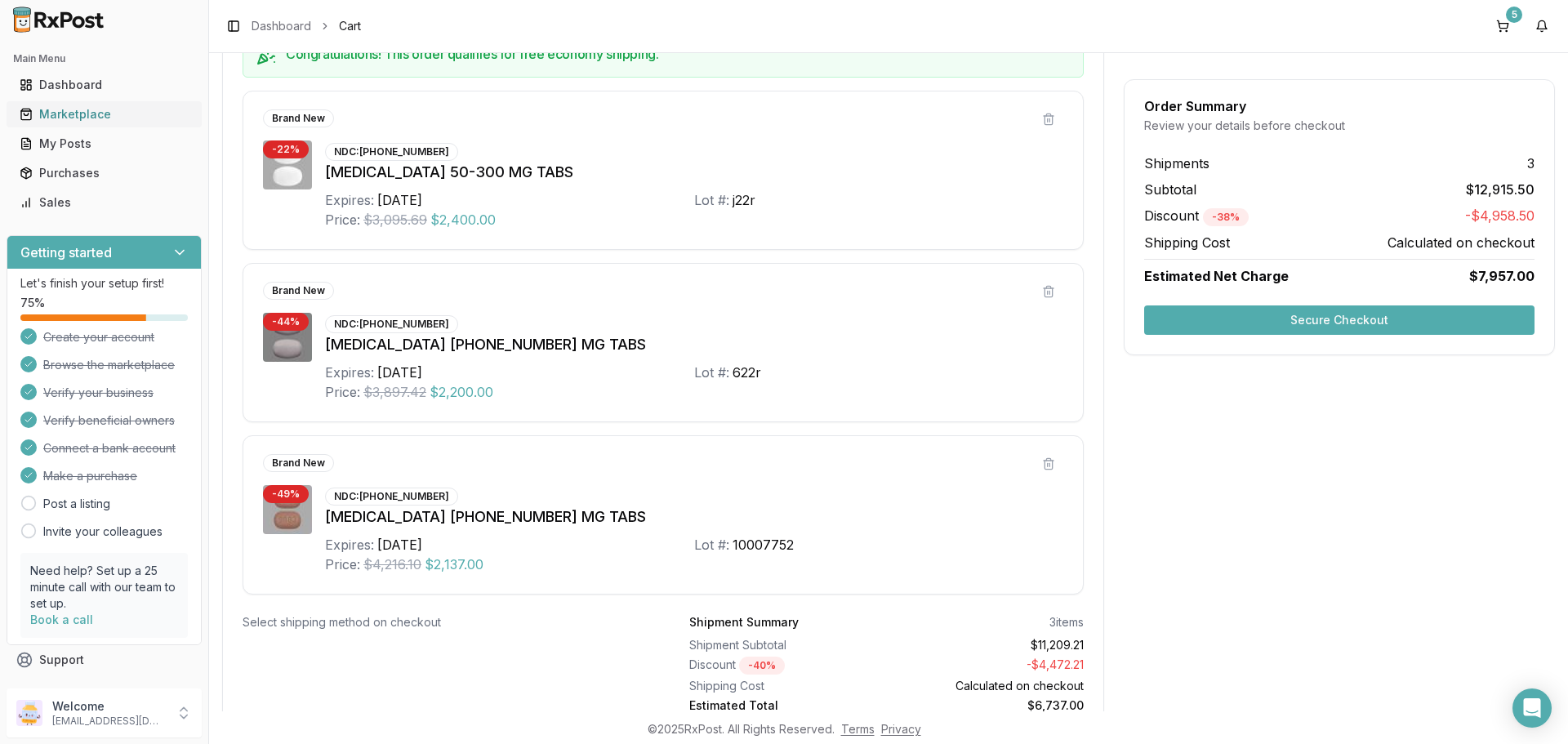
click at [84, 108] on div "Marketplace" at bounding box center [104, 114] width 169 height 16
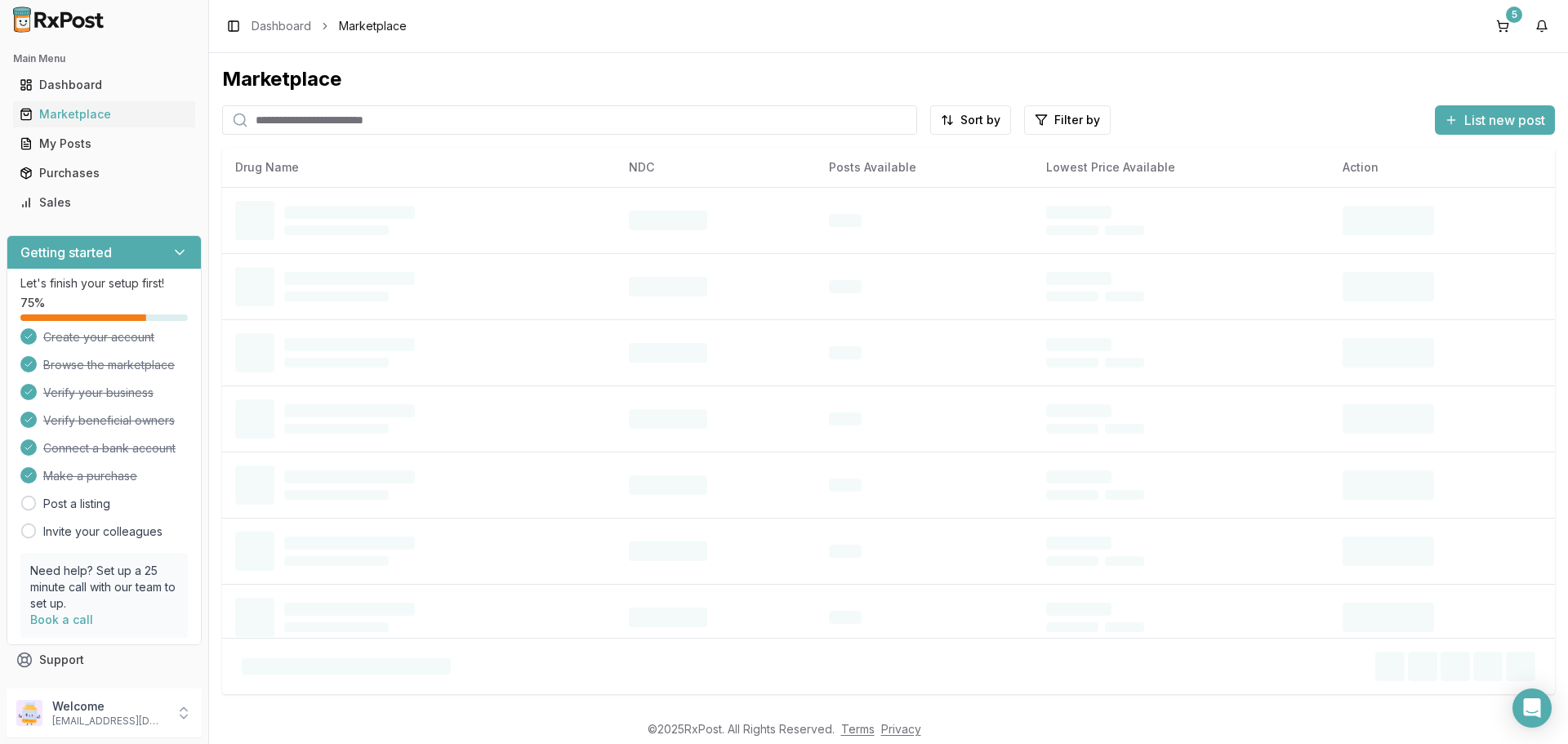
click at [352, 121] on input "search" at bounding box center [569, 120] width 694 height 29
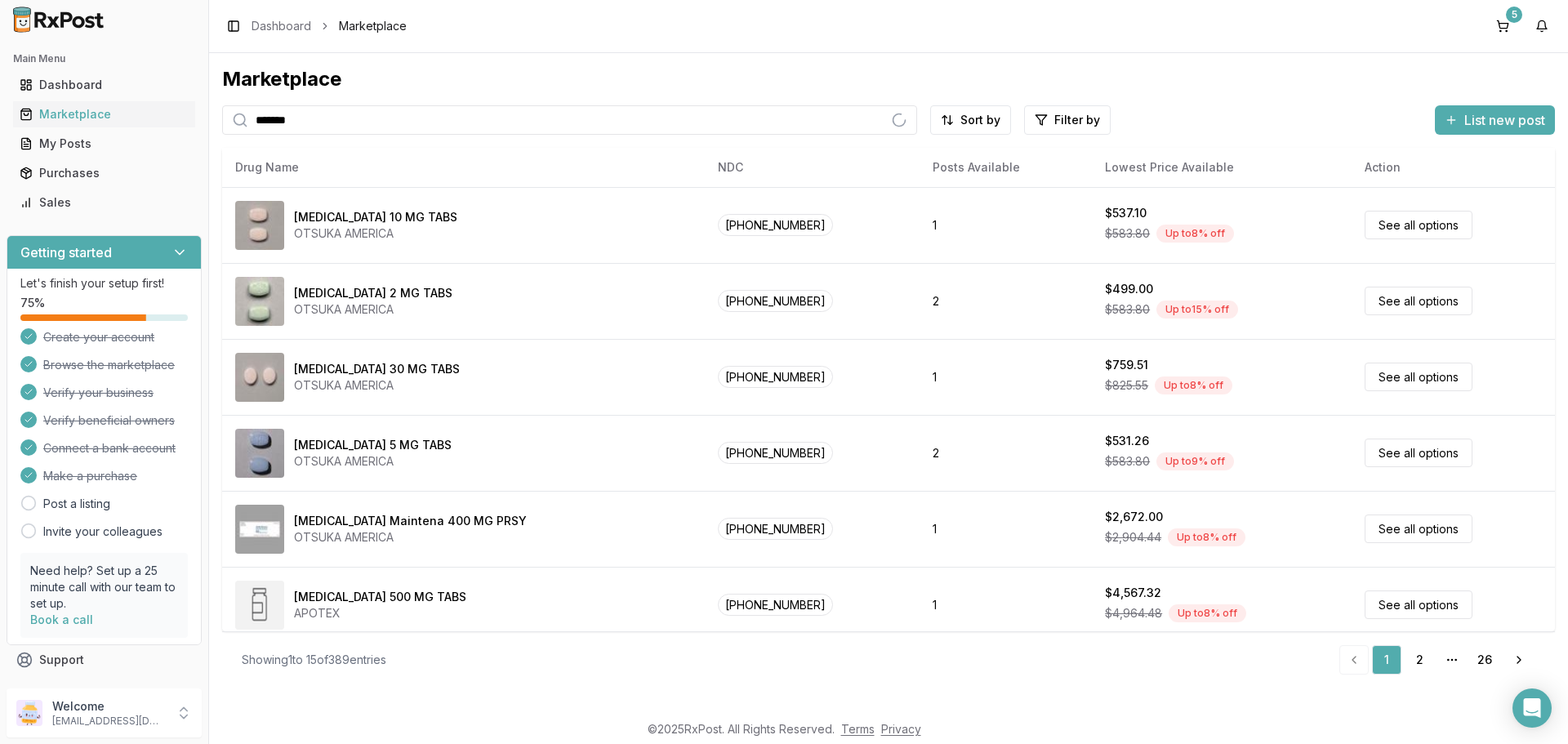
type input "*******"
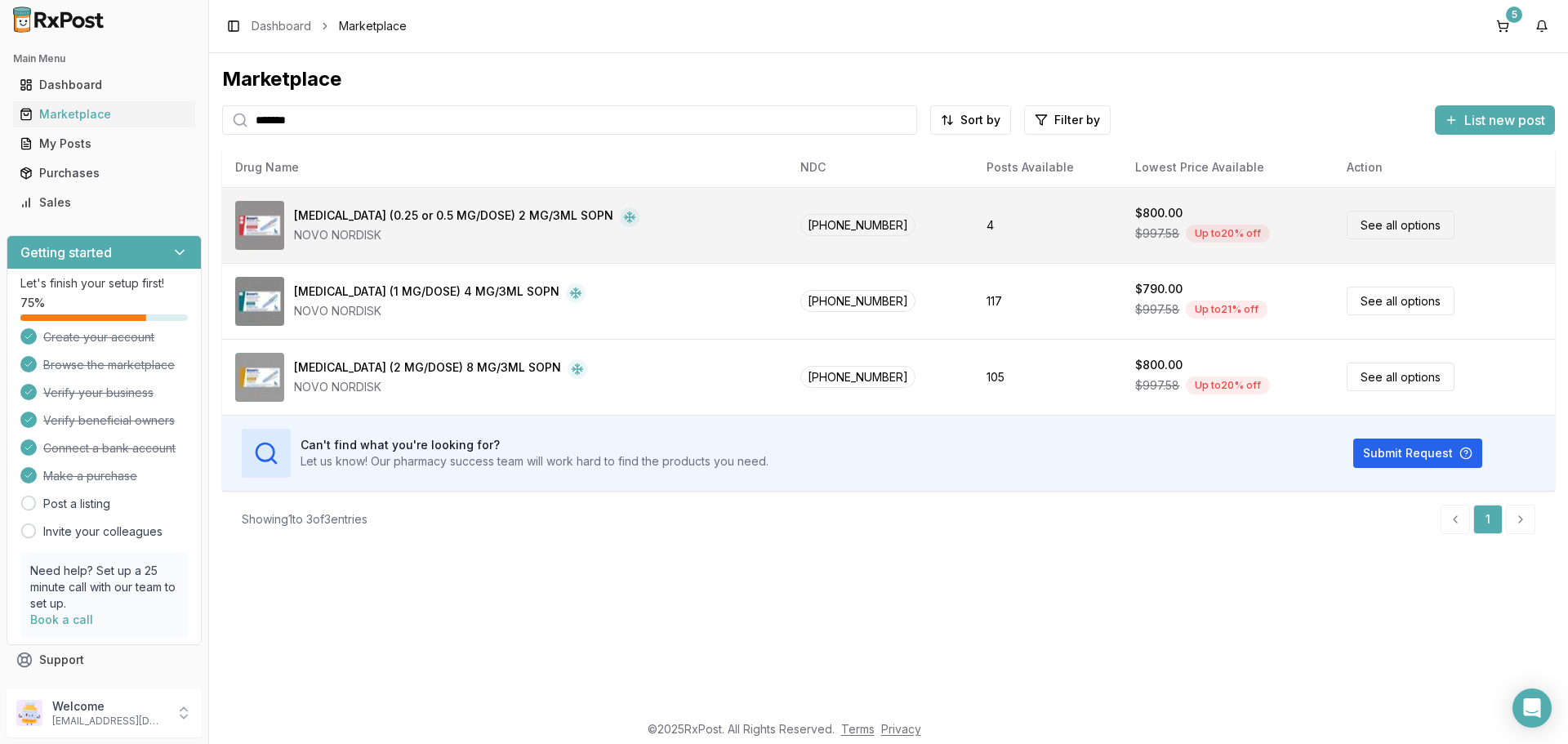
click at [1380, 222] on link "See all options" at bounding box center [1400, 224] width 108 height 28
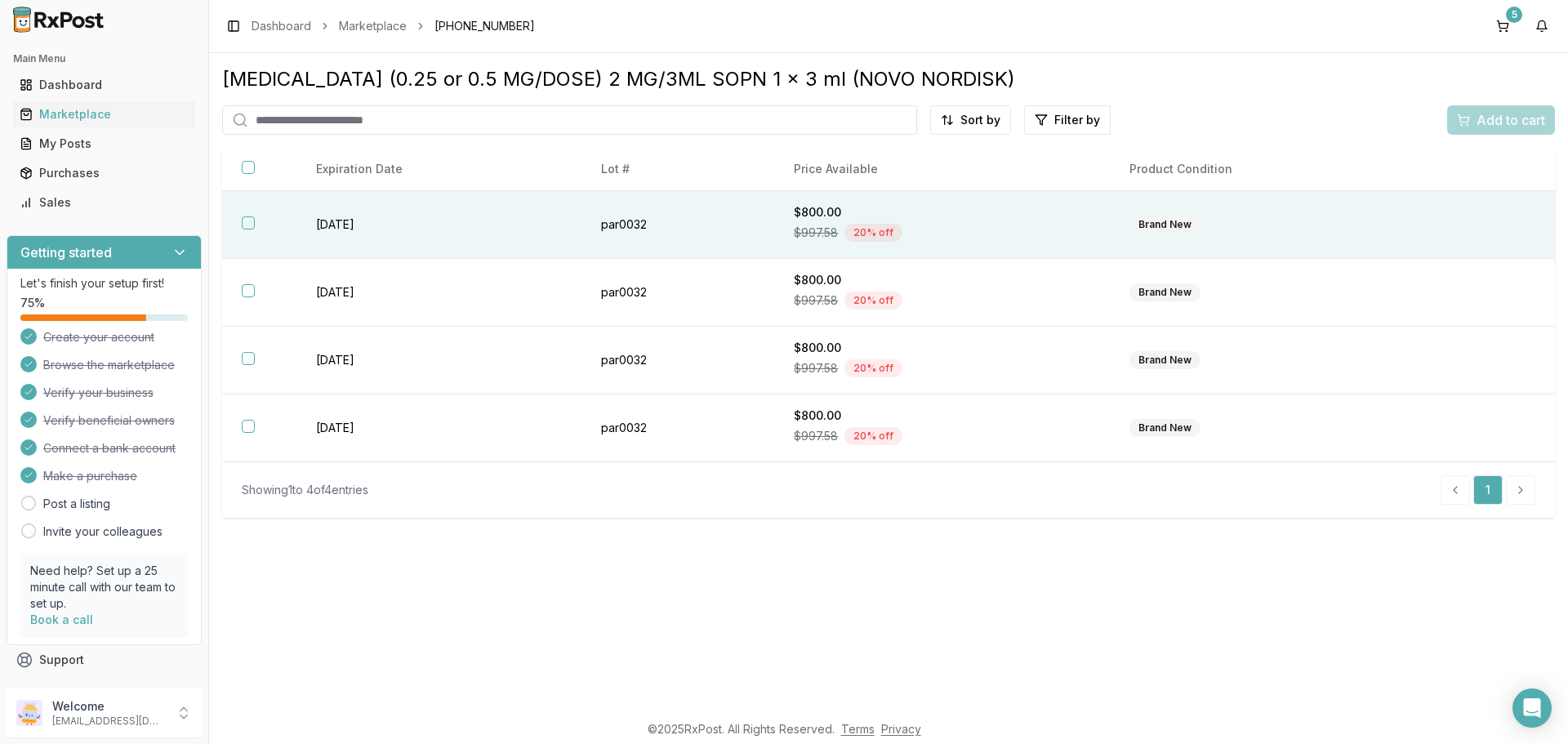
click at [252, 224] on button "button" at bounding box center [248, 222] width 13 height 13
click at [1517, 130] on button "Add to cart" at bounding box center [1500, 120] width 108 height 29
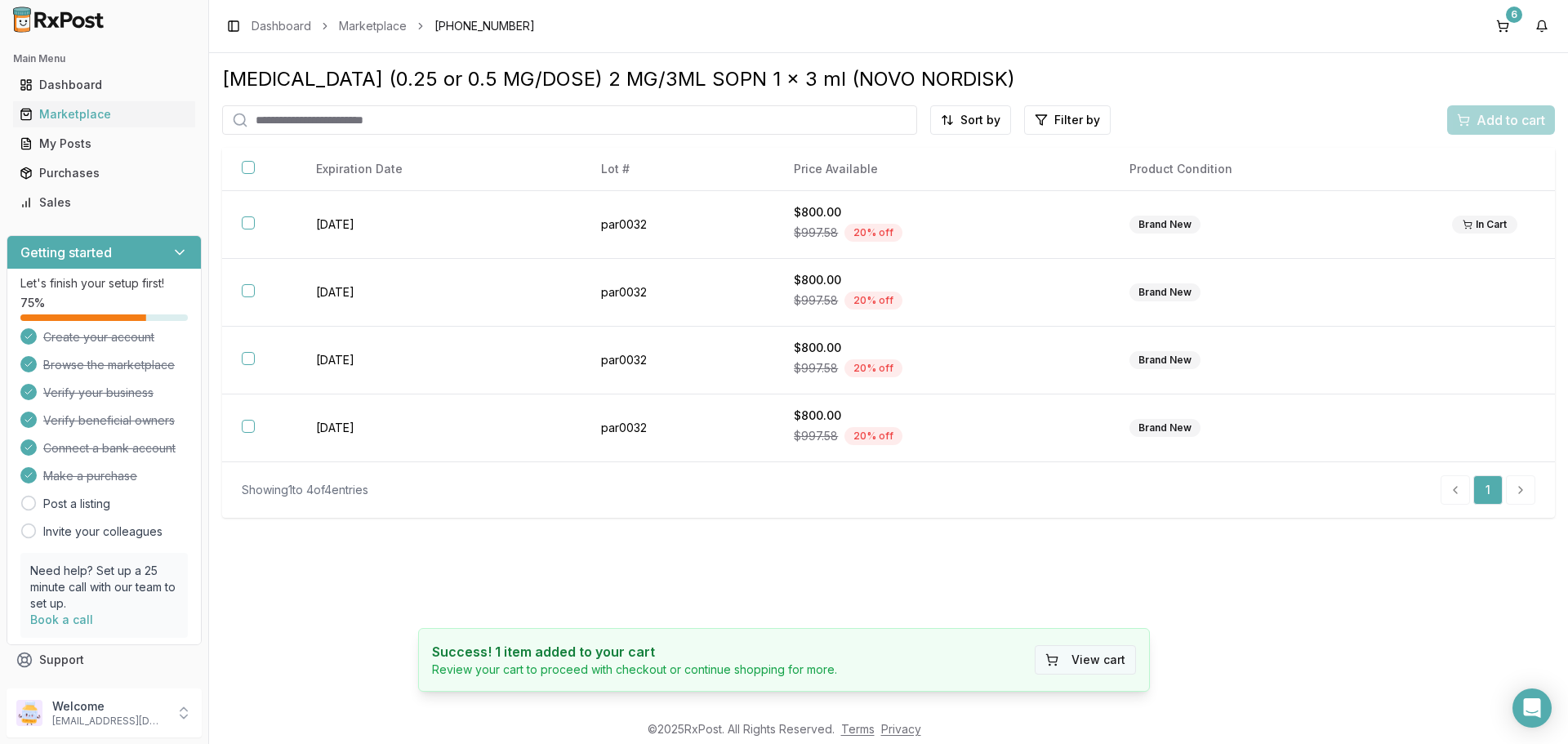
click at [1113, 666] on button "View cart" at bounding box center [1086, 660] width 102 height 29
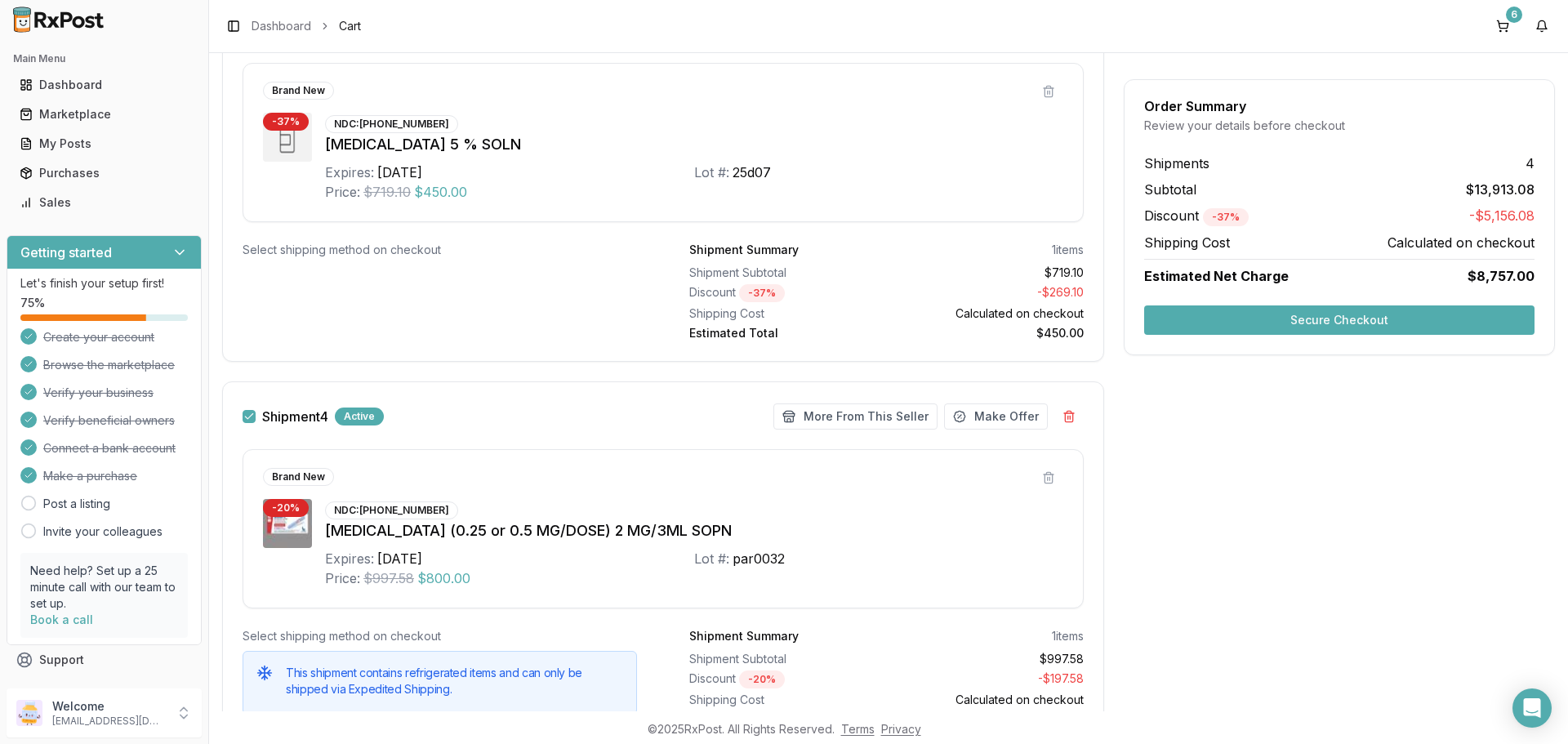
scroll to position [1628, 0]
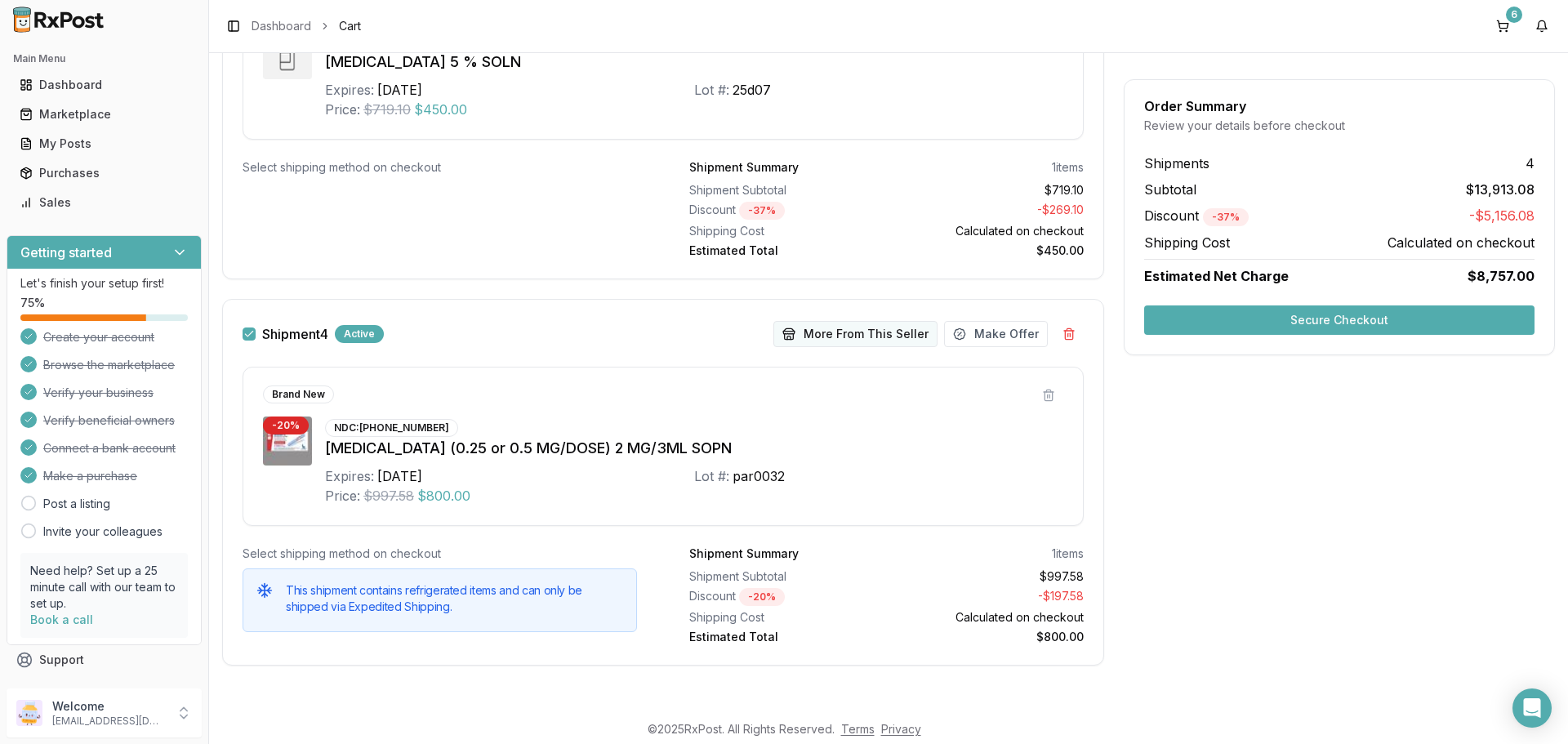
click at [849, 335] on button "More From This Seller" at bounding box center [855, 334] width 164 height 26
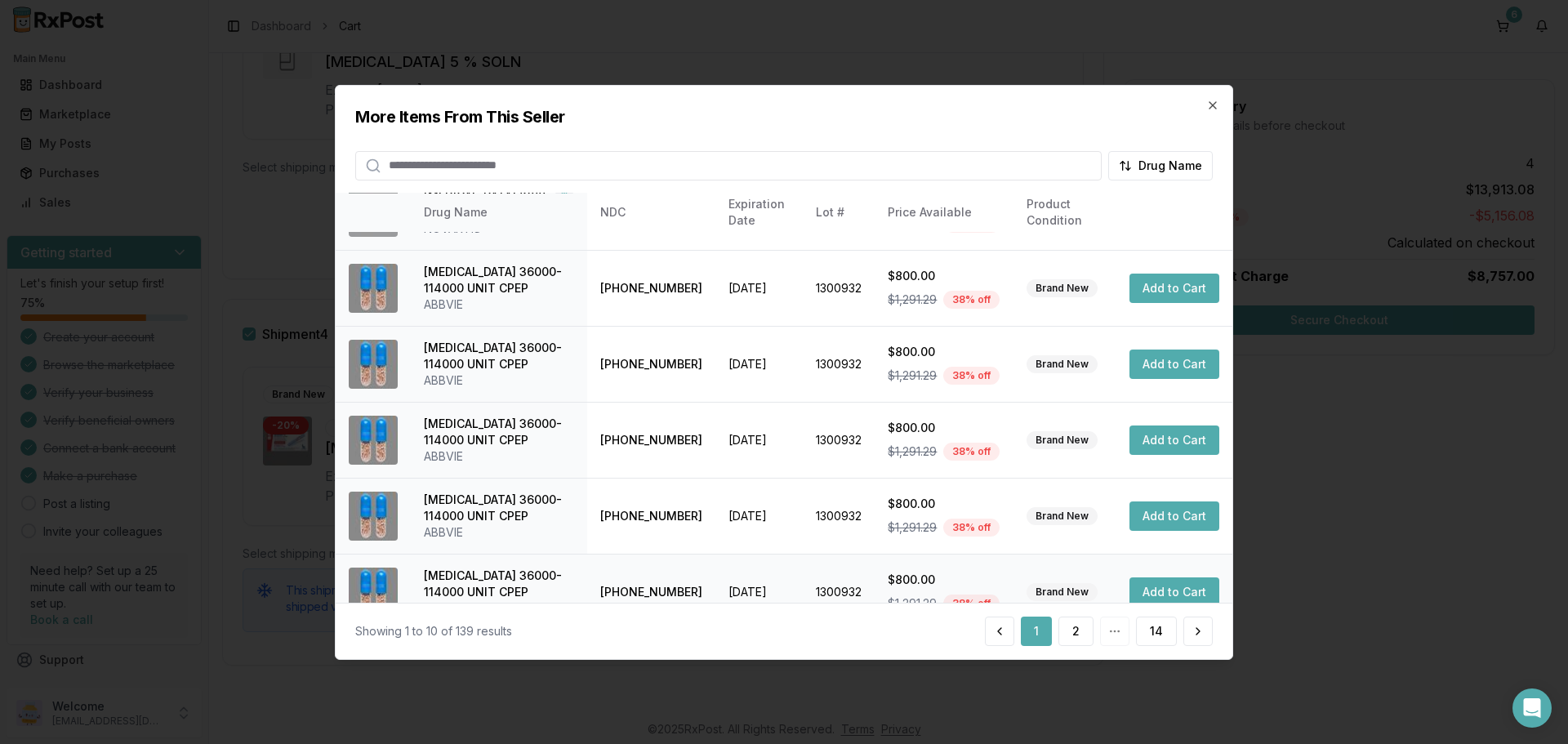
scroll to position [389, 0]
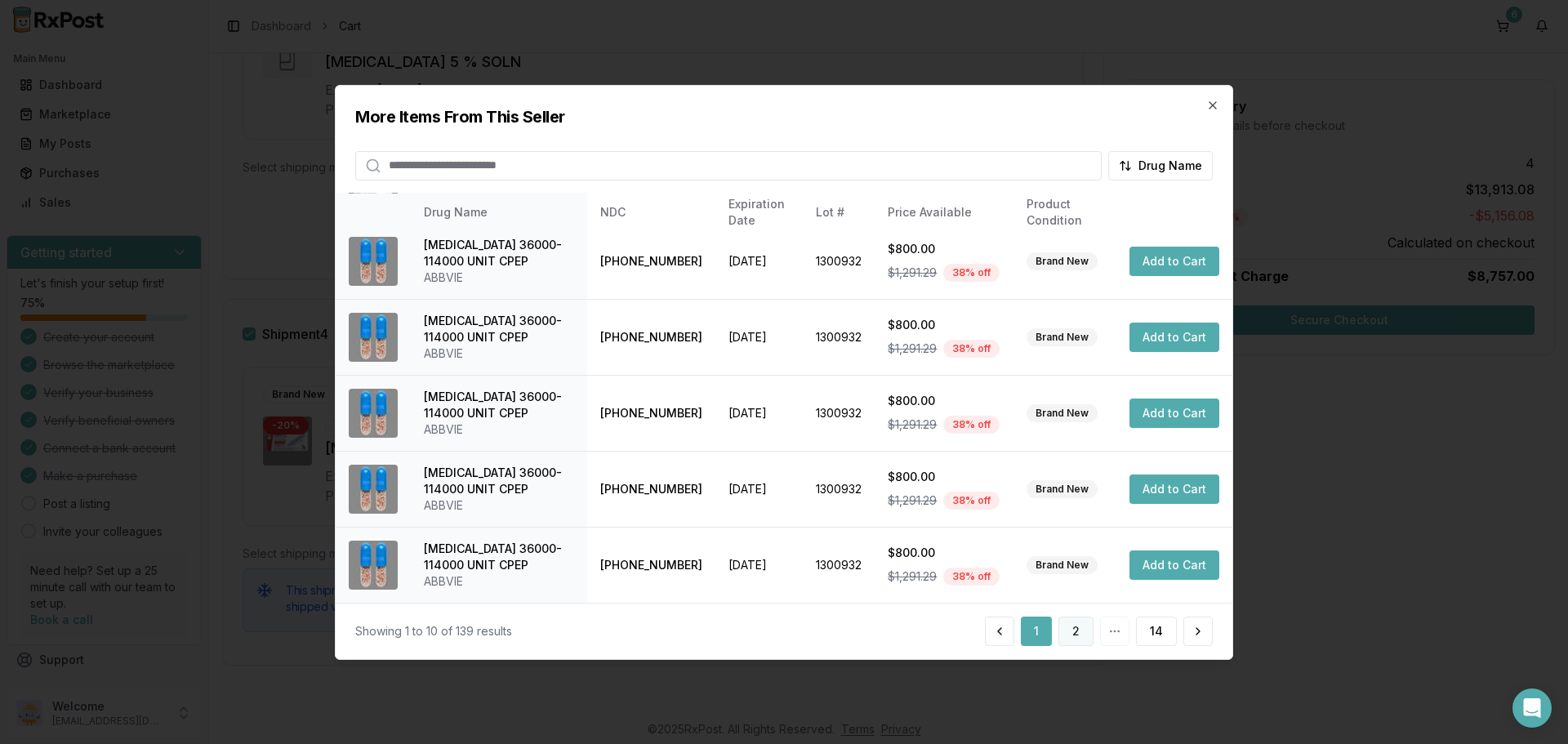
click at [1082, 631] on button "2" at bounding box center [1075, 631] width 35 height 29
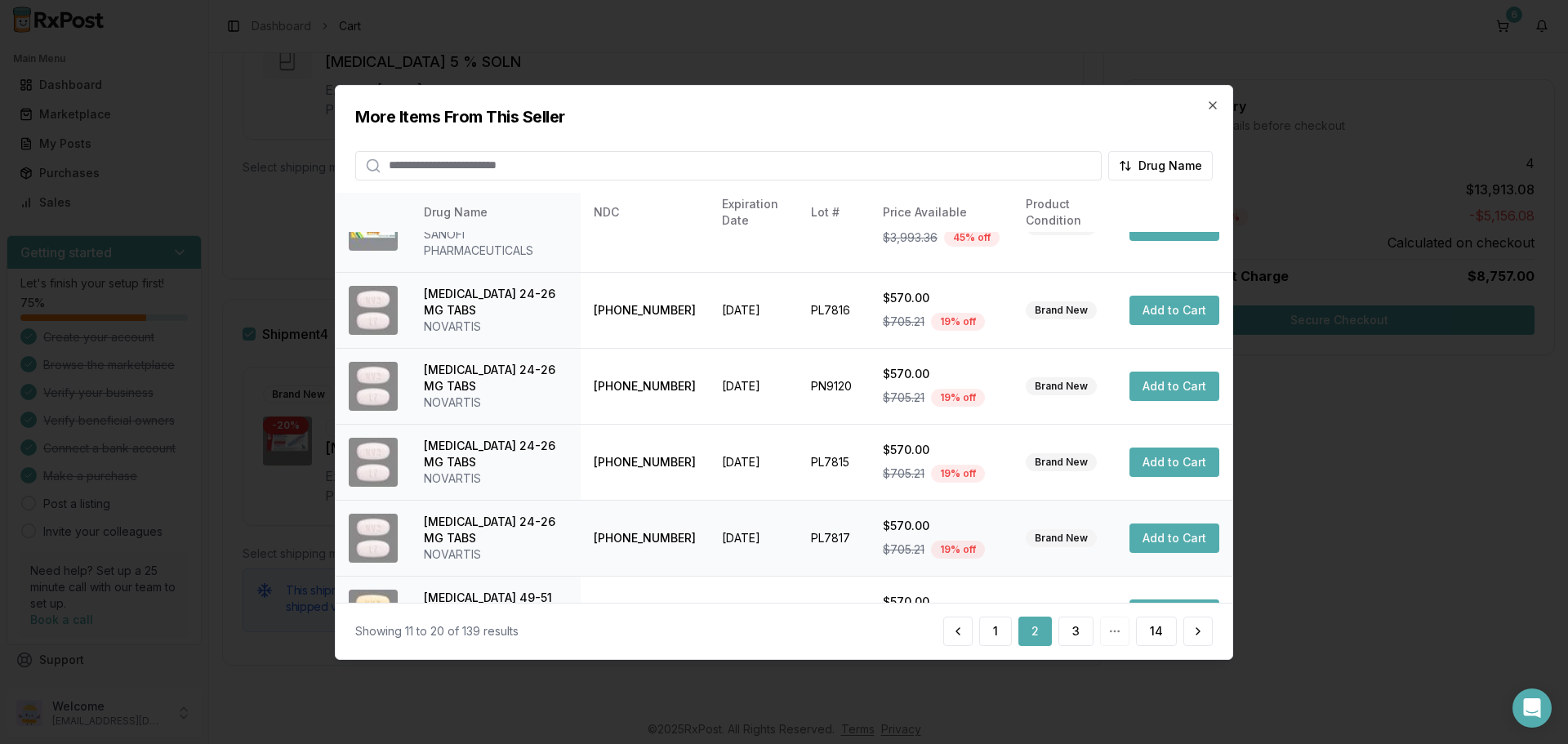
scroll to position [405, 0]
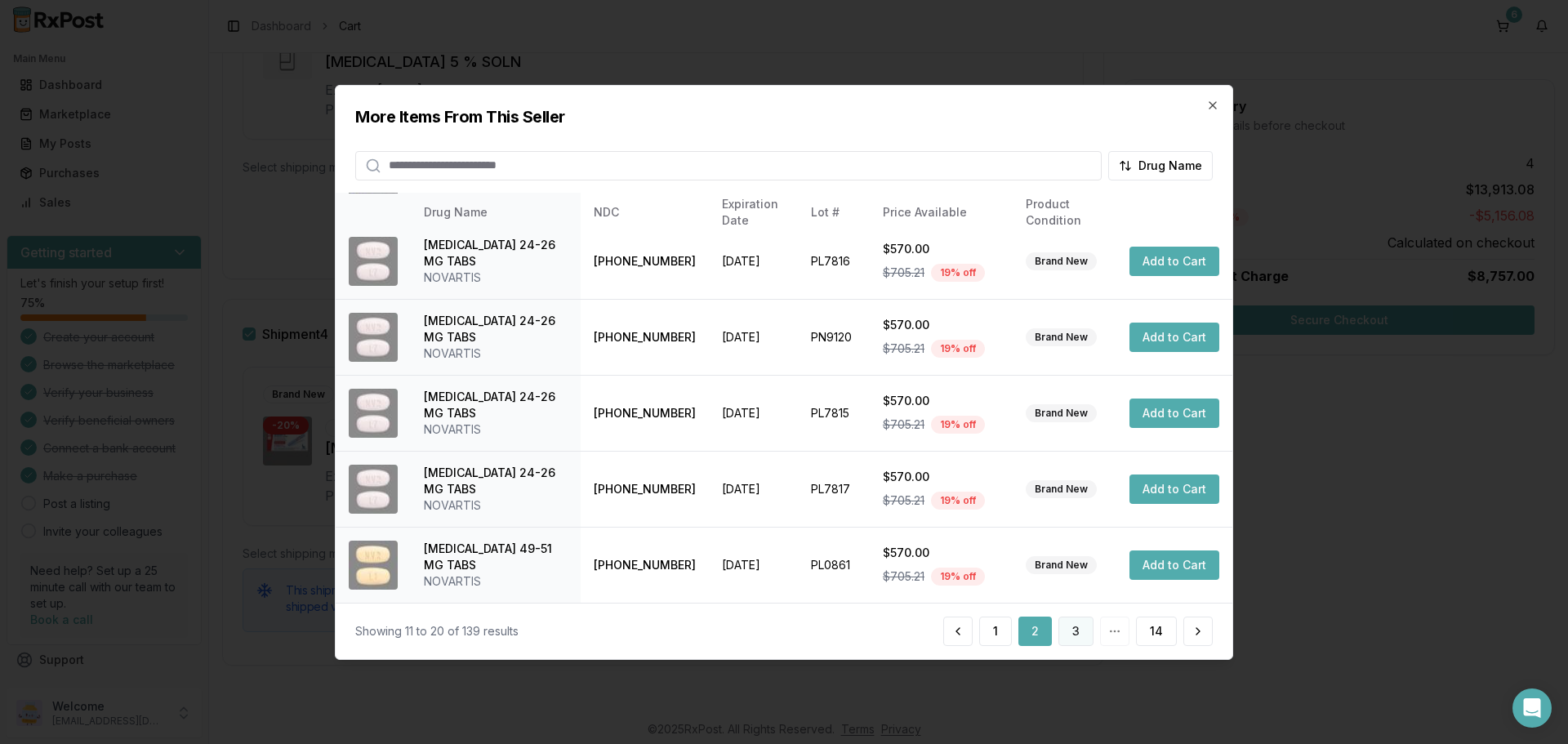
click at [1076, 633] on button "3" at bounding box center [1075, 631] width 35 height 29
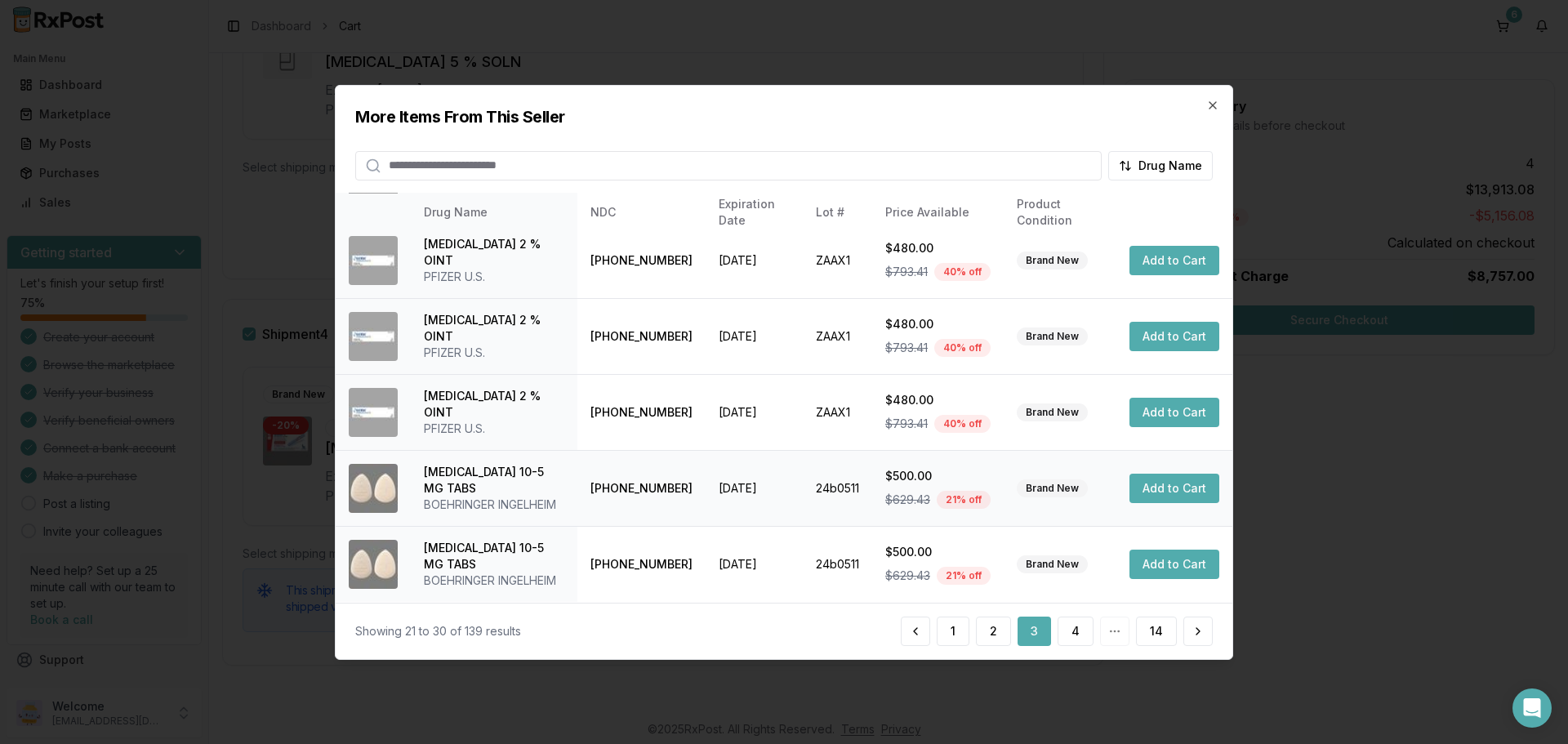
scroll to position [422, 0]
click at [1069, 640] on button "4" at bounding box center [1075, 631] width 36 height 29
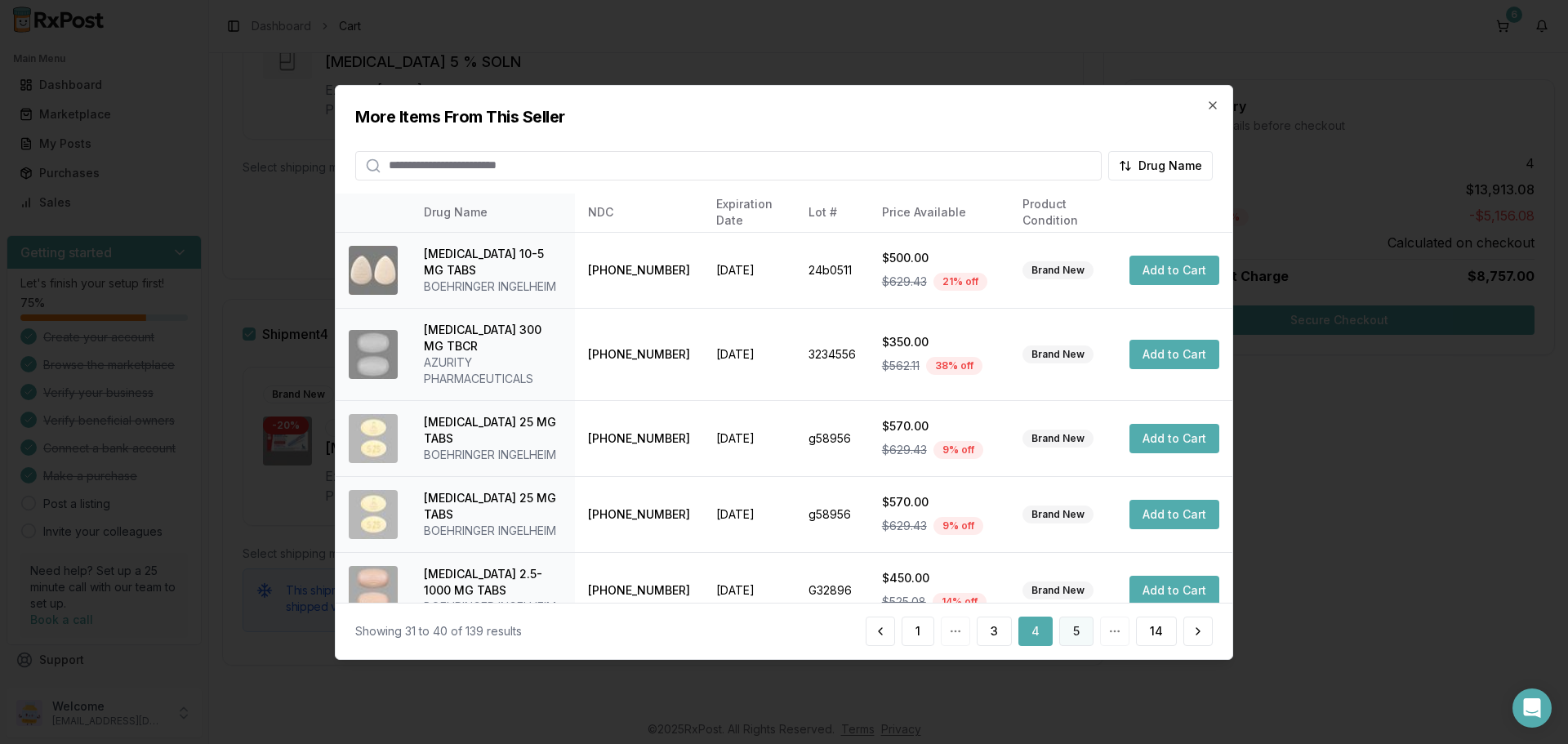
click at [1074, 635] on button "5" at bounding box center [1076, 631] width 34 height 29
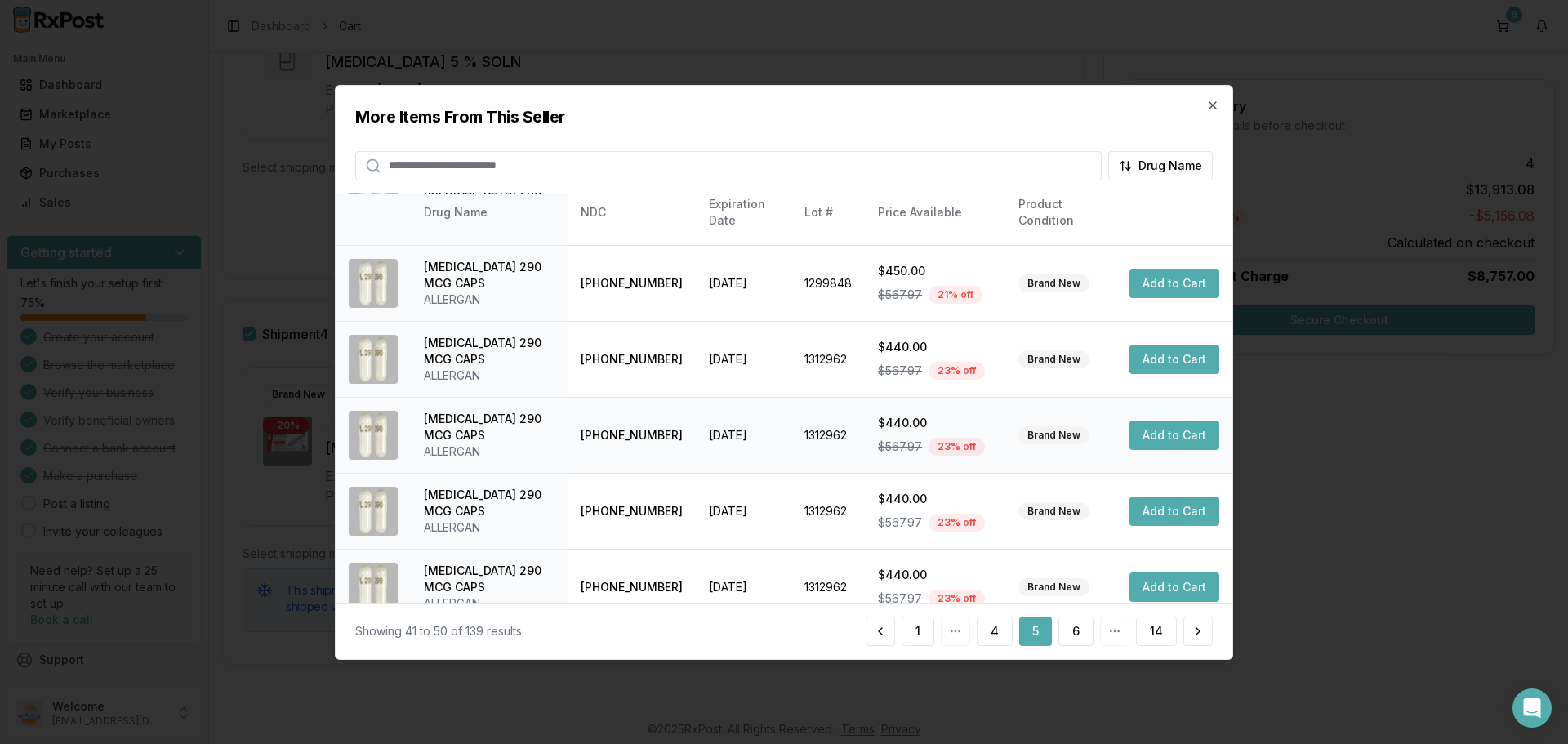
scroll to position [389, 0]
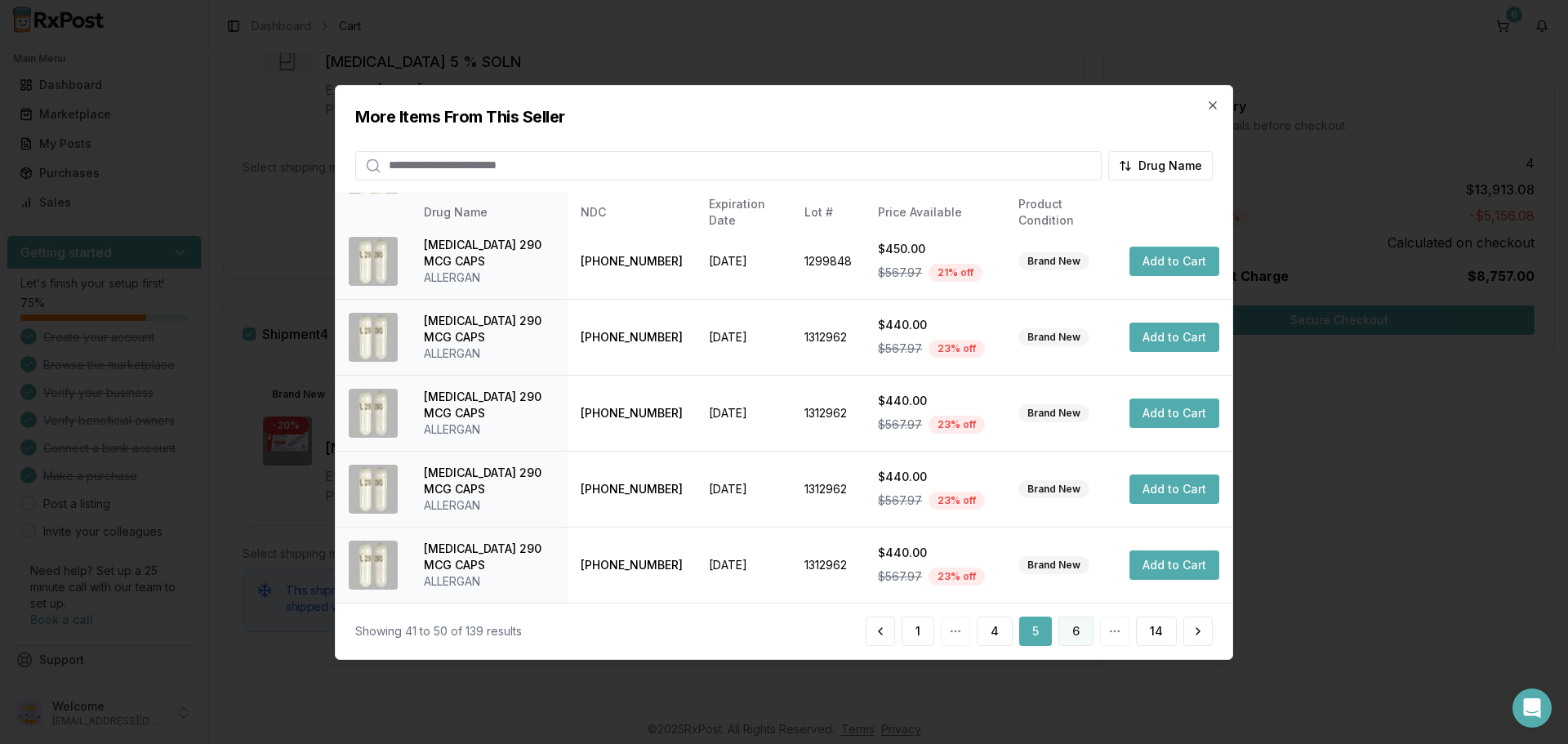
click at [1066, 632] on button "6" at bounding box center [1075, 631] width 35 height 29
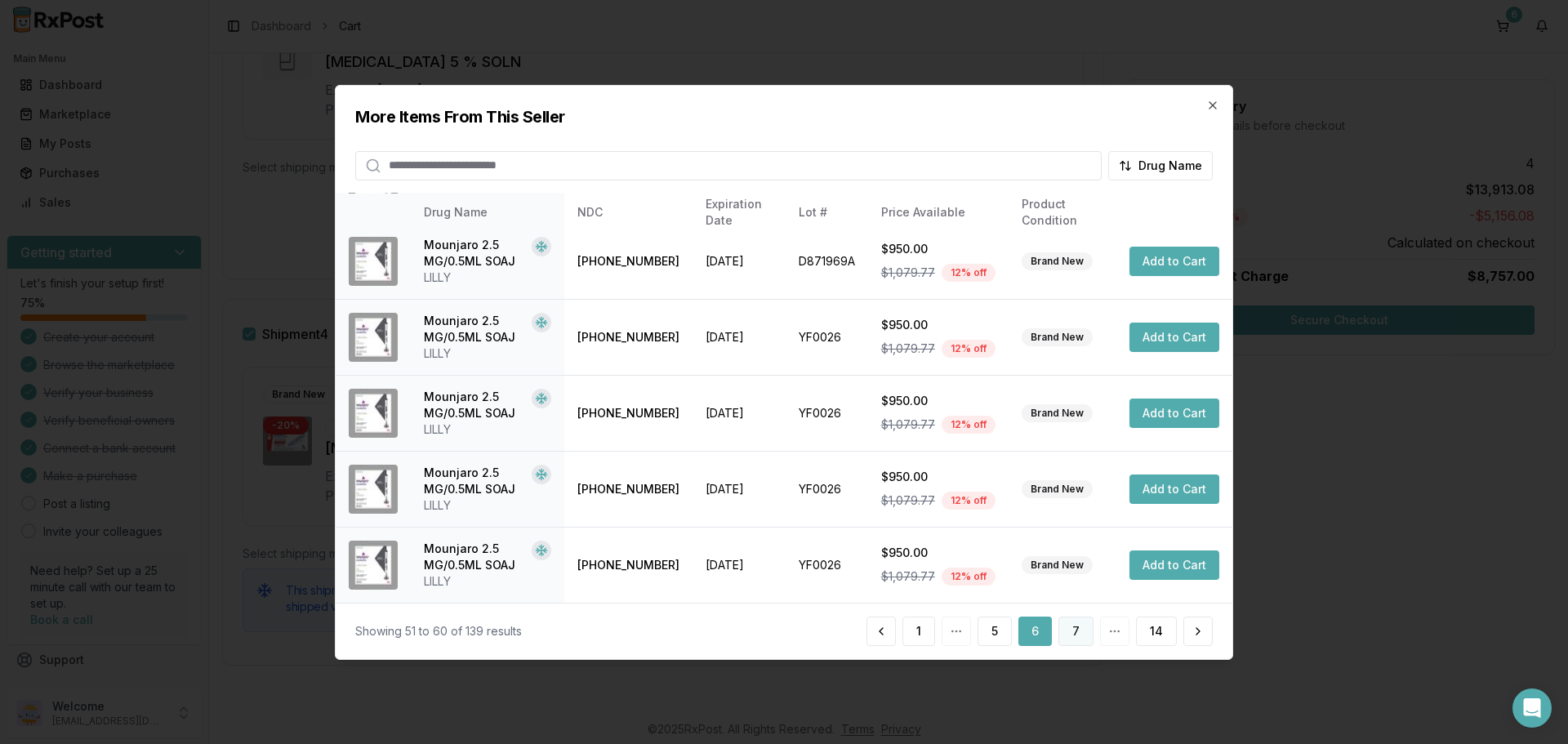
click at [1087, 635] on button "7" at bounding box center [1075, 631] width 35 height 29
click at [1074, 630] on button "8" at bounding box center [1075, 631] width 35 height 29
click at [1081, 635] on button "9" at bounding box center [1075, 631] width 35 height 29
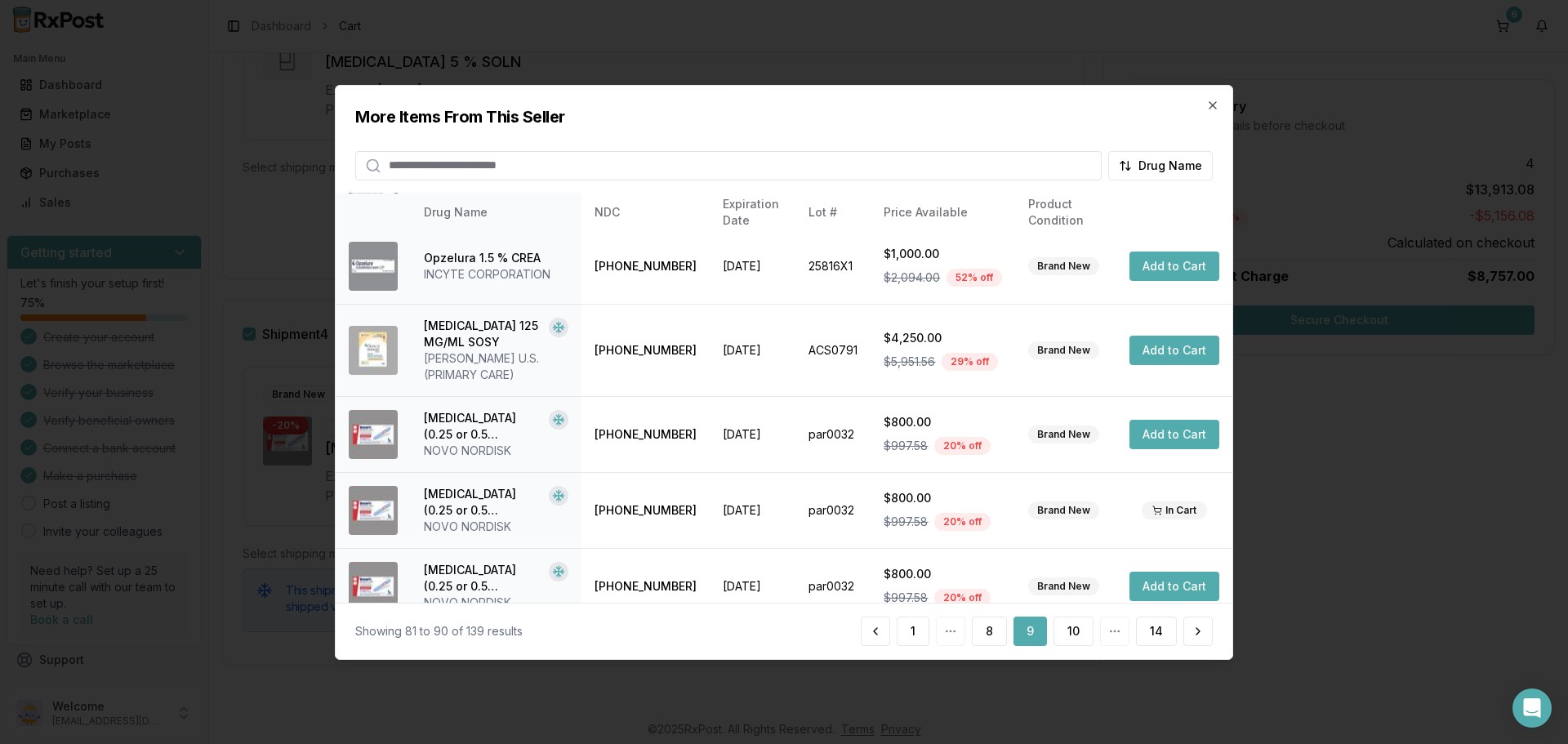
scroll to position [327, 0]
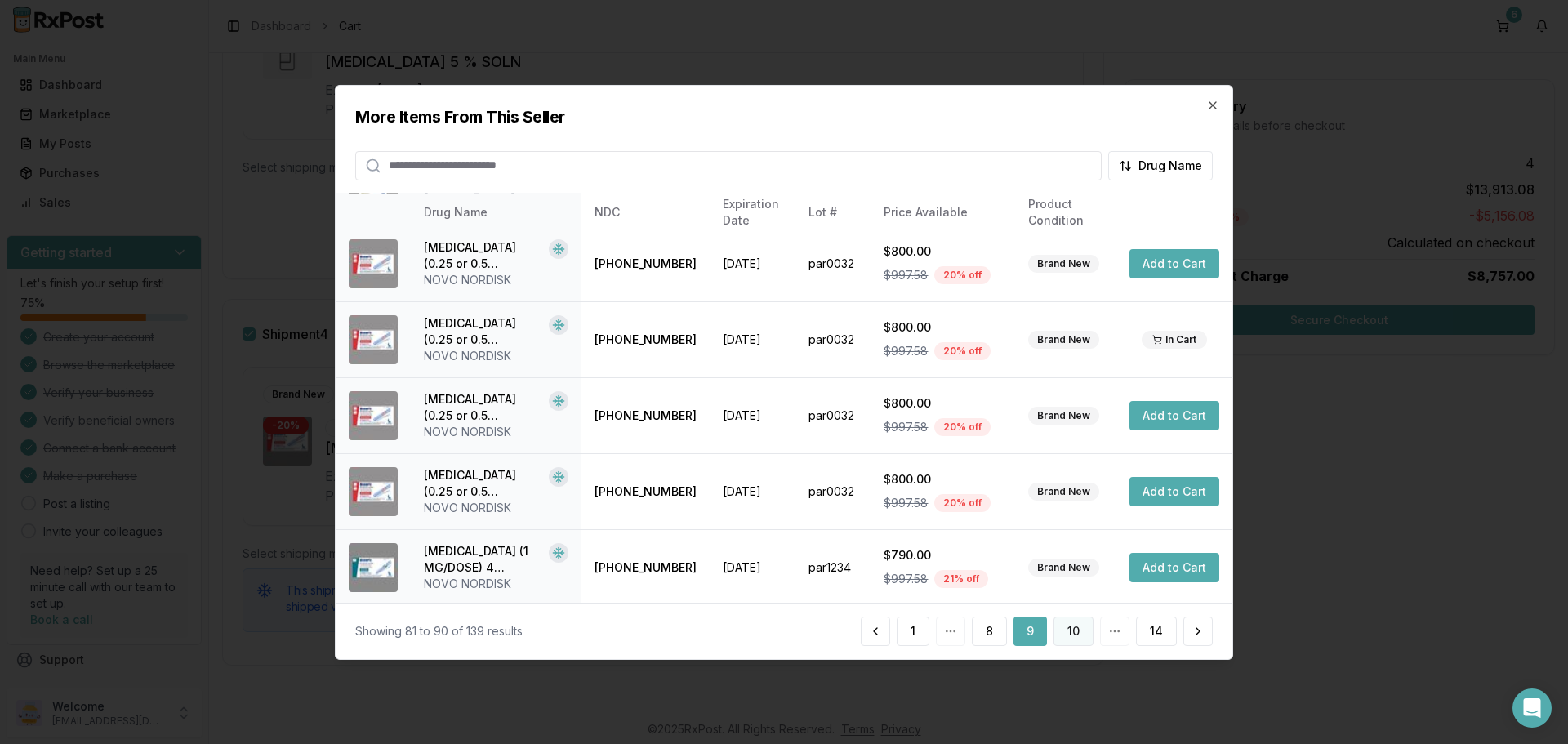
click at [1067, 636] on button "10" at bounding box center [1073, 631] width 40 height 29
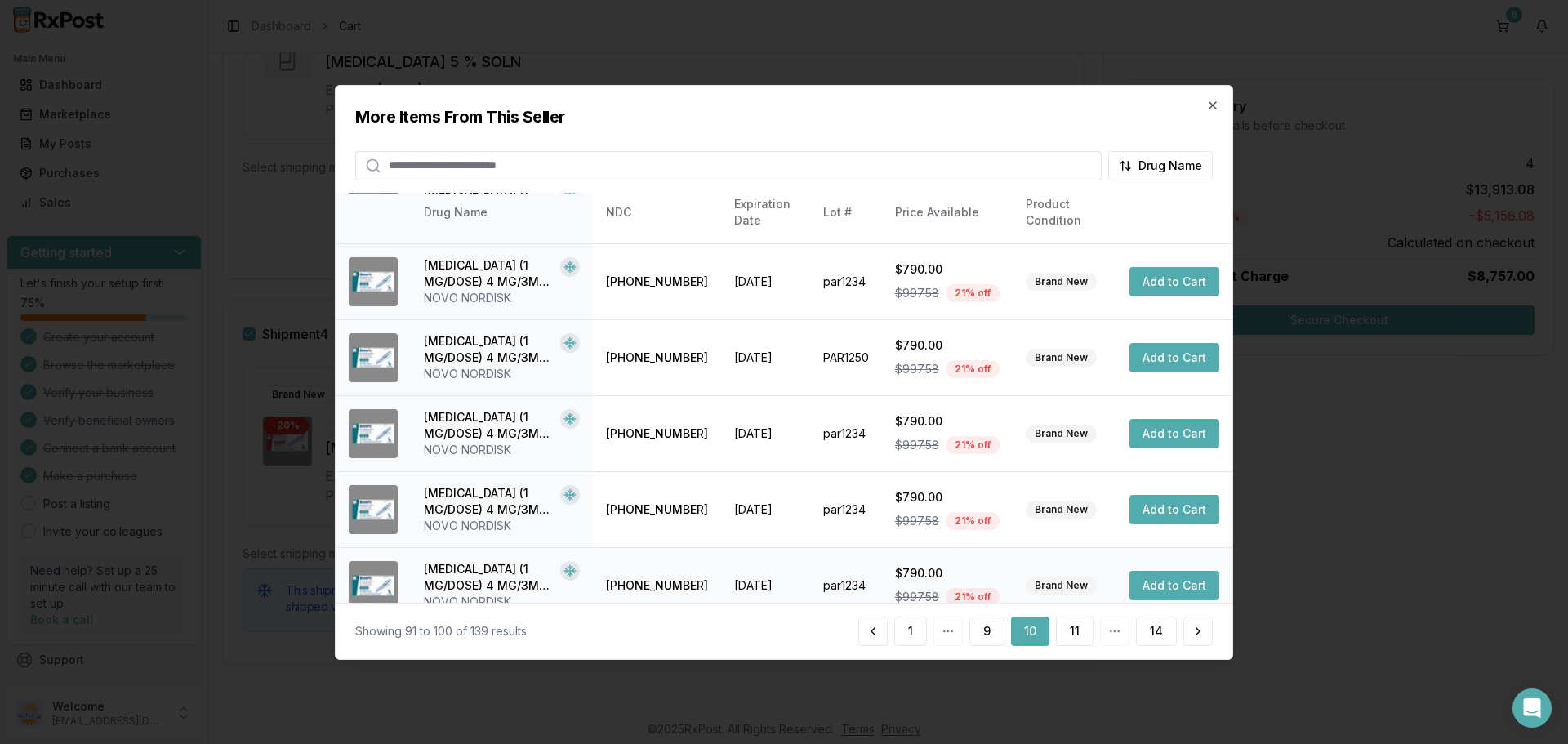
scroll to position [389, 0]
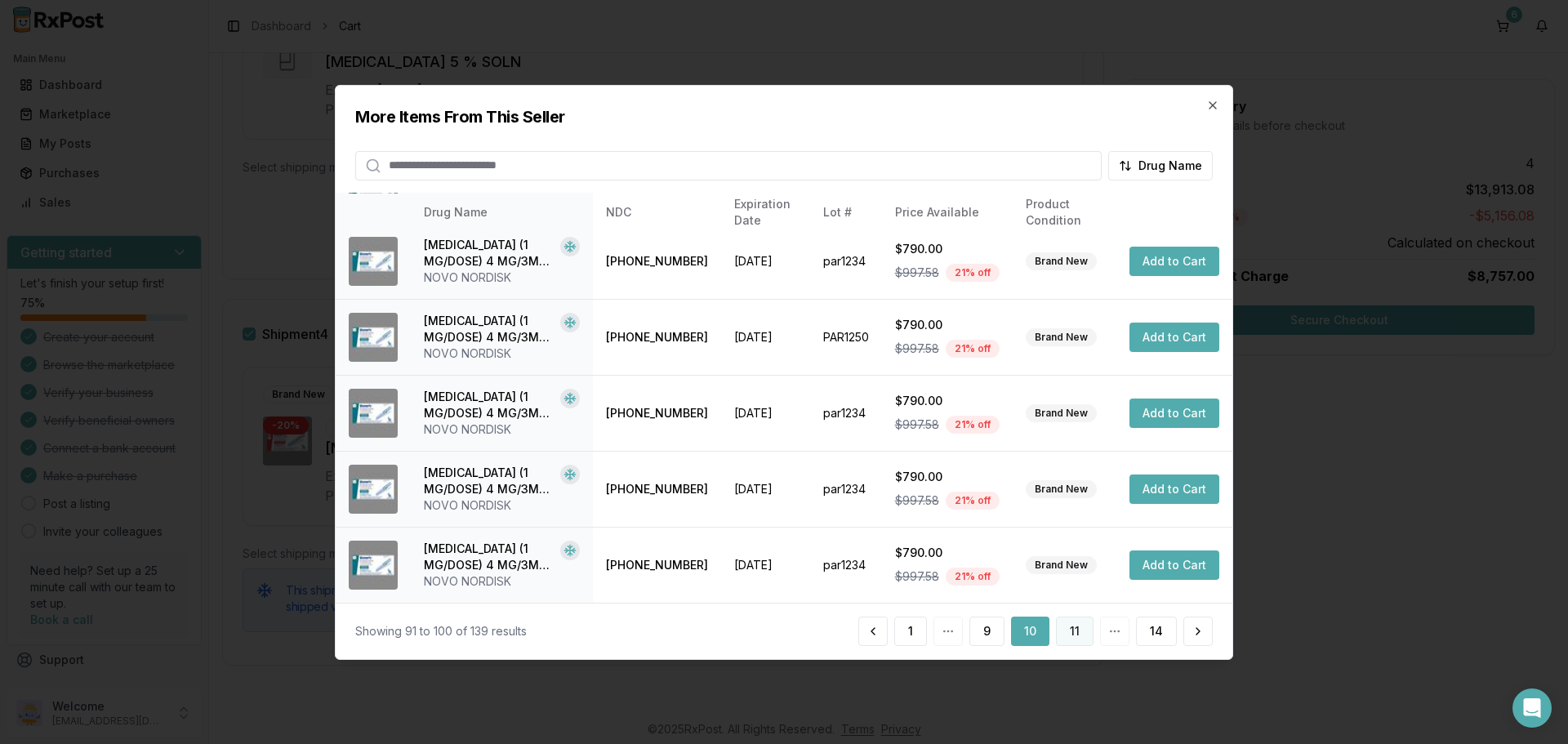
click at [1069, 632] on button "11" at bounding box center [1074, 631] width 38 height 29
click at [1073, 635] on button "12" at bounding box center [1073, 631] width 40 height 29
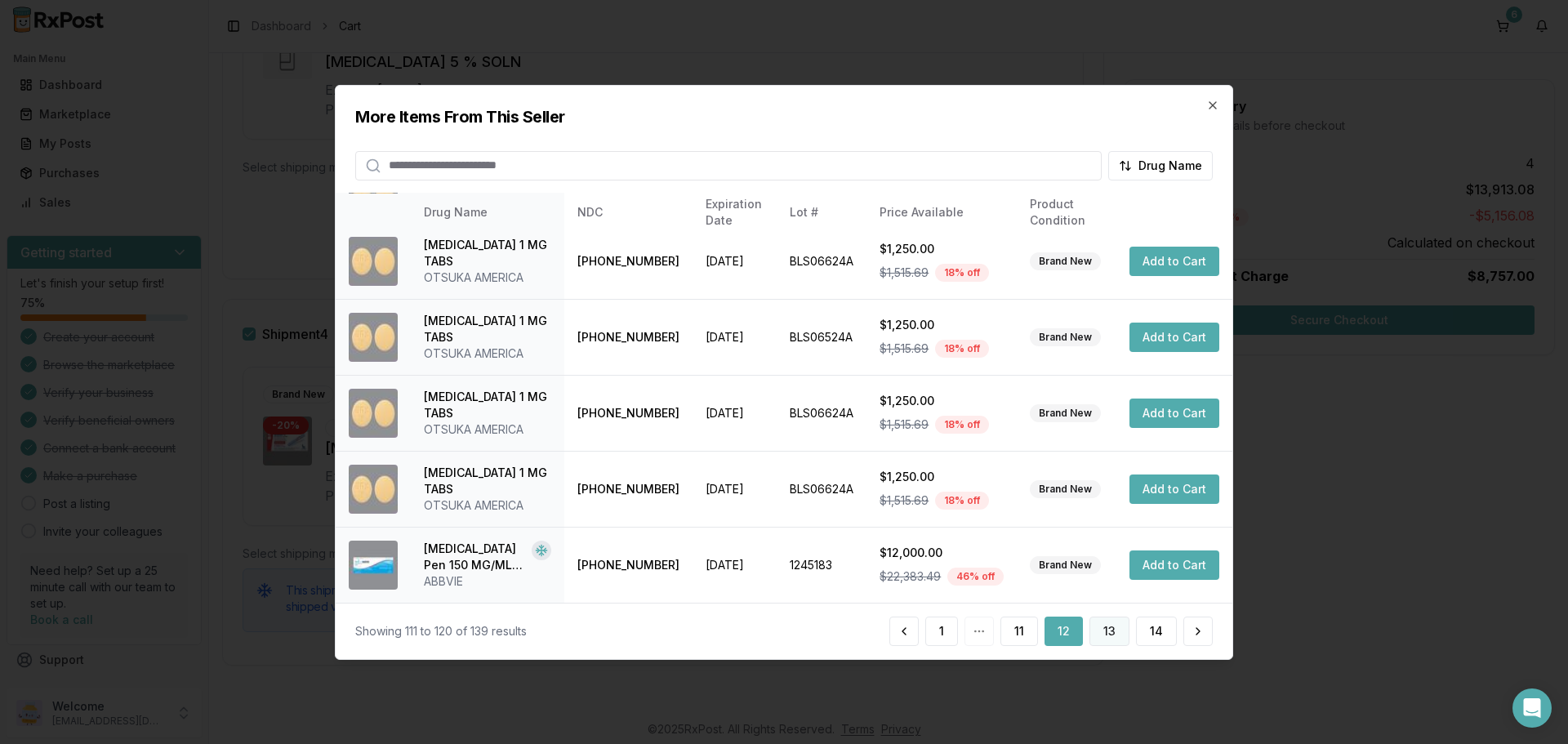
click at [1110, 636] on button "13" at bounding box center [1109, 631] width 40 height 29
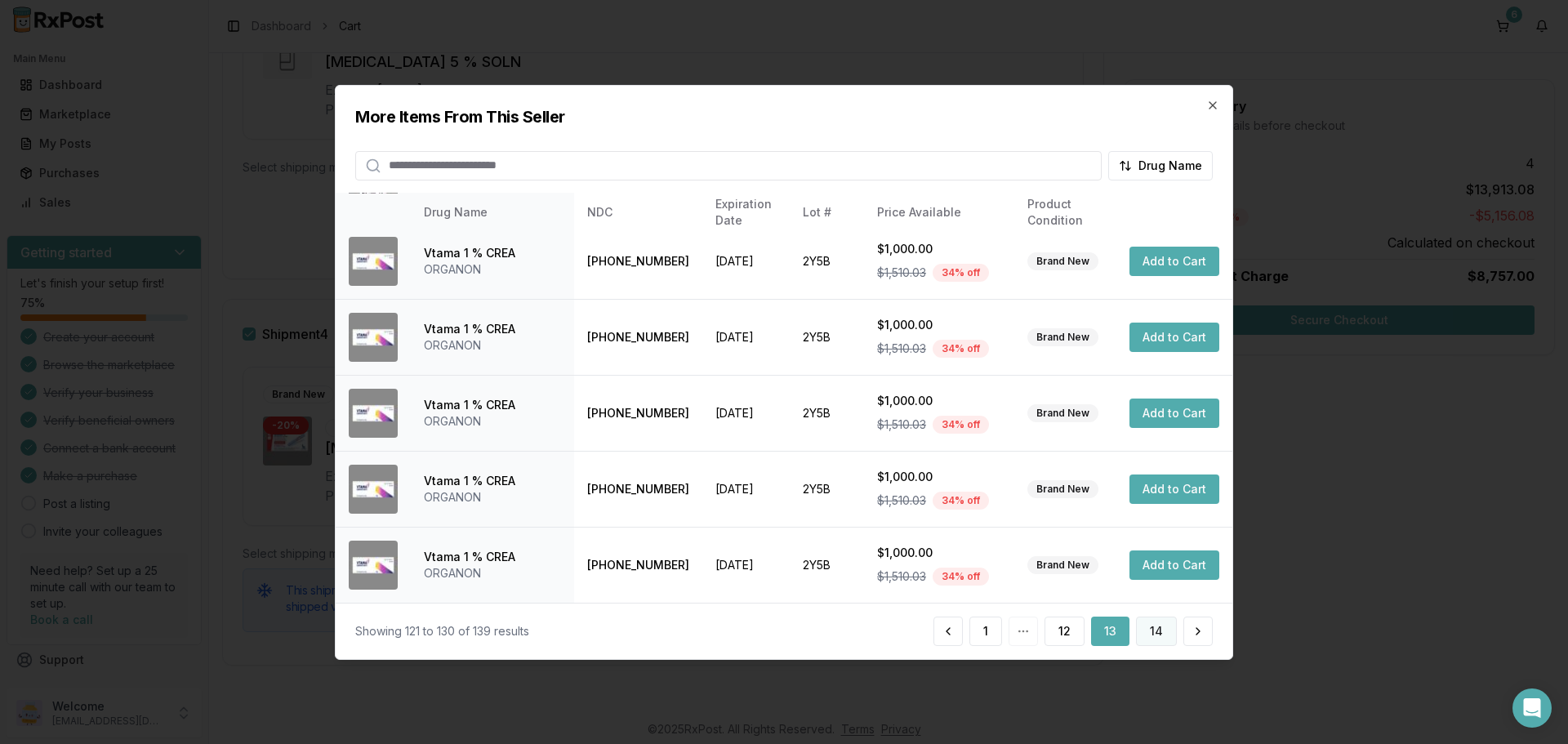
click at [1156, 634] on button "14" at bounding box center [1155, 631] width 40 height 29
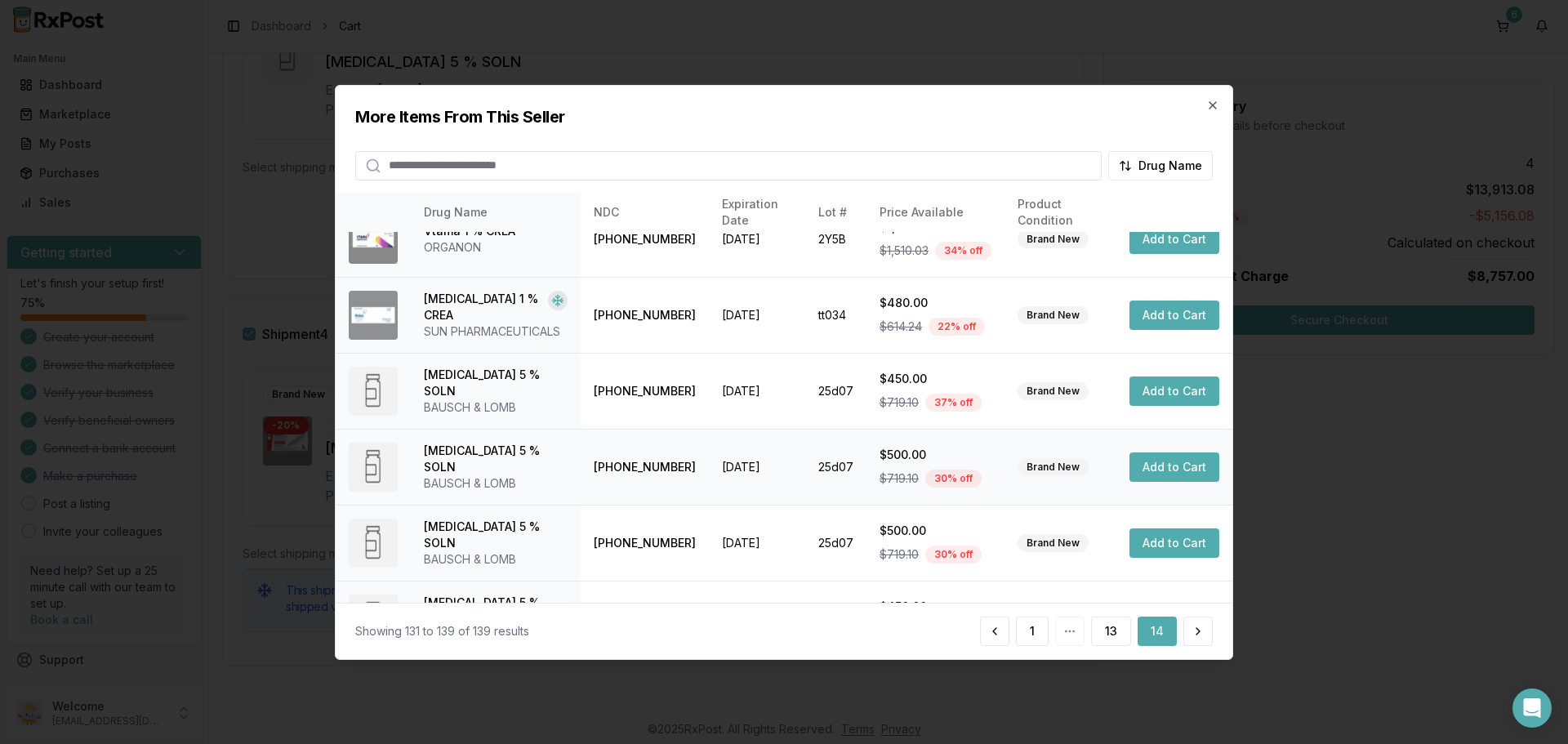
scroll to position [316, 0]
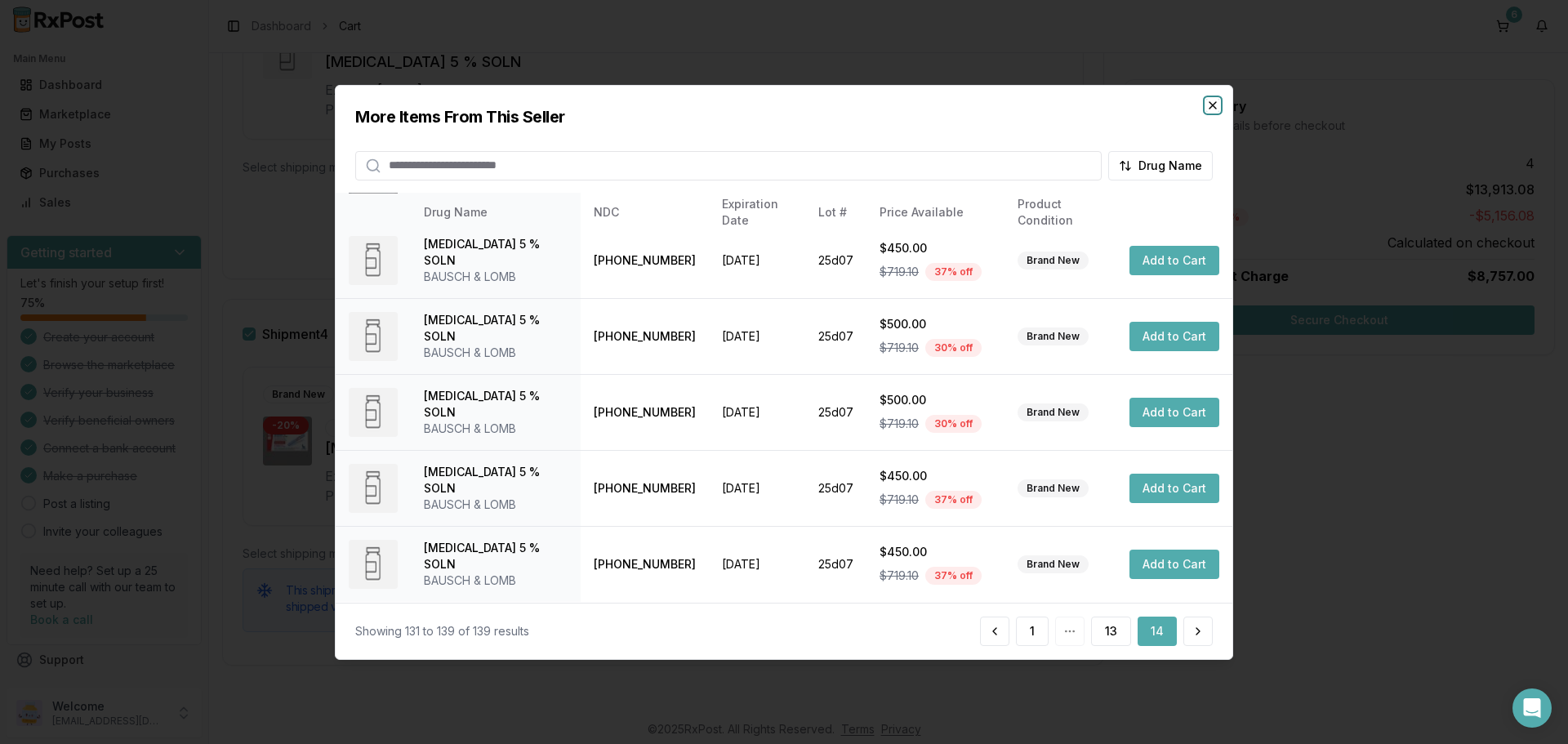
click at [1209, 101] on icon "button" at bounding box center [1212, 104] width 13 height 13
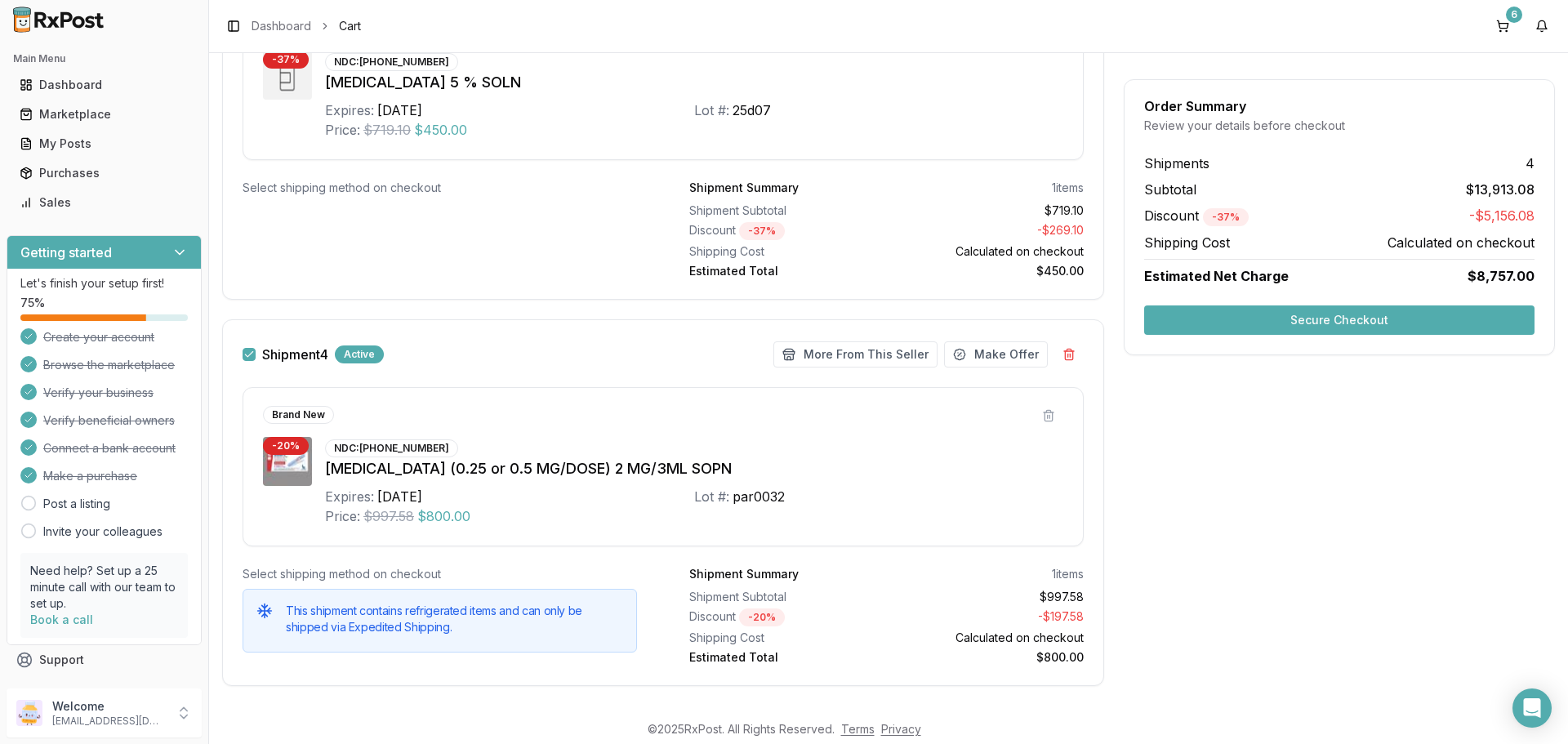
scroll to position [1628, 0]
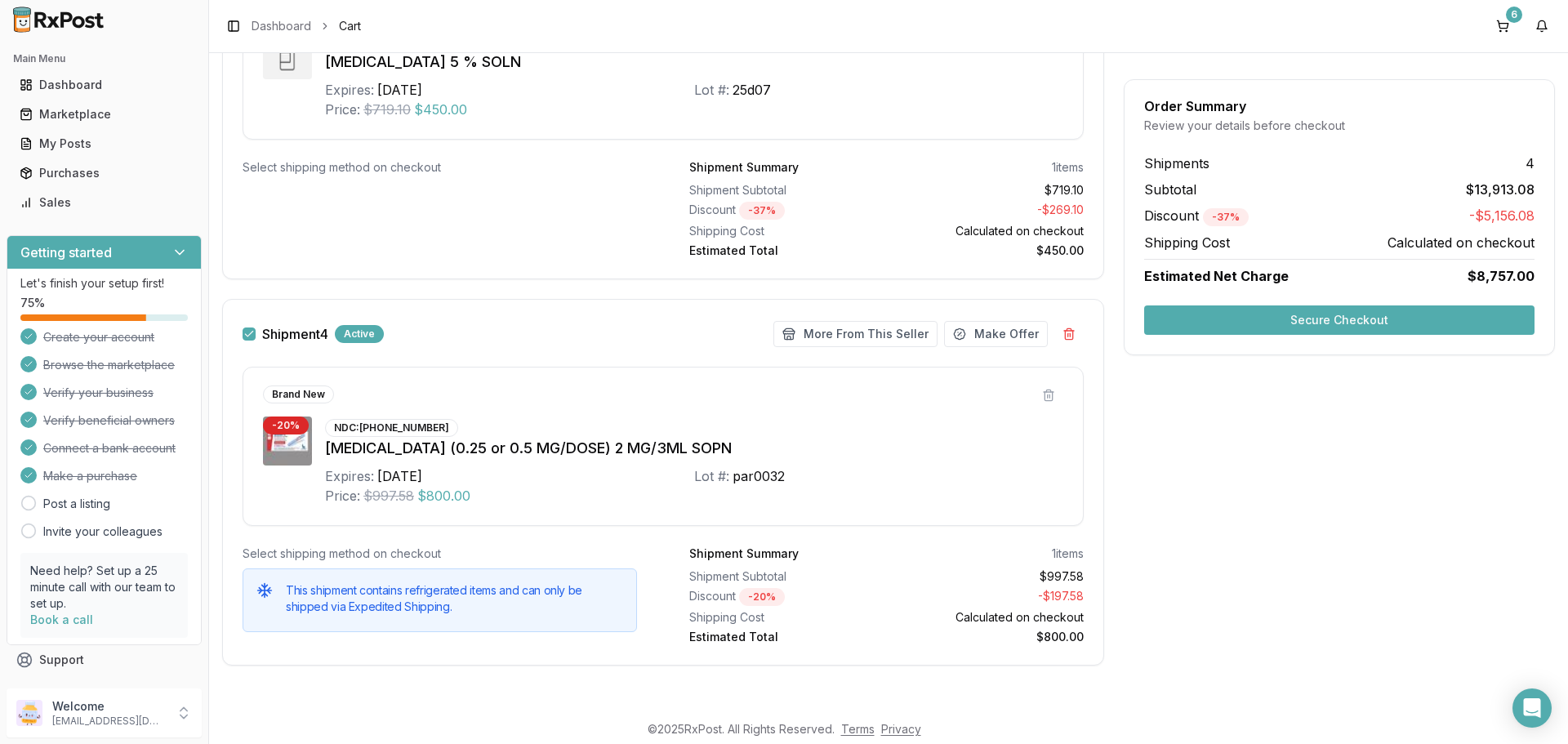
click at [251, 328] on button "Shipment 4" at bounding box center [248, 334] width 13 height 13
click at [1335, 322] on button "Secure Checkout" at bounding box center [1339, 320] width 390 height 29
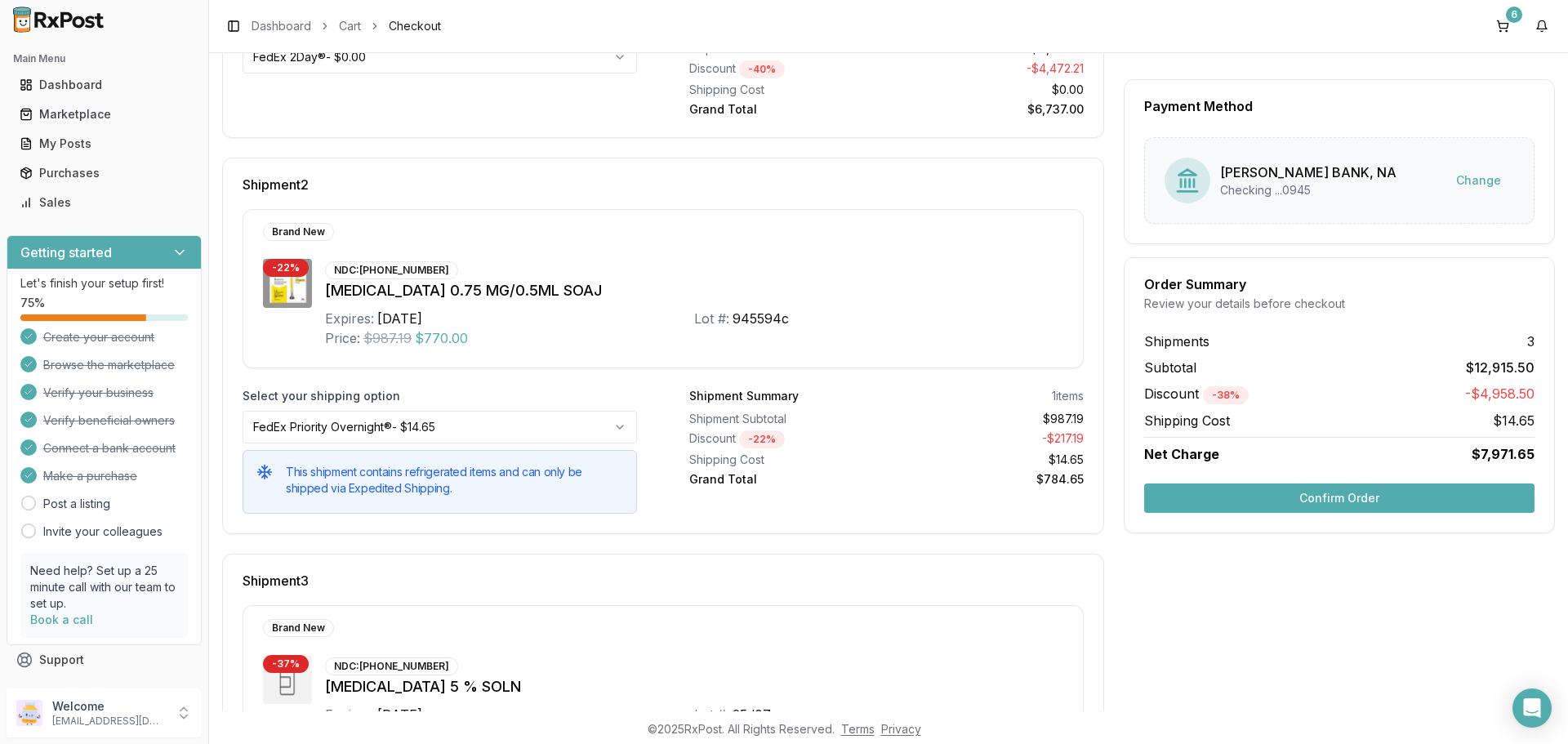
scroll to position [735, 0]
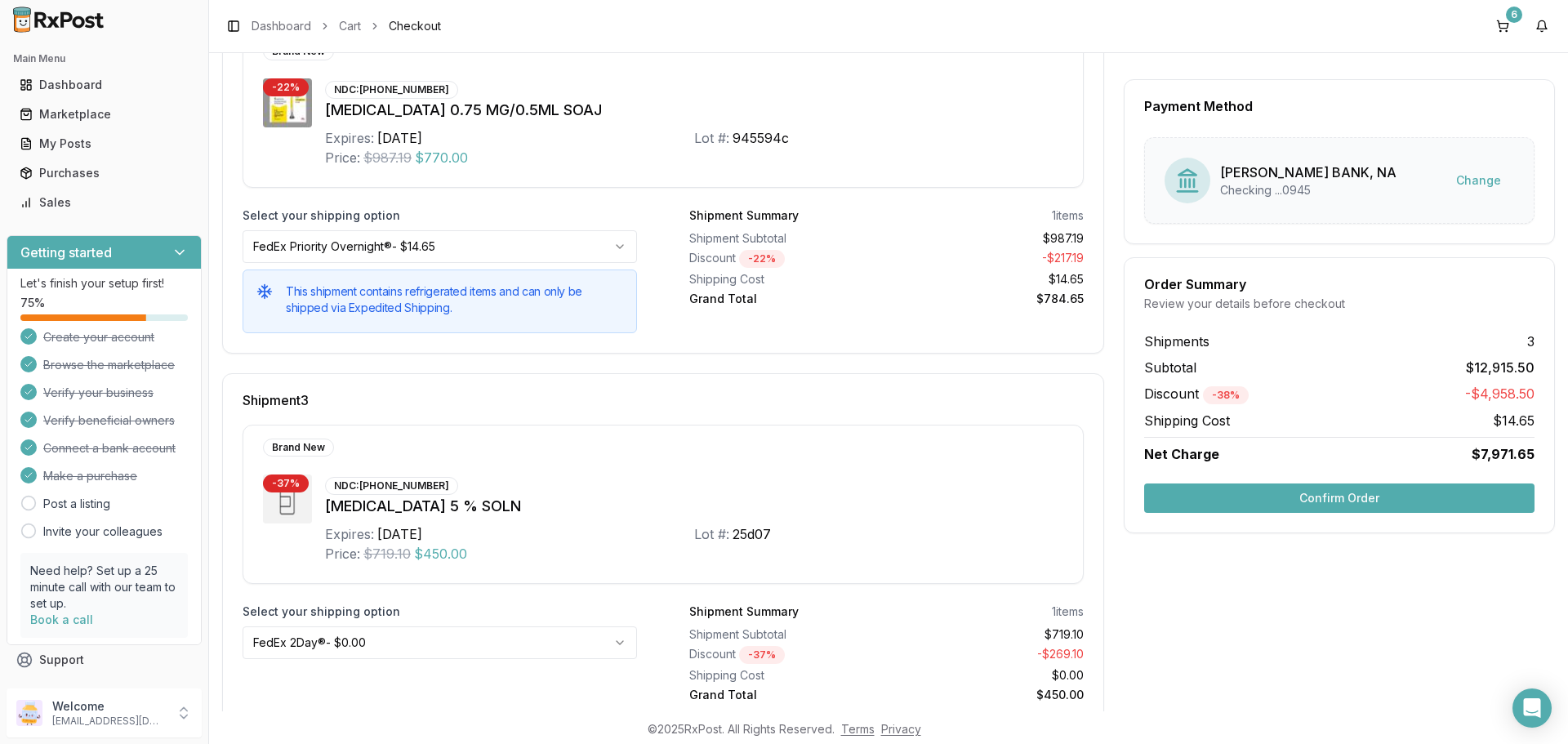
click at [1259, 501] on button "Confirm Order" at bounding box center [1339, 498] width 390 height 29
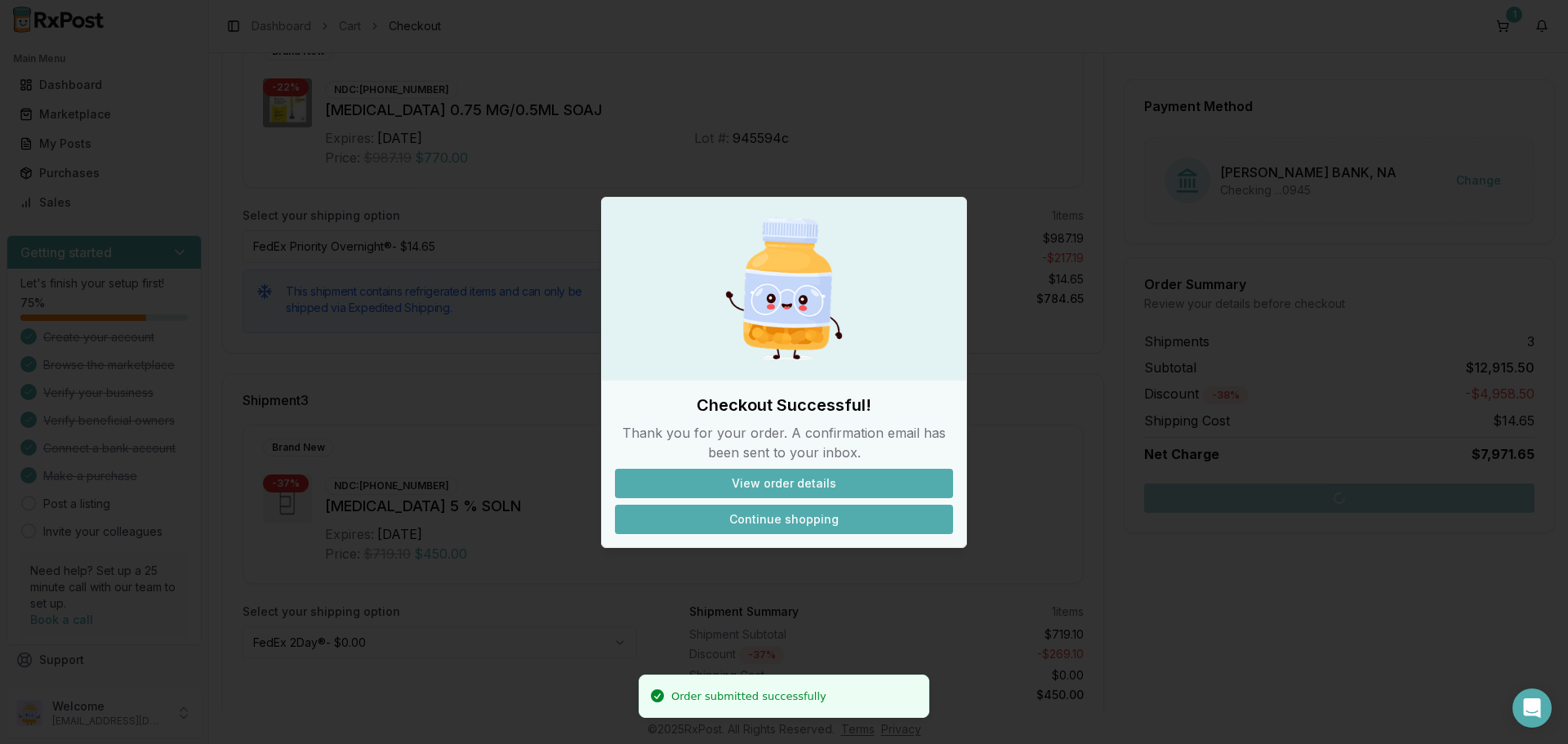
click at [788, 520] on button "Continue shopping" at bounding box center [784, 520] width 338 height 29
